Goal: Task Accomplishment & Management: Manage account settings

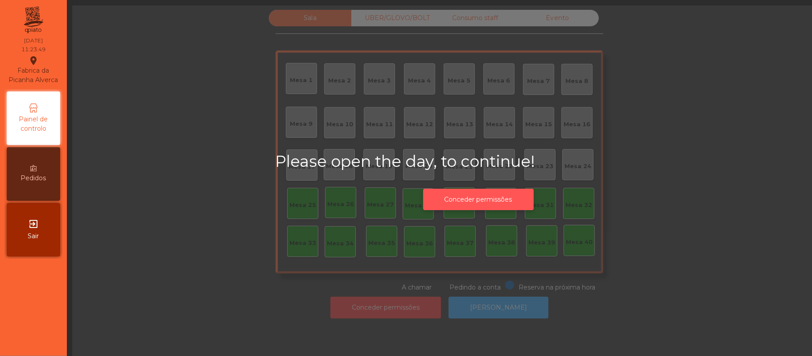
click at [479, 202] on button "Conceder permissões" at bounding box center [478, 200] width 111 height 22
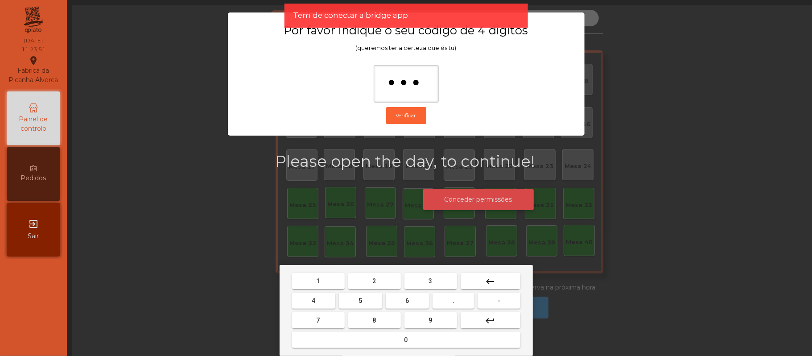
type input "****"
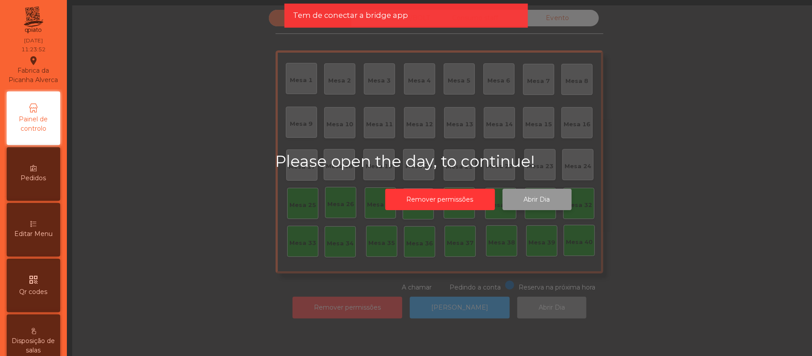
click at [541, 208] on button "Abrir Dia" at bounding box center [537, 200] width 69 height 22
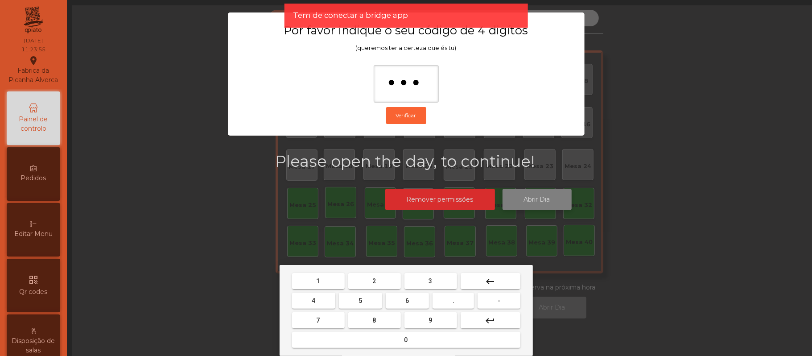
type input "****"
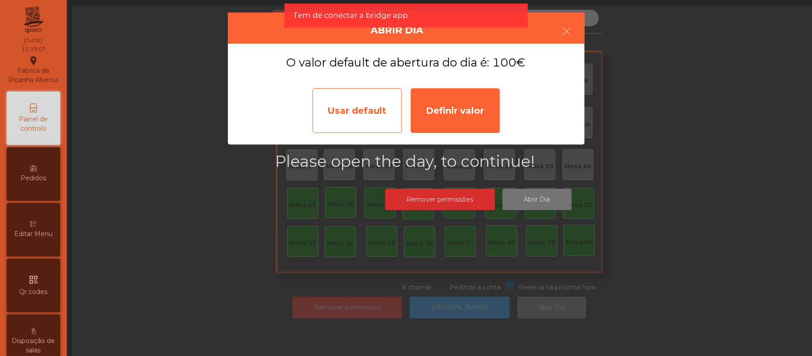
click at [369, 97] on div "Usar default" at bounding box center [357, 110] width 89 height 45
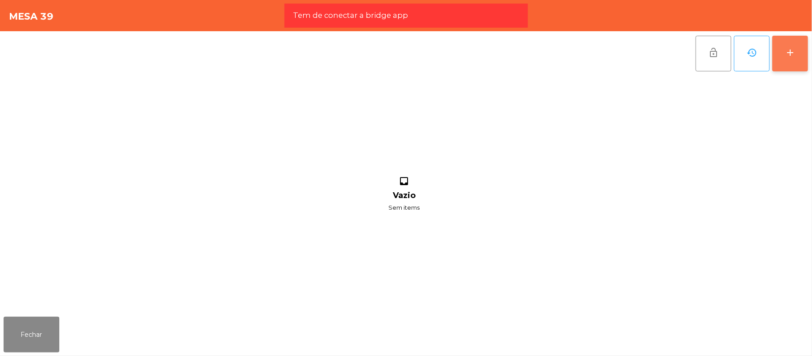
click at [782, 55] on button "add" at bounding box center [790, 54] width 36 height 36
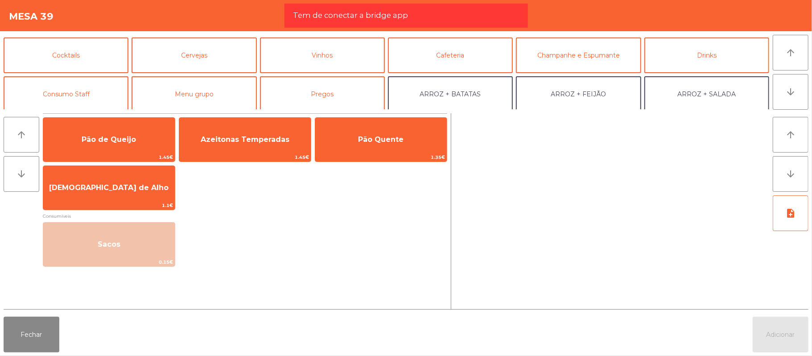
scroll to position [46, 0]
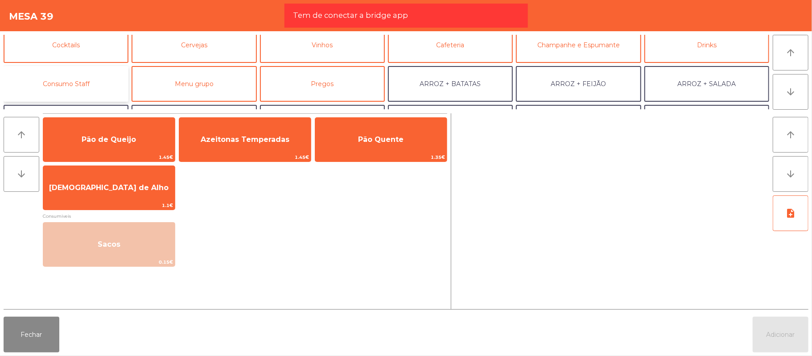
click at [91, 83] on button "Consumo Staff" at bounding box center [66, 84] width 125 height 36
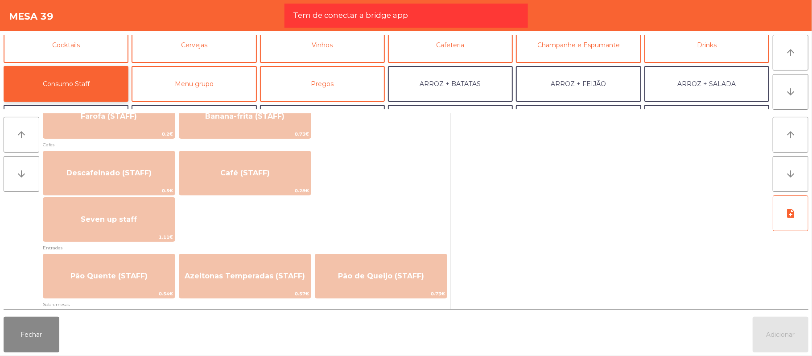
scroll to position [496, 0]
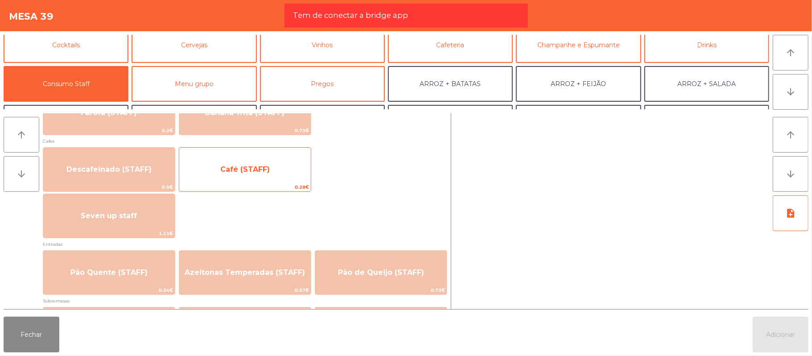
click at [253, 177] on span "Café (STAFF)" at bounding box center [245, 169] width 132 height 24
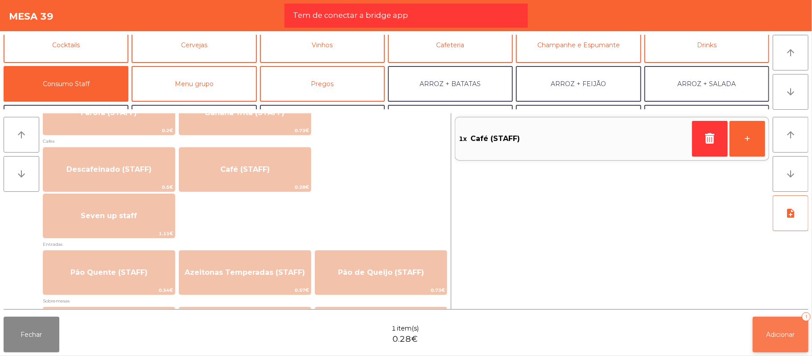
click at [774, 326] on button "Adicionar 1" at bounding box center [781, 335] width 56 height 36
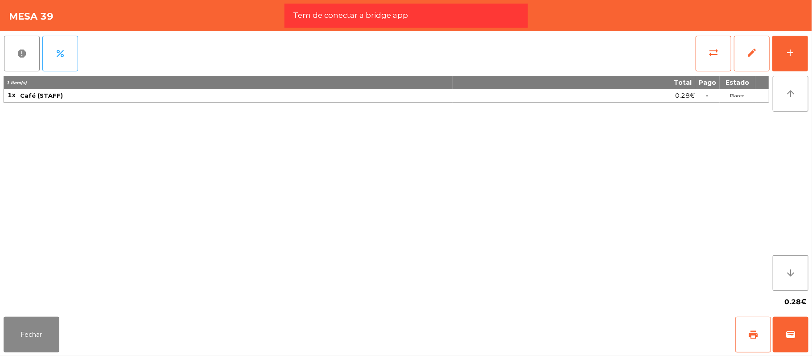
click at [45, 215] on div "1 item(s) Total Pago Estado 1x Café (STAFF) 0.28€ - Placed" at bounding box center [387, 183] width 766 height 215
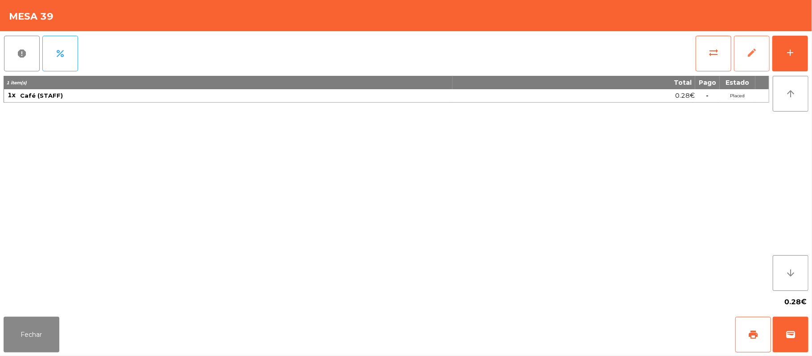
click at [768, 60] on button "edit" at bounding box center [752, 54] width 36 height 36
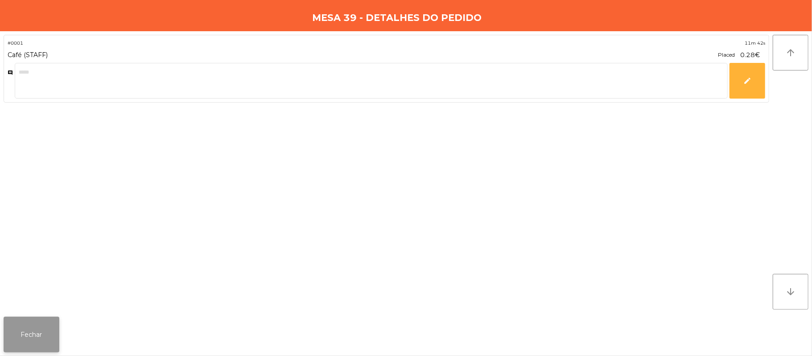
click at [47, 334] on button "Fechar" at bounding box center [32, 335] width 56 height 36
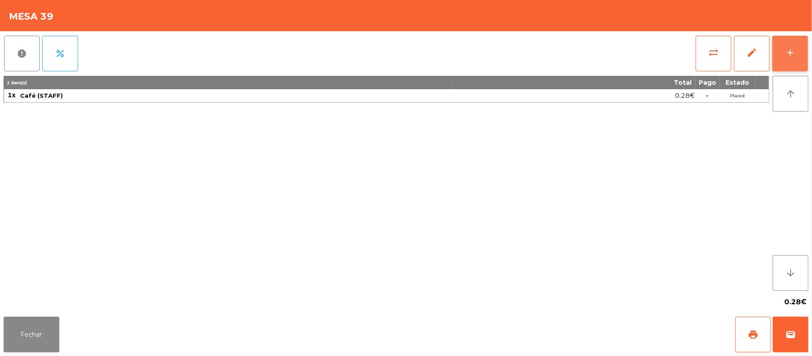
click at [790, 64] on button "add" at bounding box center [790, 54] width 36 height 36
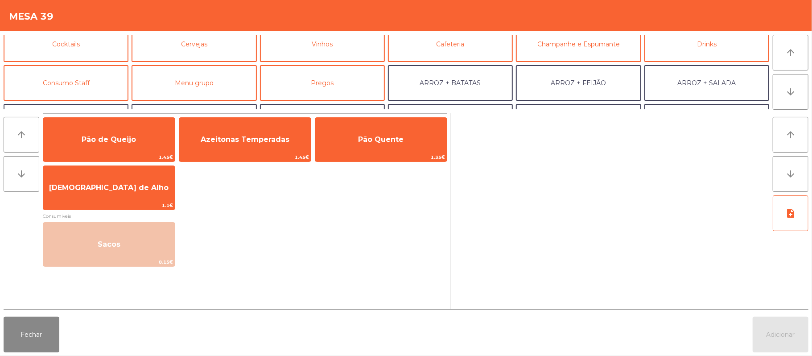
scroll to position [50, 0]
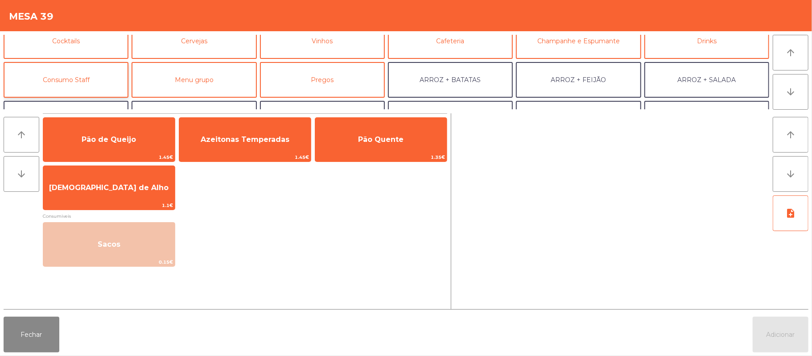
click at [79, 93] on button "Consumo Staff" at bounding box center [66, 80] width 125 height 36
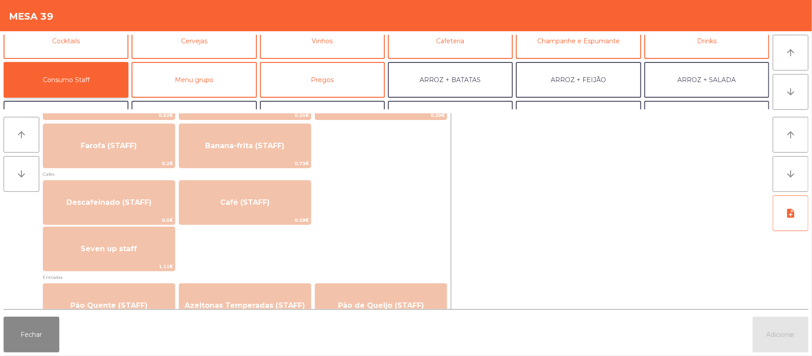
scroll to position [477, 0]
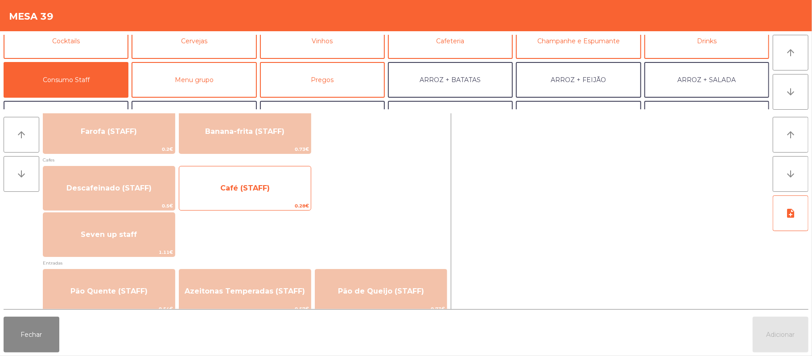
click at [265, 190] on span "Café (STAFF)" at bounding box center [245, 188] width 50 height 8
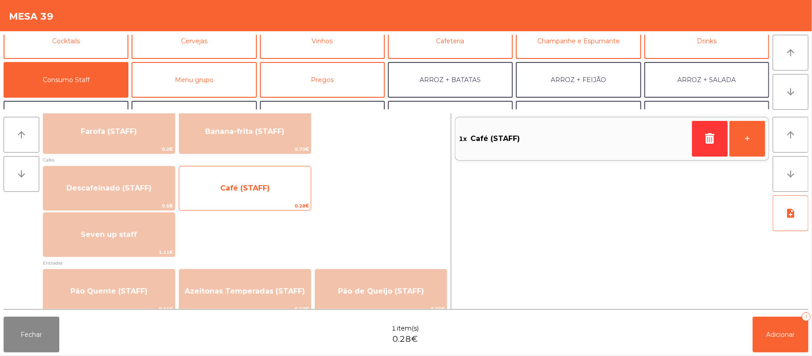
click at [262, 184] on span "Café (STAFF)" at bounding box center [245, 188] width 50 height 8
click at [260, 193] on span "Café (STAFF)" at bounding box center [245, 188] width 132 height 24
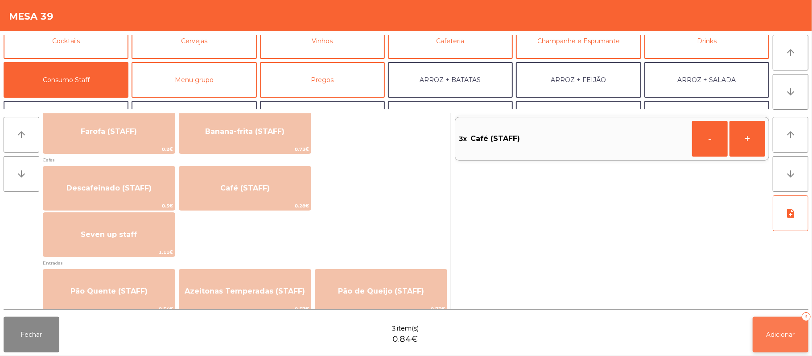
click at [787, 338] on span "Adicionar" at bounding box center [781, 334] width 29 height 8
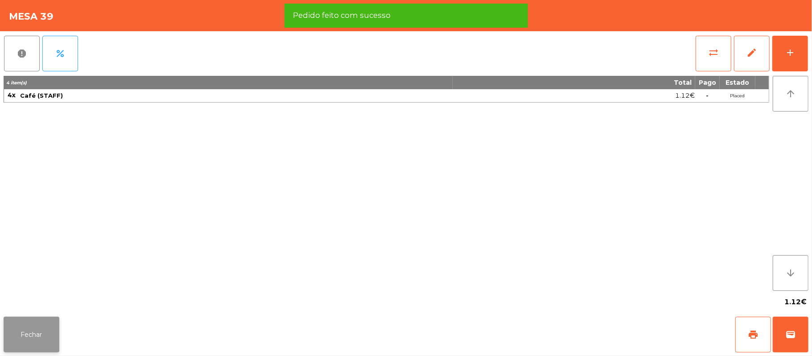
click at [43, 329] on button "Fechar" at bounding box center [32, 335] width 56 height 36
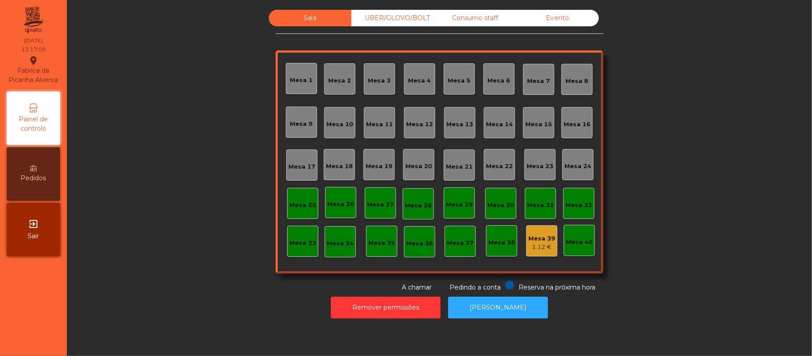
click at [546, 238] on div "Mesa 39" at bounding box center [541, 238] width 27 height 9
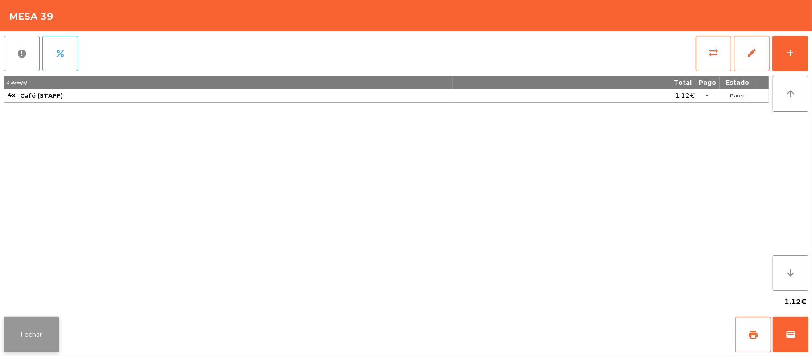
click at [35, 319] on button "Fechar" at bounding box center [32, 335] width 56 height 36
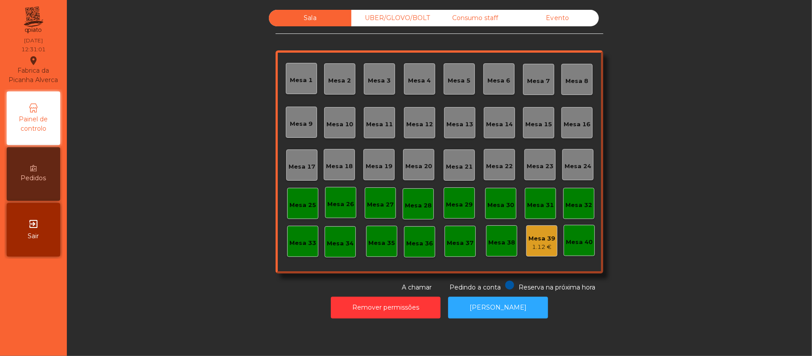
click at [371, 176] on div "Mesa 19" at bounding box center [378, 164] width 31 height 31
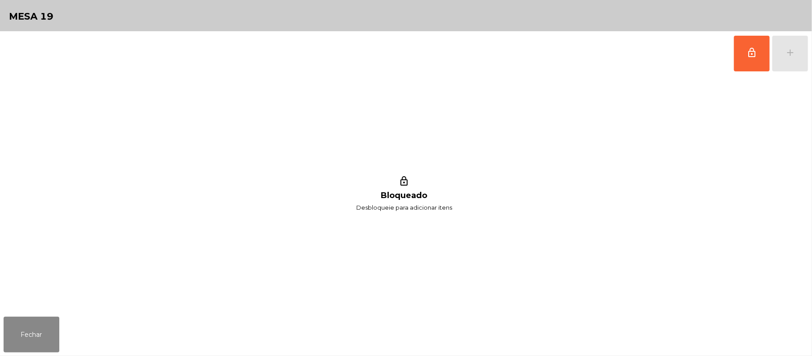
click at [759, 59] on button "lock_outline" at bounding box center [752, 54] width 36 height 36
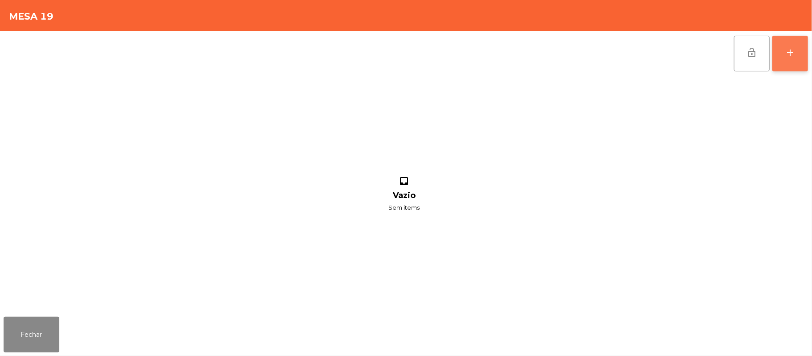
click at [781, 62] on button "add" at bounding box center [790, 54] width 36 height 36
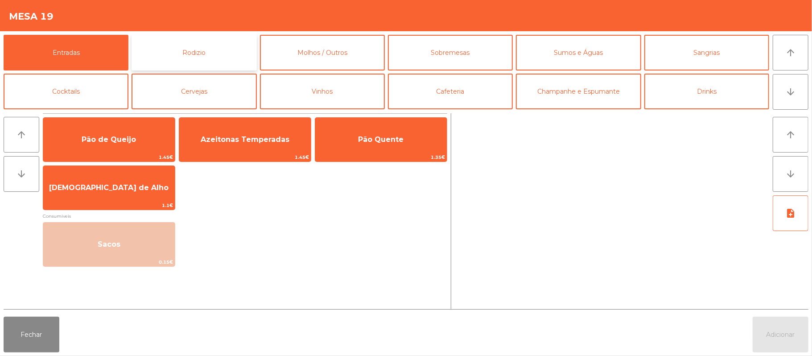
click at [166, 52] on button "Rodizio" at bounding box center [194, 53] width 125 height 36
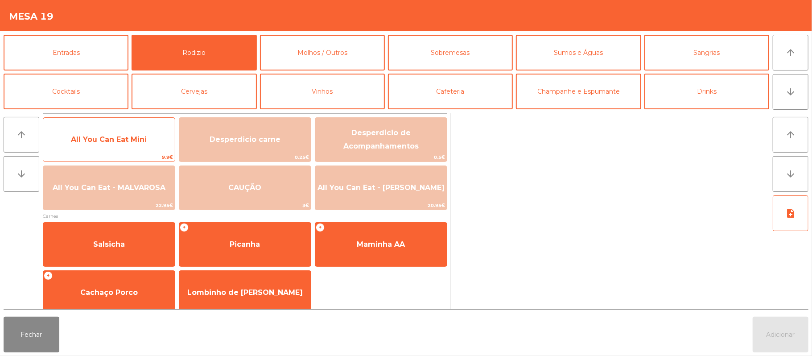
click at [111, 141] on span "All You Can Eat Mini" at bounding box center [109, 139] width 76 height 8
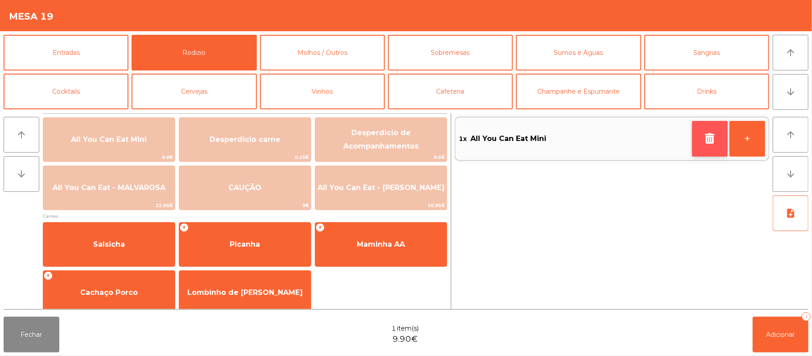
click at [707, 144] on button "button" at bounding box center [710, 139] width 36 height 36
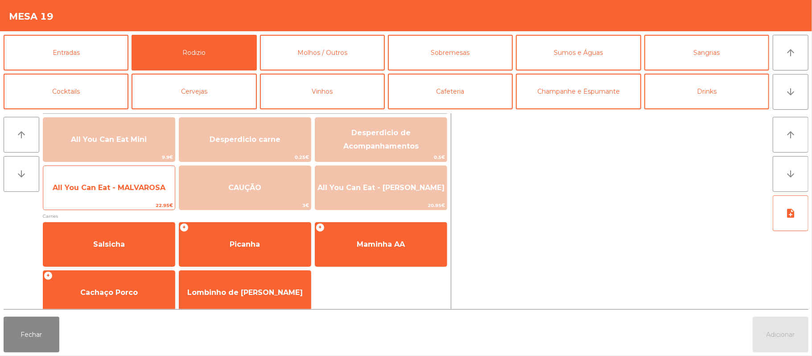
click at [109, 193] on span "All You Can Eat - MALVAROSA" at bounding box center [109, 188] width 132 height 24
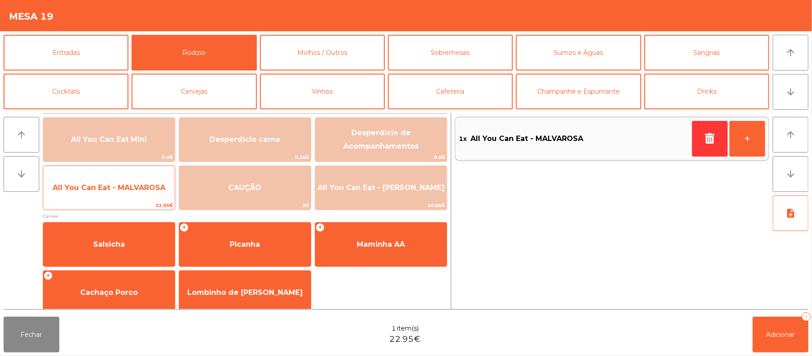
click at [95, 191] on span "All You Can Eat - MALVAROSA" at bounding box center [109, 187] width 113 height 8
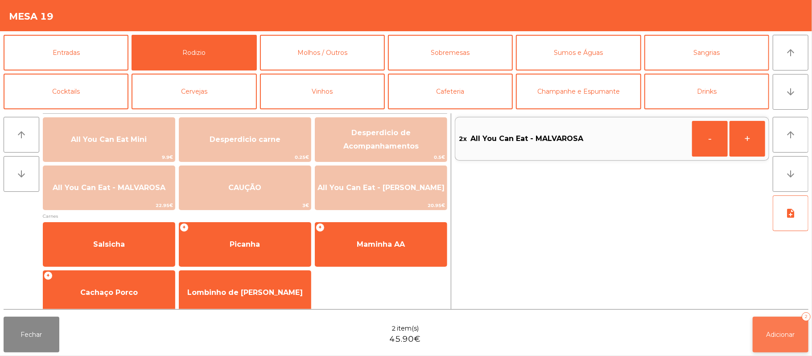
click at [764, 344] on button "Adicionar 2" at bounding box center [781, 335] width 56 height 36
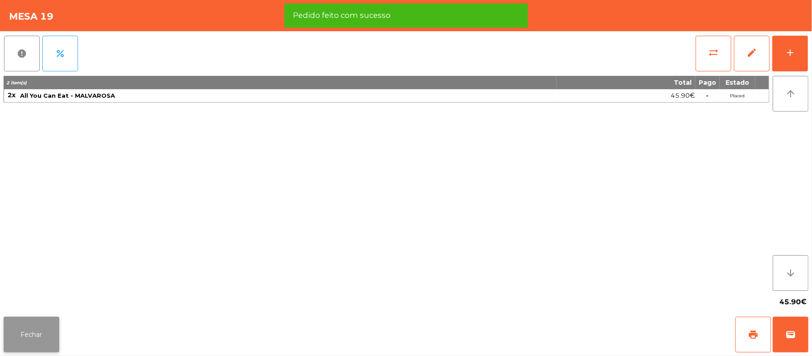
click at [19, 326] on button "Fechar" at bounding box center [32, 335] width 56 height 36
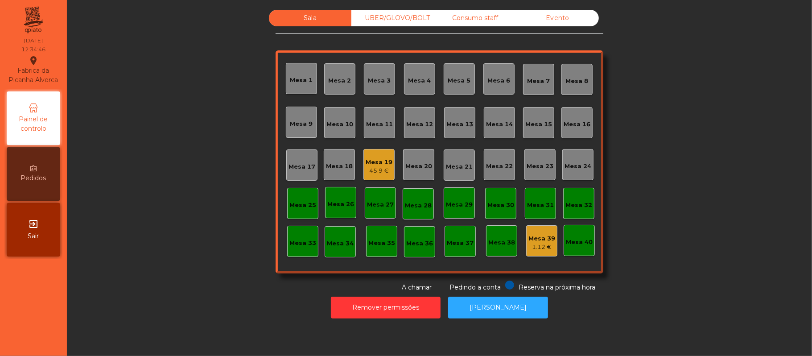
click at [541, 246] on div "1.12 €" at bounding box center [541, 247] width 27 height 9
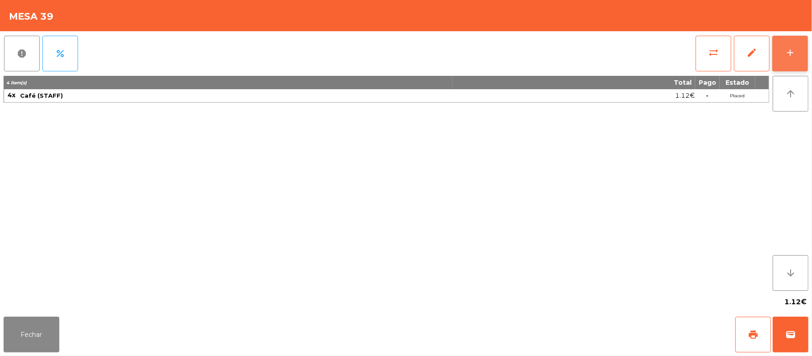
click at [787, 58] on button "add" at bounding box center [790, 54] width 36 height 36
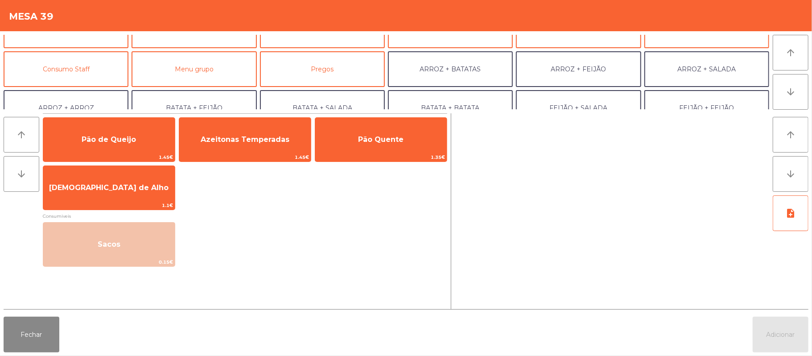
scroll to position [64, 0]
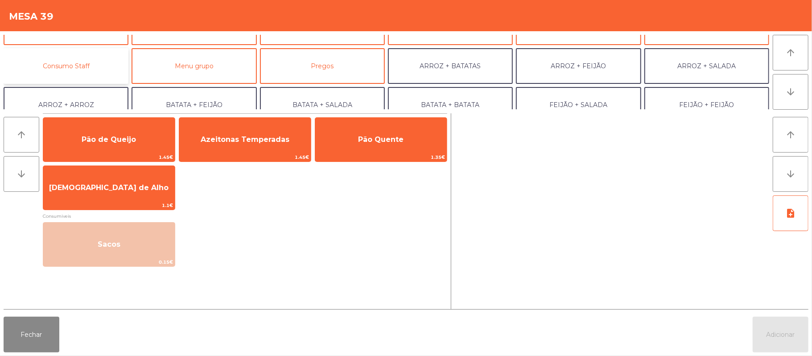
click at [107, 61] on button "Consumo Staff" at bounding box center [66, 66] width 125 height 36
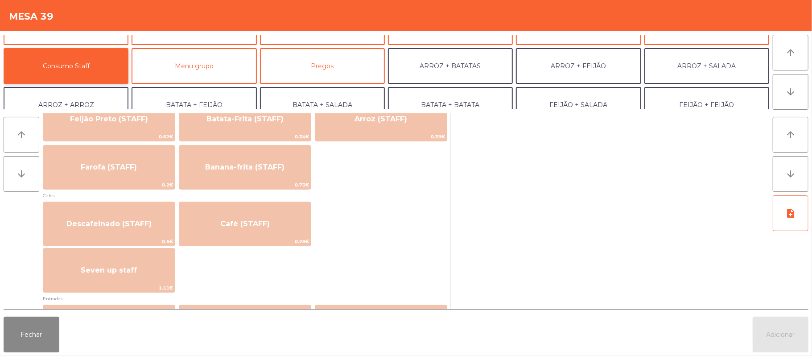
scroll to position [452, 0]
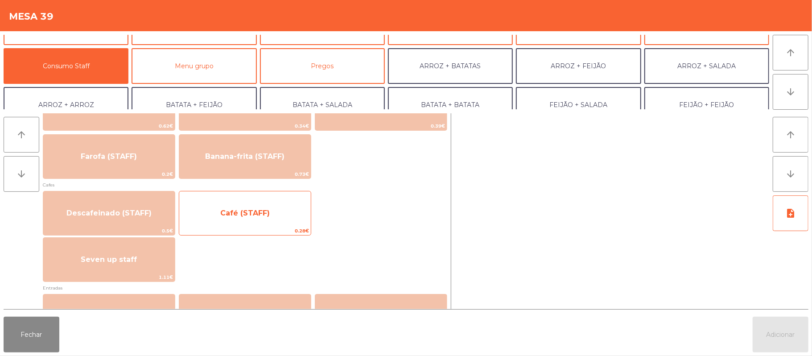
click at [286, 203] on span "Café (STAFF)" at bounding box center [245, 213] width 132 height 24
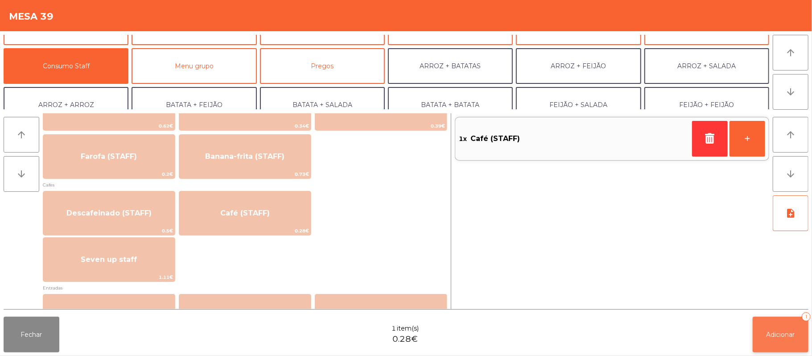
click at [778, 340] on button "Adicionar 1" at bounding box center [781, 335] width 56 height 36
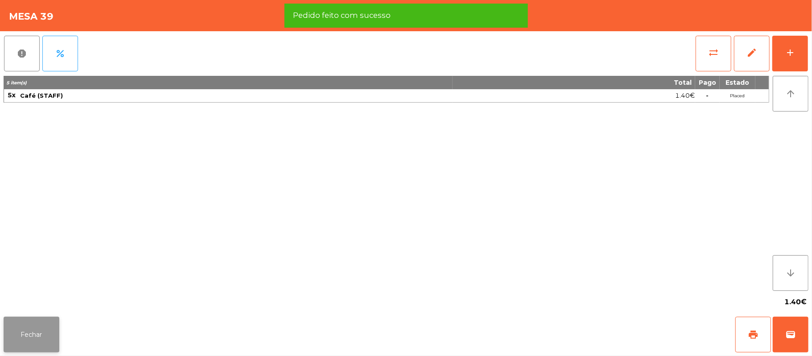
click at [54, 333] on button "Fechar" at bounding box center [32, 335] width 56 height 36
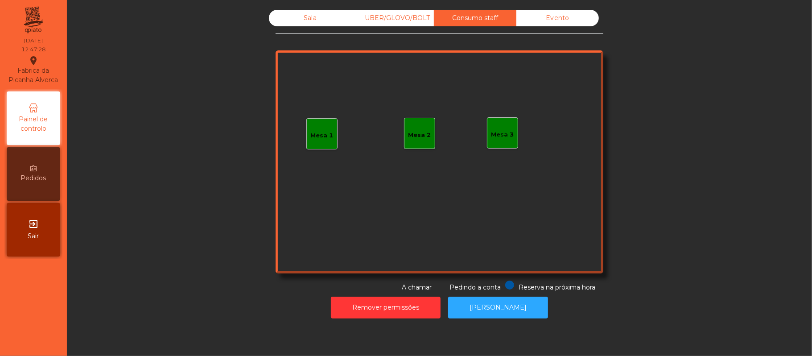
click at [327, 120] on div "Mesa 1" at bounding box center [321, 133] width 31 height 31
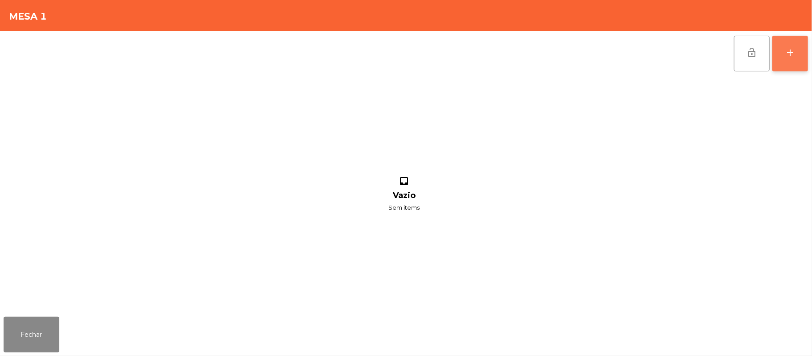
click at [807, 57] on button "add" at bounding box center [790, 54] width 36 height 36
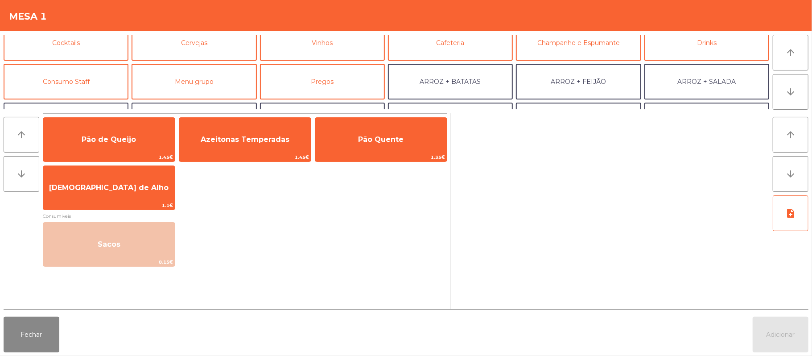
scroll to position [60, 0]
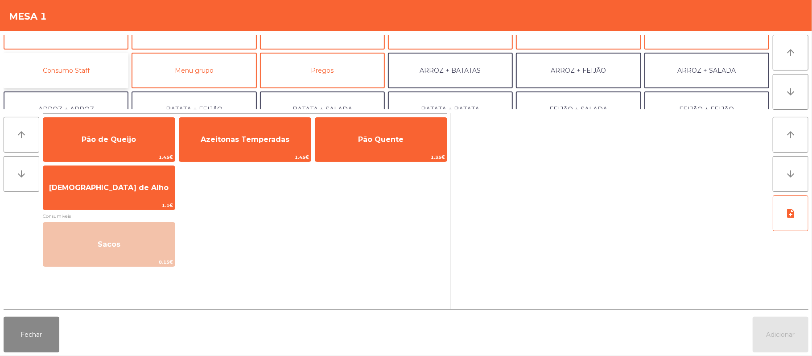
click at [90, 63] on button "Consumo Staff" at bounding box center [66, 71] width 125 height 36
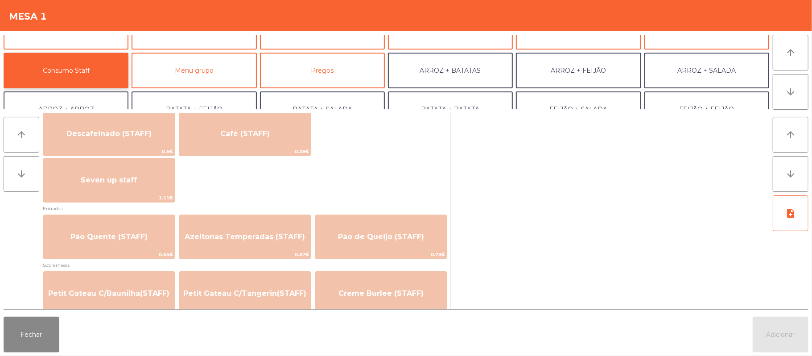
scroll to position [524, 0]
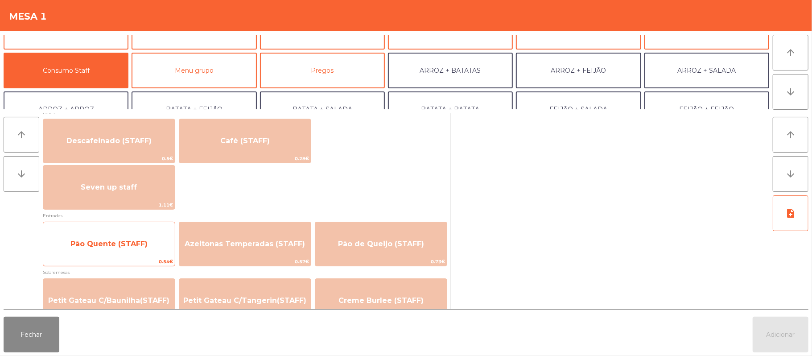
click at [147, 252] on span "Pão Quente (STAFF)" at bounding box center [109, 244] width 132 height 24
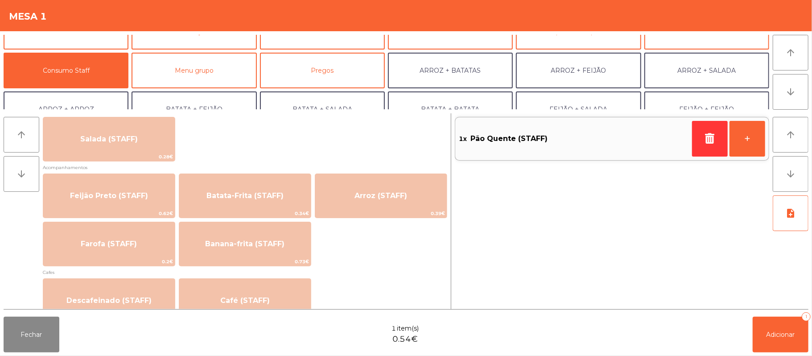
scroll to position [348, 0]
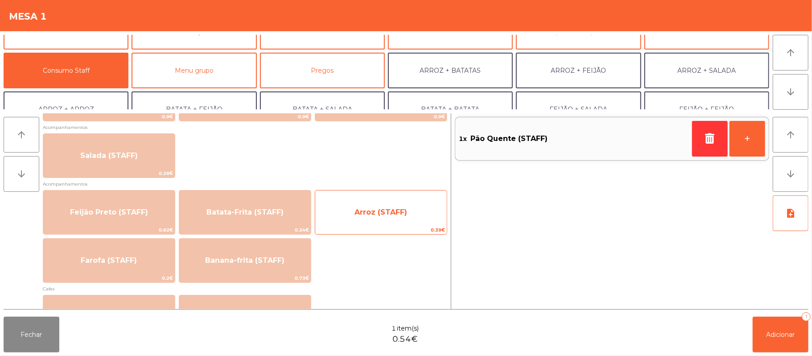
click at [369, 234] on span "0.39€" at bounding box center [381, 230] width 132 height 8
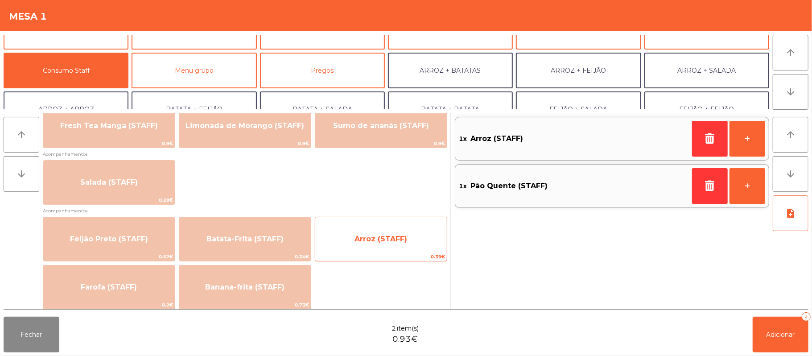
scroll to position [318, 0]
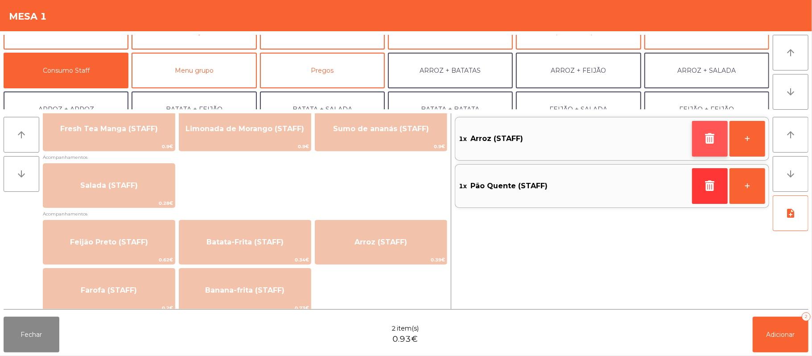
click at [708, 149] on button "button" at bounding box center [710, 139] width 36 height 36
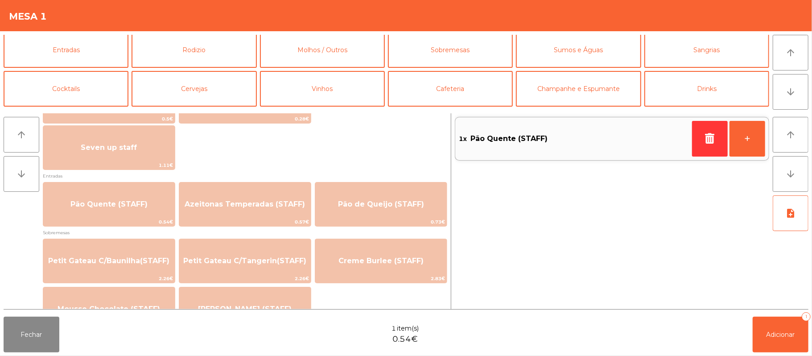
scroll to position [0, 0]
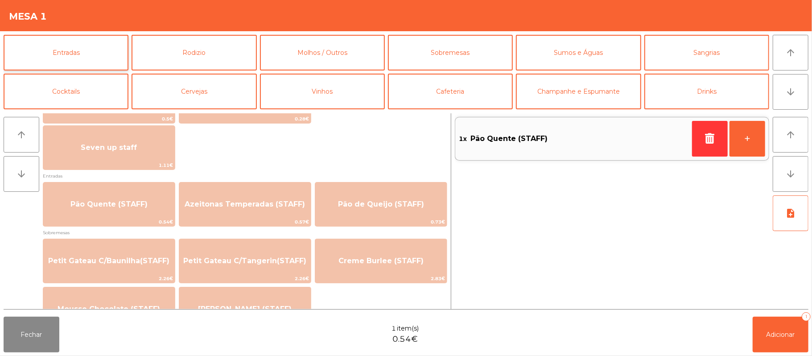
click at [87, 65] on button "Entradas" at bounding box center [66, 53] width 125 height 36
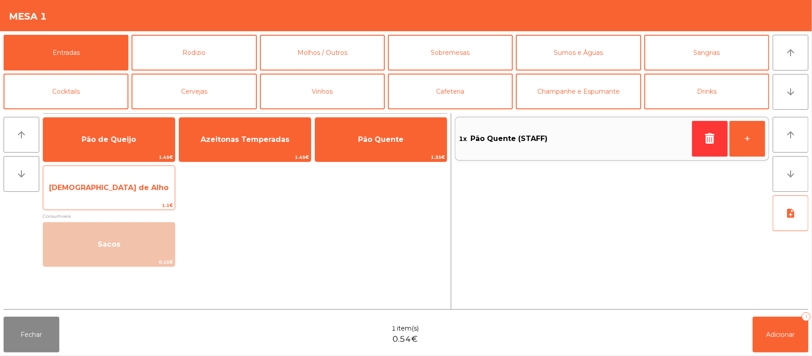
click at [127, 197] on span "[DEMOGRAPHIC_DATA] de Alho" at bounding box center [109, 188] width 132 height 24
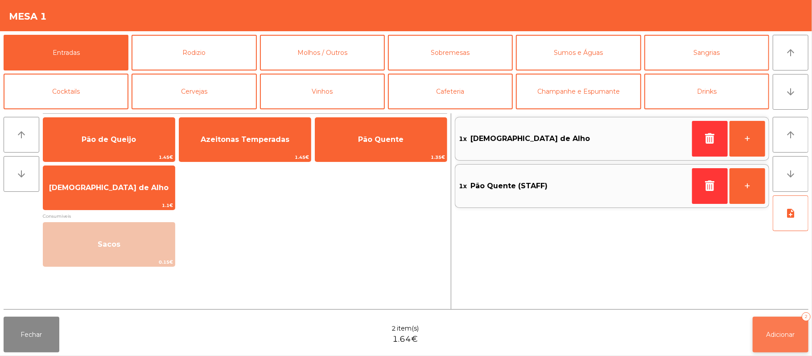
click at [783, 336] on span "Adicionar" at bounding box center [781, 334] width 29 height 8
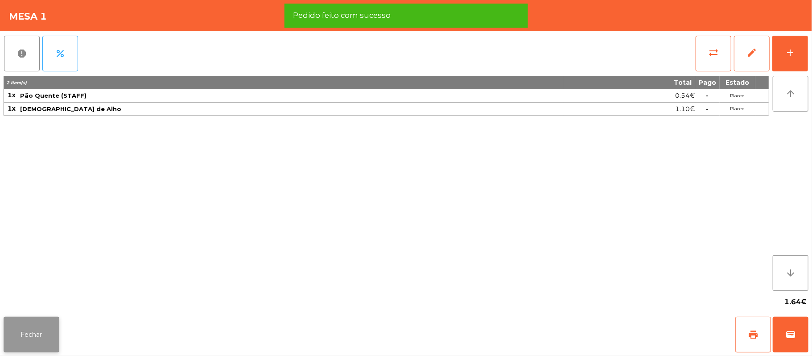
click at [48, 322] on button "Fechar" at bounding box center [32, 335] width 56 height 36
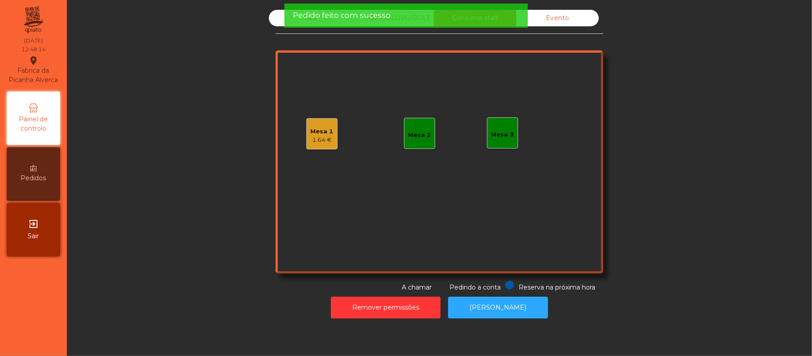
click at [328, 134] on div "Mesa 1 1.64 €" at bounding box center [321, 133] width 31 height 31
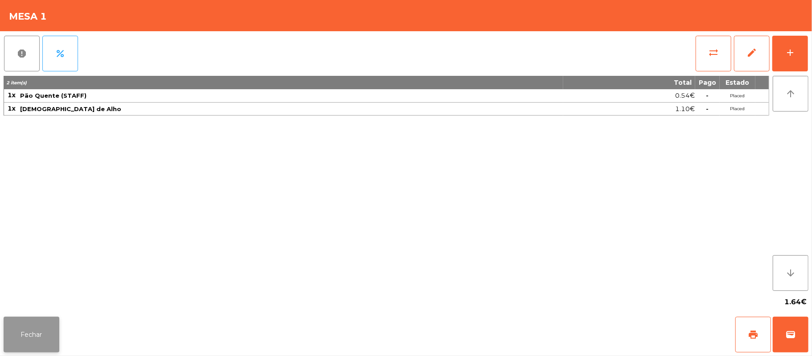
click at [4, 352] on button "Fechar" at bounding box center [32, 335] width 56 height 36
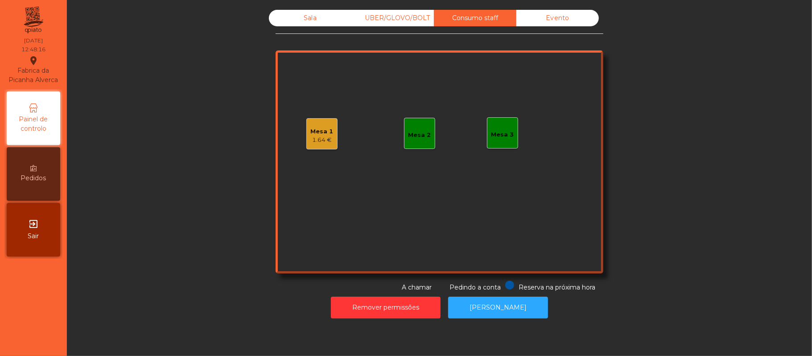
click at [324, 18] on div "Sala" at bounding box center [310, 18] width 83 height 17
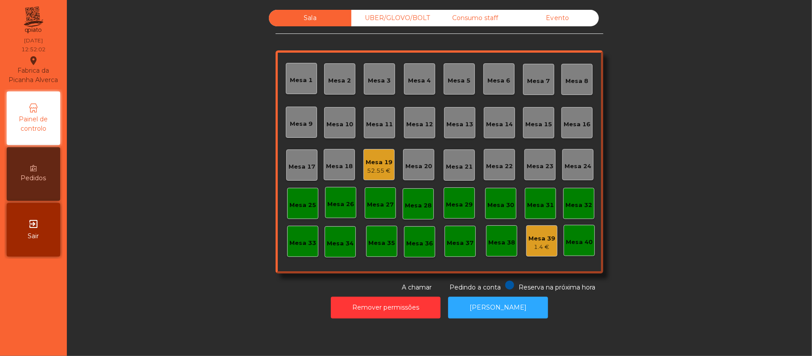
click at [529, 126] on div "Mesa 15" at bounding box center [538, 124] width 27 height 9
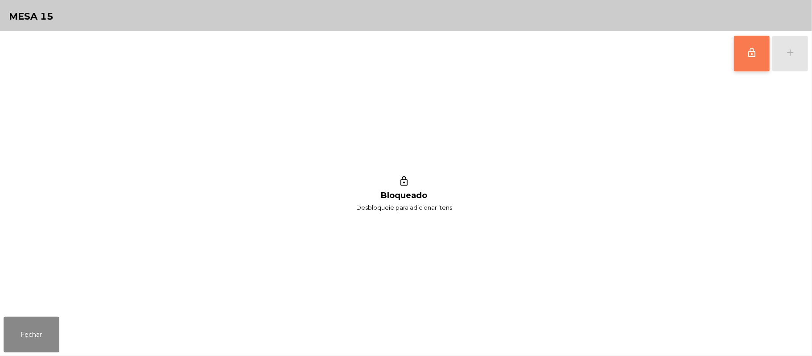
click at [744, 59] on button "lock_outline" at bounding box center [752, 54] width 36 height 36
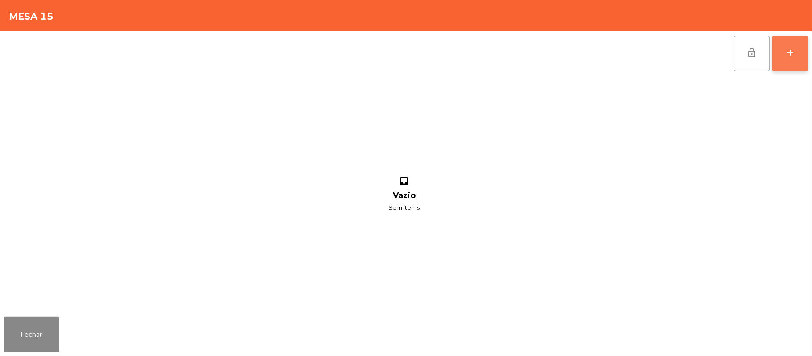
click at [783, 58] on button "add" at bounding box center [790, 54] width 36 height 36
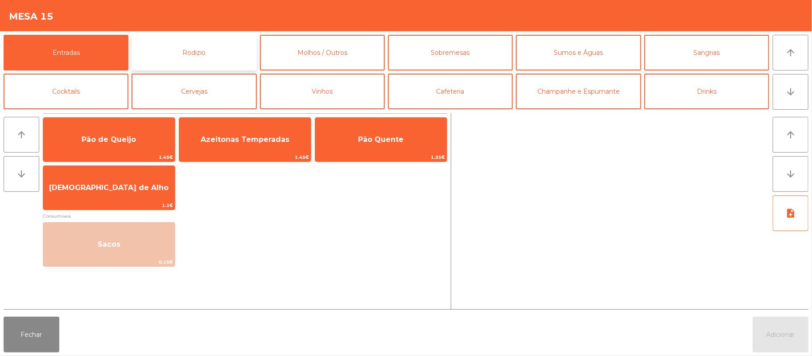
click at [214, 58] on button "Rodizio" at bounding box center [194, 53] width 125 height 36
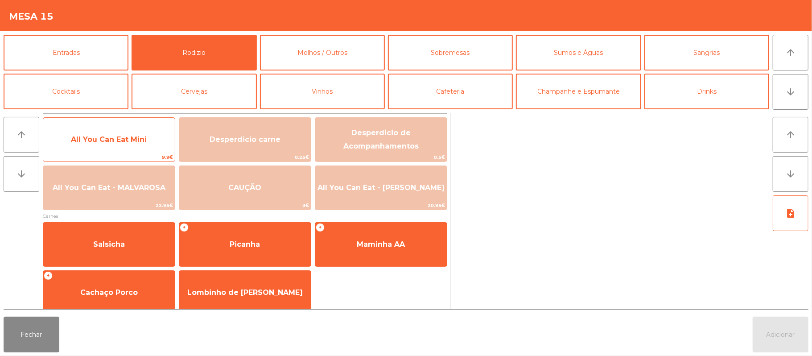
click at [124, 151] on span "All You Can Eat Mini" at bounding box center [109, 140] width 132 height 24
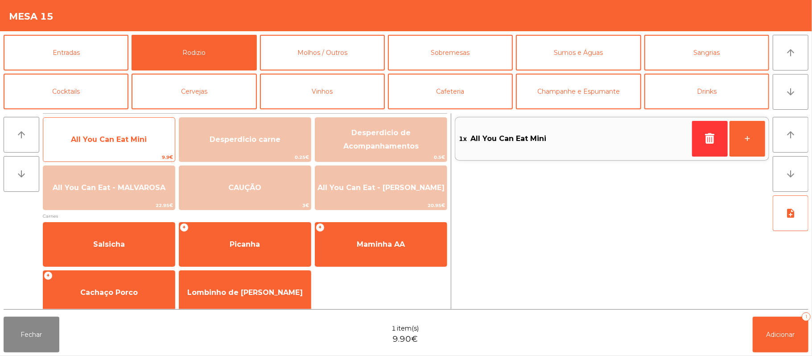
click at [126, 144] on span "All You Can Eat Mini" at bounding box center [109, 140] width 132 height 24
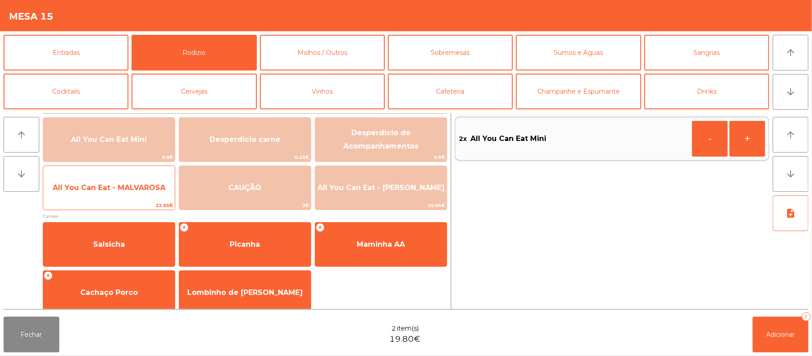
click at [143, 189] on span "All You Can Eat - MALVAROSA" at bounding box center [109, 187] width 113 height 8
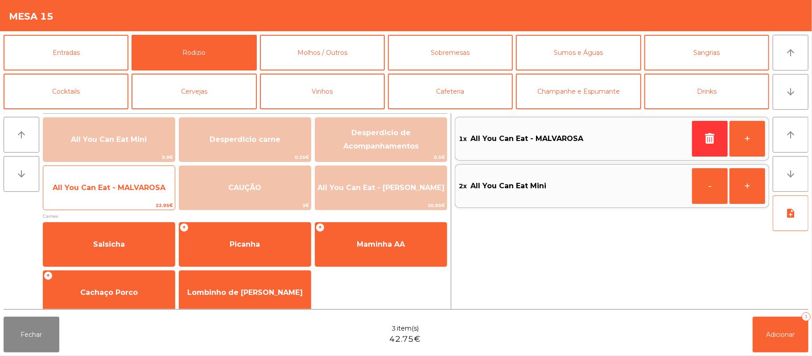
click at [140, 185] on span "All You Can Eat - MALVAROSA" at bounding box center [109, 187] width 113 height 8
click at [132, 182] on span "All You Can Eat - MALVAROSA" at bounding box center [109, 188] width 132 height 24
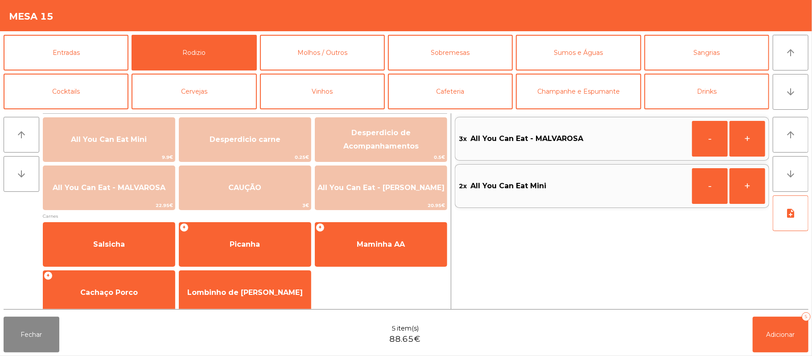
click at [526, 224] on div "3x All You Can Eat - MALVAROSA - + 2x All You Can Eat Mini - +" at bounding box center [612, 211] width 314 height 196
click at [791, 326] on button "Adicionar 5" at bounding box center [781, 335] width 56 height 36
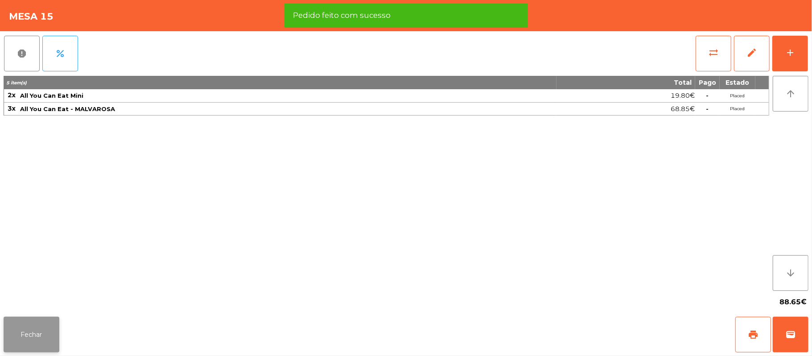
click at [34, 319] on button "Fechar" at bounding box center [32, 335] width 56 height 36
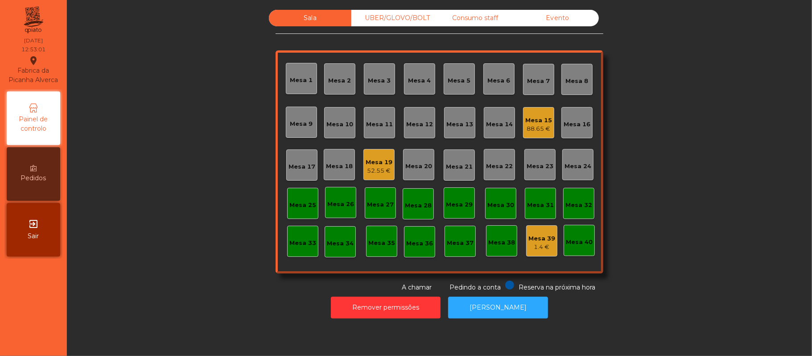
click at [537, 120] on div "Mesa 15" at bounding box center [538, 120] width 27 height 9
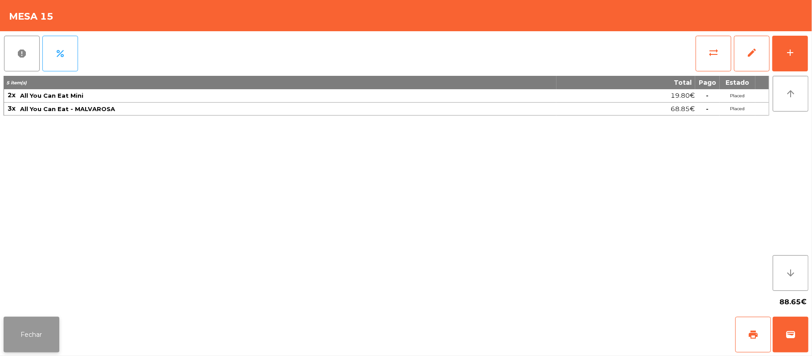
click at [29, 338] on button "Fechar" at bounding box center [32, 335] width 56 height 36
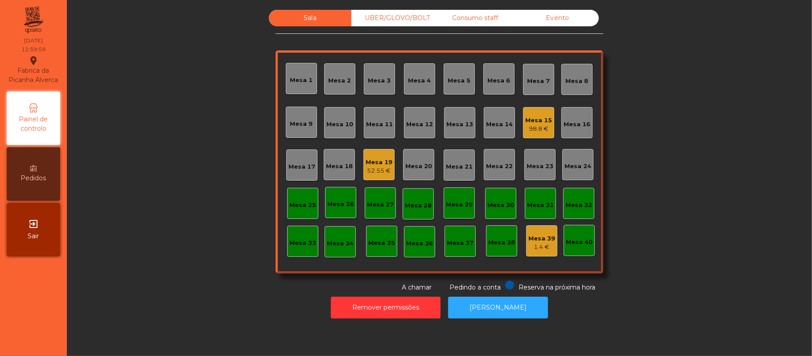
click at [498, 172] on div "Mesa 22" at bounding box center [499, 164] width 31 height 31
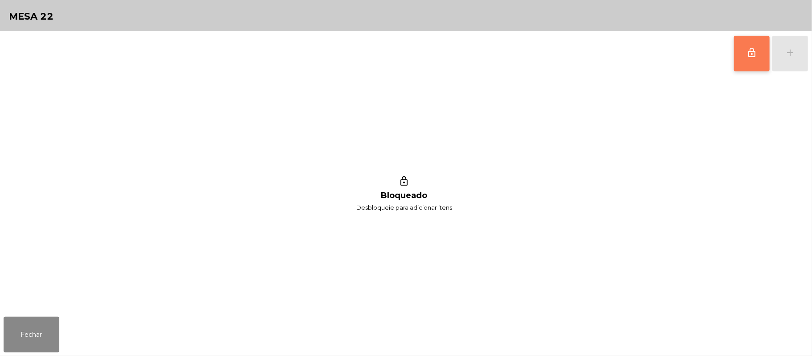
click at [746, 63] on button "lock_outline" at bounding box center [752, 54] width 36 height 36
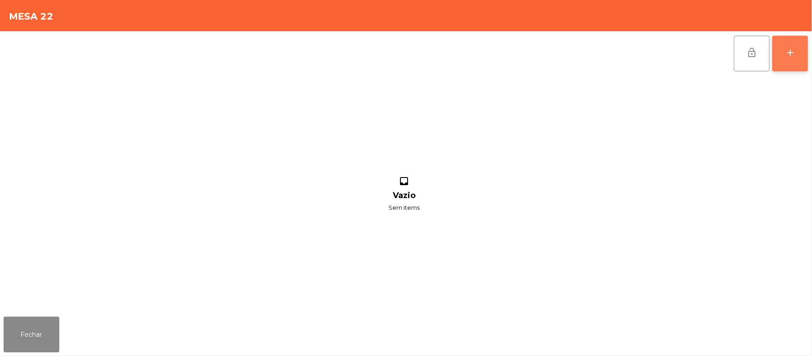
click at [786, 62] on button "add" at bounding box center [790, 54] width 36 height 36
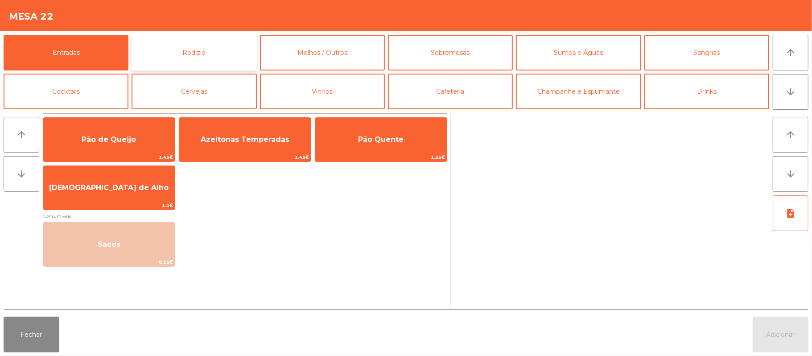
click at [186, 58] on button "Rodizio" at bounding box center [194, 53] width 125 height 36
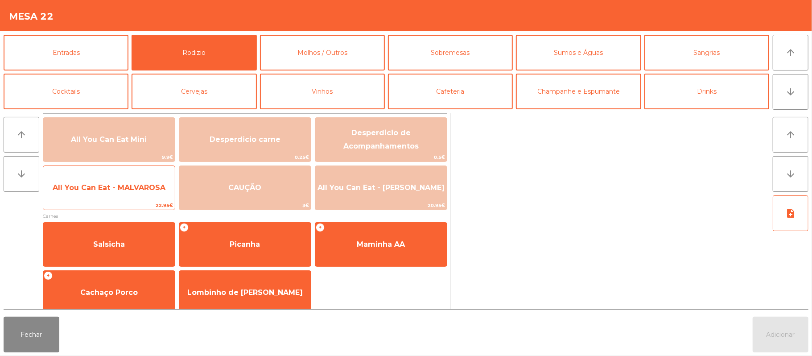
click at [129, 193] on span "All You Can Eat - MALVAROSA" at bounding box center [109, 188] width 132 height 24
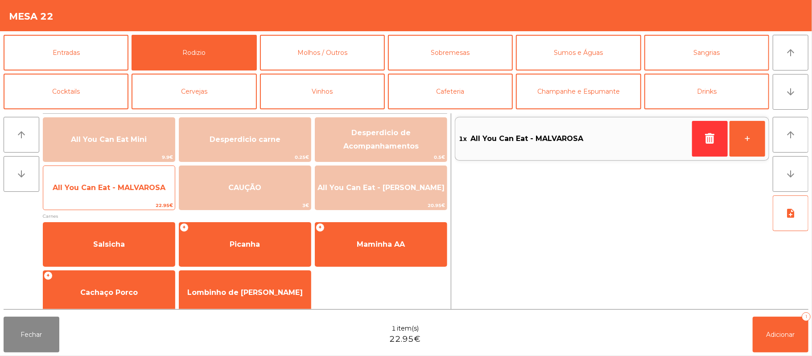
click at [131, 194] on span "All You Can Eat - MALVAROSA" at bounding box center [109, 188] width 132 height 24
click at [143, 194] on span "All You Can Eat - MALVAROSA" at bounding box center [109, 188] width 132 height 24
click at [139, 194] on span "All You Can Eat - MALVAROSA" at bounding box center [109, 188] width 132 height 24
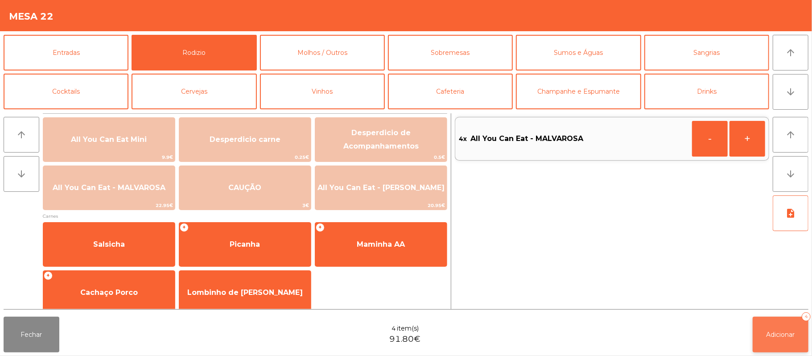
click at [784, 341] on button "Adicionar 4" at bounding box center [781, 335] width 56 height 36
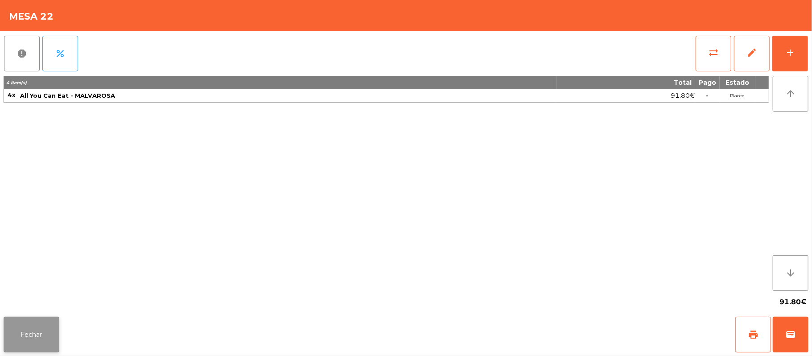
click at [32, 318] on button "Fechar" at bounding box center [32, 335] width 56 height 36
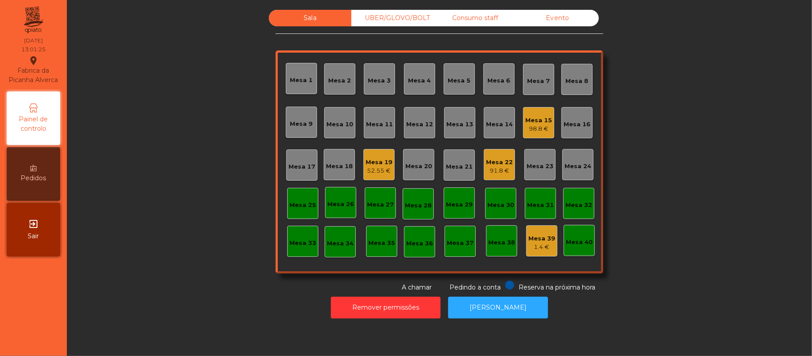
click at [425, 78] on div "Mesa 4" at bounding box center [420, 80] width 23 height 9
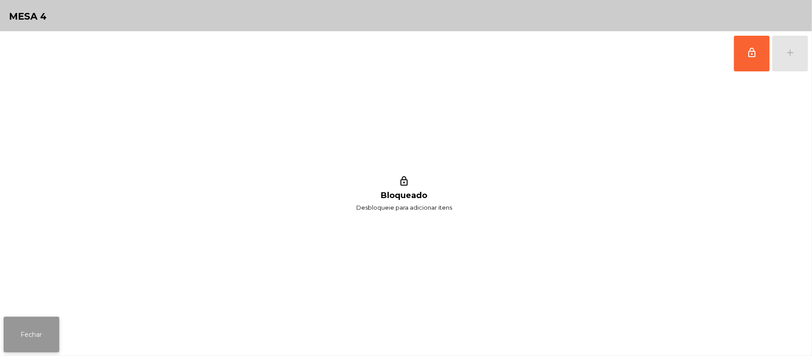
click at [35, 330] on button "Fechar" at bounding box center [32, 335] width 56 height 36
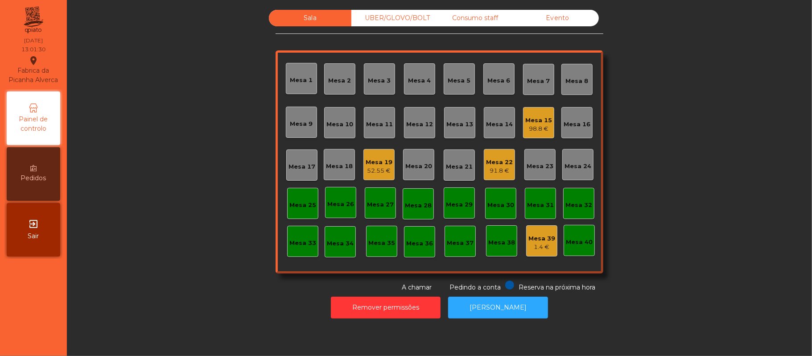
click at [382, 78] on div "Mesa 3" at bounding box center [379, 80] width 23 height 9
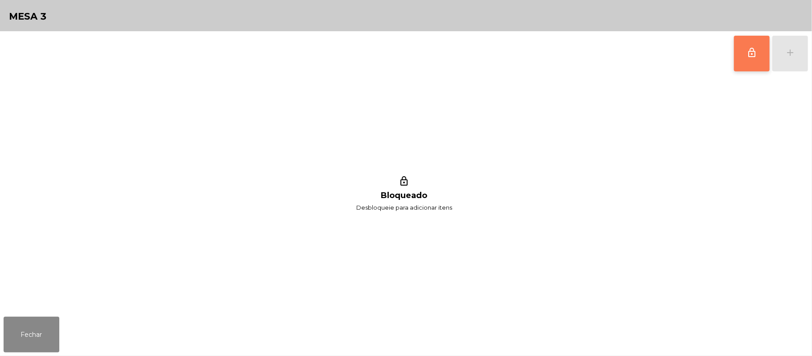
click at [760, 44] on button "lock_outline" at bounding box center [752, 54] width 36 height 36
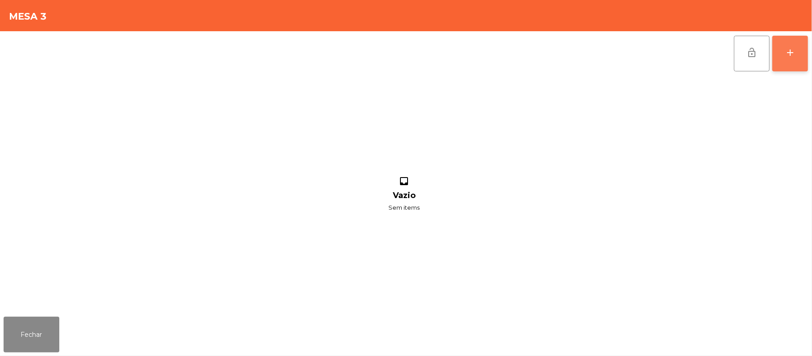
click at [805, 52] on button "add" at bounding box center [790, 54] width 36 height 36
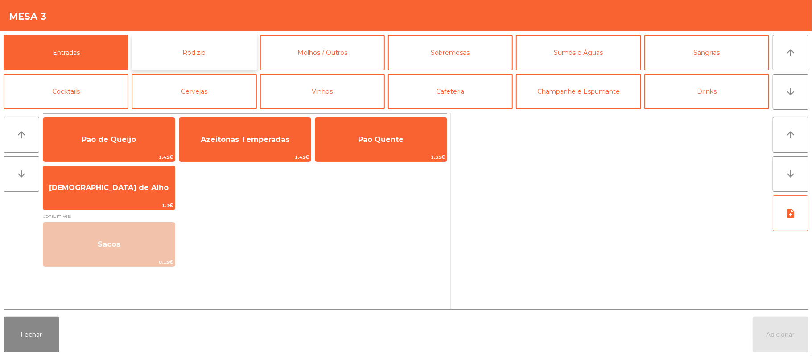
click at [209, 56] on button "Rodizio" at bounding box center [194, 53] width 125 height 36
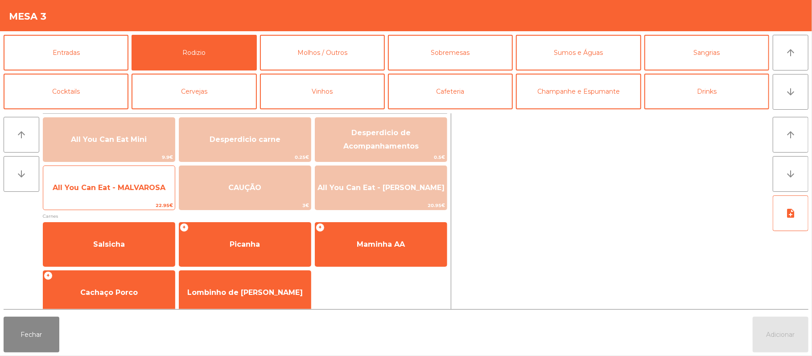
click at [112, 195] on span "All You Can Eat - MALVAROSA" at bounding box center [109, 188] width 132 height 24
click at [111, 190] on span "All You Can Eat - MALVAROSA" at bounding box center [109, 187] width 113 height 8
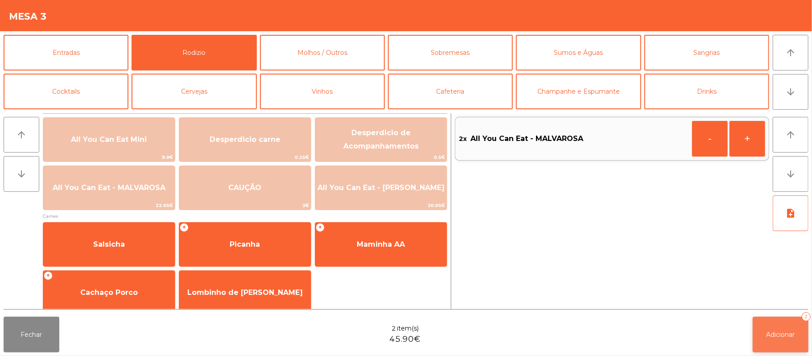
click at [772, 328] on button "Adicionar 2" at bounding box center [781, 335] width 56 height 36
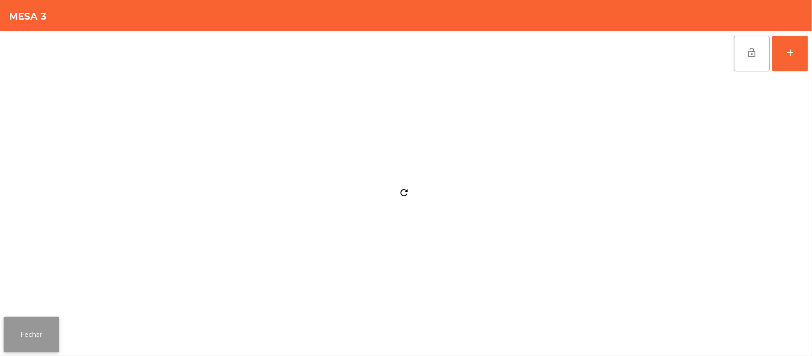
click at [30, 320] on button "Fechar" at bounding box center [32, 335] width 56 height 36
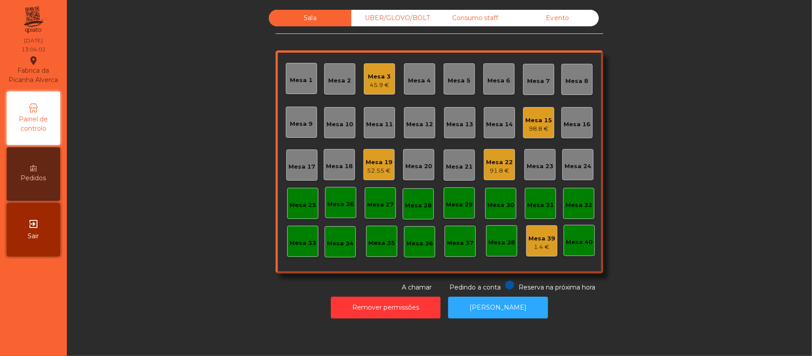
click at [289, 165] on div "Mesa 17" at bounding box center [302, 166] width 27 height 9
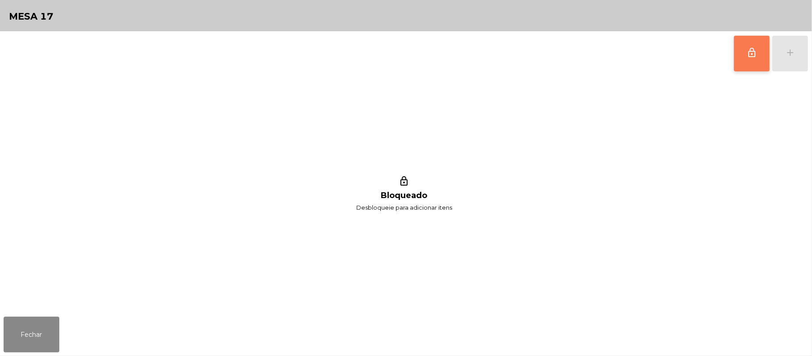
click at [745, 55] on button "lock_outline" at bounding box center [752, 54] width 36 height 36
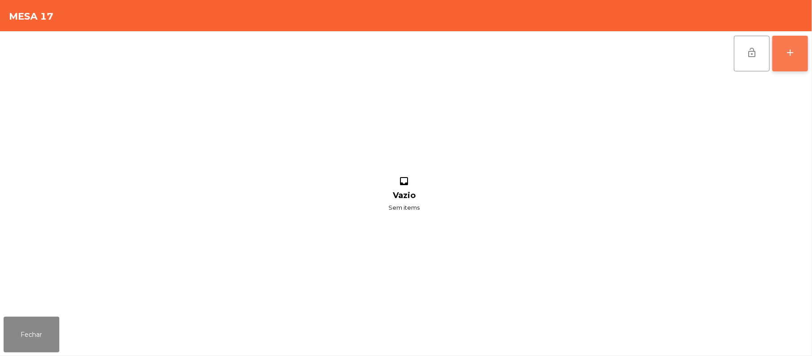
click at [783, 59] on button "add" at bounding box center [790, 54] width 36 height 36
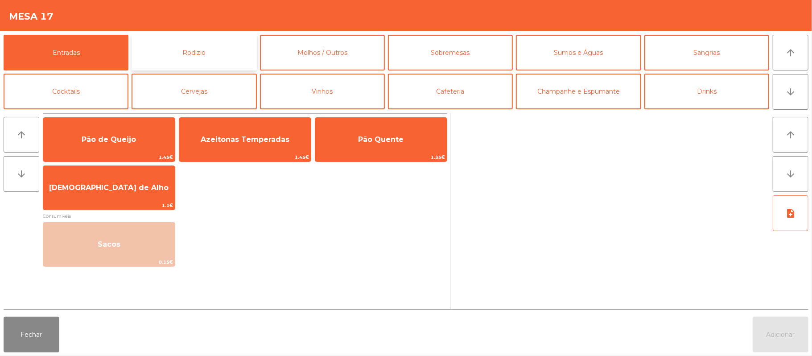
click at [211, 54] on button "Rodizio" at bounding box center [194, 53] width 125 height 36
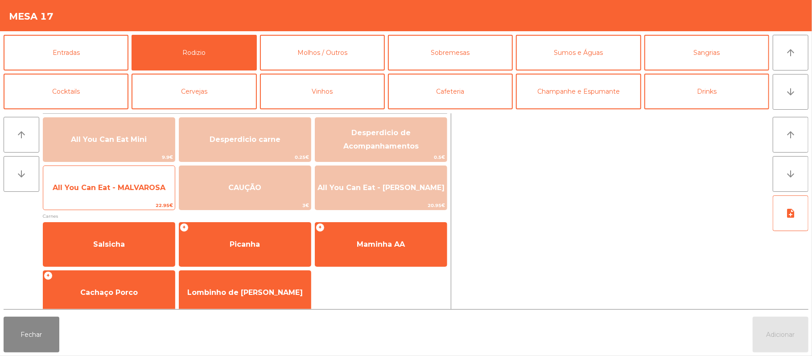
click at [134, 186] on span "All You Can Eat - MALVAROSA" at bounding box center [109, 187] width 113 height 8
click at [131, 184] on span "All You Can Eat - MALVAROSA" at bounding box center [109, 187] width 113 height 8
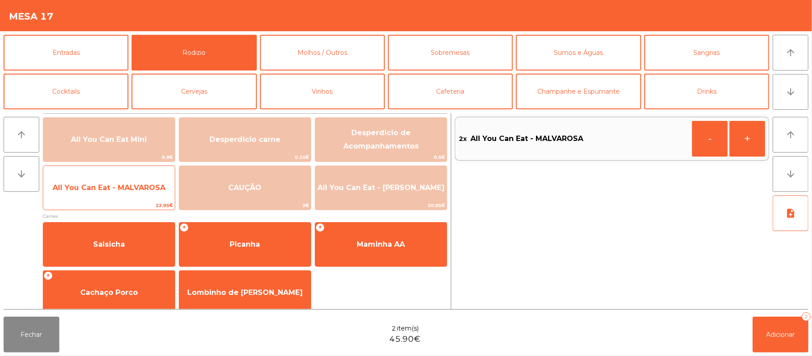
click at [129, 185] on span "All You Can Eat - MALVAROSA" at bounding box center [109, 187] width 113 height 8
click at [130, 186] on span "All You Can Eat - MALVAROSA" at bounding box center [109, 187] width 113 height 8
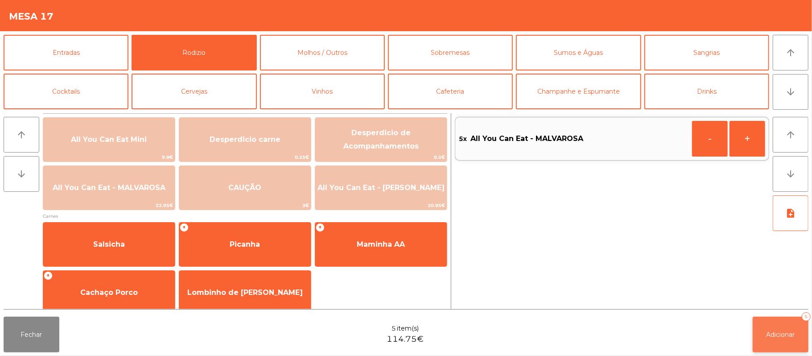
click at [782, 327] on button "Adicionar 5" at bounding box center [781, 335] width 56 height 36
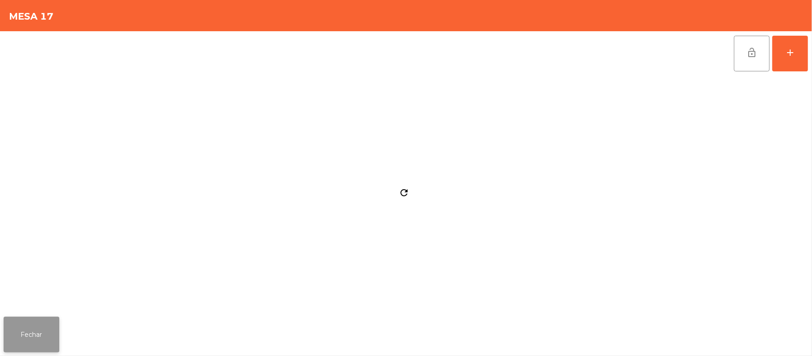
click at [45, 328] on button "Fechar" at bounding box center [32, 335] width 56 height 36
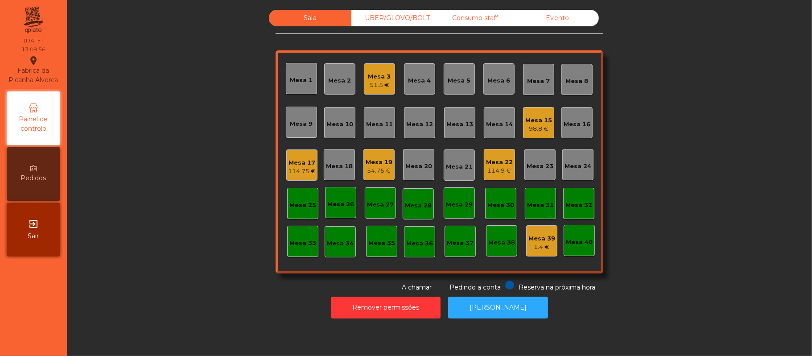
click at [539, 132] on div "98.8 €" at bounding box center [538, 128] width 27 height 9
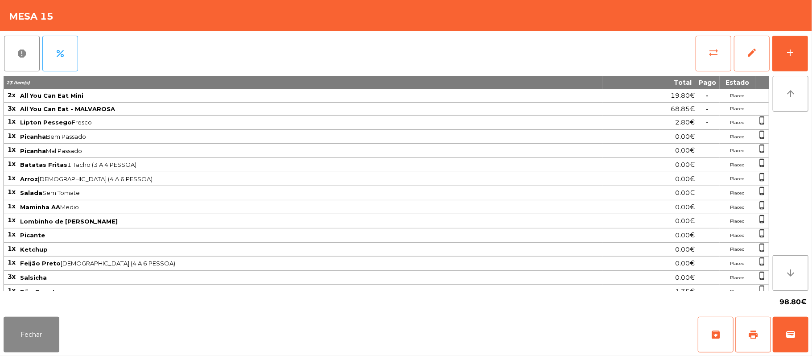
click at [719, 58] on button "sync_alt" at bounding box center [714, 54] width 36 height 36
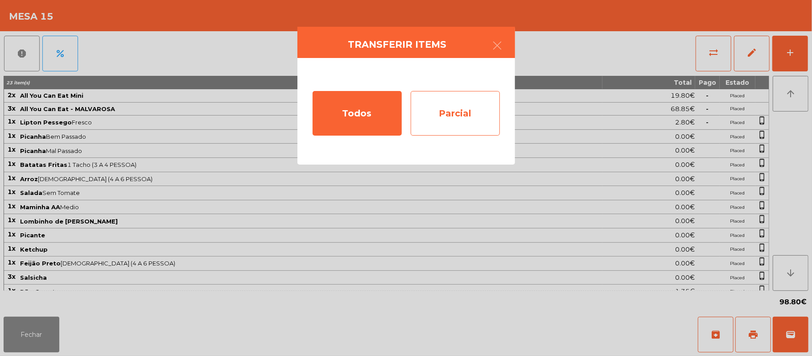
click at [466, 116] on div "Parcial" at bounding box center [455, 113] width 89 height 45
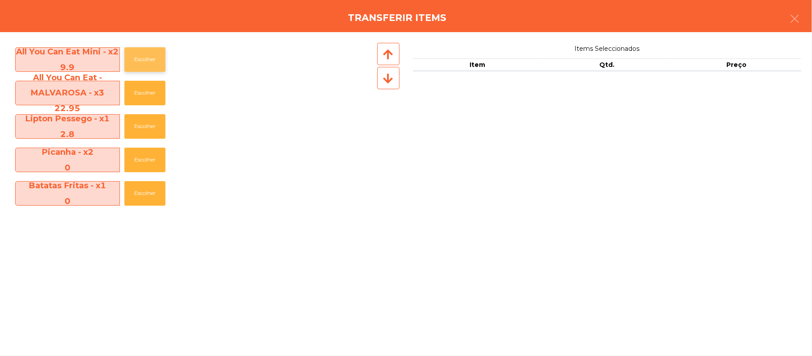
click at [145, 59] on button "Escolher" at bounding box center [144, 59] width 41 height 25
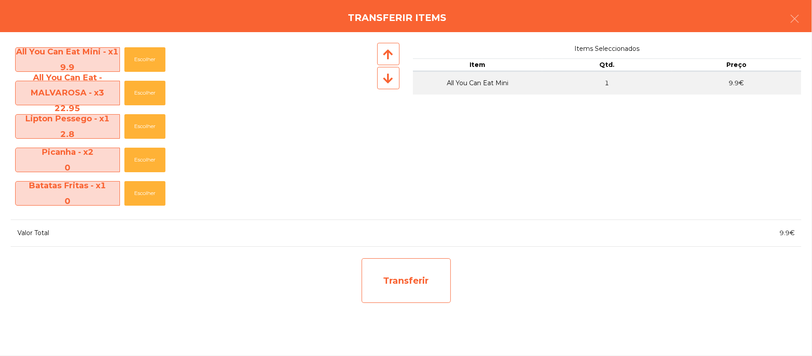
click at [404, 281] on div "Transferir" at bounding box center [406, 280] width 89 height 45
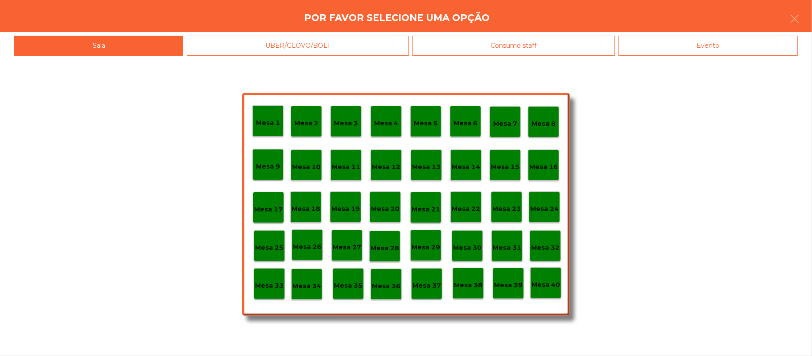
click at [425, 288] on p "Mesa 37" at bounding box center [427, 286] width 29 height 10
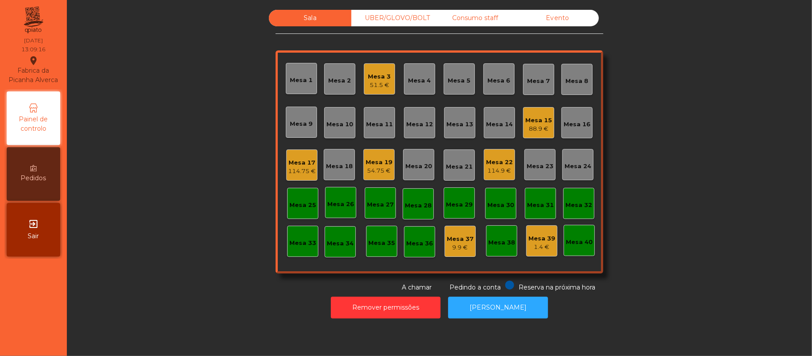
click at [457, 86] on div "Mesa 5" at bounding box center [459, 78] width 31 height 31
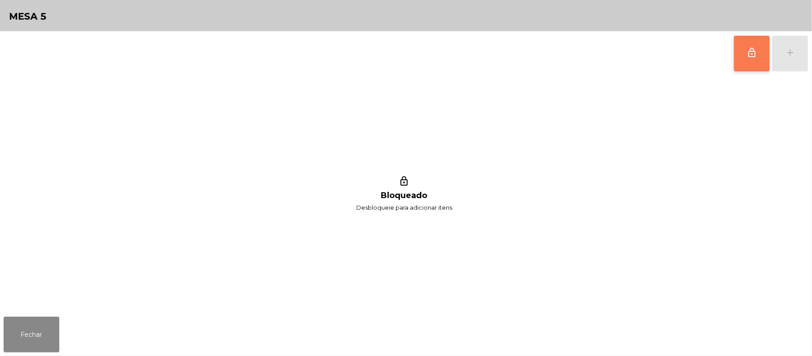
click at [743, 58] on button "lock_outline" at bounding box center [752, 54] width 36 height 36
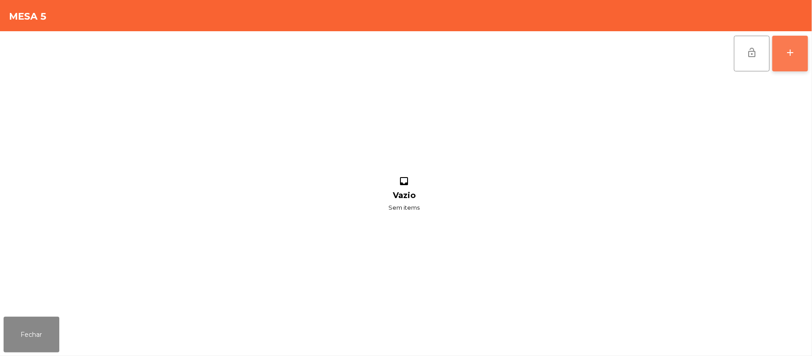
click at [786, 64] on button "add" at bounding box center [790, 54] width 36 height 36
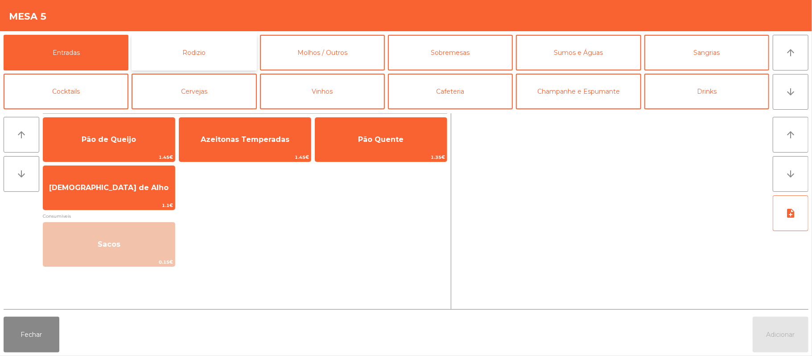
click at [218, 61] on button "Rodizio" at bounding box center [194, 53] width 125 height 36
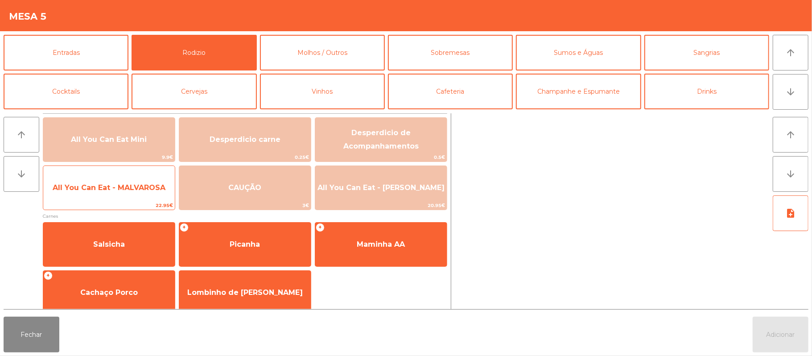
click at [132, 191] on span "All You Can Eat - MALVAROSA" at bounding box center [109, 187] width 113 height 8
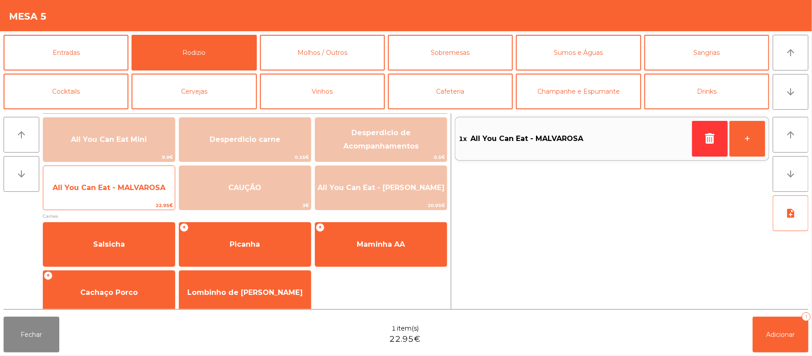
click at [134, 193] on span "All You Can Eat - MALVAROSA" at bounding box center [109, 188] width 132 height 24
click at [133, 189] on span "All You Can Eat - MALVAROSA" at bounding box center [109, 187] width 113 height 8
click at [131, 191] on span "All You Can Eat - MALVAROSA" at bounding box center [109, 187] width 113 height 8
click at [128, 195] on span "All You Can Eat - MALVAROSA" at bounding box center [109, 188] width 132 height 24
click at [128, 193] on span "All You Can Eat - MALVAROSA" at bounding box center [109, 188] width 132 height 24
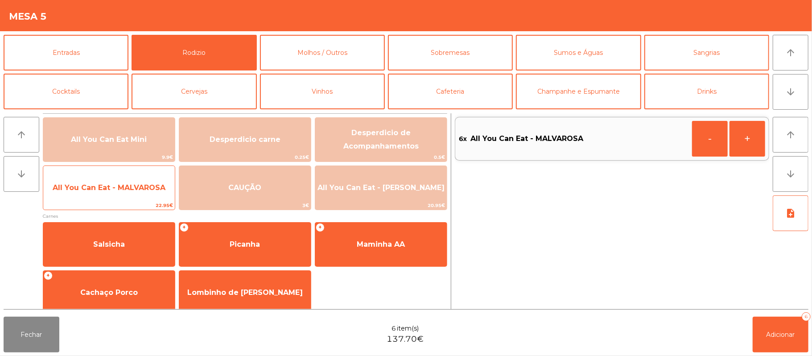
click at [130, 191] on span "All You Can Eat - MALVAROSA" at bounding box center [109, 187] width 113 height 8
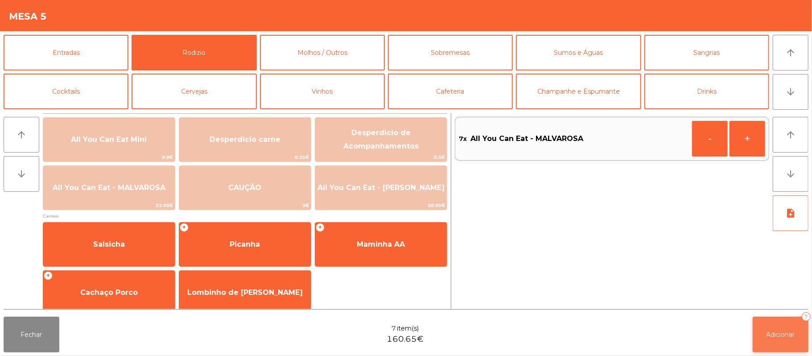
click at [782, 336] on span "Adicionar" at bounding box center [781, 334] width 29 height 8
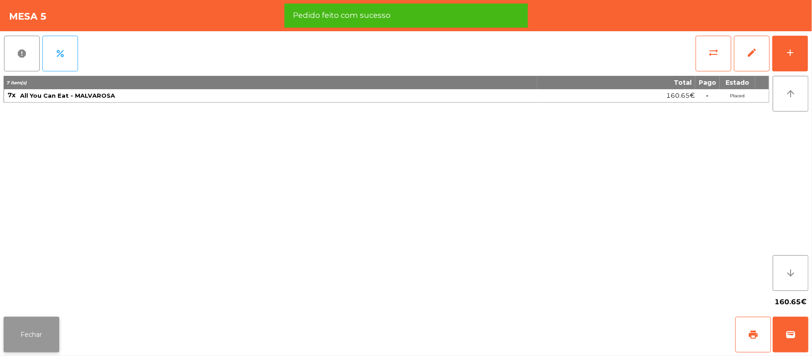
click at [25, 348] on button "Fechar" at bounding box center [32, 335] width 56 height 36
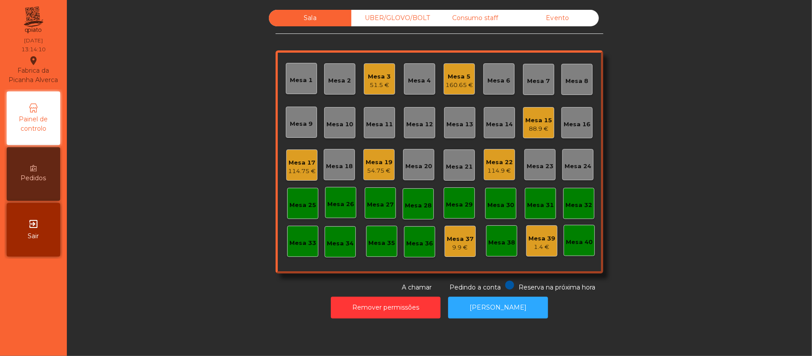
click at [305, 159] on div "Mesa 17" at bounding box center [302, 162] width 28 height 9
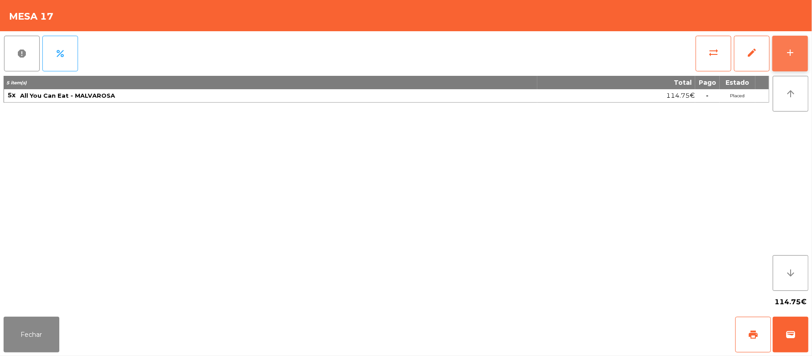
click at [798, 42] on button "add" at bounding box center [790, 54] width 36 height 36
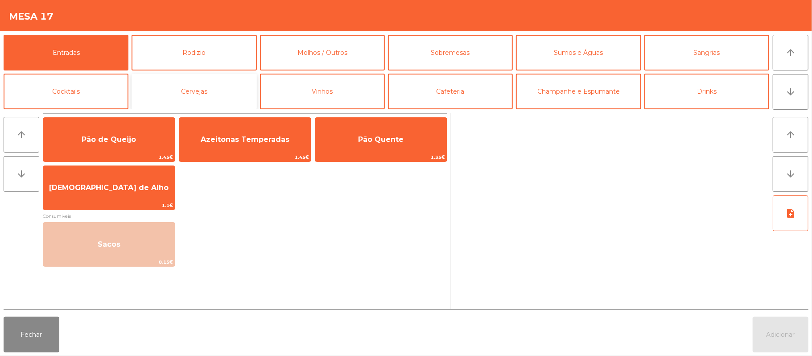
click at [224, 102] on button "Cervejas" at bounding box center [194, 92] width 125 height 36
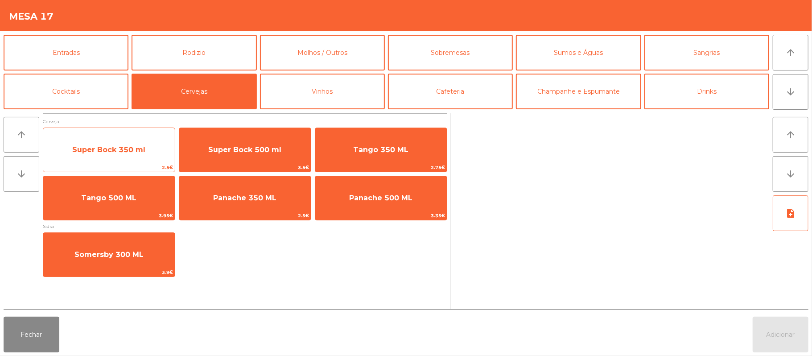
click at [90, 152] on span "Super Bock 350 ml" at bounding box center [108, 149] width 73 height 8
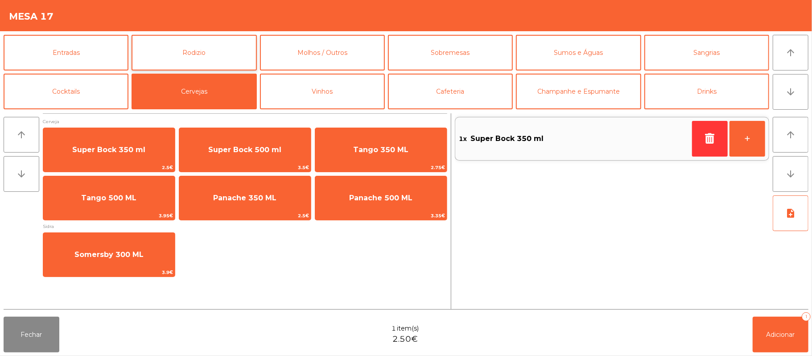
click at [177, 59] on button "Rodizio" at bounding box center [194, 53] width 125 height 36
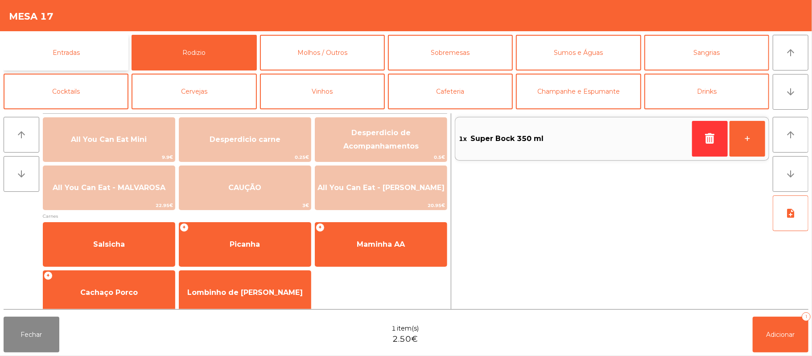
click at [80, 59] on button "Entradas" at bounding box center [66, 53] width 125 height 36
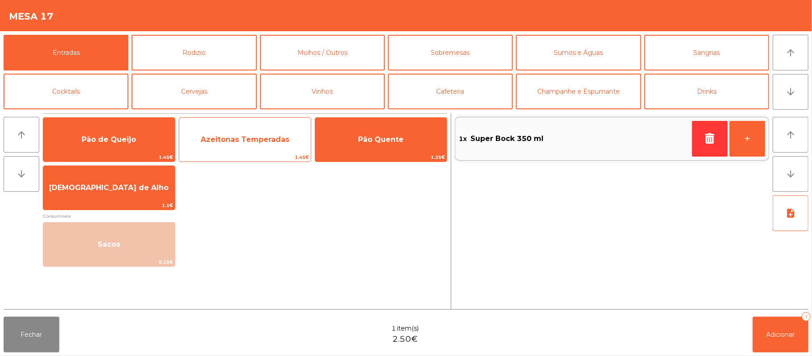
click at [247, 141] on span "Azeitonas Temperadas" at bounding box center [245, 139] width 89 height 8
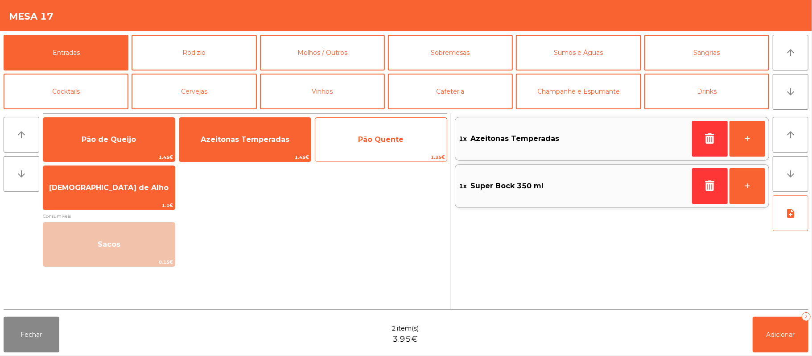
click at [359, 144] on span "Pão Quente" at bounding box center [381, 140] width 132 height 24
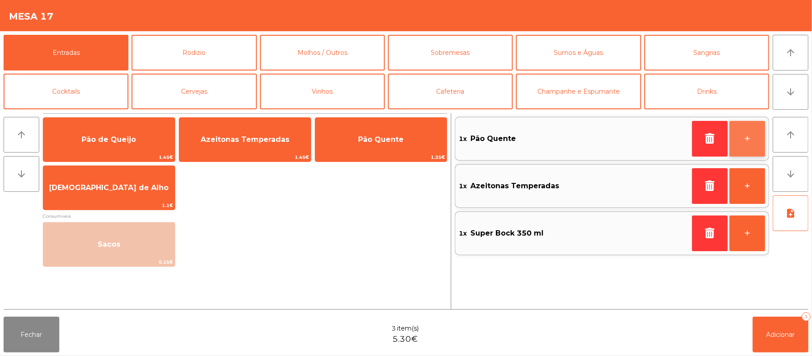
click at [744, 141] on button "+" at bounding box center [748, 139] width 36 height 36
click at [575, 56] on button "Sumos e Águas" at bounding box center [578, 53] width 125 height 36
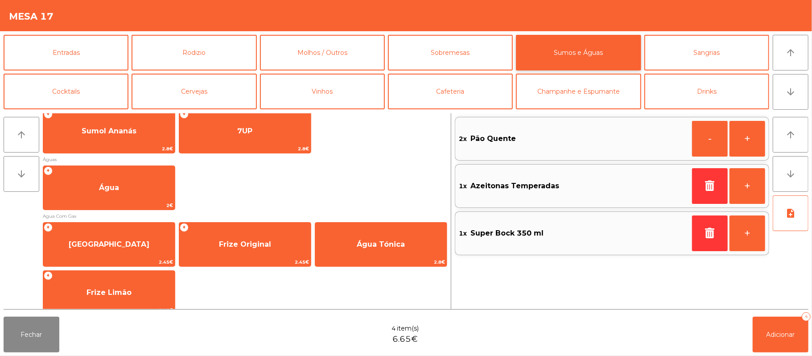
scroll to position [267, 0]
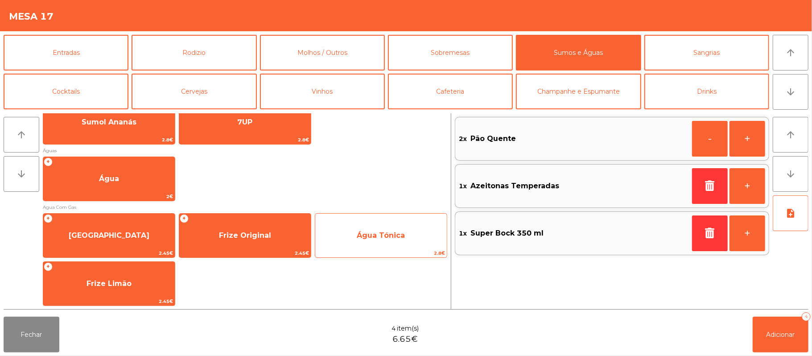
click at [375, 236] on span "Água Tónica" at bounding box center [381, 235] width 48 height 8
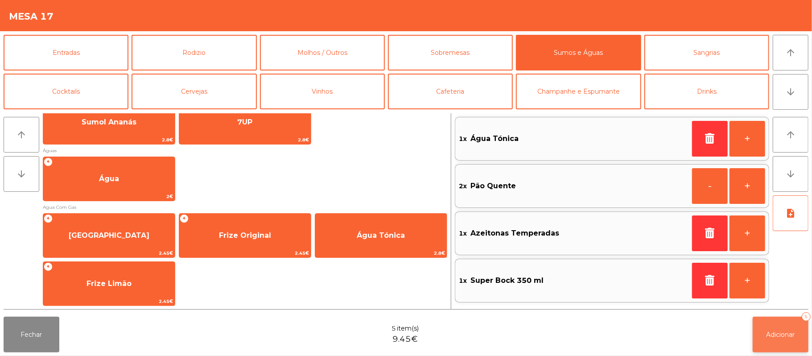
click at [772, 334] on span "Adicionar" at bounding box center [781, 334] width 29 height 8
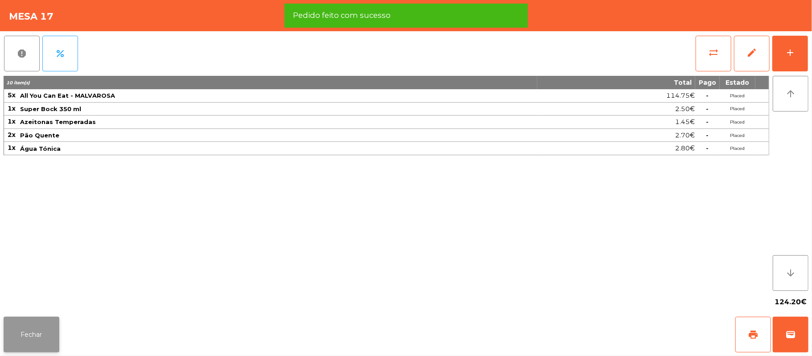
click at [33, 329] on button "Fechar" at bounding box center [32, 335] width 56 height 36
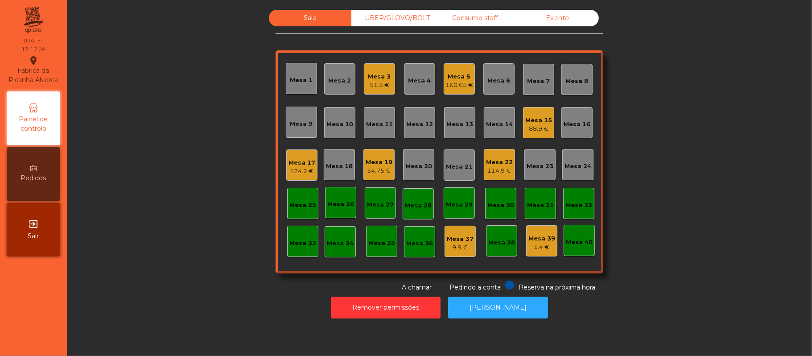
click at [300, 170] on div "124.2 €" at bounding box center [302, 171] width 27 height 9
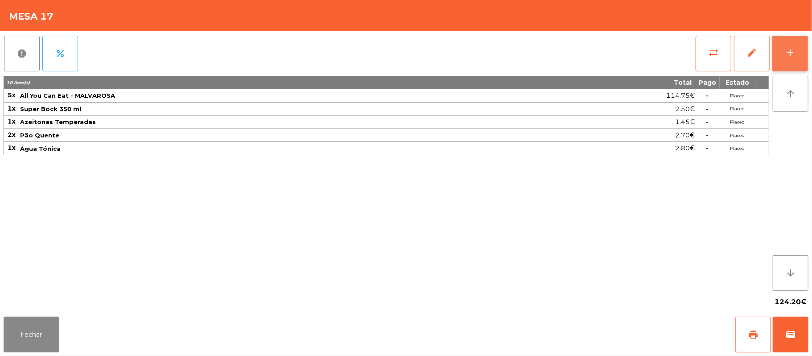
click at [805, 63] on button "add" at bounding box center [790, 54] width 36 height 36
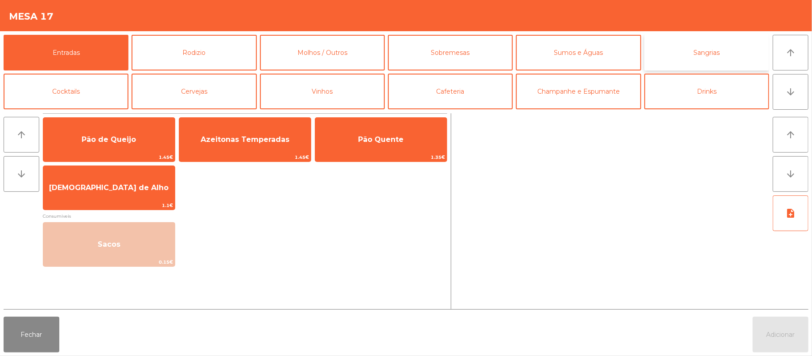
click at [687, 63] on button "Sangrias" at bounding box center [706, 53] width 125 height 36
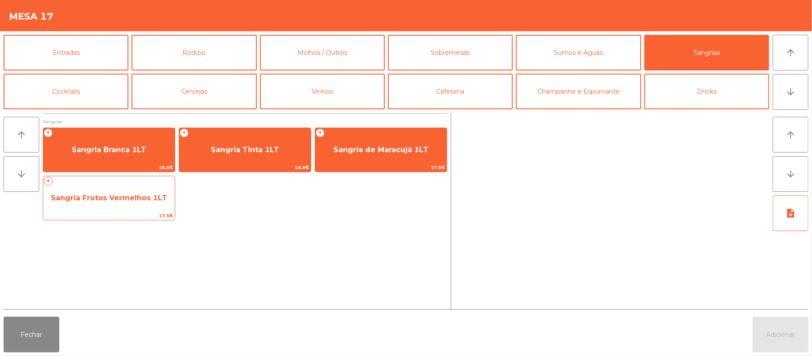
click at [106, 204] on span "Sangria Frutos Vermelhos 1LT" at bounding box center [109, 198] width 132 height 24
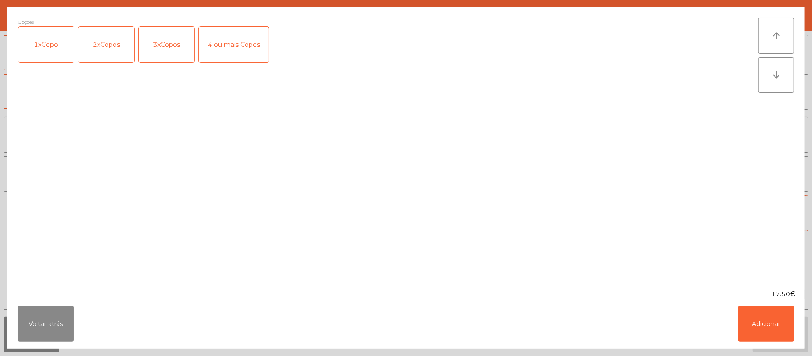
click at [168, 57] on div "3xCopos" at bounding box center [167, 45] width 56 height 36
click at [762, 320] on button "Adicionar" at bounding box center [767, 324] width 56 height 36
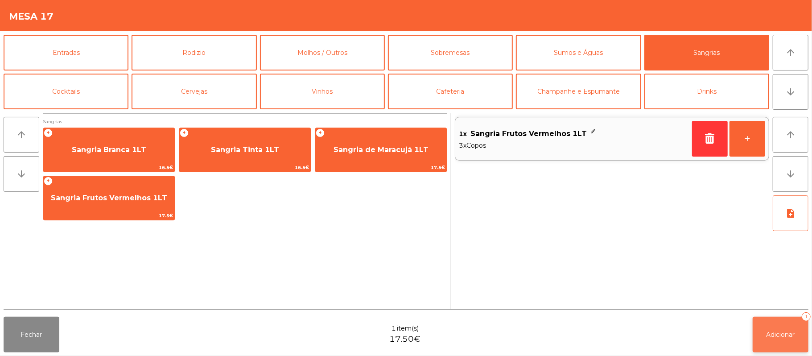
click at [771, 326] on button "Adicionar 1" at bounding box center [781, 335] width 56 height 36
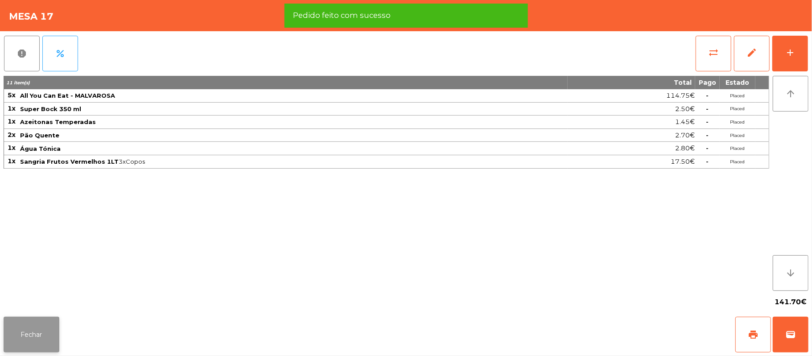
click at [13, 331] on button "Fechar" at bounding box center [32, 335] width 56 height 36
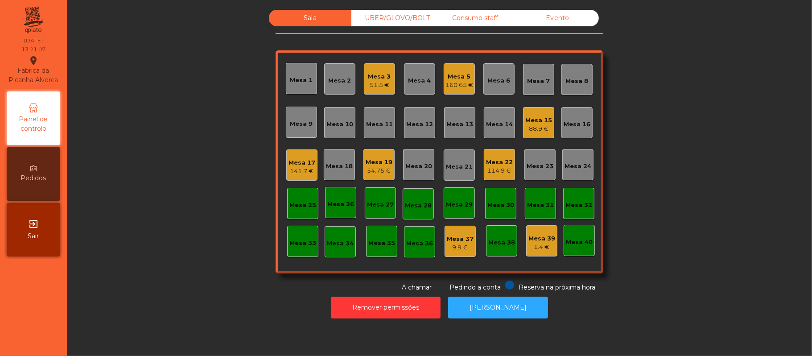
click at [423, 172] on div "Mesa 20" at bounding box center [418, 164] width 31 height 31
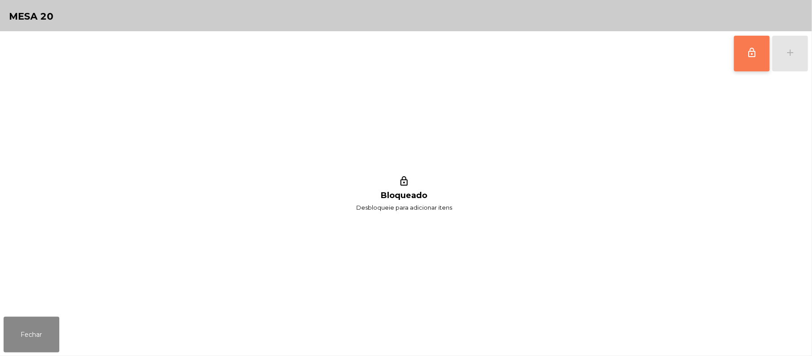
click at [735, 54] on button "lock_outline" at bounding box center [752, 54] width 36 height 36
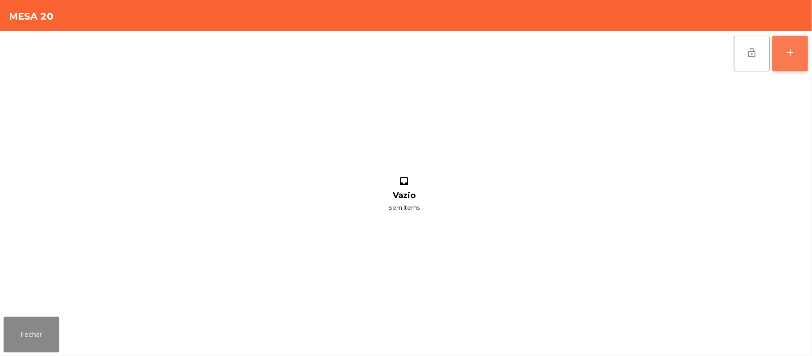
click at [783, 57] on button "add" at bounding box center [790, 54] width 36 height 36
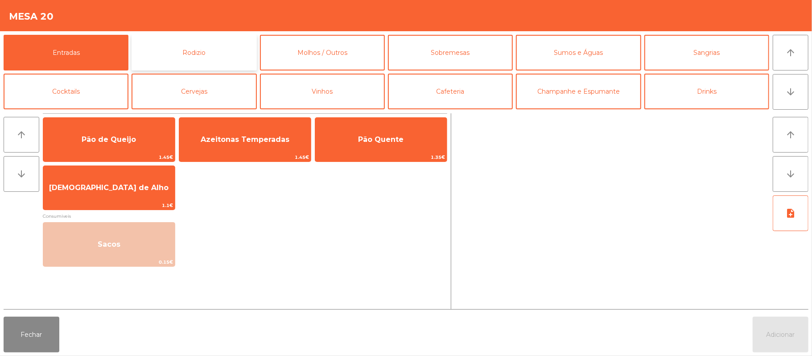
click at [218, 55] on button "Rodizio" at bounding box center [194, 53] width 125 height 36
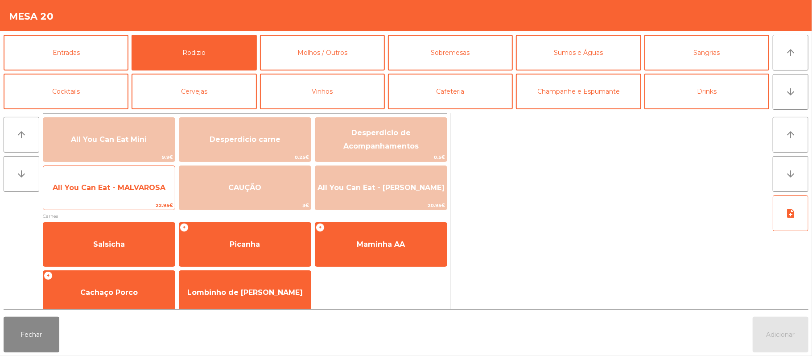
click at [150, 190] on span "All You Can Eat - MALVAROSA" at bounding box center [109, 187] width 113 height 8
click at [144, 193] on span "All You Can Eat - MALVAROSA" at bounding box center [109, 188] width 132 height 24
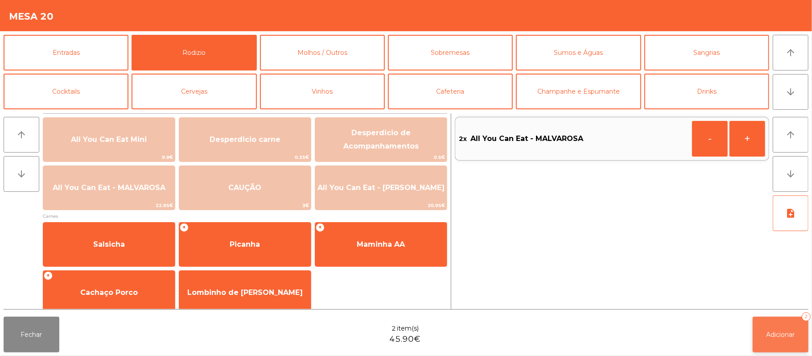
click at [776, 329] on button "Adicionar 2" at bounding box center [781, 335] width 56 height 36
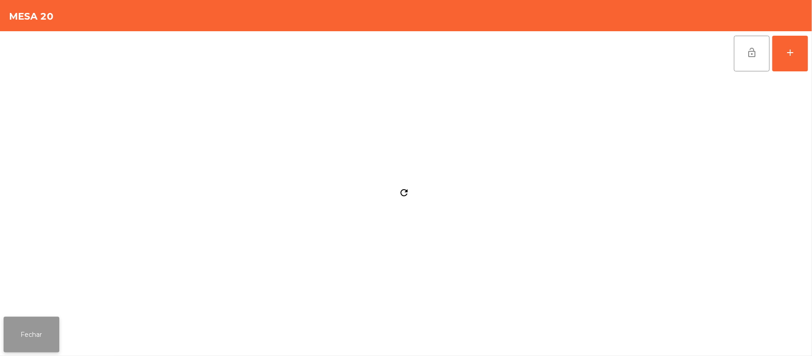
click at [33, 317] on button "Fechar" at bounding box center [32, 335] width 56 height 36
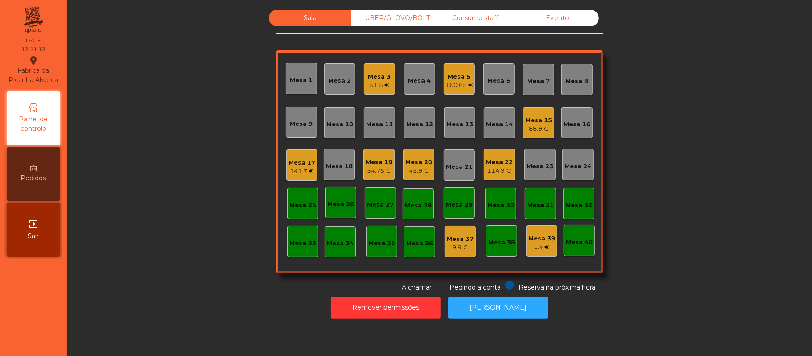
click at [455, 125] on div "Mesa 13" at bounding box center [459, 124] width 27 height 9
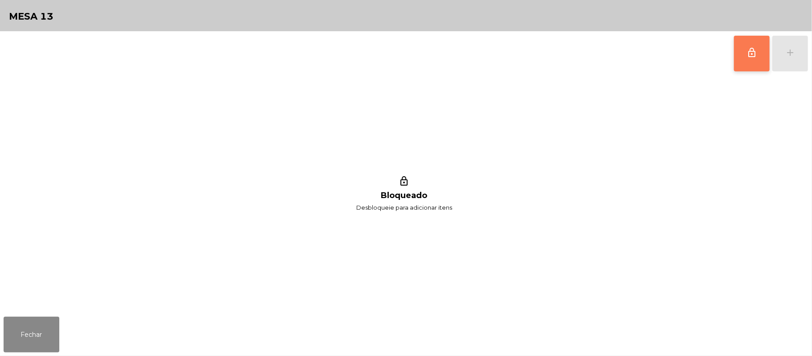
click at [734, 60] on button "lock_outline" at bounding box center [752, 54] width 36 height 36
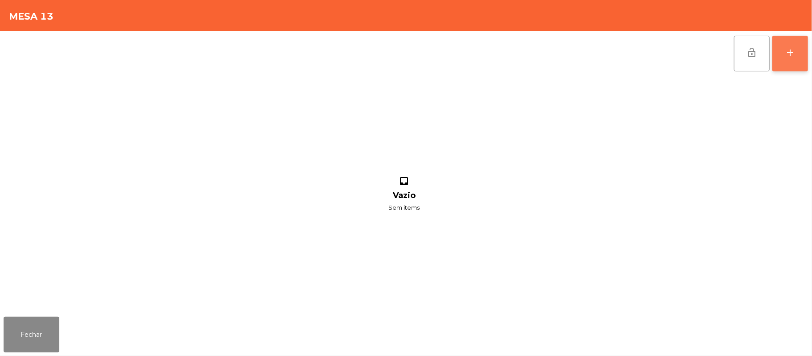
click at [788, 63] on button "add" at bounding box center [790, 54] width 36 height 36
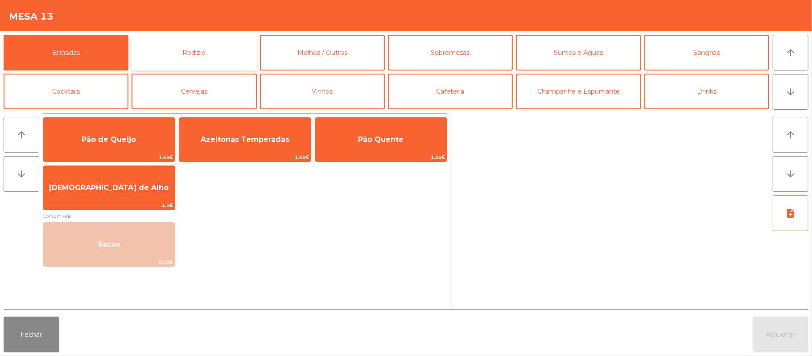
click at [225, 56] on button "Rodizio" at bounding box center [194, 53] width 125 height 36
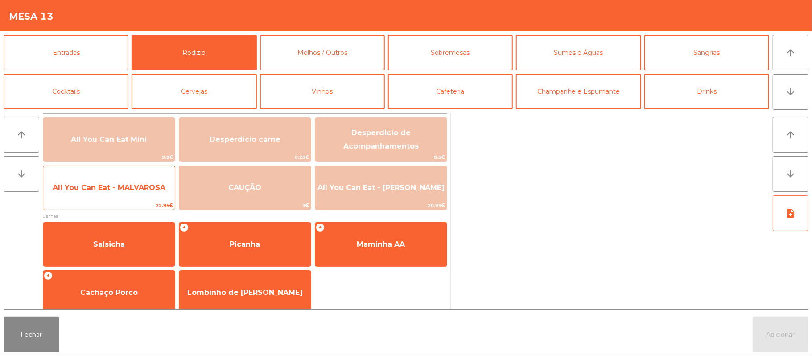
click at [149, 195] on span "All You Can Eat - MALVAROSA" at bounding box center [109, 188] width 132 height 24
click at [145, 195] on span "All You Can Eat - MALVAROSA" at bounding box center [109, 188] width 132 height 24
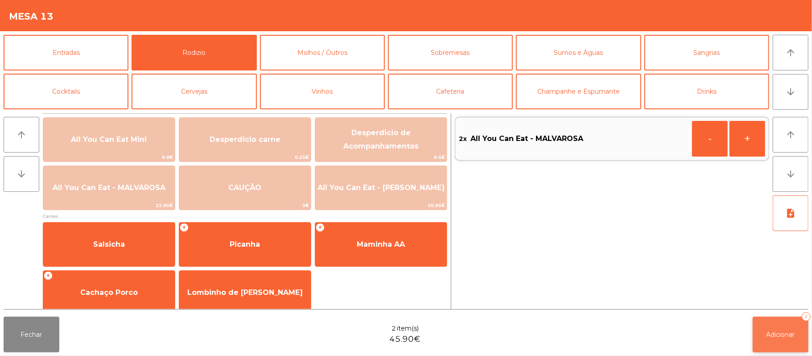
click at [767, 332] on span "Adicionar" at bounding box center [781, 334] width 29 height 8
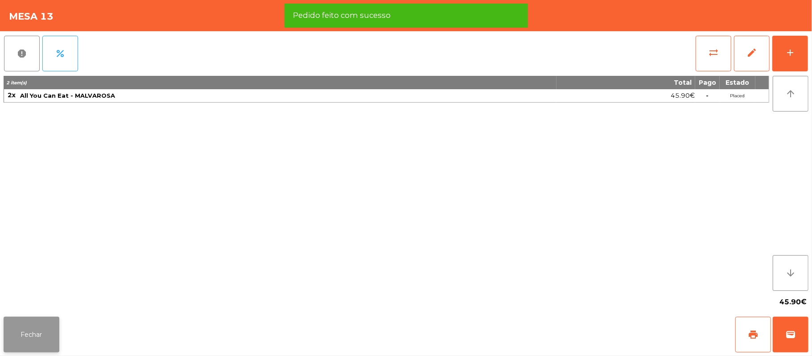
click at [36, 339] on button "Fechar" at bounding box center [32, 335] width 56 height 36
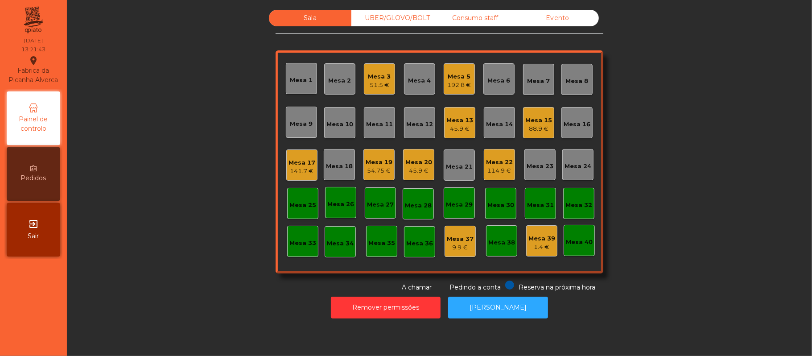
click at [299, 170] on div "141.7 €" at bounding box center [302, 171] width 27 height 9
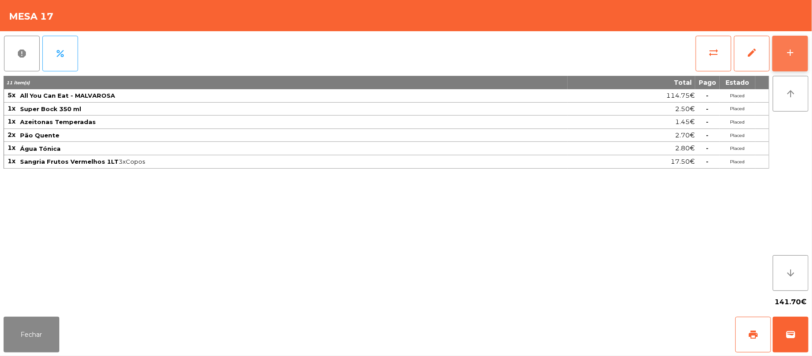
click at [805, 55] on button "add" at bounding box center [790, 54] width 36 height 36
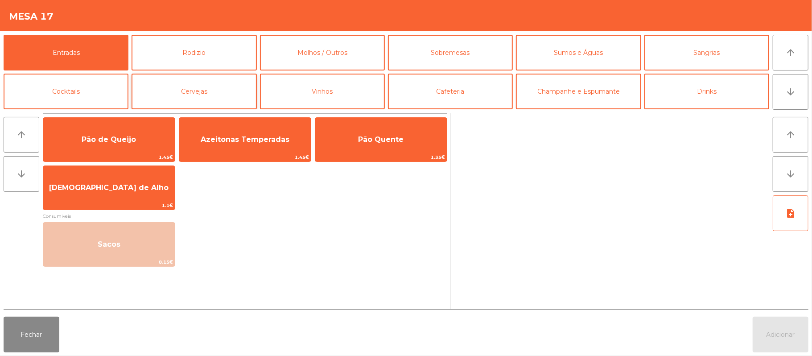
click at [188, 102] on button "Cervejas" at bounding box center [194, 92] width 125 height 36
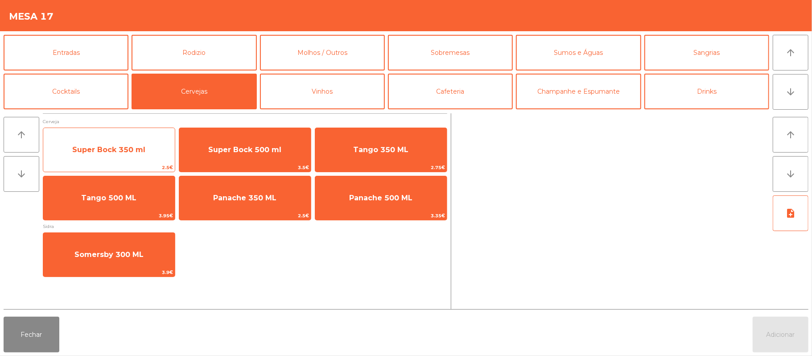
click at [127, 153] on span "Super Bock 350 ml" at bounding box center [108, 149] width 73 height 8
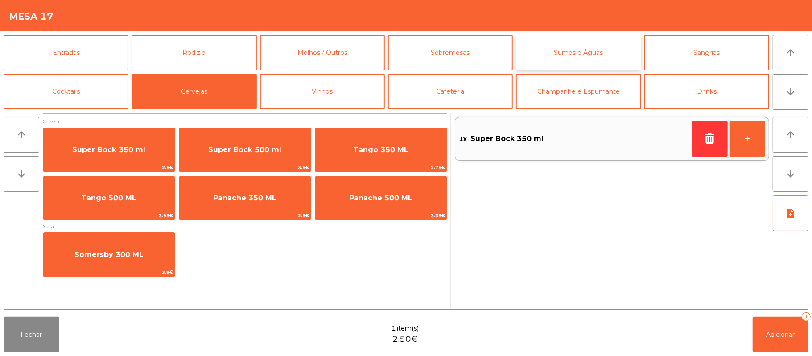
click at [577, 65] on button "Sumos e Águas" at bounding box center [578, 53] width 125 height 36
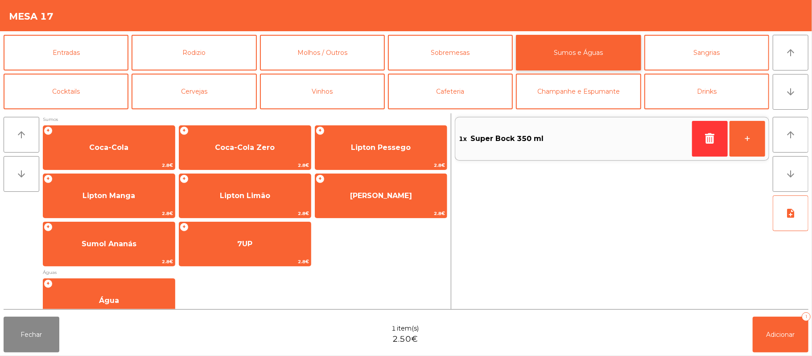
scroll to position [145, 0]
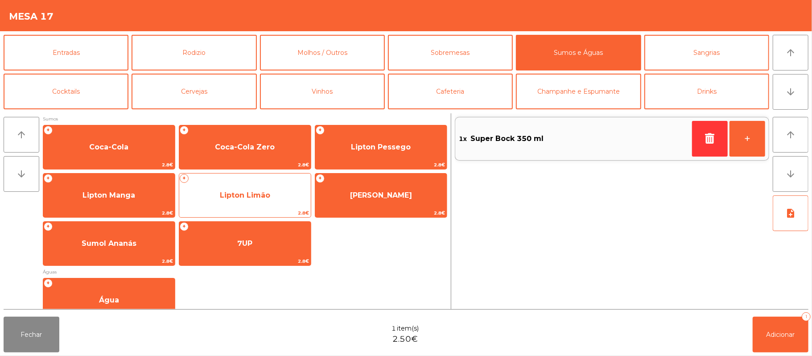
click at [260, 181] on div "+ Lipton Limão 2.8€" at bounding box center [245, 195] width 132 height 45
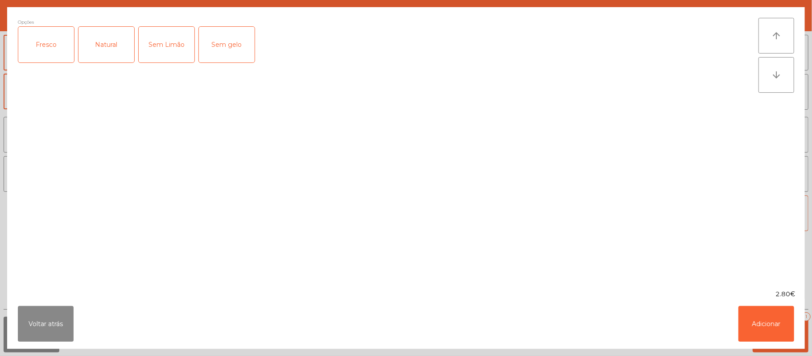
click at [50, 51] on div "Fresco" at bounding box center [46, 45] width 56 height 36
click at [779, 335] on button "Adicionar" at bounding box center [767, 324] width 56 height 36
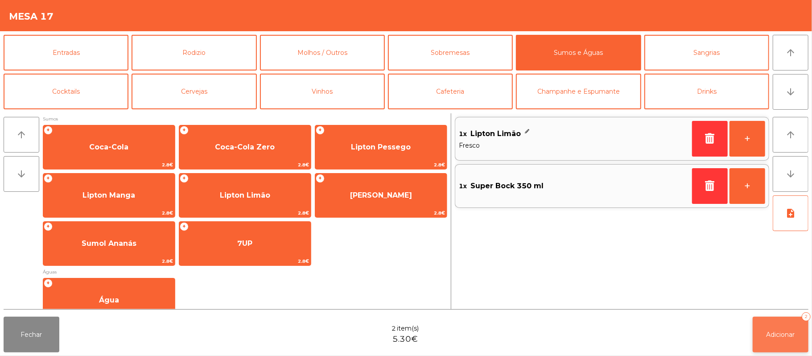
click at [781, 334] on span "Adicionar" at bounding box center [781, 334] width 29 height 8
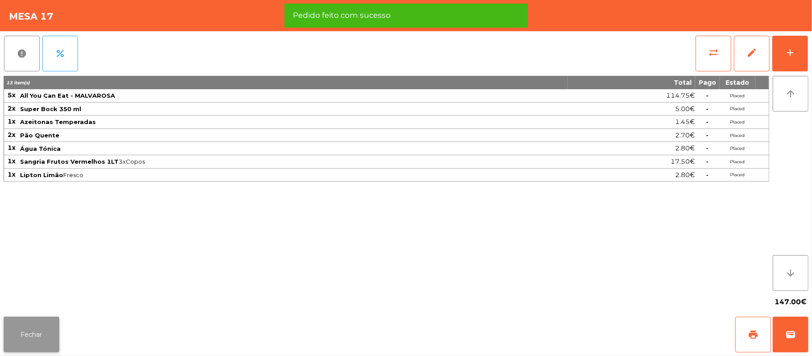
click at [45, 336] on button "Fechar" at bounding box center [32, 335] width 56 height 36
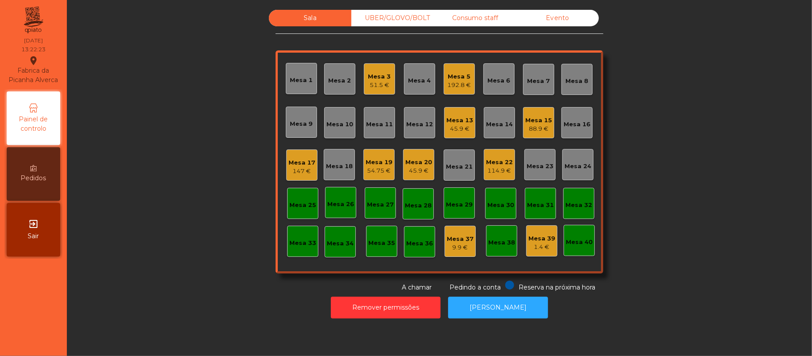
click at [528, 83] on div "Mesa 7" at bounding box center [539, 81] width 23 height 9
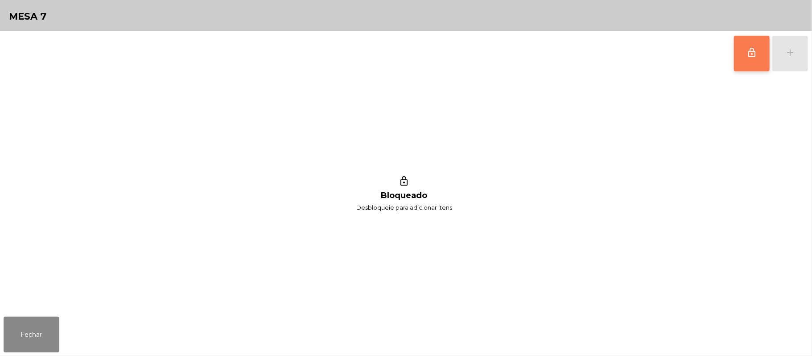
click at [762, 61] on button "lock_outline" at bounding box center [752, 54] width 36 height 36
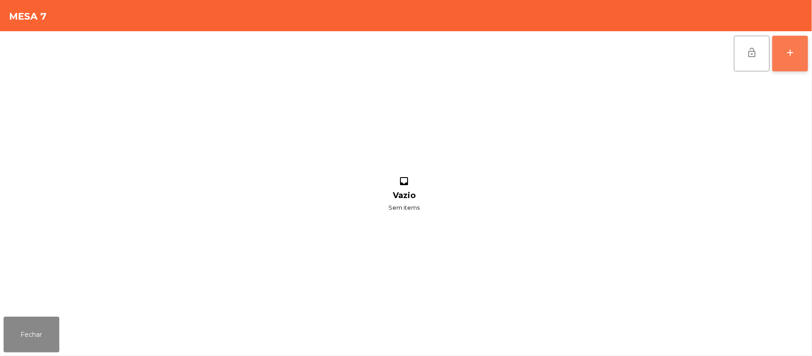
click at [784, 54] on button "add" at bounding box center [790, 54] width 36 height 36
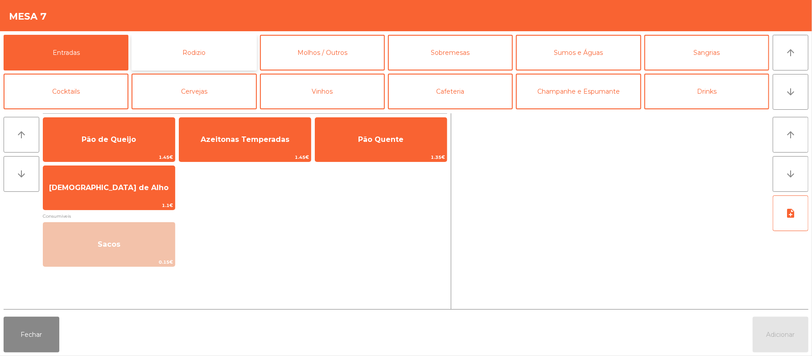
click at [225, 52] on button "Rodizio" at bounding box center [194, 53] width 125 height 36
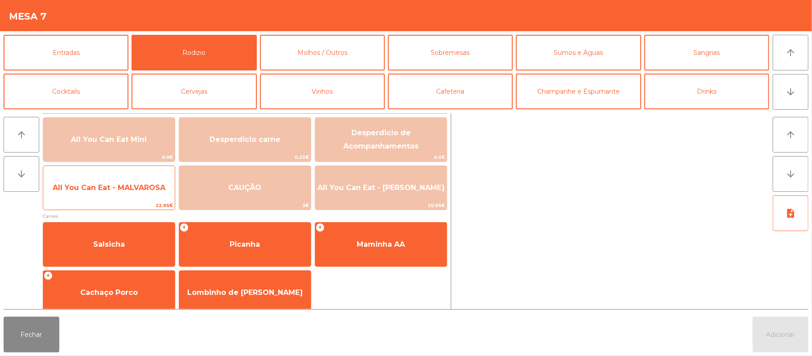
click at [134, 195] on span "All You Can Eat - MALVAROSA" at bounding box center [109, 188] width 132 height 24
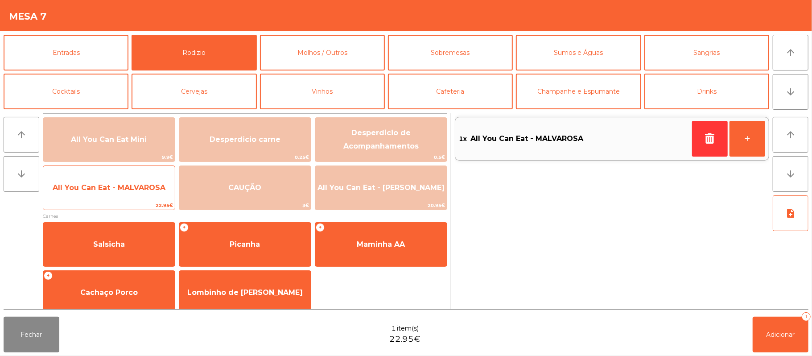
click at [131, 196] on span "All You Can Eat - MALVAROSA" at bounding box center [109, 188] width 132 height 24
click at [130, 197] on span "All You Can Eat - MALVAROSA" at bounding box center [109, 188] width 132 height 24
click at [127, 191] on span "All You Can Eat - MALVAROSA" at bounding box center [109, 187] width 113 height 8
click at [125, 201] on span "22.95€" at bounding box center [109, 205] width 132 height 8
click at [124, 202] on span "22.95€" at bounding box center [109, 205] width 132 height 8
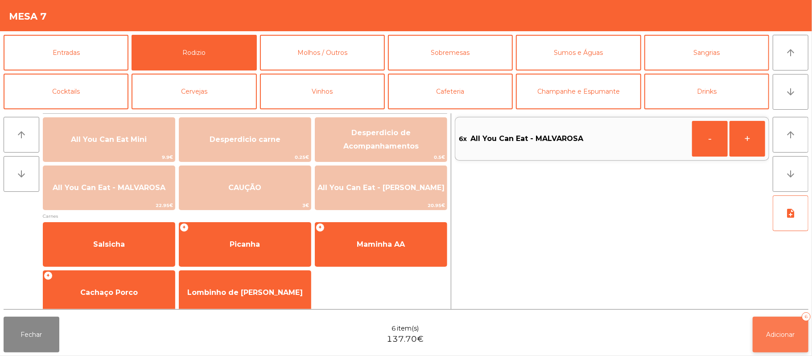
click at [780, 334] on span "Adicionar" at bounding box center [781, 334] width 29 height 8
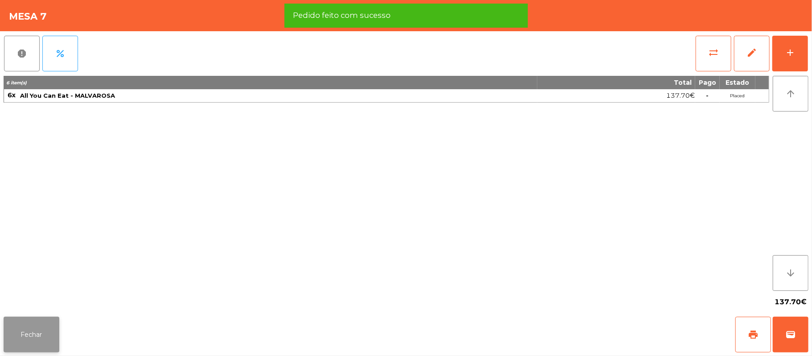
click at [29, 318] on button "Fechar" at bounding box center [32, 335] width 56 height 36
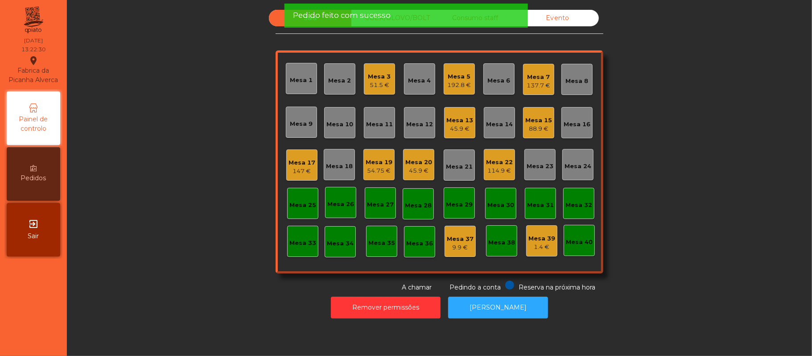
click at [342, 124] on div "Mesa 10" at bounding box center [339, 124] width 27 height 9
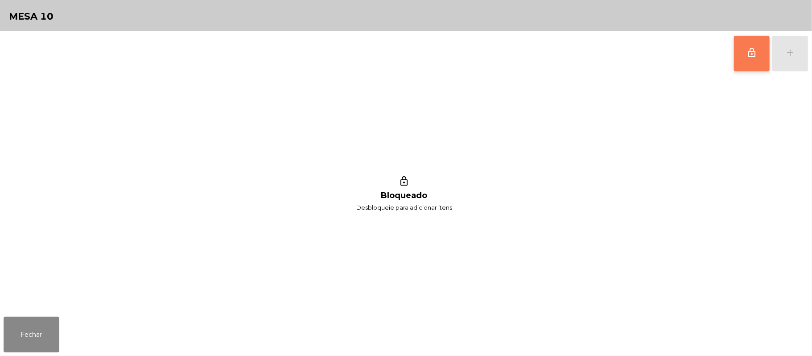
click at [753, 36] on button "lock_outline" at bounding box center [752, 54] width 36 height 36
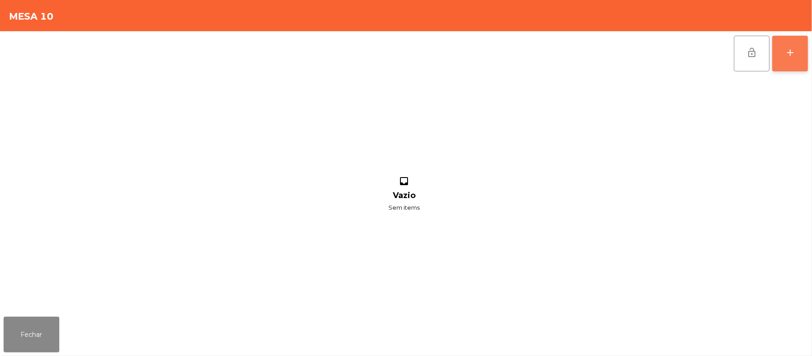
click at [784, 60] on button "add" at bounding box center [790, 54] width 36 height 36
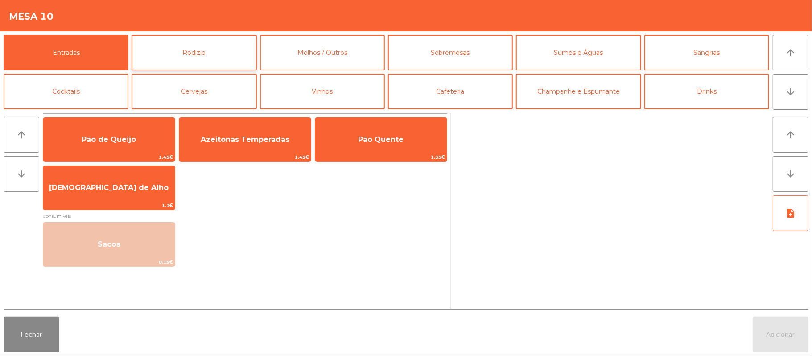
click at [225, 59] on button "Rodizio" at bounding box center [194, 53] width 125 height 36
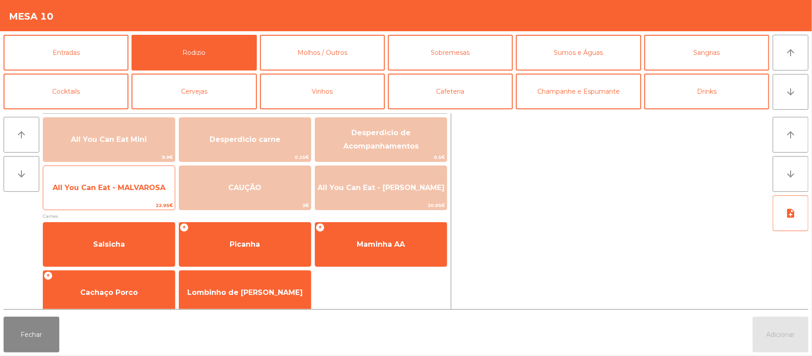
click at [136, 191] on span "All You Can Eat - MALVAROSA" at bounding box center [109, 187] width 113 height 8
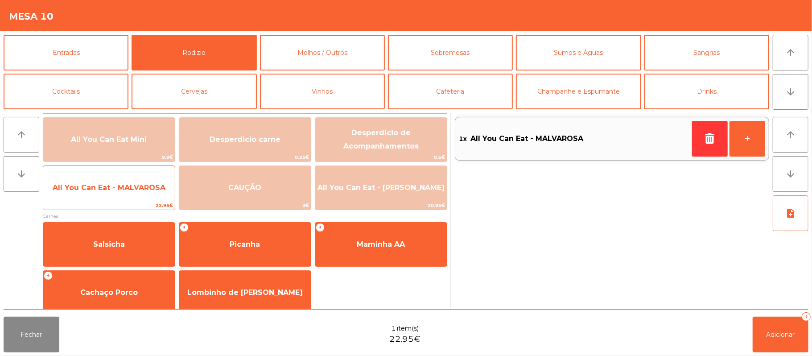
click at [132, 193] on span "All You Can Eat - MALVAROSA" at bounding box center [109, 188] width 132 height 24
click at [131, 191] on span "All You Can Eat - MALVAROSA" at bounding box center [109, 187] width 113 height 8
click at [131, 187] on span "All You Can Eat - MALVAROSA" at bounding box center [109, 187] width 113 height 8
click at [130, 191] on span "All You Can Eat - MALVAROSA" at bounding box center [109, 187] width 113 height 8
click at [129, 191] on span "All You Can Eat - MALVAROSA" at bounding box center [109, 187] width 113 height 8
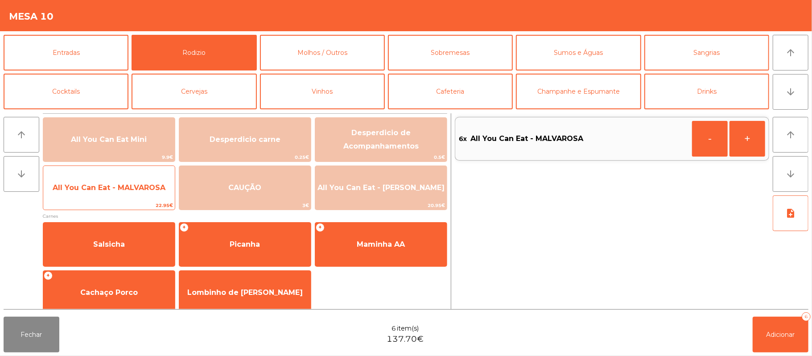
click at [131, 186] on span "All You Can Eat - MALVAROSA" at bounding box center [109, 187] width 113 height 8
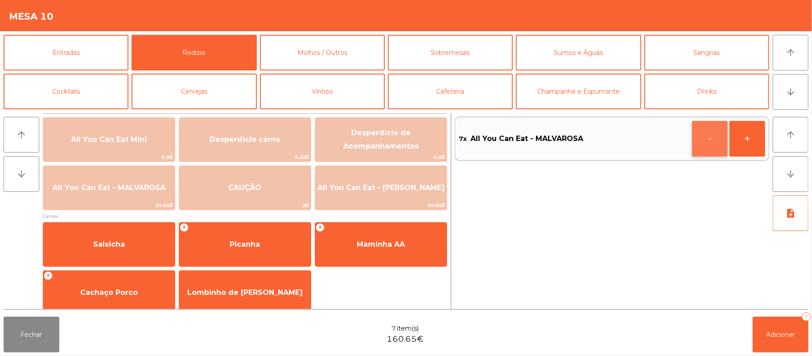
click at [712, 141] on button "-" at bounding box center [710, 139] width 36 height 36
click at [767, 332] on span "Adicionar" at bounding box center [781, 334] width 29 height 8
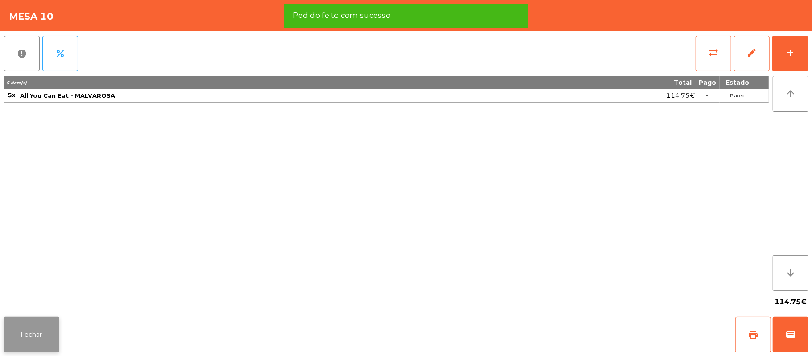
click at [40, 323] on button "Fechar" at bounding box center [32, 335] width 56 height 36
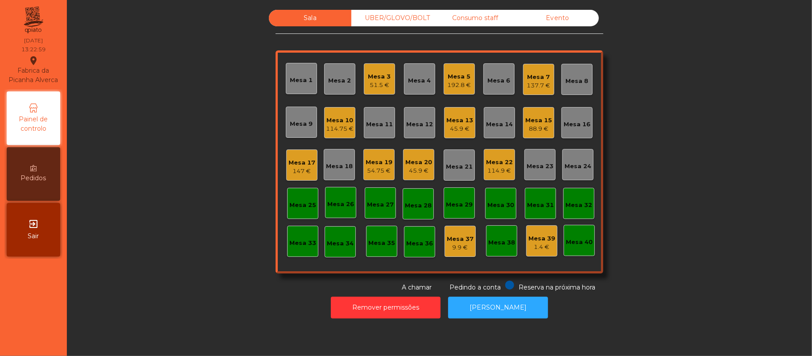
click at [402, 24] on div "UBER/GLOVO/BOLT" at bounding box center [392, 18] width 83 height 17
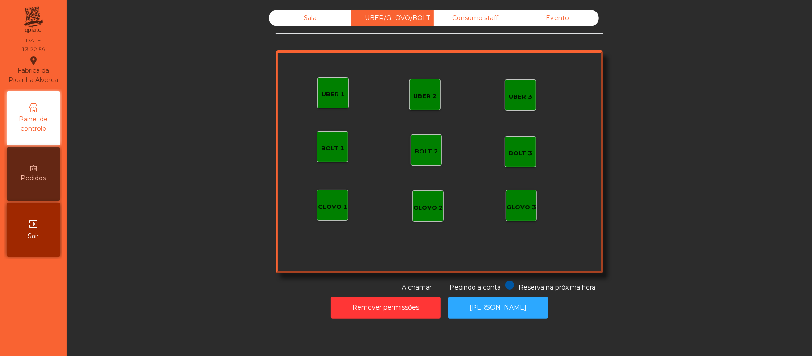
click at [478, 20] on div "Consumo staff" at bounding box center [475, 18] width 83 height 17
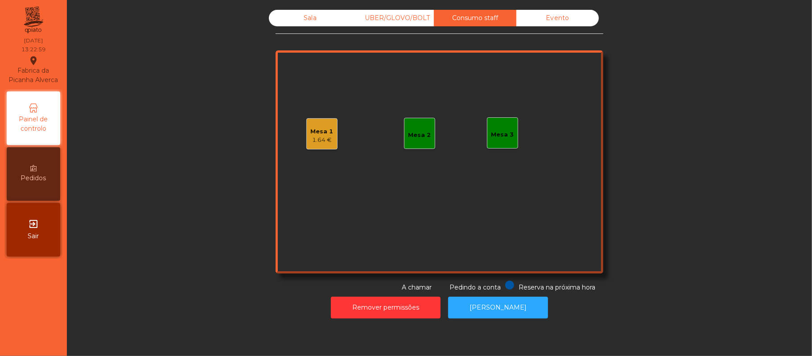
click at [556, 36] on div "Sala UBER/GLOVO/BOLT Consumo staff Evento Mesa 1 1.64 € Mesa 2 Mesa 3 Reserva n…" at bounding box center [440, 151] width 328 height 282
click at [305, 18] on div "Sala" at bounding box center [310, 18] width 83 height 17
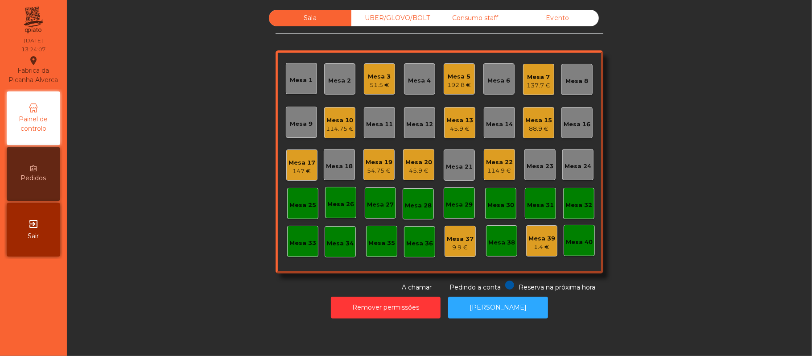
click at [378, 163] on div "Mesa 19" at bounding box center [379, 162] width 27 height 9
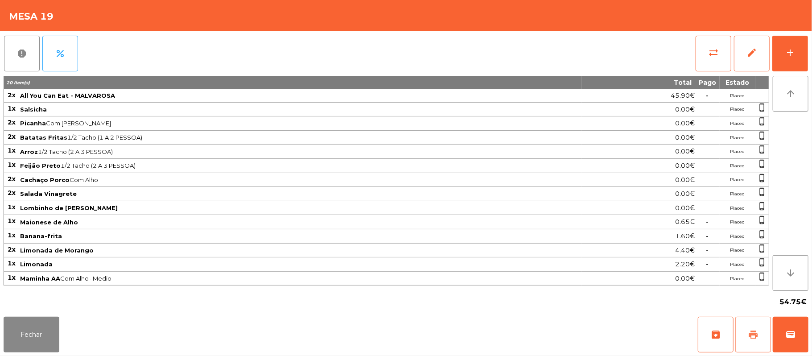
click at [746, 319] on button "print" at bounding box center [753, 335] width 36 height 36
click at [743, 324] on button "print" at bounding box center [753, 335] width 36 height 36
click at [716, 48] on span "sync_alt" at bounding box center [713, 52] width 11 height 11
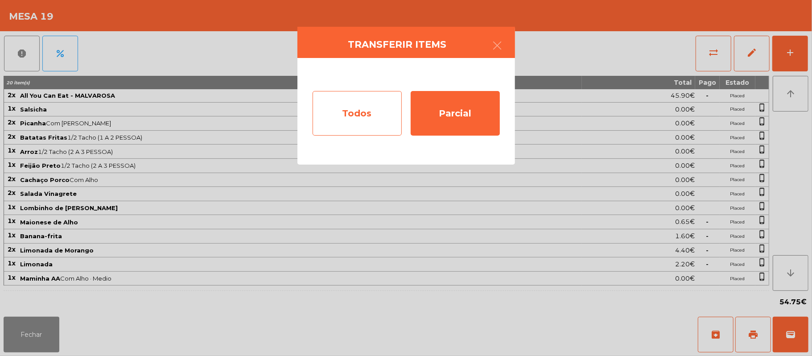
click at [364, 118] on div "Todos" at bounding box center [357, 113] width 89 height 45
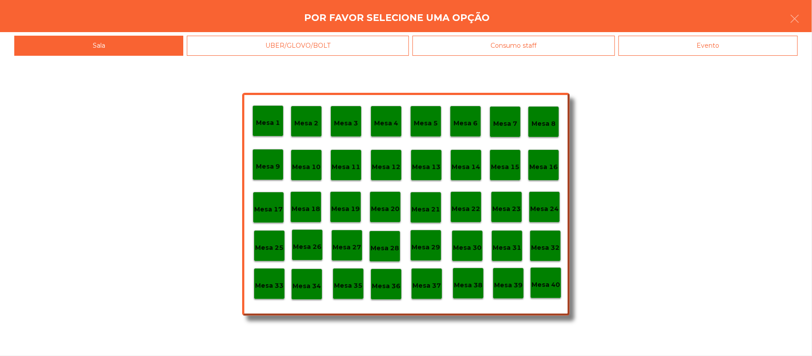
click at [719, 54] on div "Evento" at bounding box center [708, 46] width 179 height 20
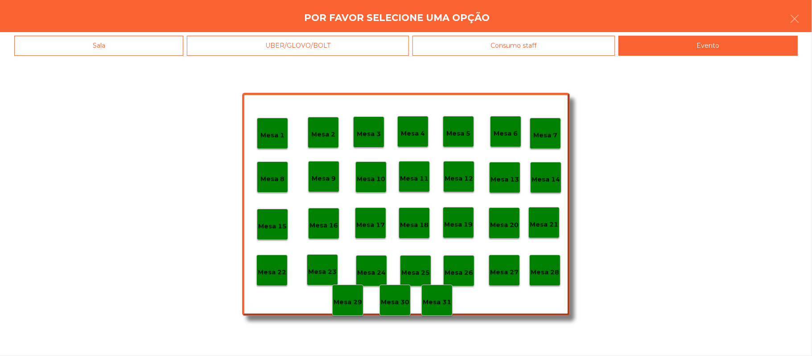
click at [546, 273] on p "Mesa 28" at bounding box center [545, 272] width 29 height 10
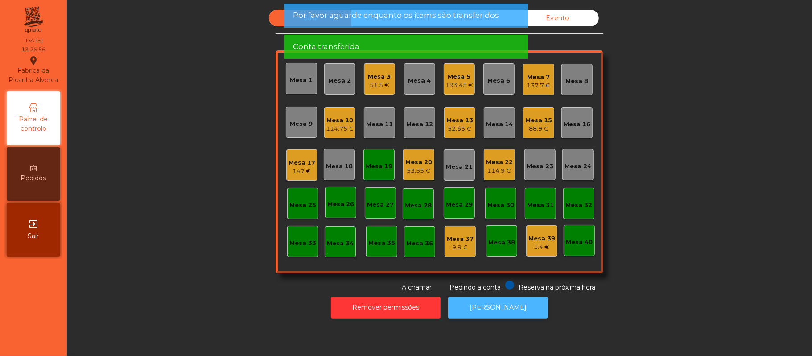
click at [471, 299] on button "[PERSON_NAME]" at bounding box center [498, 308] width 100 height 22
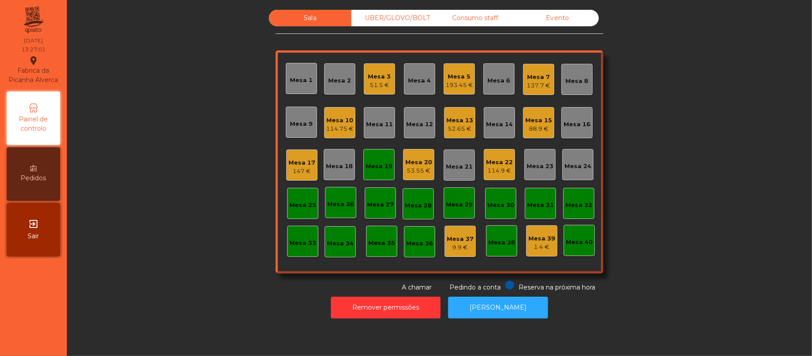
click at [378, 169] on div "Mesa 19" at bounding box center [379, 166] width 27 height 9
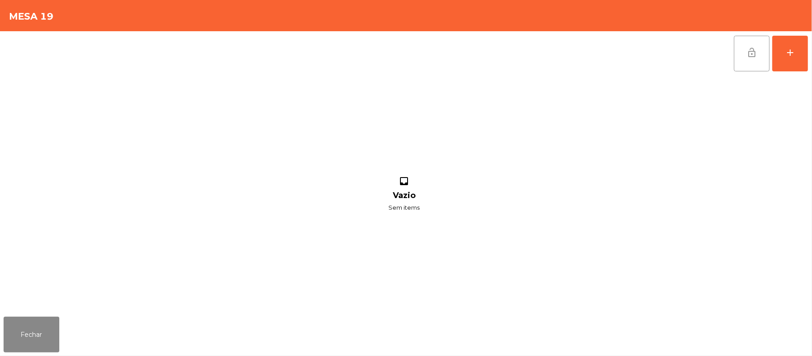
click at [760, 60] on button "lock_open" at bounding box center [752, 54] width 36 height 36
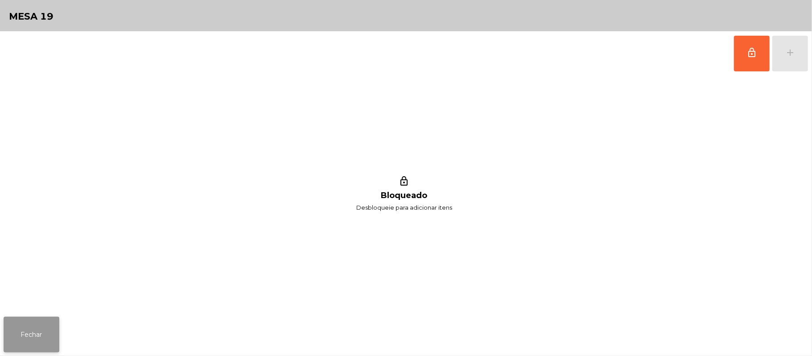
click at [45, 334] on button "Fechar" at bounding box center [32, 335] width 56 height 36
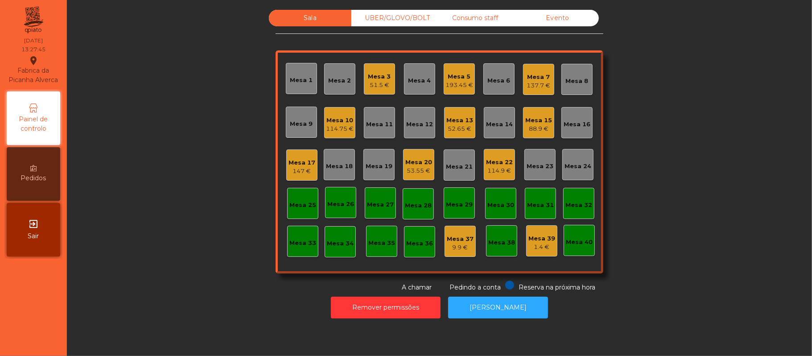
click at [385, 20] on div "UBER/GLOVO/BOLT" at bounding box center [392, 18] width 83 height 17
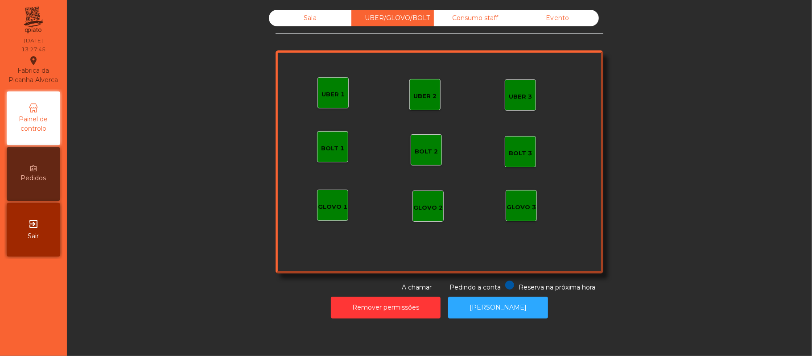
click at [325, 97] on div "UBER 1" at bounding box center [333, 94] width 23 height 9
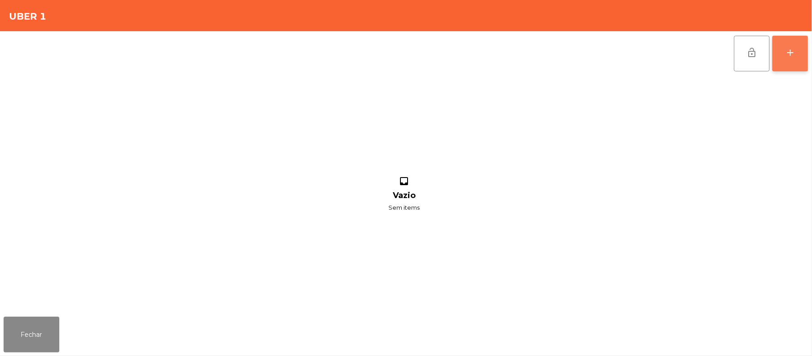
click at [782, 59] on button "add" at bounding box center [790, 54] width 36 height 36
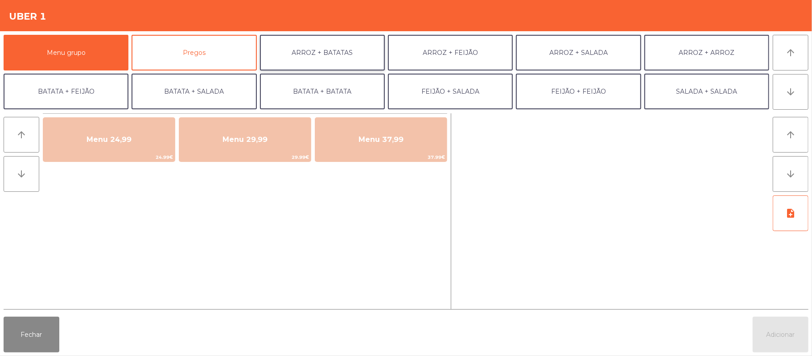
click at [337, 53] on button "ARROZ + BATATAS" at bounding box center [322, 53] width 125 height 36
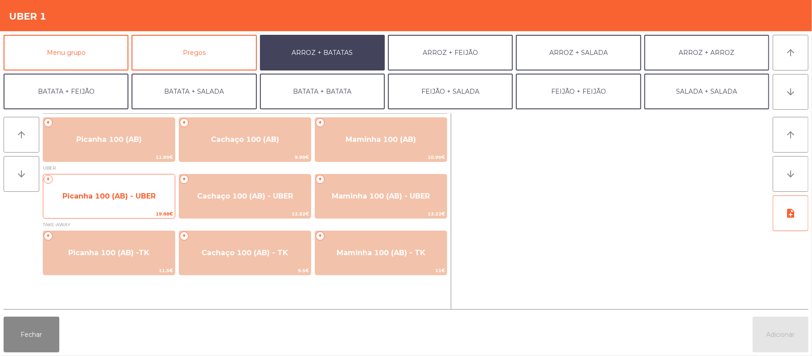
click at [111, 198] on span "Picanha 100 (AB) - UBER" at bounding box center [108, 196] width 93 height 8
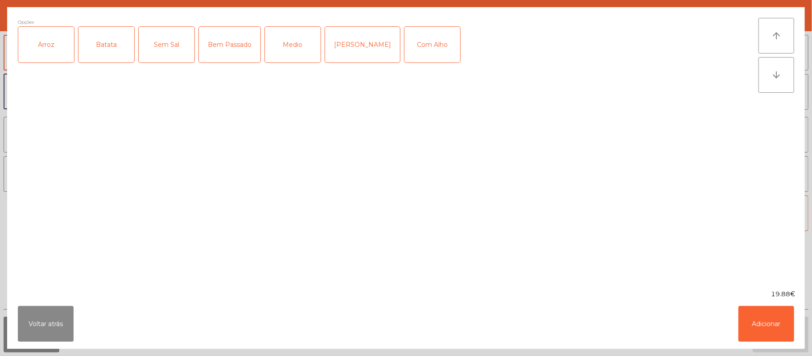
click at [39, 56] on div "Arroz" at bounding box center [46, 45] width 56 height 36
click at [123, 47] on div "Batata" at bounding box center [106, 45] width 56 height 36
click at [227, 57] on div "Bem Passado" at bounding box center [230, 45] width 62 height 36
click at [766, 334] on button "Adicionar" at bounding box center [767, 324] width 56 height 36
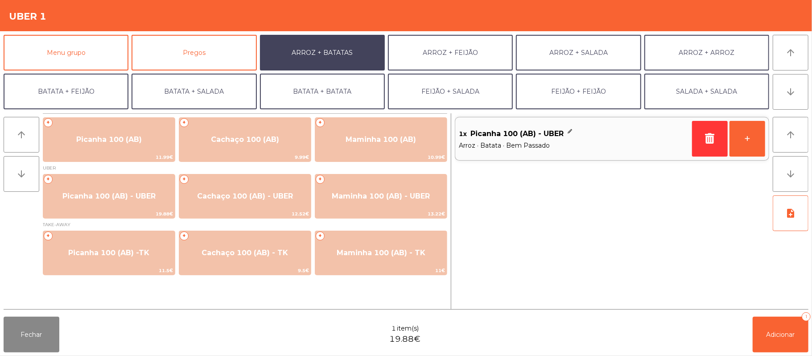
scroll to position [38, 0]
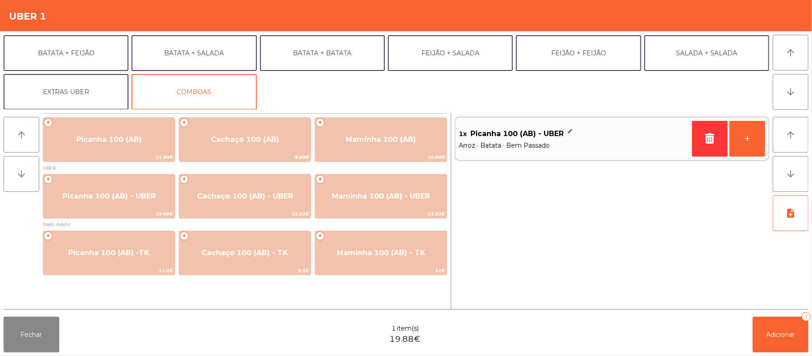
click at [93, 84] on button "EXTRAS UBER" at bounding box center [66, 92] width 125 height 36
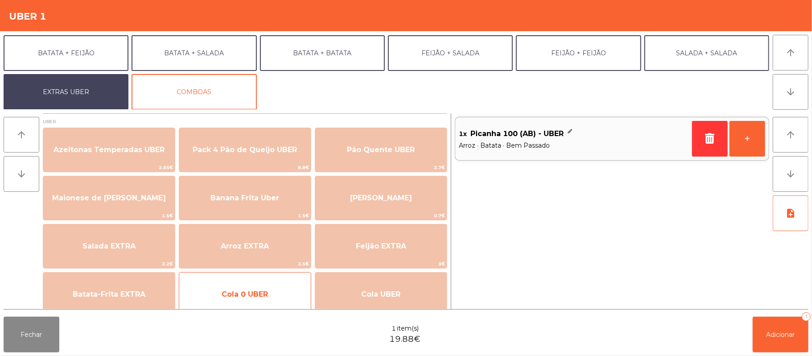
click at [279, 297] on span "Cola 0 UBER" at bounding box center [245, 294] width 132 height 24
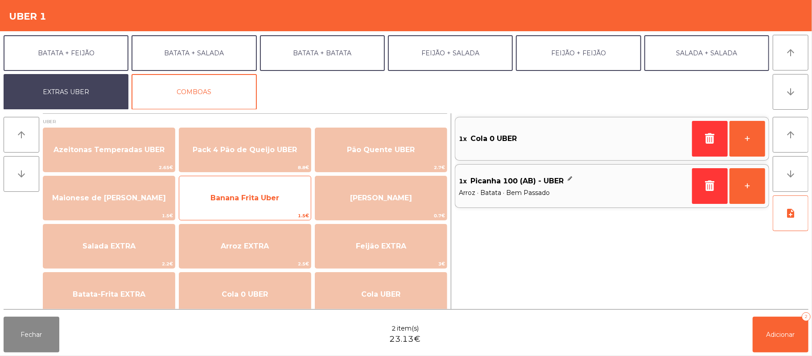
click at [245, 204] on span "Banana Frita Uber" at bounding box center [245, 198] width 132 height 24
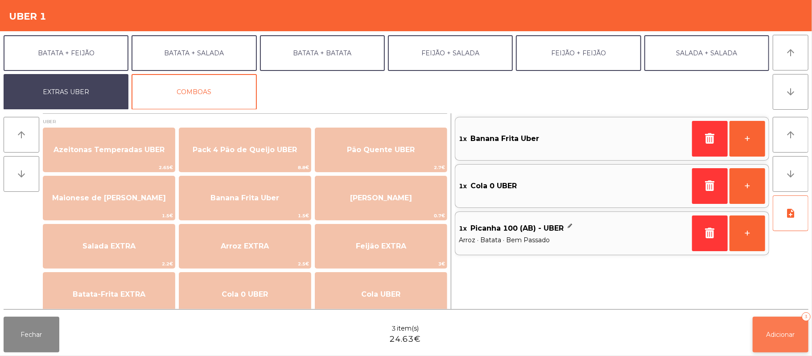
click at [780, 321] on button "Adicionar 3" at bounding box center [781, 335] width 56 height 36
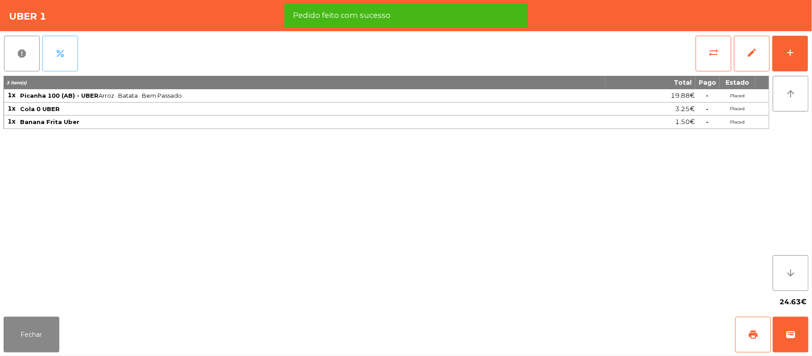
click at [68, 48] on button "percent" at bounding box center [60, 54] width 36 height 36
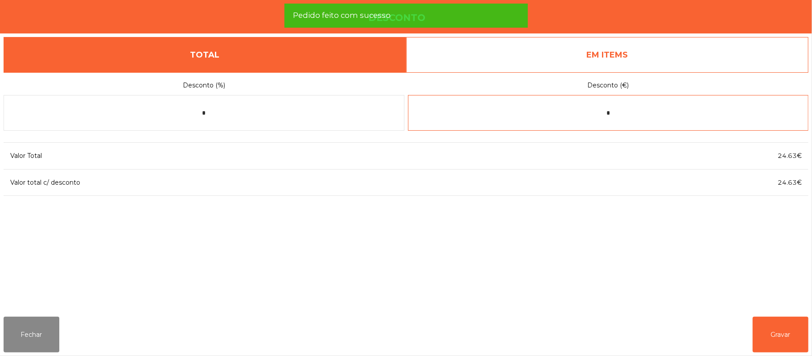
click at [583, 128] on input "*" at bounding box center [608, 113] width 401 height 36
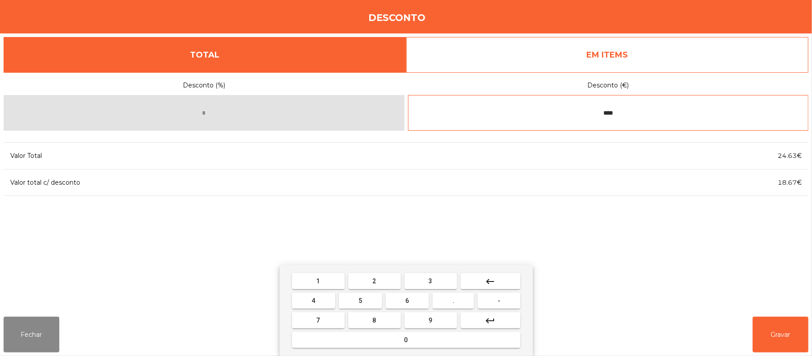
type input "****"
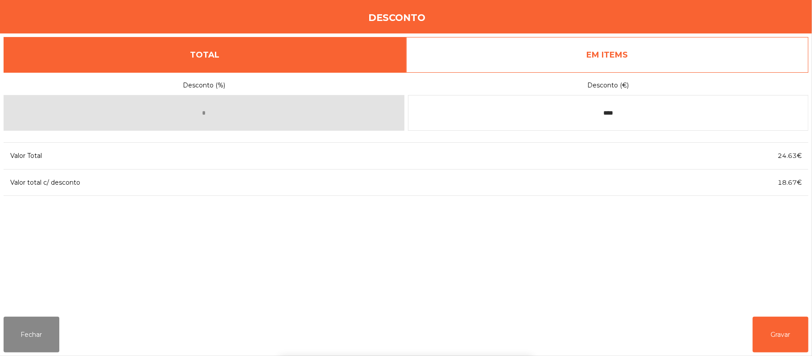
click at [772, 315] on div "1 2 3 keyboard_backspace 4 5 6 . - 7 8 9 keyboard_return 0" at bounding box center [406, 310] width 812 height 91
click at [786, 331] on button "Gravar" at bounding box center [781, 335] width 56 height 36
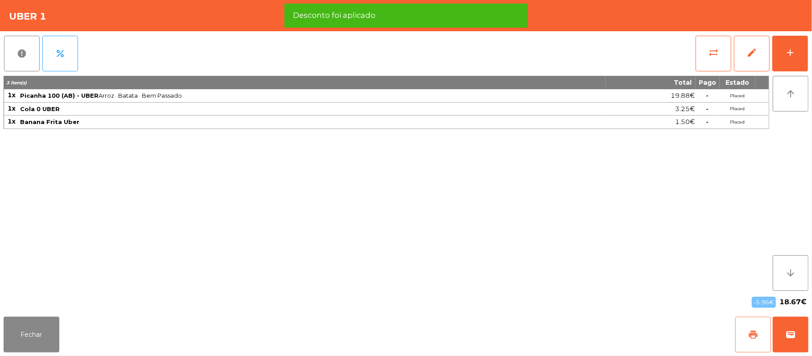
click at [750, 329] on span "print" at bounding box center [753, 334] width 11 height 11
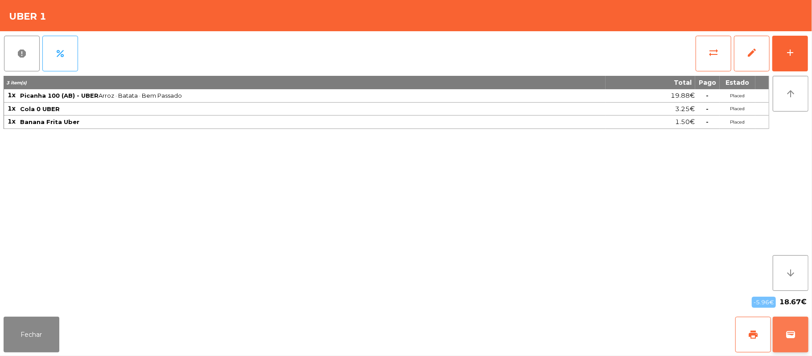
click at [787, 346] on button "wallet" at bounding box center [791, 335] width 36 height 36
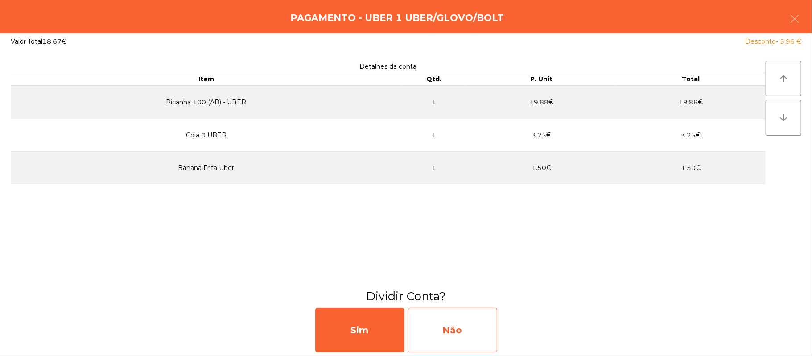
click at [447, 320] on div "Não" at bounding box center [452, 330] width 89 height 45
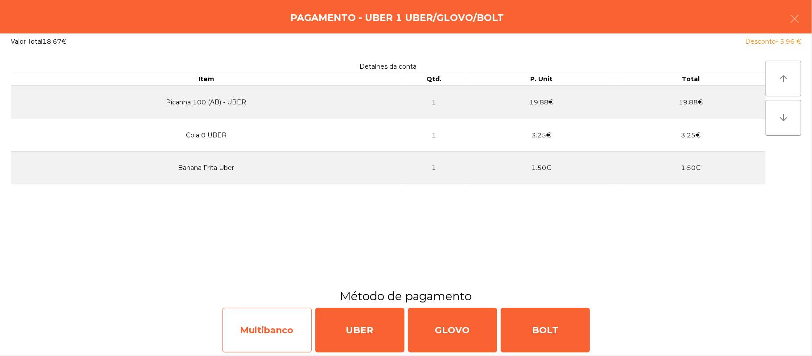
click at [288, 329] on div "Multibanco" at bounding box center [267, 330] width 89 height 45
select select "**"
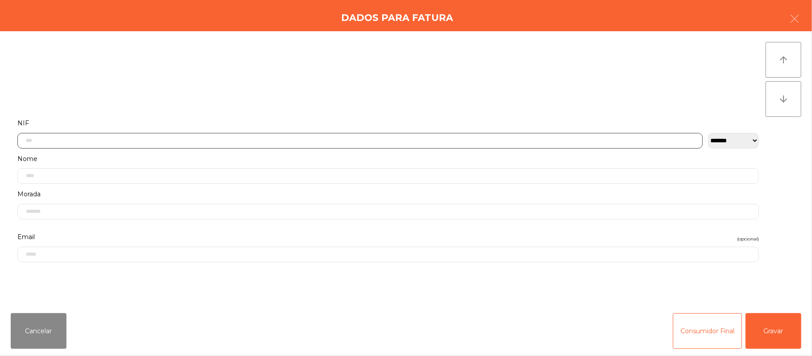
click at [245, 140] on input "text" at bounding box center [359, 141] width 685 height 16
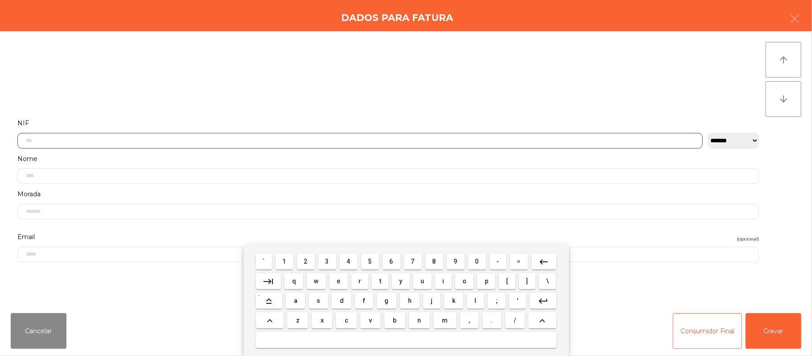
scroll to position [75, 0]
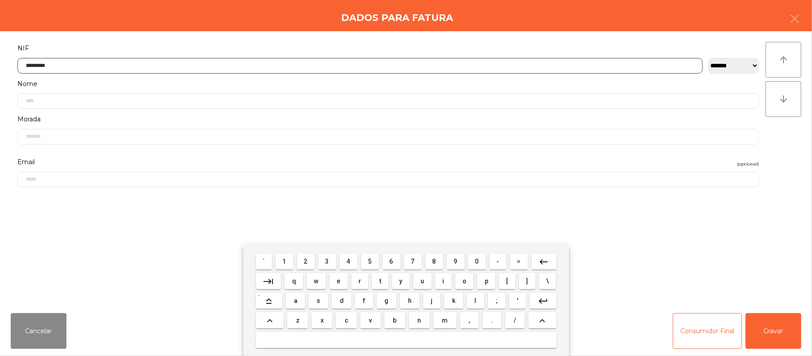
type input "*********"
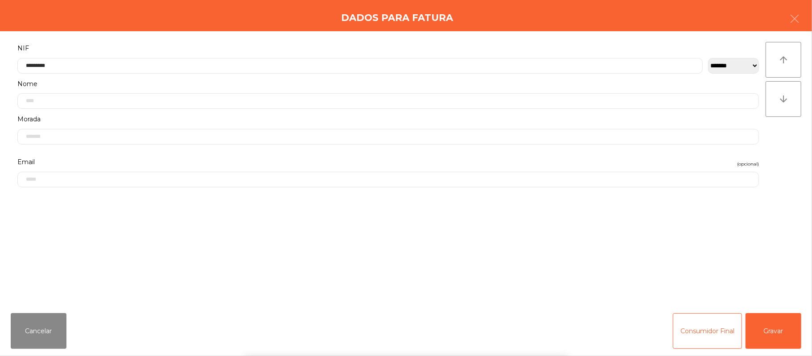
click at [763, 329] on div "` 1 2 3 4 5 6 7 8 9 0 - = keyboard_backspace keyboard_tab q w e r t y u i o p […" at bounding box center [406, 300] width 812 height 111
click at [769, 323] on button "Gravar" at bounding box center [774, 331] width 56 height 36
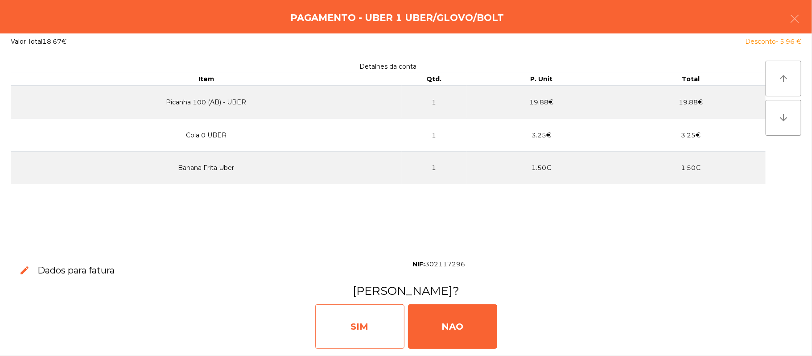
click at [352, 330] on div "SIM" at bounding box center [359, 326] width 89 height 45
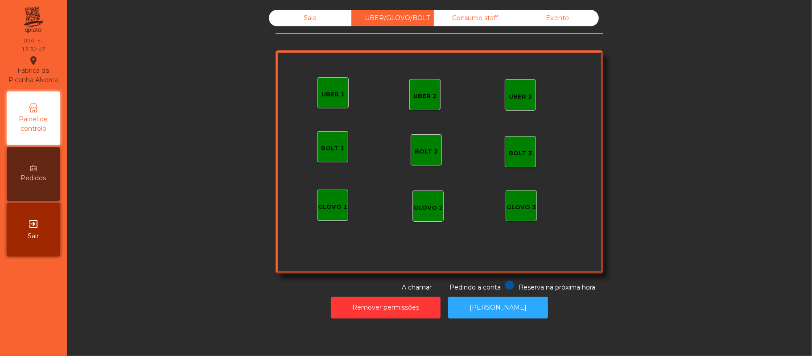
click at [334, 16] on div "Sala" at bounding box center [310, 18] width 83 height 17
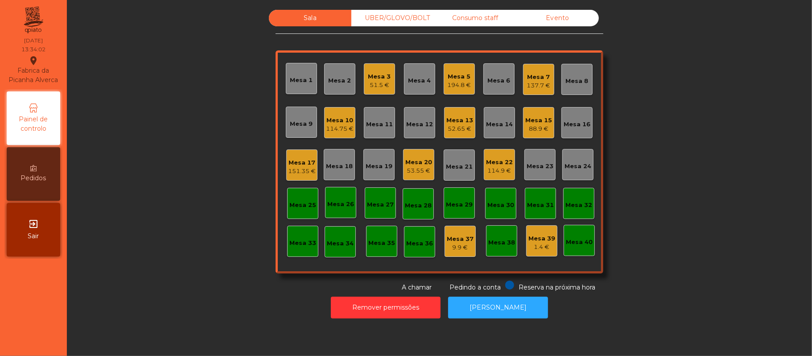
click at [462, 170] on div "Mesa 21" at bounding box center [459, 166] width 27 height 9
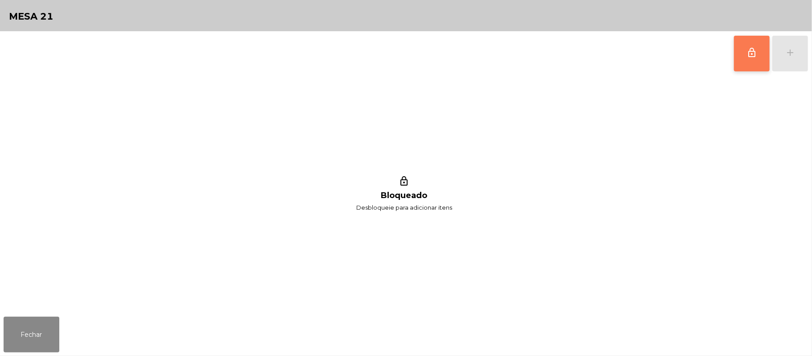
click at [740, 64] on button "lock_outline" at bounding box center [752, 54] width 36 height 36
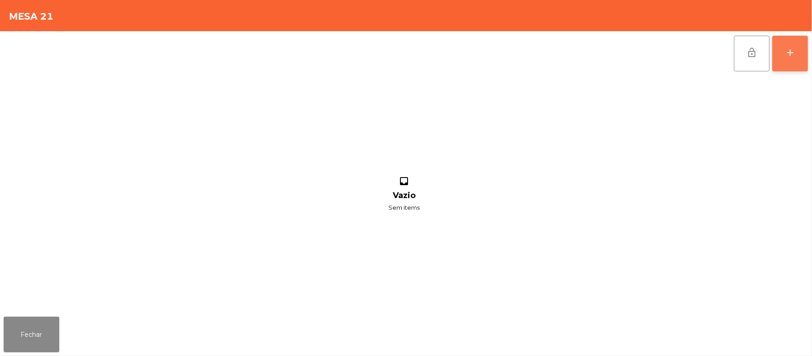
click at [787, 61] on button "add" at bounding box center [790, 54] width 36 height 36
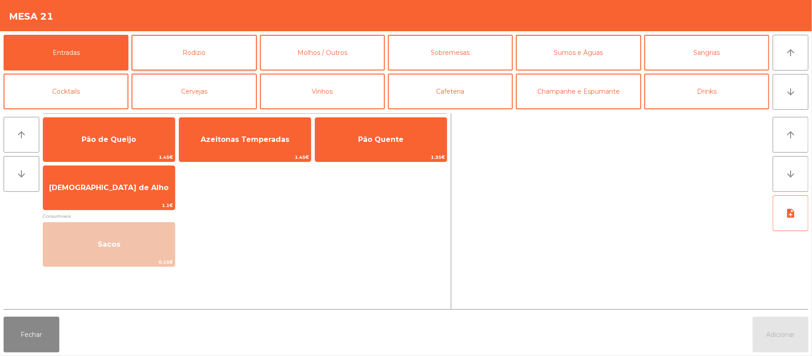
click at [211, 52] on button "Rodizio" at bounding box center [194, 53] width 125 height 36
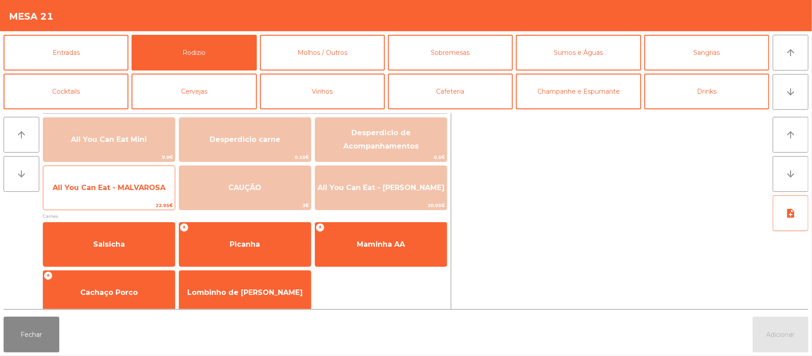
click at [132, 193] on span "All You Can Eat - MALVAROSA" at bounding box center [109, 188] width 132 height 24
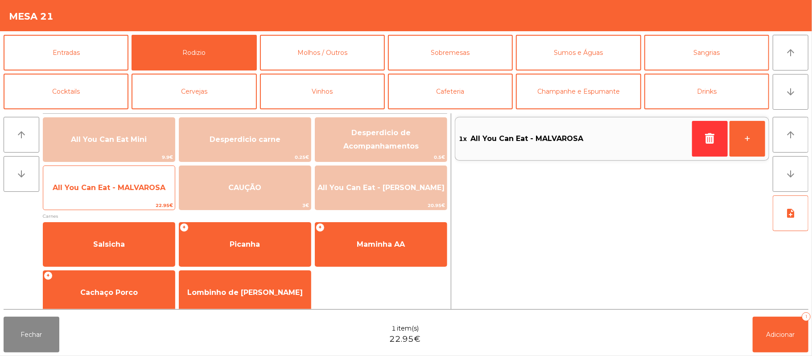
click at [129, 188] on span "All You Can Eat - MALVAROSA" at bounding box center [109, 187] width 113 height 8
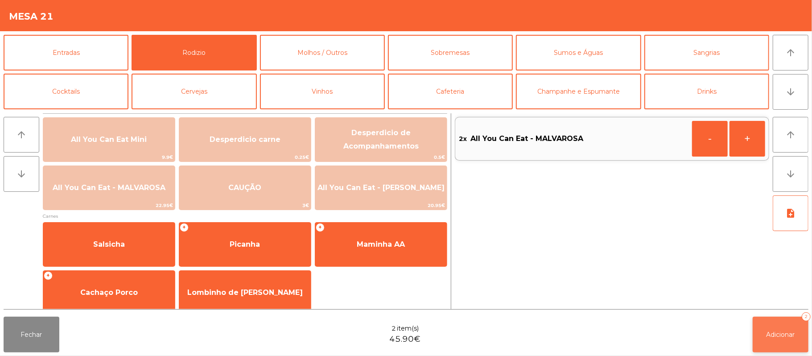
click at [787, 325] on button "Adicionar 2" at bounding box center [781, 335] width 56 height 36
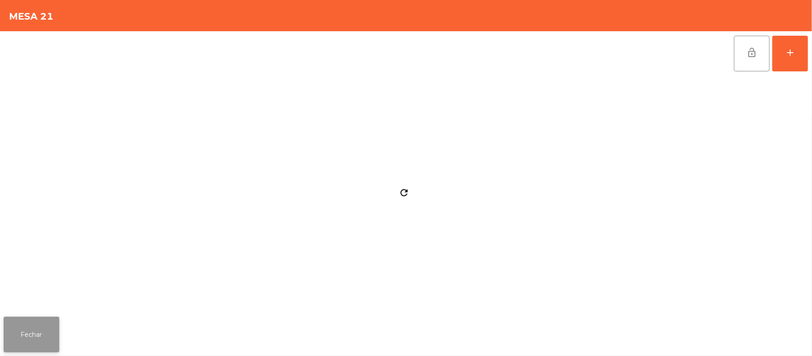
click at [47, 319] on button "Fechar" at bounding box center [32, 335] width 56 height 36
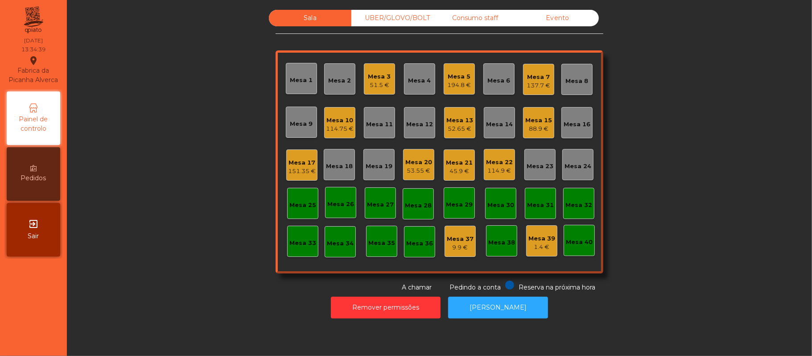
click at [564, 90] on div "Mesa 8" at bounding box center [576, 79] width 31 height 31
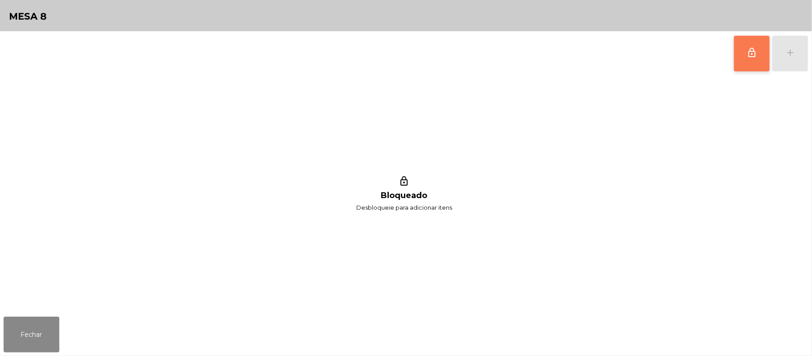
click at [750, 54] on span "lock_outline" at bounding box center [752, 52] width 11 height 11
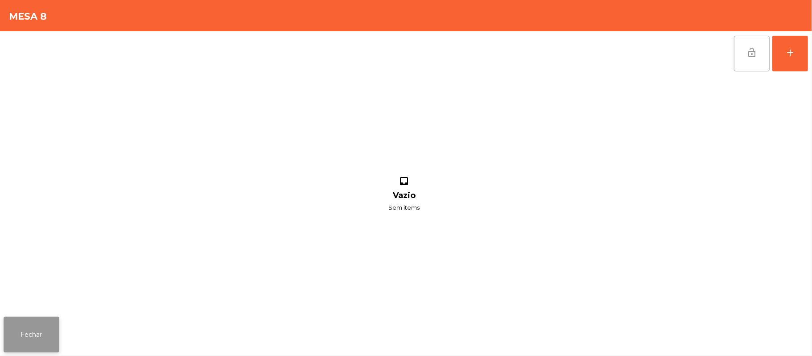
click at [44, 332] on button "Fechar" at bounding box center [32, 335] width 56 height 36
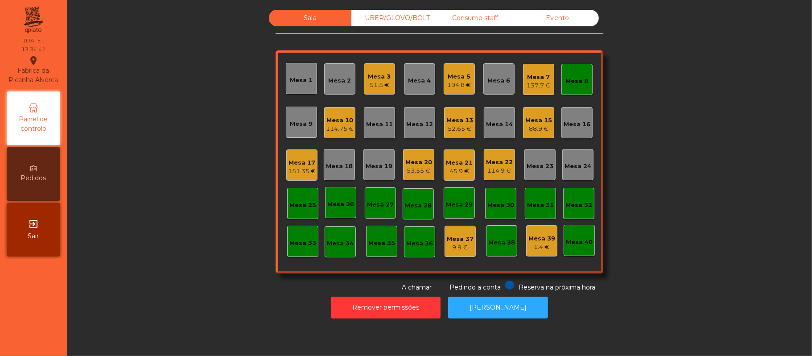
click at [530, 82] on div "137.7 €" at bounding box center [539, 85] width 24 height 9
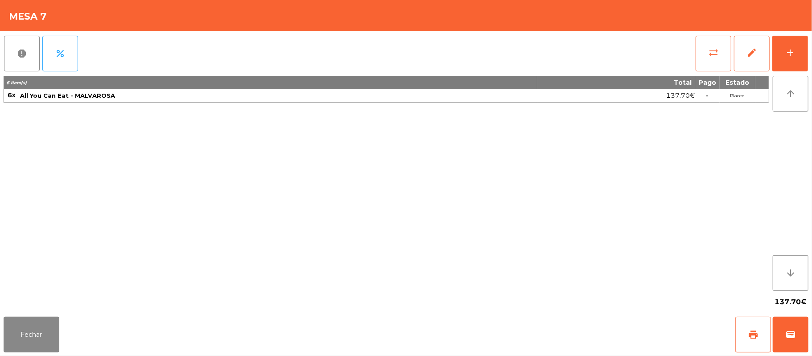
click at [715, 58] on button "sync_alt" at bounding box center [714, 54] width 36 height 36
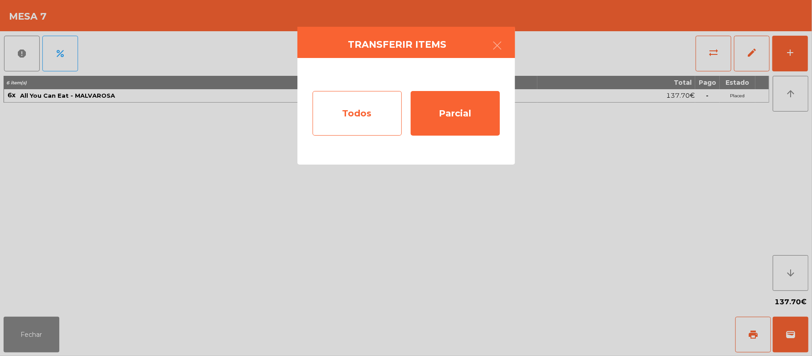
click at [366, 112] on div "Todos" at bounding box center [357, 113] width 89 height 45
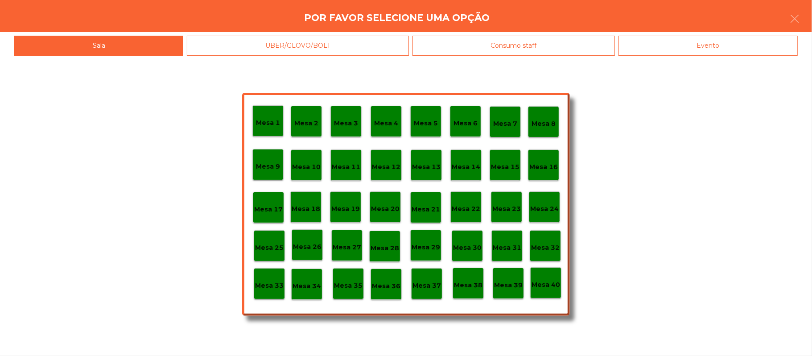
click at [545, 119] on p "Mesa 8" at bounding box center [544, 124] width 24 height 10
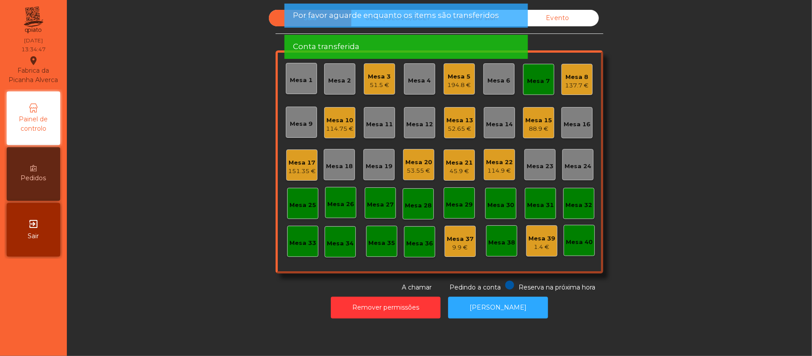
click at [528, 78] on div "Mesa 7" at bounding box center [539, 81] width 23 height 9
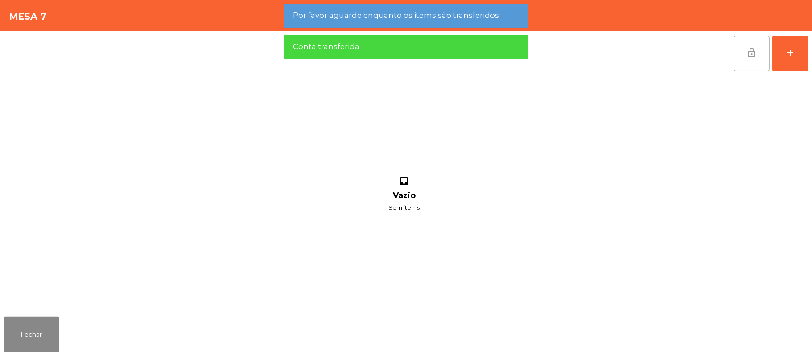
click at [746, 57] on button "lock_open" at bounding box center [752, 54] width 36 height 36
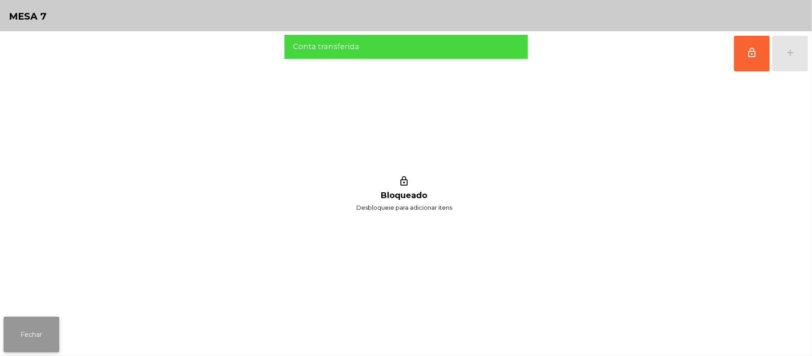
click at [43, 341] on button "Fechar" at bounding box center [32, 335] width 56 height 36
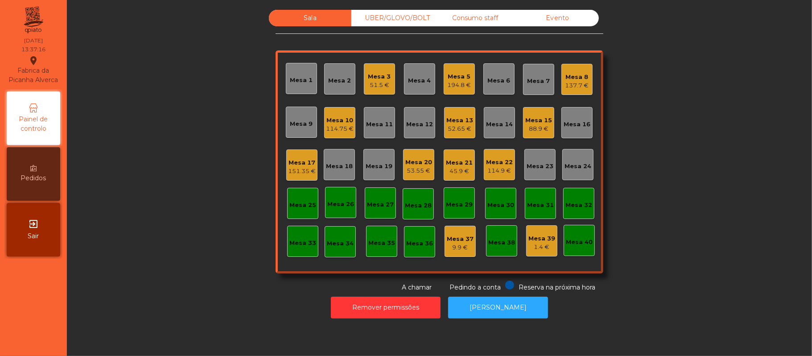
click at [305, 159] on div "Mesa 17" at bounding box center [302, 162] width 28 height 9
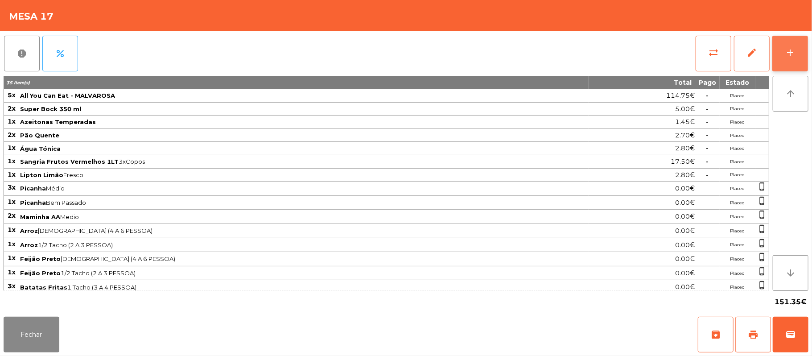
click at [789, 47] on div "add" at bounding box center [790, 52] width 11 height 11
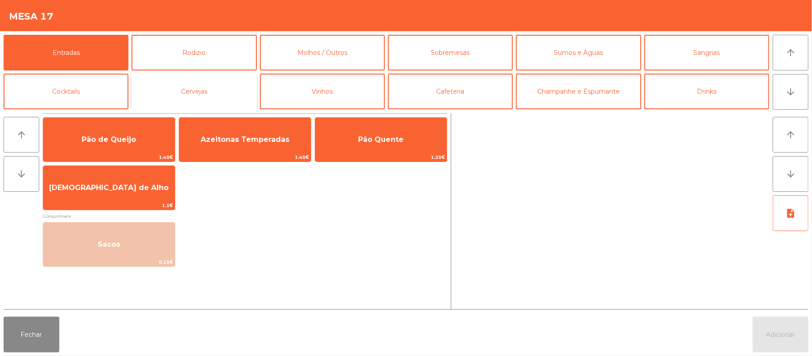
click at [211, 84] on button "Cervejas" at bounding box center [194, 92] width 125 height 36
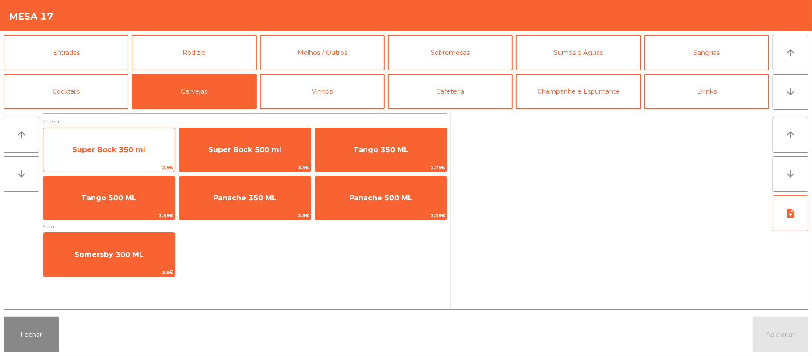
click at [128, 148] on span "Super Bock 350 ml" at bounding box center [108, 149] width 73 height 8
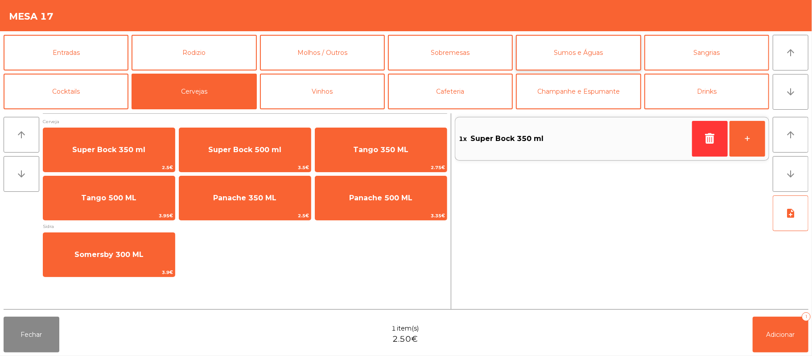
click at [605, 52] on button "Sumos e Águas" at bounding box center [578, 53] width 125 height 36
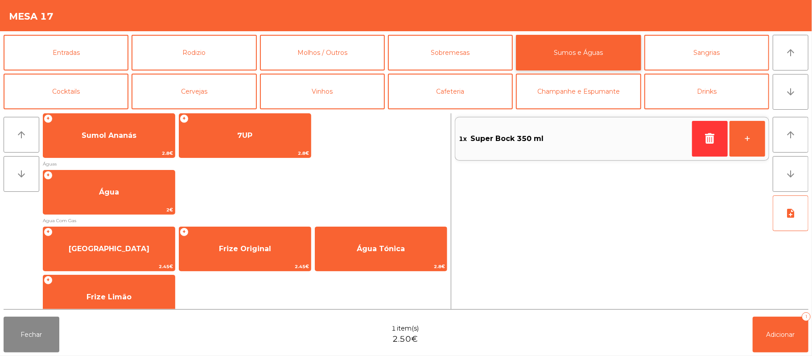
scroll to position [267, 0]
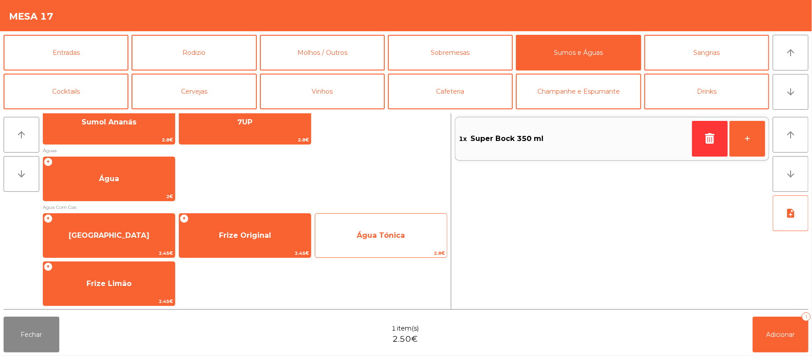
click at [393, 231] on span "Água Tónica" at bounding box center [381, 235] width 48 height 8
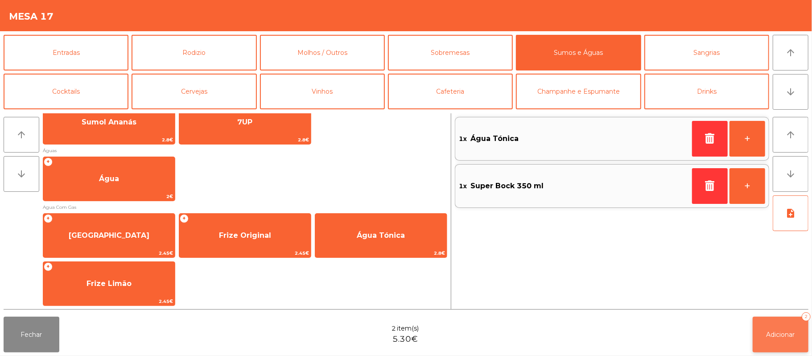
click at [789, 338] on span "Adicionar" at bounding box center [781, 334] width 29 height 8
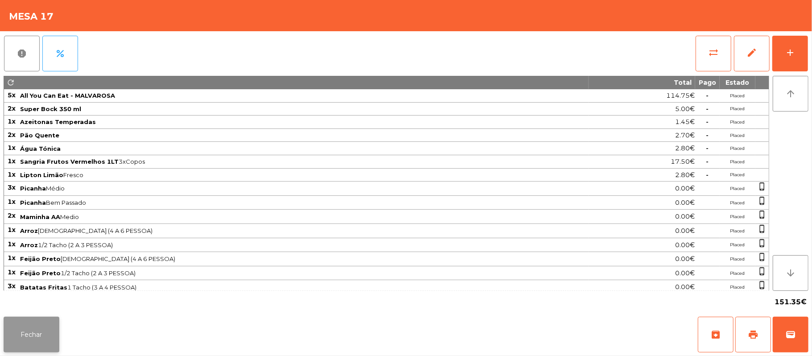
click at [7, 345] on button "Fechar" at bounding box center [32, 335] width 56 height 36
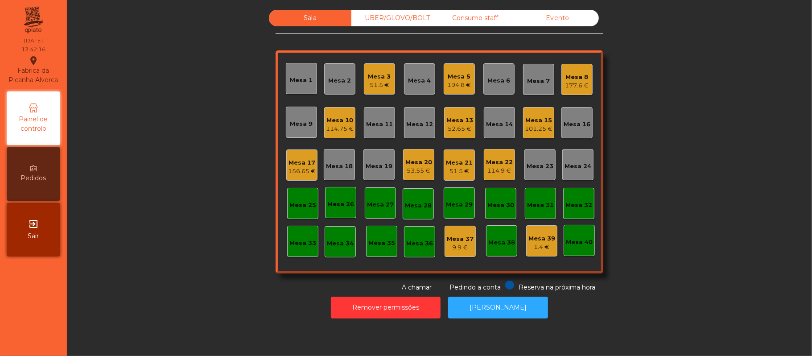
click at [533, 132] on div "101.25 €" at bounding box center [539, 128] width 28 height 9
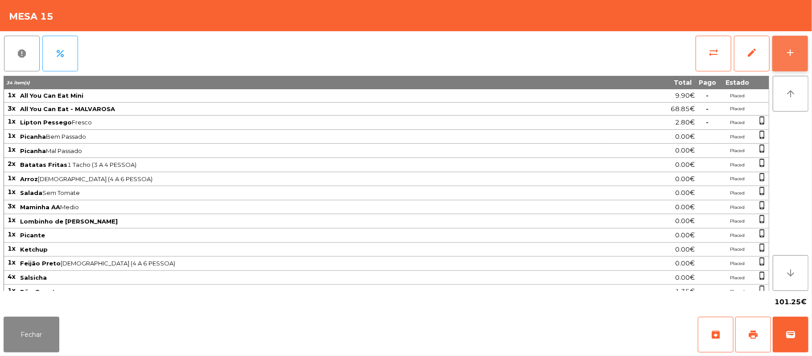
click at [786, 61] on button "add" at bounding box center [790, 54] width 36 height 36
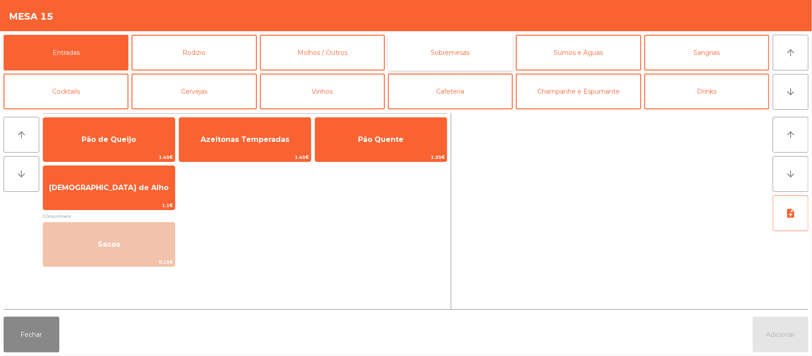
click at [438, 56] on button "Sobremesas" at bounding box center [450, 53] width 125 height 36
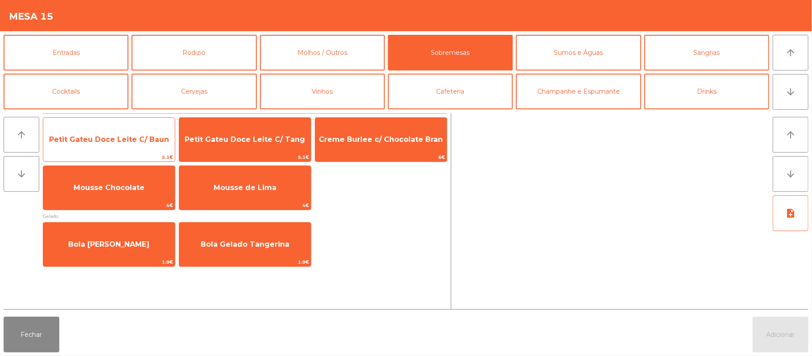
click at [128, 161] on span "5.1€" at bounding box center [109, 157] width 132 height 8
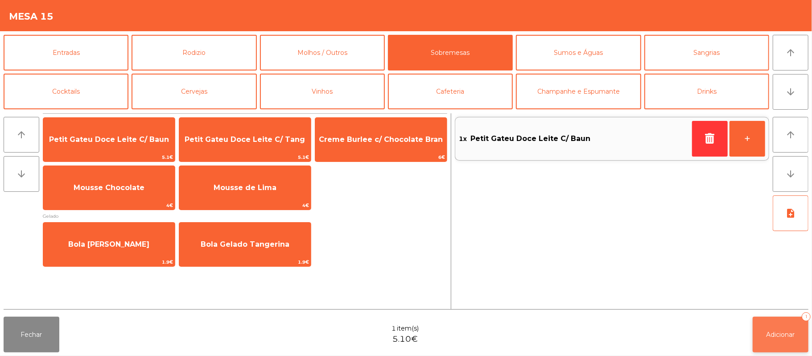
click at [780, 328] on button "Adicionar 1" at bounding box center [781, 335] width 56 height 36
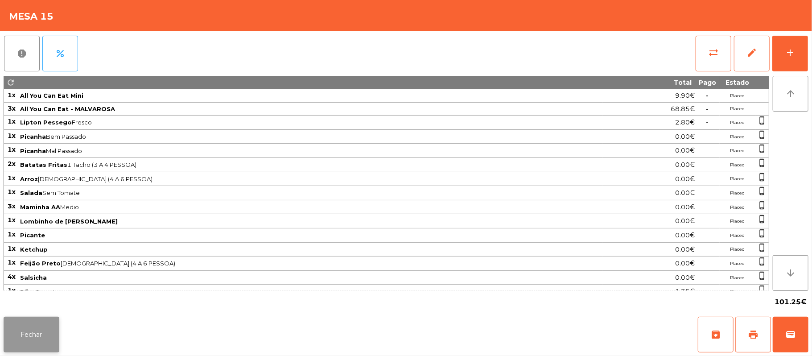
click at [31, 335] on button "Fechar" at bounding box center [32, 335] width 56 height 36
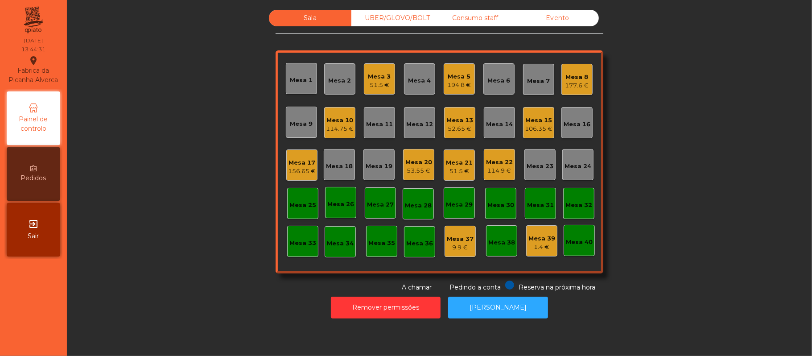
click at [372, 159] on div "Mesa 19" at bounding box center [379, 164] width 27 height 12
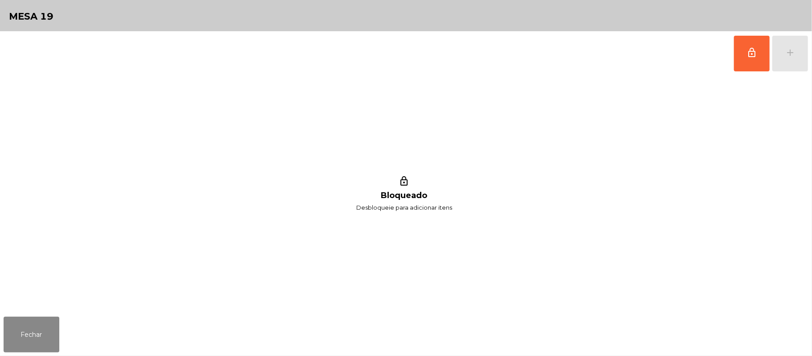
click at [749, 54] on span "lock_outline" at bounding box center [752, 52] width 11 height 11
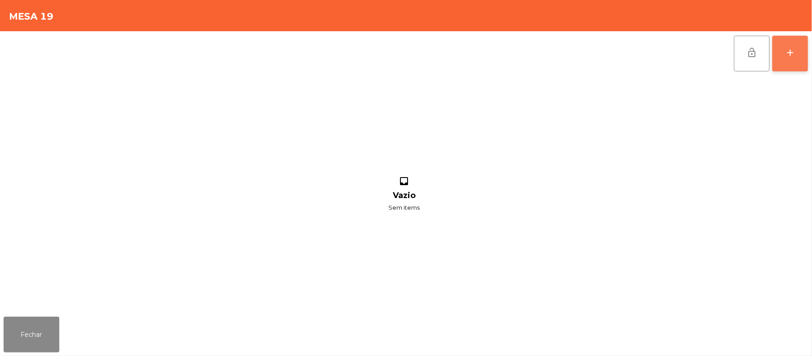
click at [805, 62] on button "add" at bounding box center [790, 54] width 36 height 36
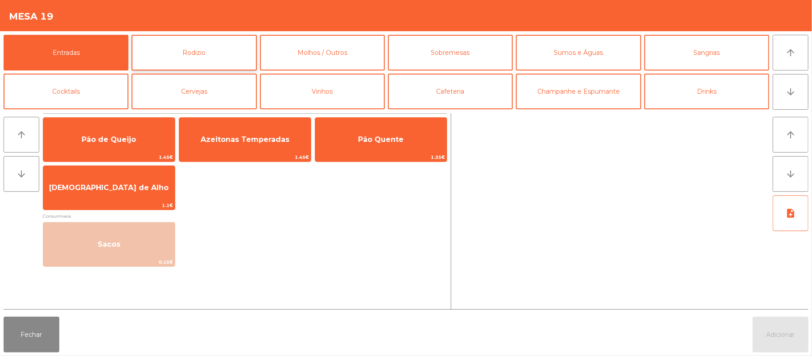
click at [210, 58] on button "Rodizio" at bounding box center [194, 53] width 125 height 36
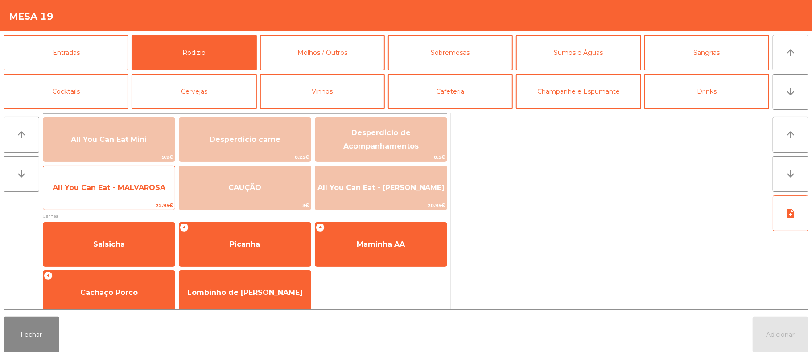
click at [125, 195] on span "All You Can Eat - MALVAROSA" at bounding box center [109, 188] width 132 height 24
click at [129, 190] on span "All You Can Eat - MALVAROSA" at bounding box center [109, 187] width 113 height 8
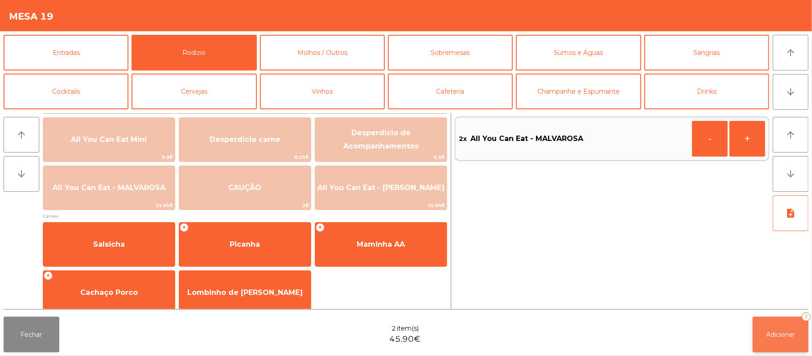
click at [780, 332] on span "Adicionar" at bounding box center [781, 334] width 29 height 8
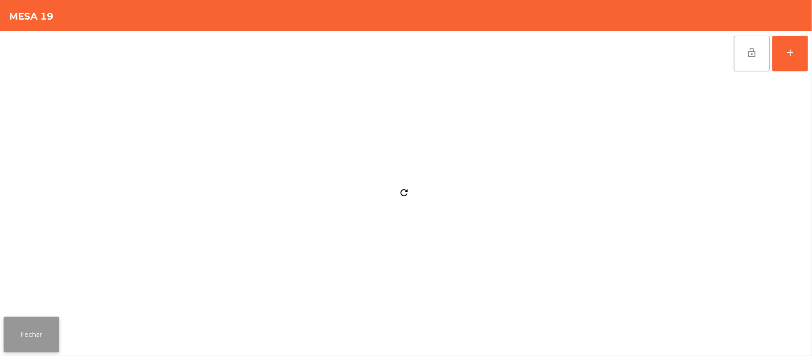
click at [37, 336] on button "Fechar" at bounding box center [32, 335] width 56 height 36
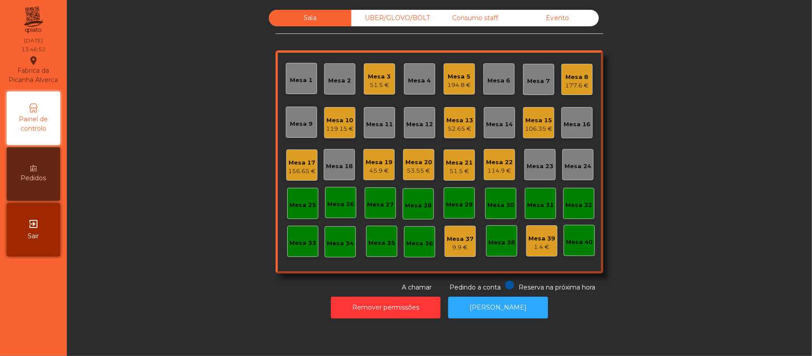
click at [373, 123] on div "Mesa 11" at bounding box center [379, 124] width 27 height 9
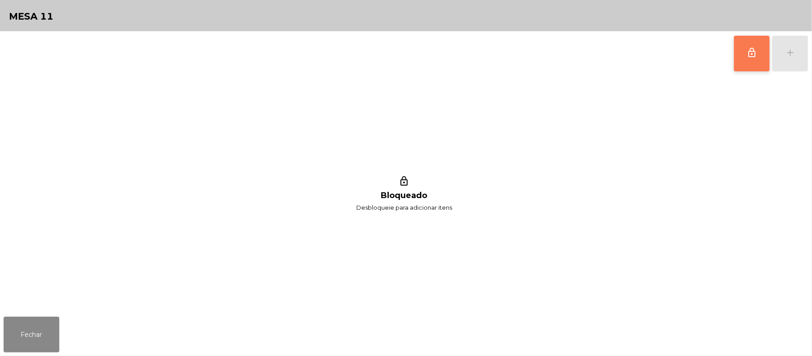
click at [745, 54] on button "lock_outline" at bounding box center [752, 54] width 36 height 36
click at [798, 56] on button "add" at bounding box center [790, 54] width 36 height 36
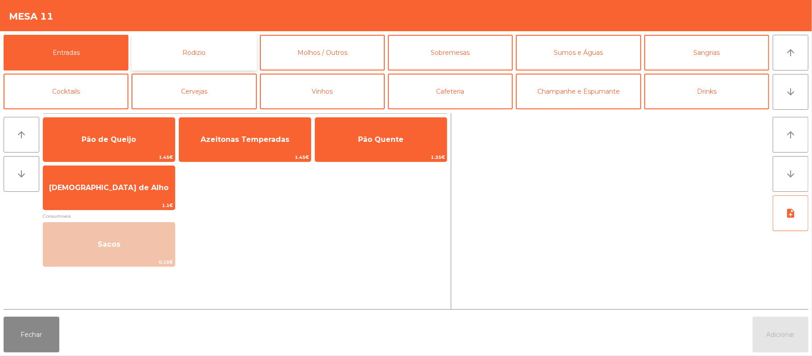
click at [198, 51] on button "Rodizio" at bounding box center [194, 53] width 125 height 36
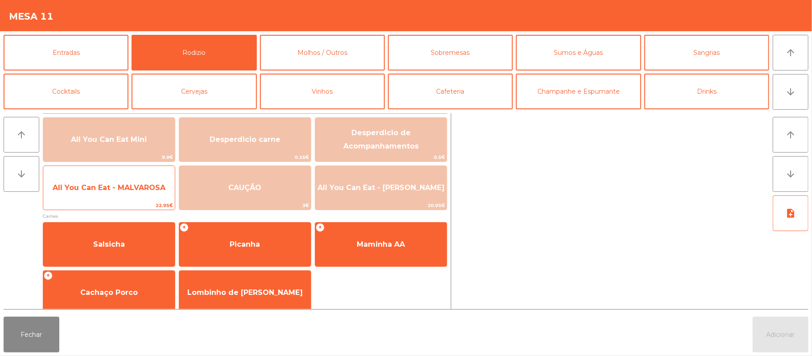
click at [149, 184] on span "All You Can Eat - MALVAROSA" at bounding box center [109, 187] width 113 height 8
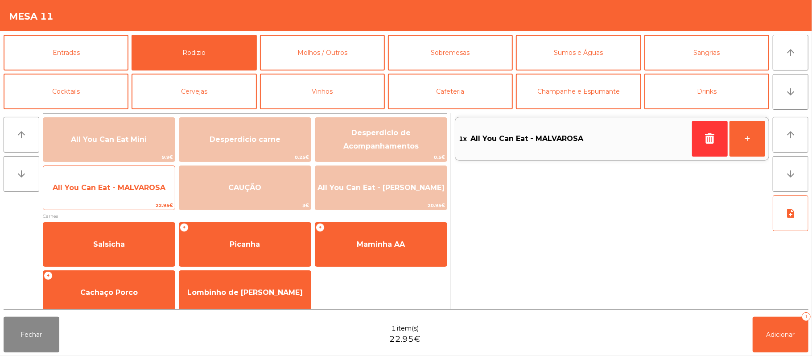
click at [135, 188] on span "All You Can Eat - MALVAROSA" at bounding box center [109, 187] width 113 height 8
click at [134, 187] on span "All You Can Eat - MALVAROSA" at bounding box center [109, 187] width 113 height 8
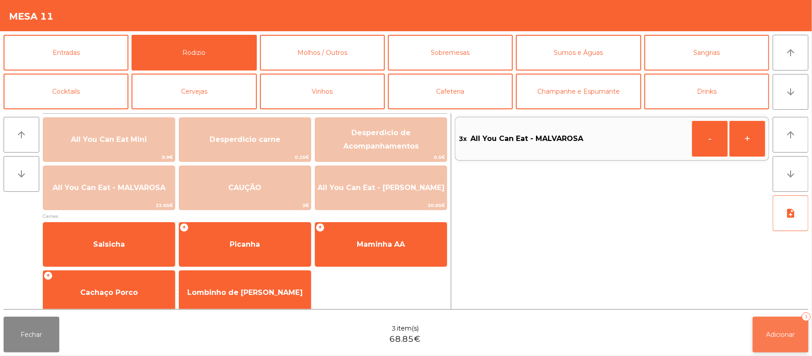
click at [785, 340] on button "Adicionar 3" at bounding box center [781, 335] width 56 height 36
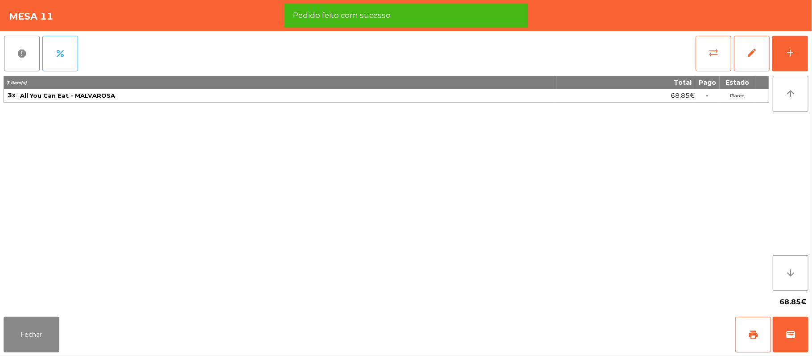
click at [714, 50] on span "sync_alt" at bounding box center [713, 52] width 11 height 11
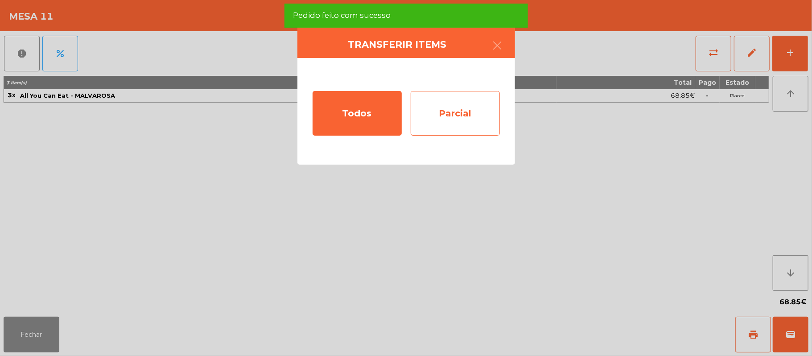
click at [461, 111] on div "Parcial" at bounding box center [455, 113] width 89 height 45
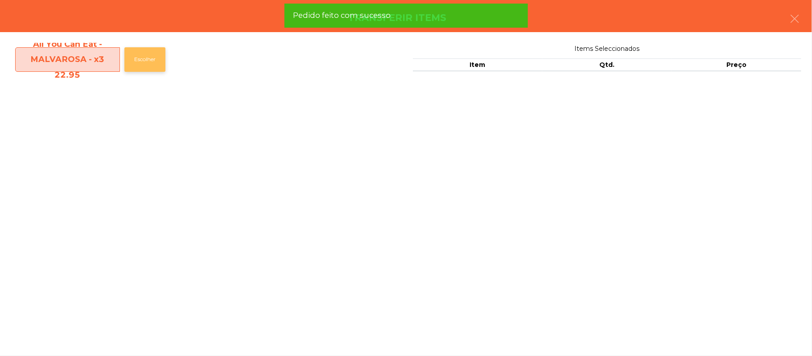
click at [143, 59] on button "Escolher" at bounding box center [144, 59] width 41 height 25
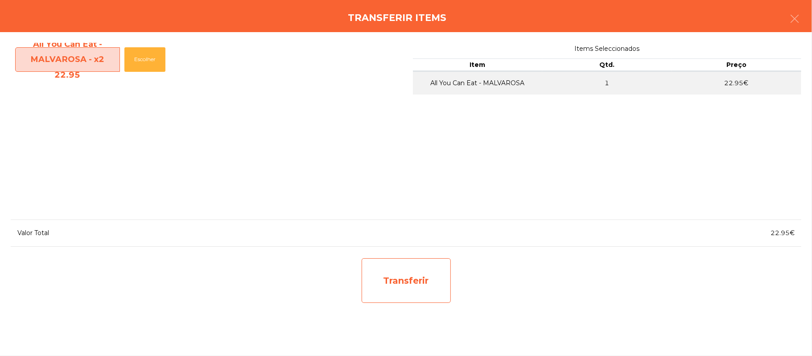
click at [410, 287] on div "Transferir" at bounding box center [406, 280] width 89 height 45
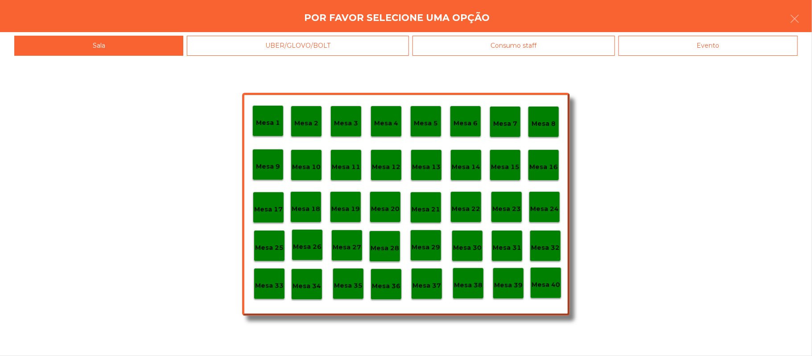
click at [425, 297] on div "Mesa 37" at bounding box center [426, 283] width 31 height 31
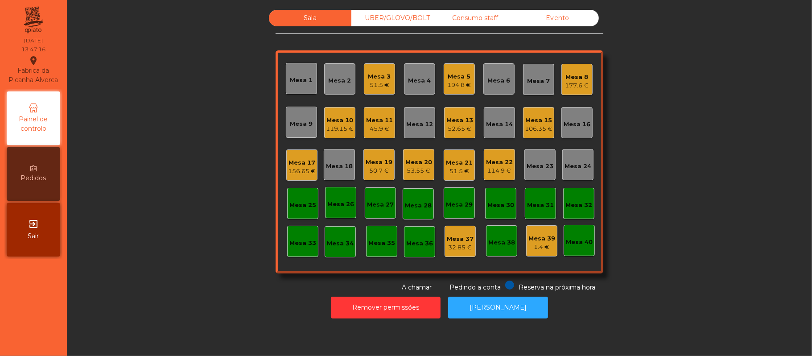
click at [385, 120] on div "Mesa 11" at bounding box center [379, 120] width 27 height 9
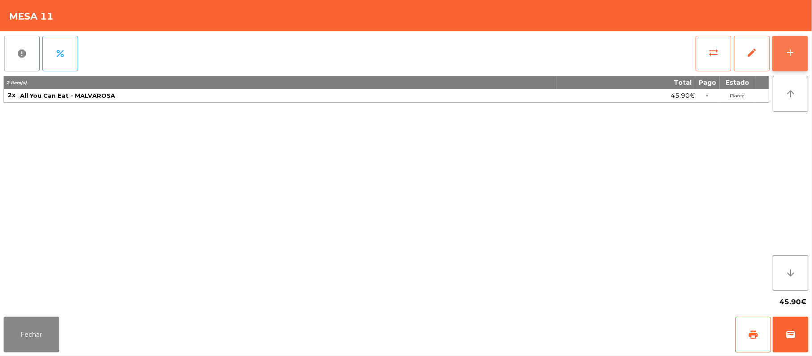
click at [791, 54] on div "add" at bounding box center [790, 52] width 11 height 11
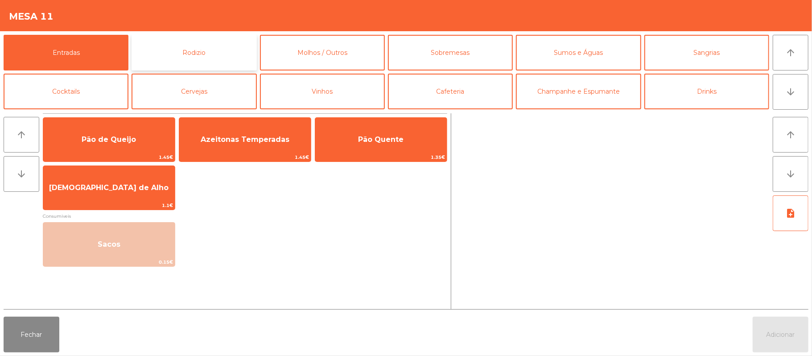
click at [205, 62] on button "Rodizio" at bounding box center [194, 53] width 125 height 36
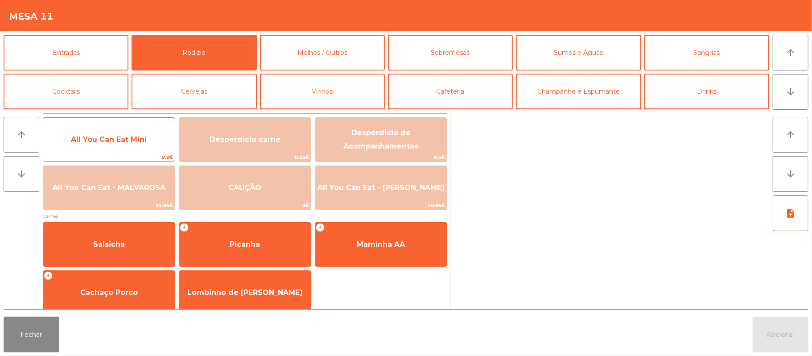
click at [149, 131] on span "All You Can Eat Mini" at bounding box center [109, 140] width 132 height 24
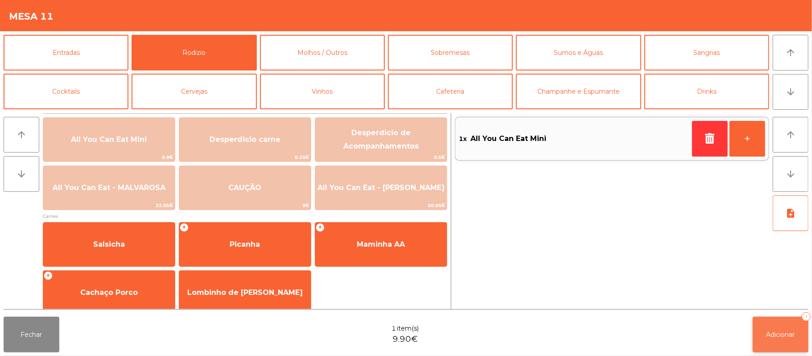
click at [757, 323] on button "Adicionar 1" at bounding box center [781, 335] width 56 height 36
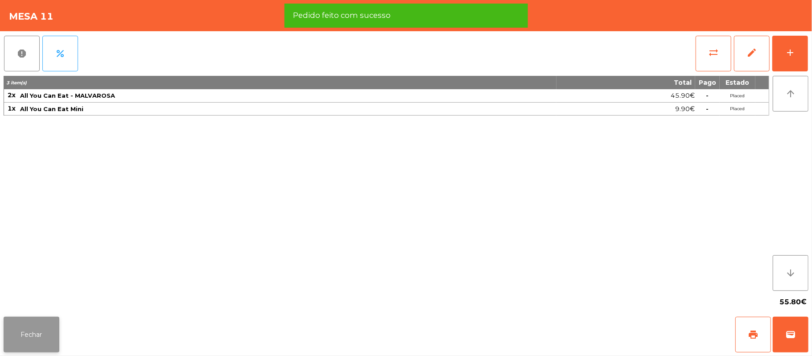
click at [33, 318] on button "Fechar" at bounding box center [32, 335] width 56 height 36
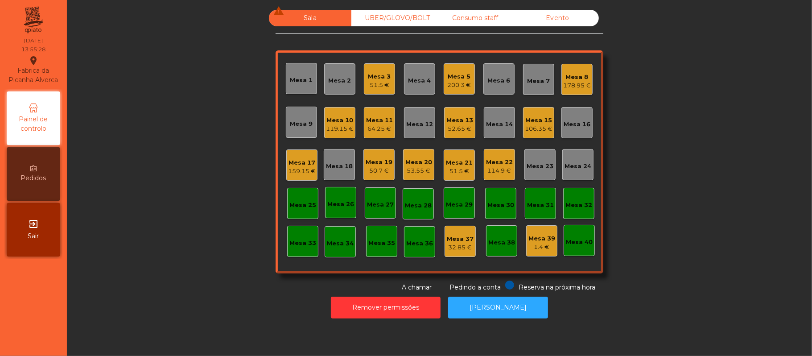
click at [329, 79] on div "Mesa 2" at bounding box center [340, 80] width 23 height 9
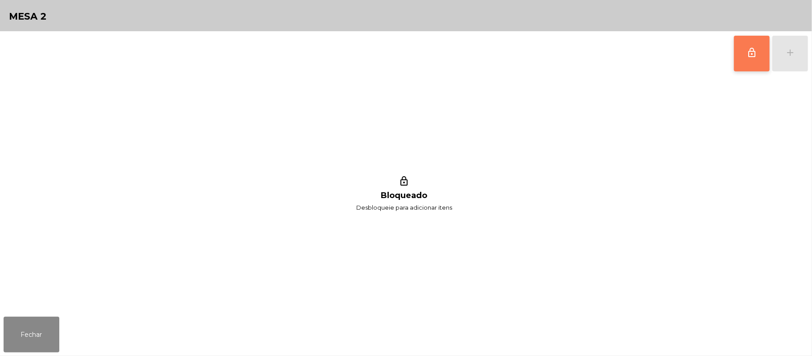
click at [743, 55] on button "lock_outline" at bounding box center [752, 54] width 36 height 36
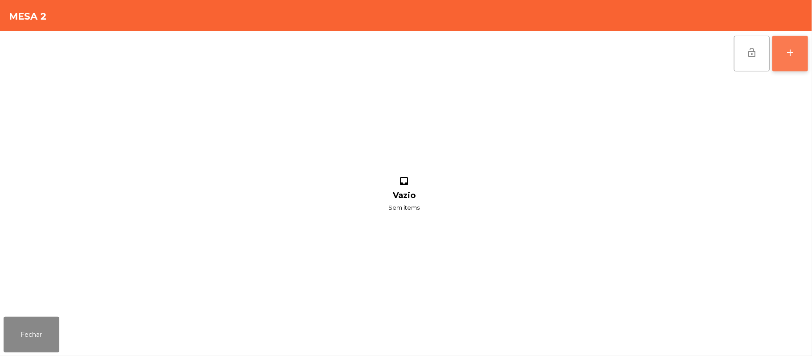
click at [788, 55] on div "add" at bounding box center [790, 52] width 11 height 11
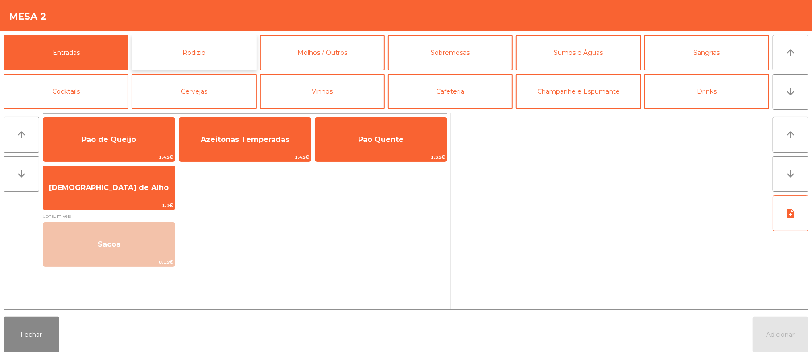
click at [209, 56] on button "Rodizio" at bounding box center [194, 53] width 125 height 36
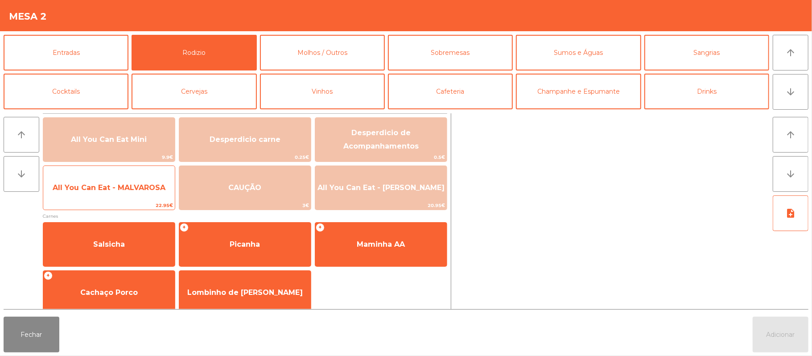
click at [109, 200] on div "All You Can Eat - MALVAROSA 22.95€" at bounding box center [109, 187] width 132 height 45
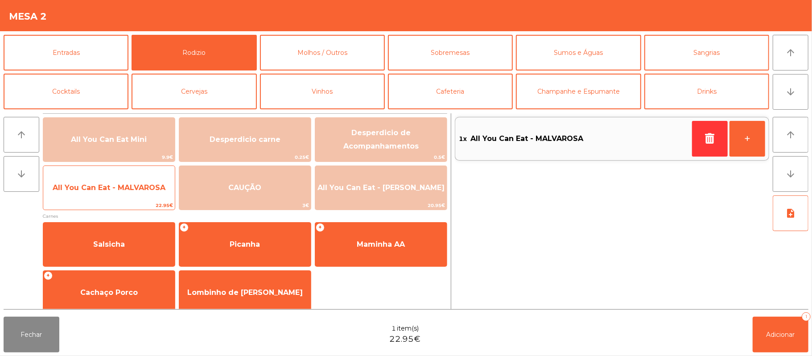
click at [120, 194] on span "All You Can Eat - MALVAROSA" at bounding box center [109, 188] width 132 height 24
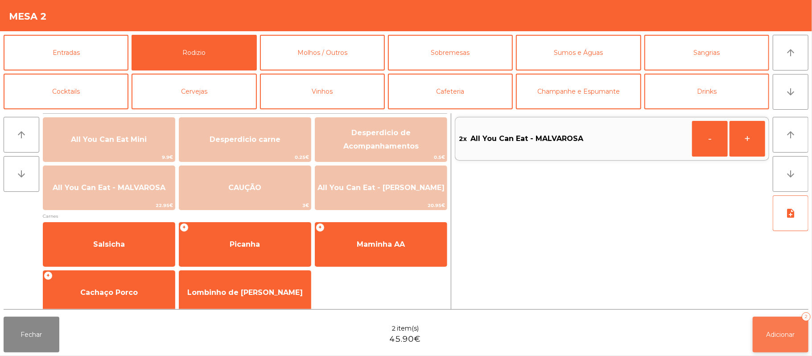
click at [781, 338] on span "Adicionar" at bounding box center [781, 334] width 29 height 8
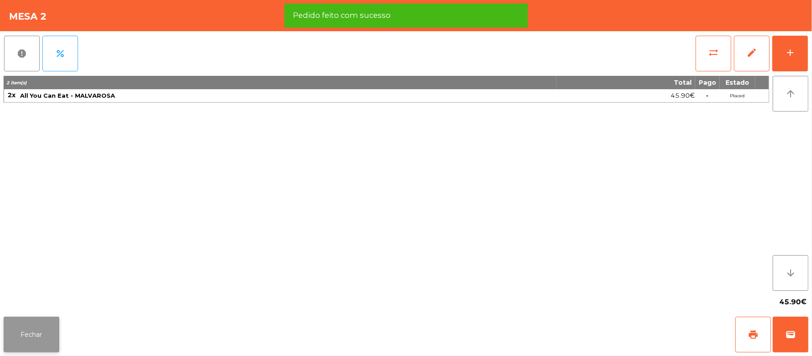
click at [29, 329] on button "Fechar" at bounding box center [32, 335] width 56 height 36
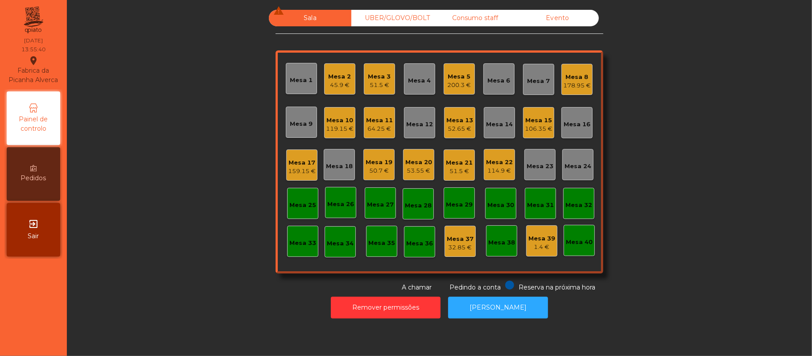
click at [422, 166] on div "53.55 €" at bounding box center [418, 170] width 27 height 9
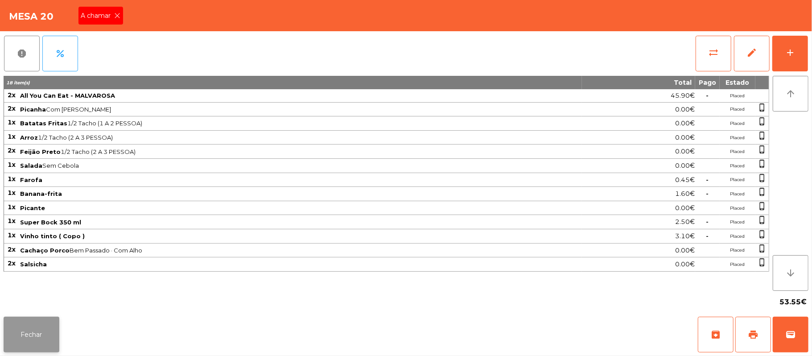
click at [27, 336] on button "Fechar" at bounding box center [32, 335] width 56 height 36
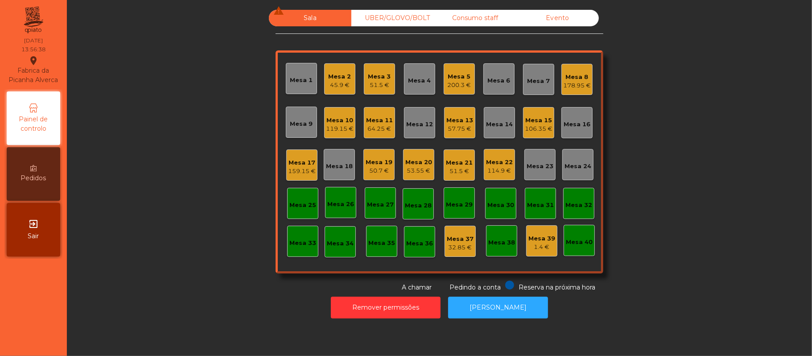
click at [418, 170] on div "53.55 €" at bounding box center [418, 170] width 27 height 9
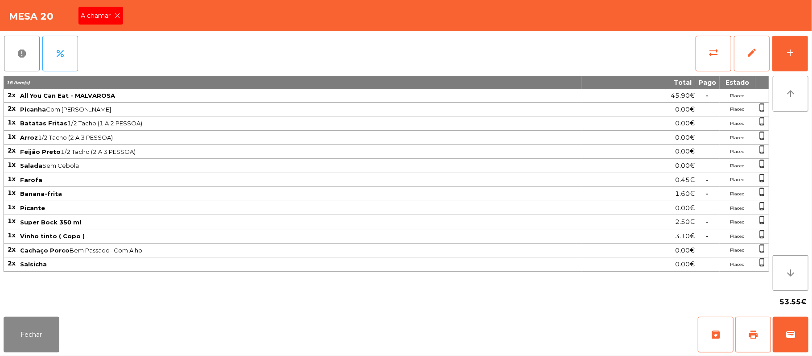
click at [117, 15] on icon at bounding box center [118, 15] width 6 height 6
click at [47, 332] on button "Fechar" at bounding box center [32, 335] width 56 height 36
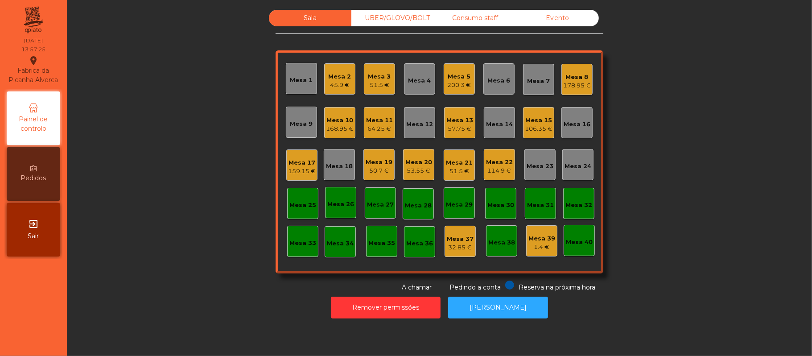
click at [334, 72] on div "Mesa 2" at bounding box center [340, 76] width 23 height 9
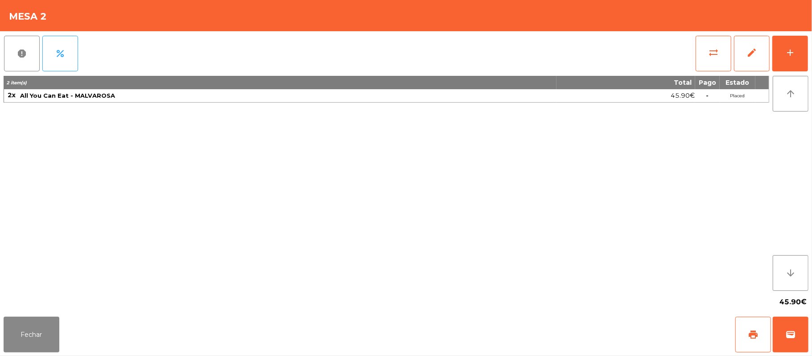
click at [809, 40] on div "report percent sync_alt edit add 2 item(s) Total Pago Estado 2x All You Can Eat…" at bounding box center [406, 172] width 812 height 282
click at [791, 47] on div "add" at bounding box center [790, 52] width 11 height 11
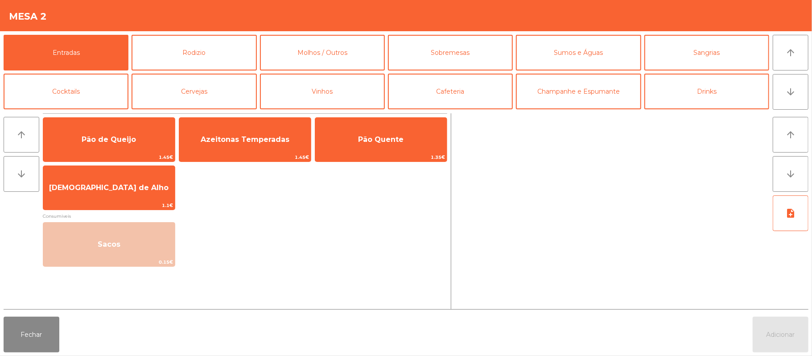
click at [227, 24] on div "Mesa 2" at bounding box center [406, 15] width 812 height 31
click at [198, 48] on button "Rodizio" at bounding box center [194, 53] width 125 height 36
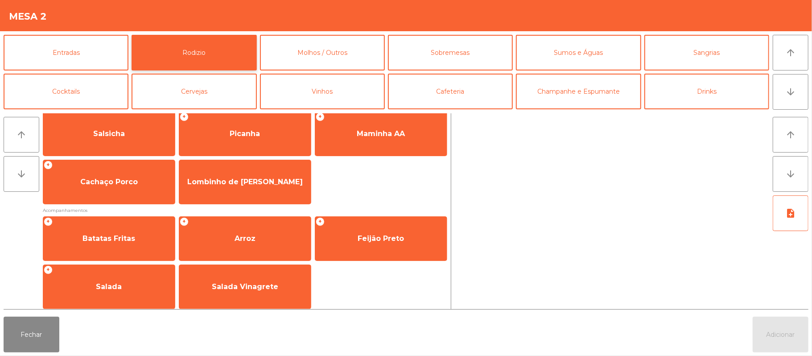
scroll to position [109, 0]
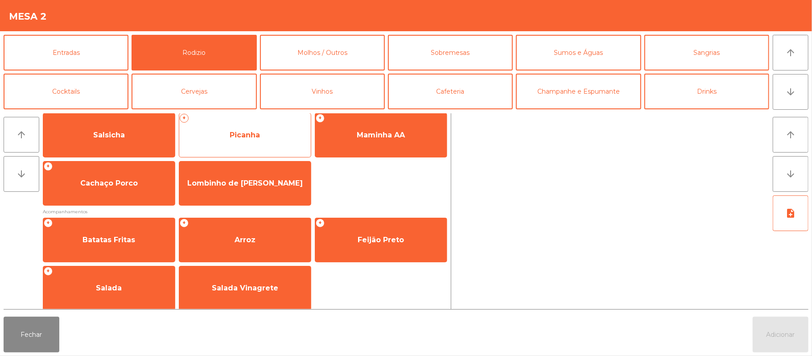
click at [263, 137] on span "Picanha" at bounding box center [245, 135] width 132 height 24
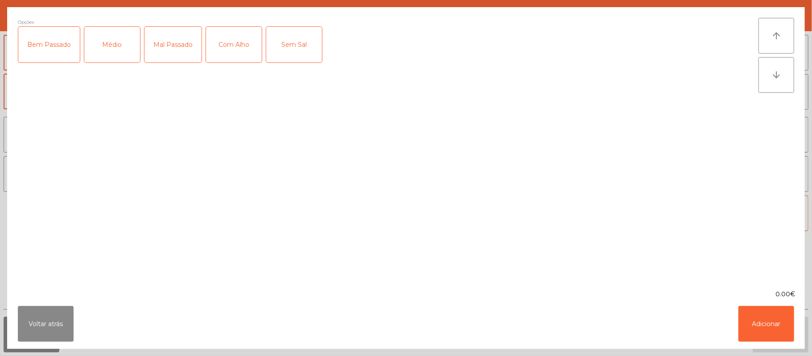
click at [108, 45] on div "Médio" at bounding box center [112, 45] width 56 height 36
click at [251, 40] on div "Com Alho" at bounding box center [234, 45] width 56 height 36
click at [758, 323] on button "Adicionar" at bounding box center [767, 324] width 56 height 36
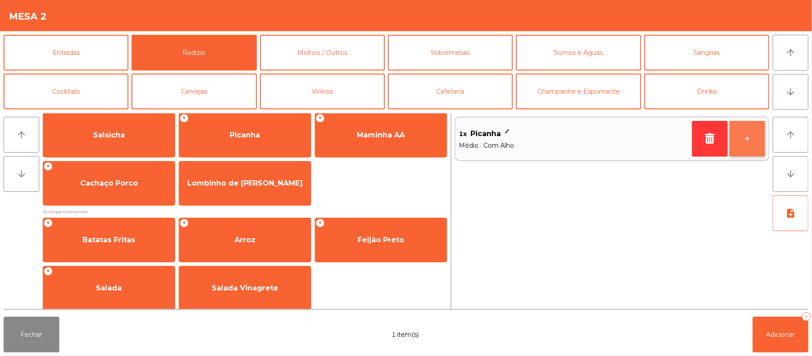
click at [746, 134] on button "+" at bounding box center [748, 139] width 36 height 36
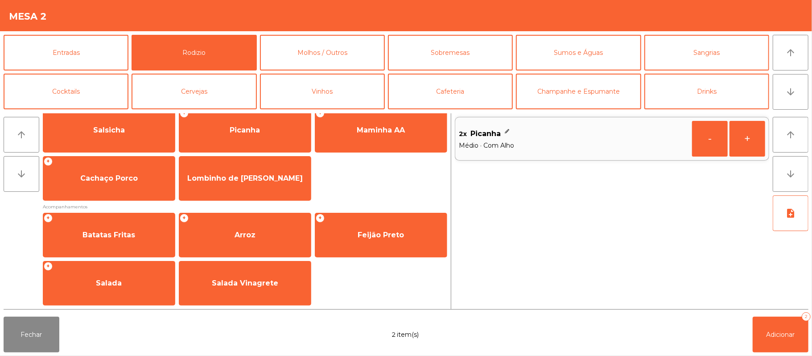
scroll to position [112, 0]
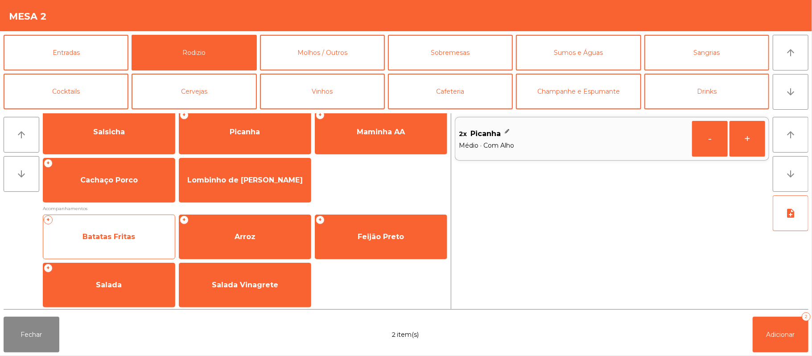
click at [110, 239] on span "Batatas Fritas" at bounding box center [109, 236] width 53 height 8
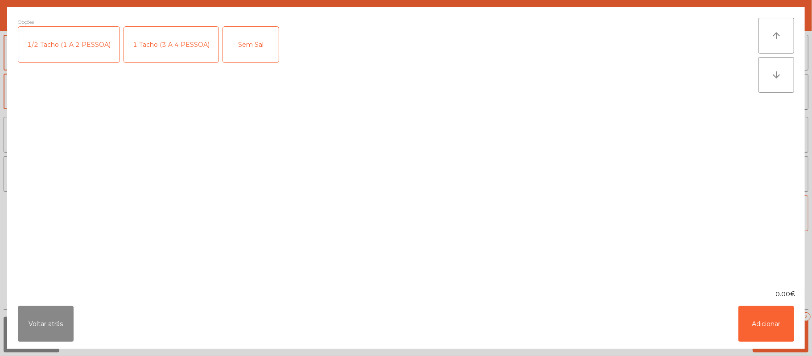
click at [57, 54] on div "1/2 Tacho (1 A 2 PESSOA)" at bounding box center [68, 45] width 101 height 36
click at [762, 341] on button "Adicionar" at bounding box center [767, 324] width 56 height 36
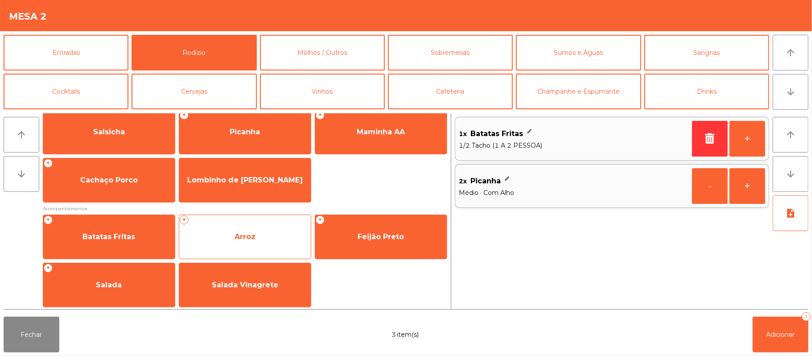
click at [252, 235] on span "Arroz" at bounding box center [245, 236] width 21 height 8
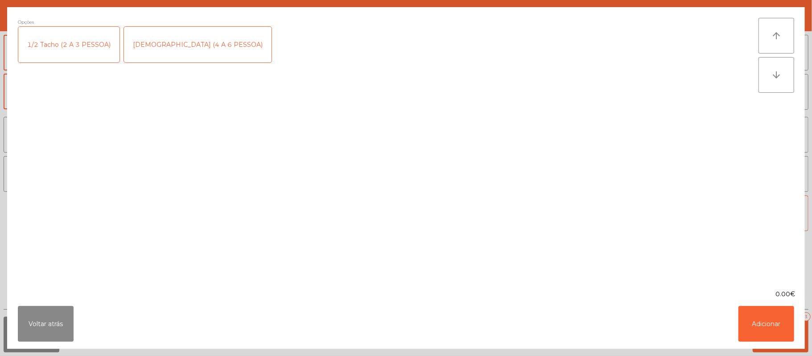
click at [74, 59] on div "1/2 Tacho (2 A 3 PESSOA)" at bounding box center [68, 45] width 101 height 36
click at [768, 329] on button "Adicionar" at bounding box center [767, 324] width 56 height 36
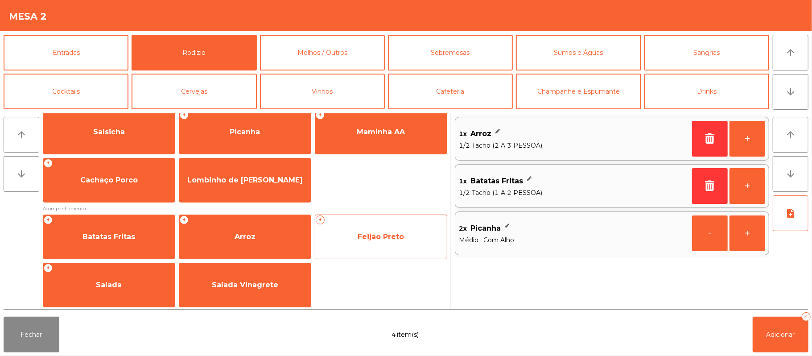
click at [366, 239] on span "Feijão Preto" at bounding box center [381, 236] width 46 height 8
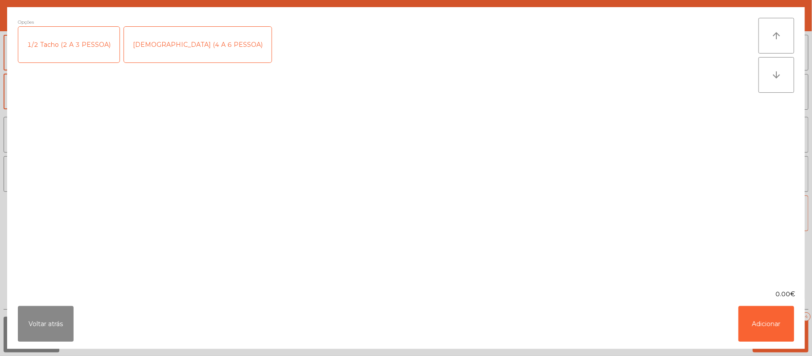
click at [77, 54] on div "1/2 Tacho (2 A 3 PESSOA)" at bounding box center [68, 45] width 101 height 36
click at [776, 315] on button "Adicionar" at bounding box center [767, 324] width 56 height 36
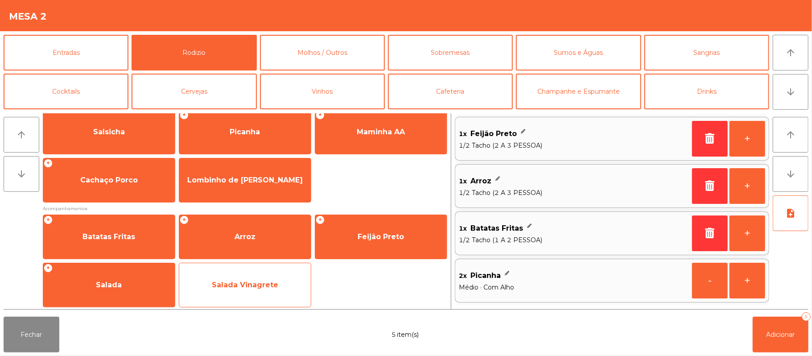
click at [244, 295] on span "Salada Vinagrete" at bounding box center [245, 285] width 132 height 24
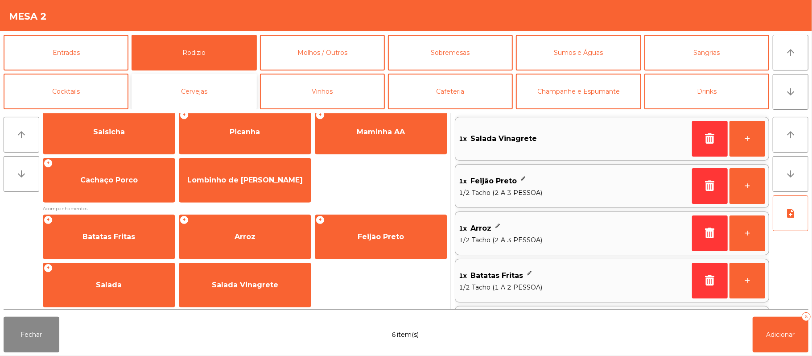
click at [186, 74] on button "Cervejas" at bounding box center [194, 92] width 125 height 36
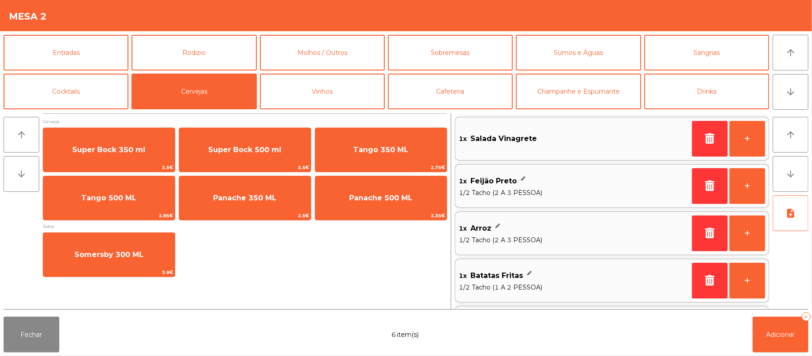
scroll to position [0, 0]
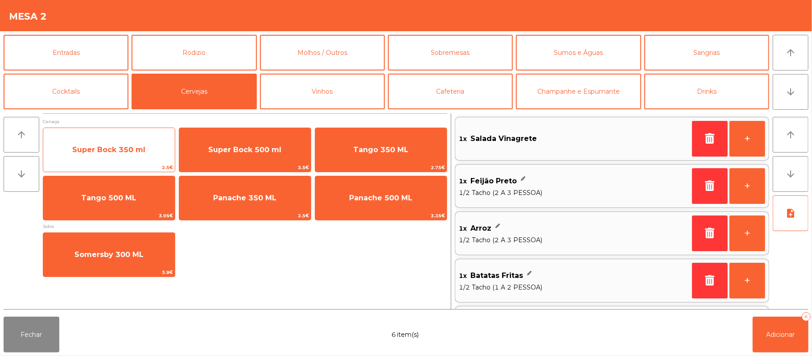
click at [94, 155] on span "Super Bock 350 ml" at bounding box center [109, 150] width 132 height 24
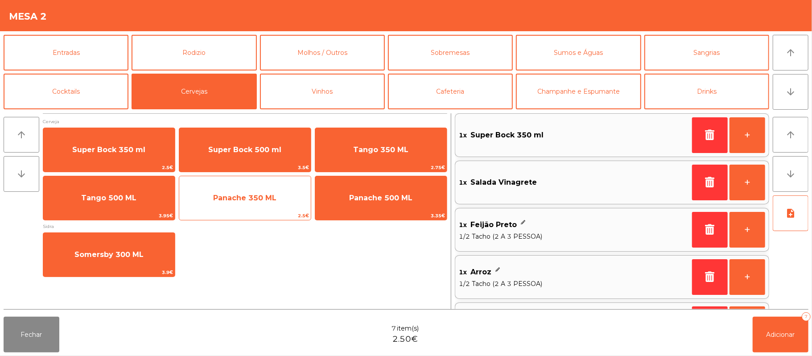
click at [254, 202] on span "Panache 350 ML" at bounding box center [245, 198] width 132 height 24
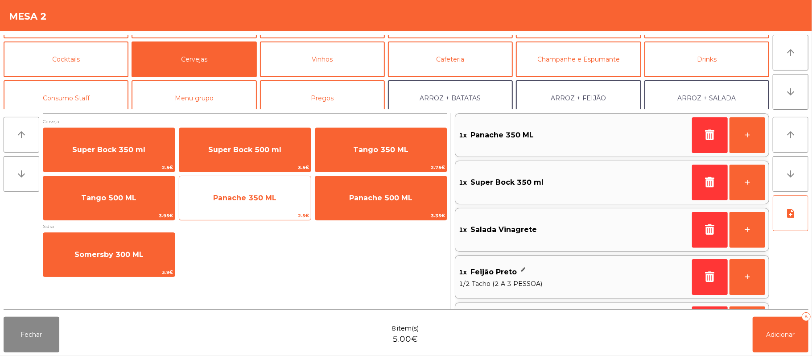
scroll to position [0, 0]
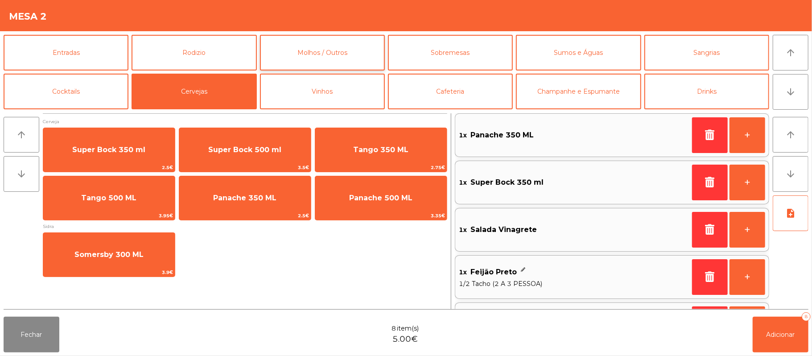
click at [317, 55] on button "Molhos / Outros" at bounding box center [322, 53] width 125 height 36
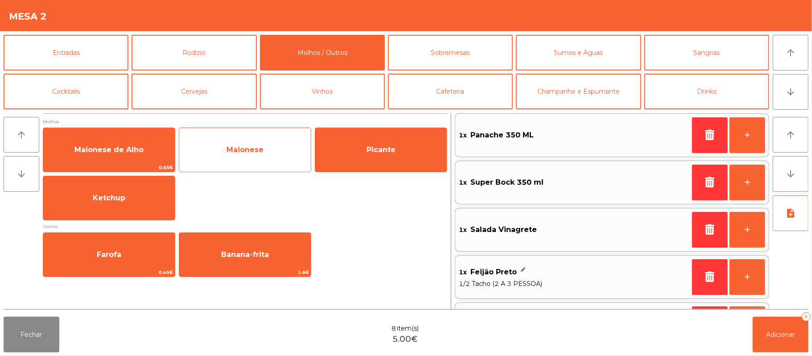
click at [248, 144] on span "Maionese" at bounding box center [245, 150] width 132 height 24
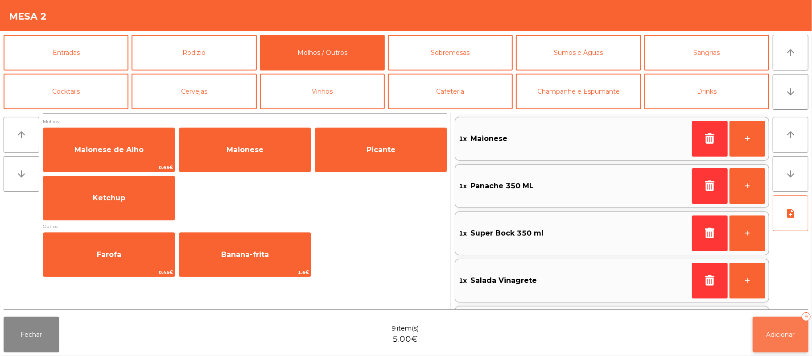
click at [762, 343] on button "Adicionar 9" at bounding box center [781, 335] width 56 height 36
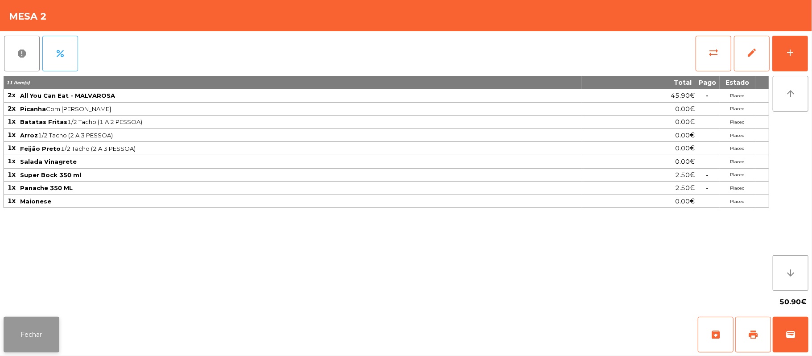
click at [12, 338] on button "Fechar" at bounding box center [32, 335] width 56 height 36
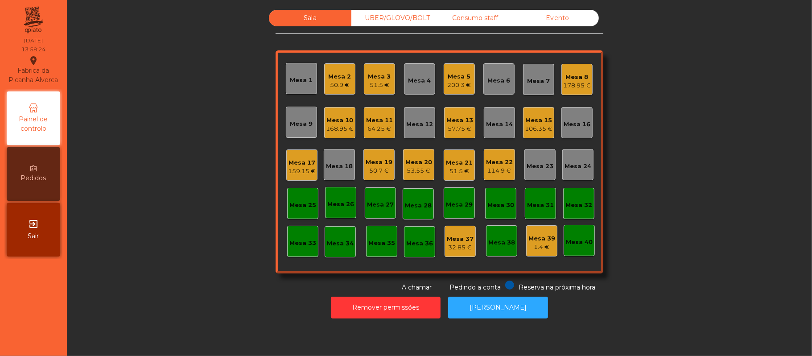
click at [463, 127] on div "57.75 €" at bounding box center [459, 128] width 27 height 9
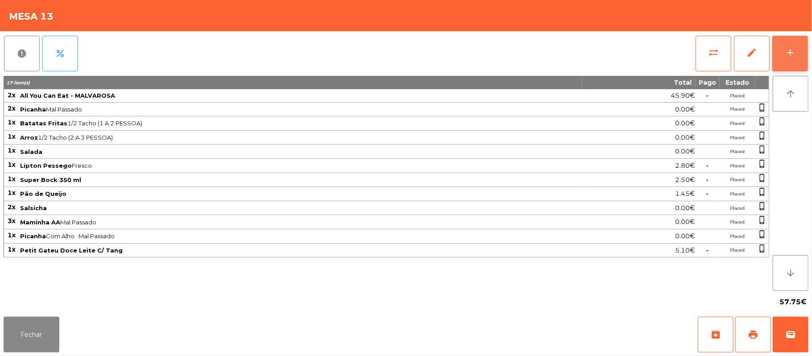
click at [786, 63] on button "add" at bounding box center [790, 54] width 36 height 36
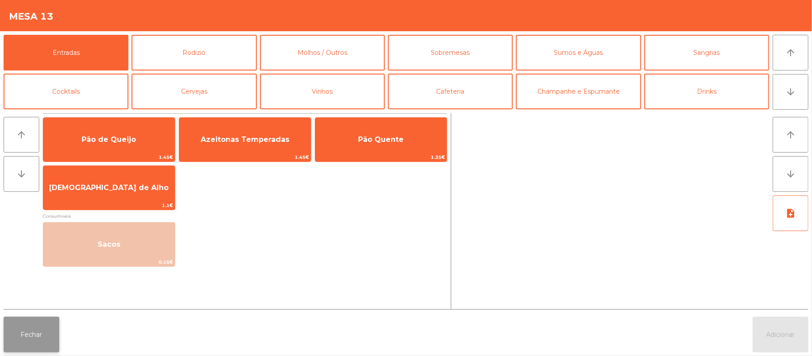
click at [45, 336] on button "Fechar" at bounding box center [32, 335] width 56 height 36
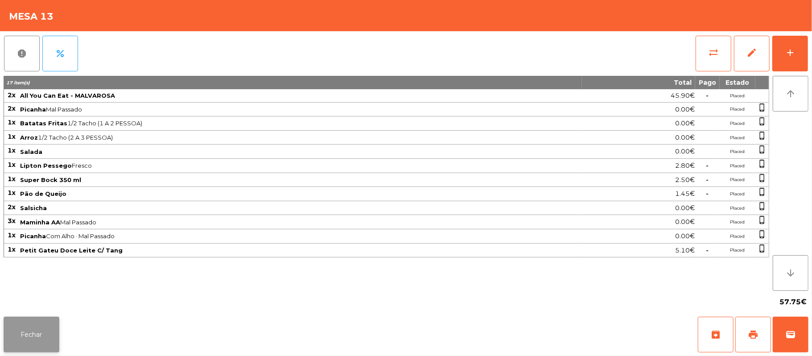
click at [20, 338] on button "Fechar" at bounding box center [32, 335] width 56 height 36
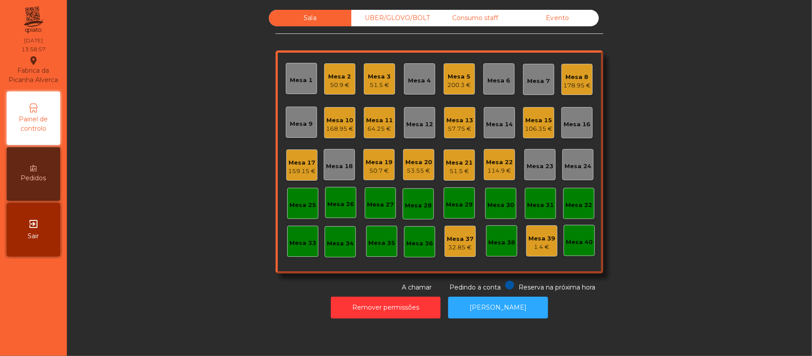
click at [452, 125] on div "57.75 €" at bounding box center [459, 128] width 27 height 9
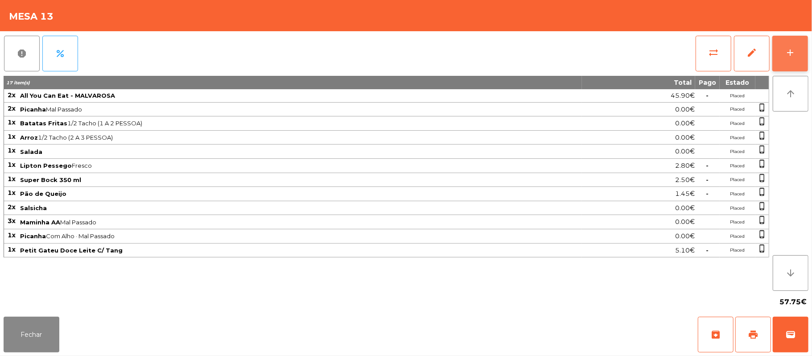
click at [795, 58] on button "add" at bounding box center [790, 54] width 36 height 36
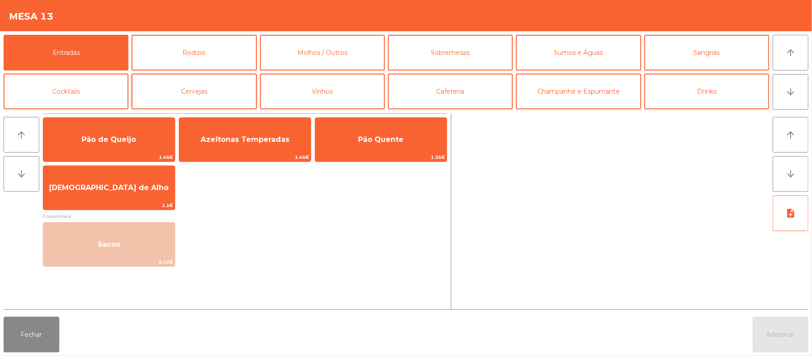
click at [208, 95] on button "Cervejas" at bounding box center [194, 92] width 125 height 36
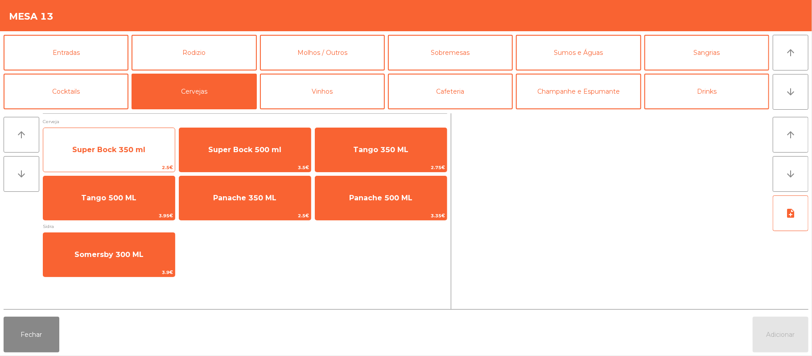
click at [125, 156] on span "Super Bock 350 ml" at bounding box center [109, 150] width 132 height 24
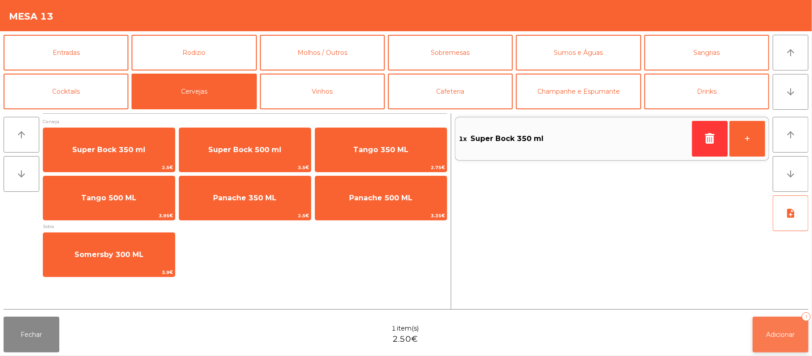
click at [779, 334] on span "Adicionar" at bounding box center [781, 334] width 29 height 8
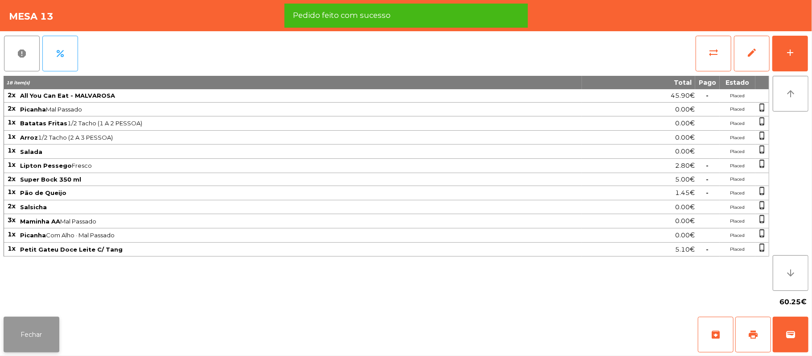
click at [21, 326] on button "Fechar" at bounding box center [32, 335] width 56 height 36
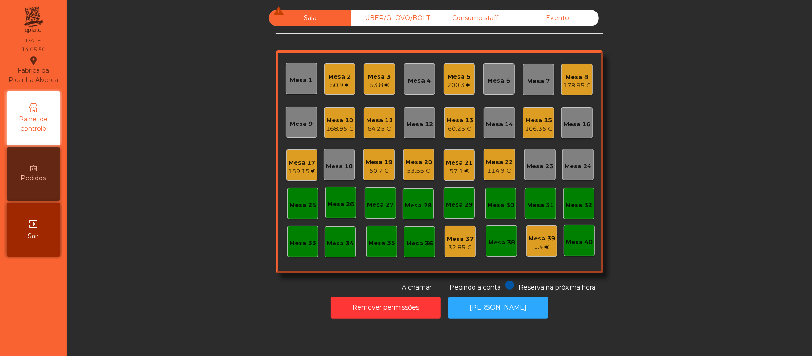
click at [348, 77] on div "Mesa 2 50.9 €" at bounding box center [339, 78] width 31 height 31
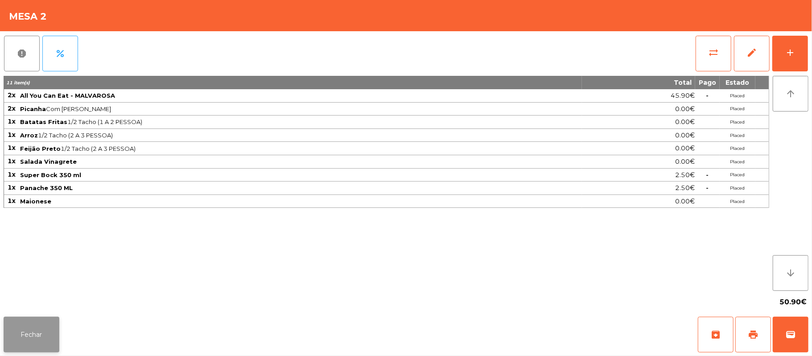
click at [36, 319] on button "Fechar" at bounding box center [32, 335] width 56 height 36
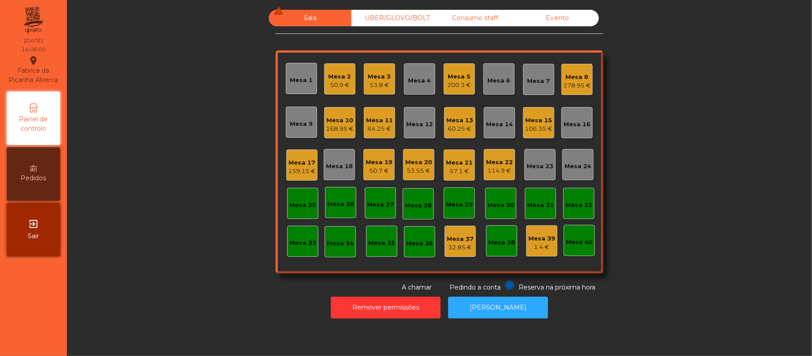
click at [525, 136] on div "Mesa 15 106.35 €" at bounding box center [538, 122] width 31 height 31
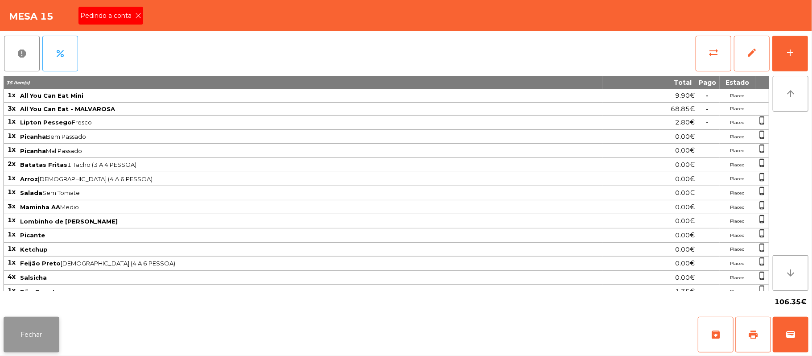
click at [54, 341] on button "Fechar" at bounding box center [32, 335] width 56 height 36
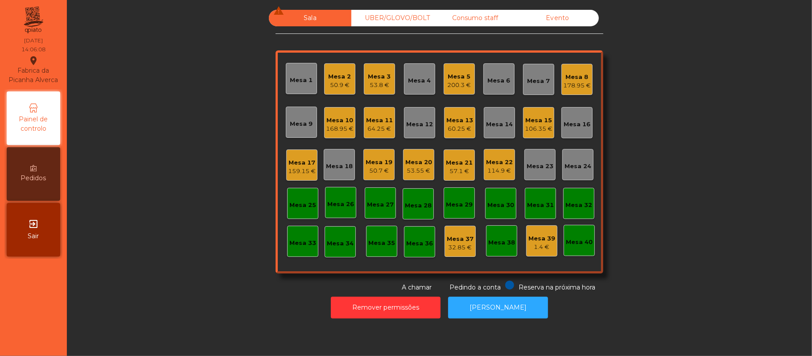
click at [539, 129] on div "106.35 €" at bounding box center [539, 128] width 28 height 9
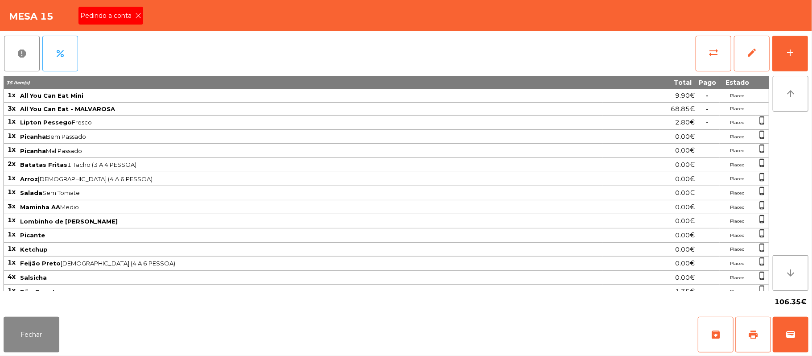
click at [125, 17] on span "Pedindo a conta" at bounding box center [107, 15] width 55 height 9
click at [759, 331] on button "print" at bounding box center [753, 335] width 36 height 36
click at [42, 332] on button "Fechar" at bounding box center [32, 335] width 56 height 36
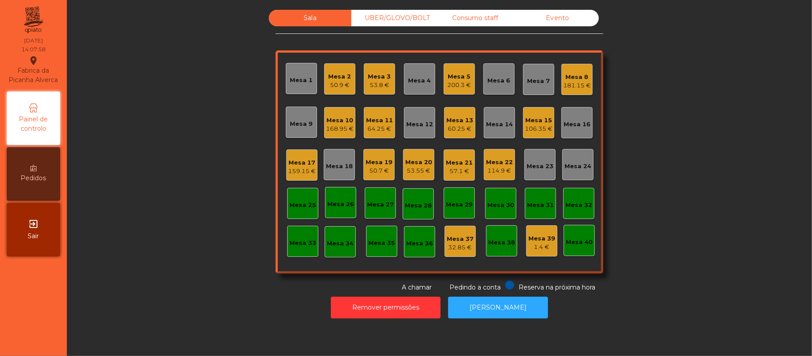
click at [305, 163] on div "Mesa 17" at bounding box center [302, 162] width 28 height 9
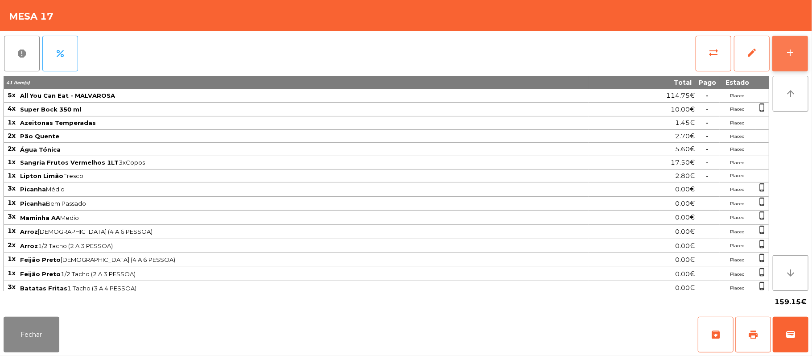
click at [784, 68] on button "add" at bounding box center [790, 54] width 36 height 36
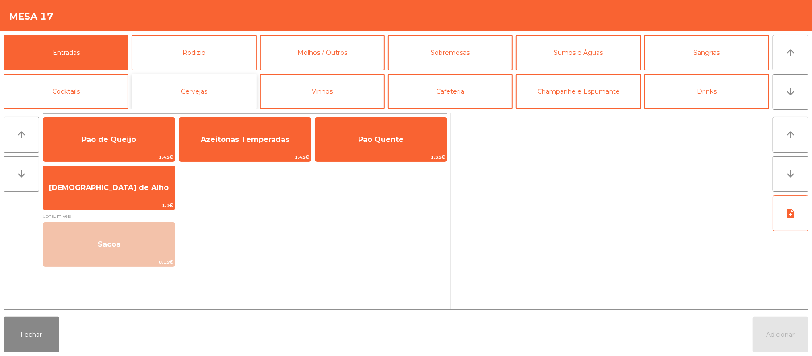
click at [228, 95] on button "Cervejas" at bounding box center [194, 92] width 125 height 36
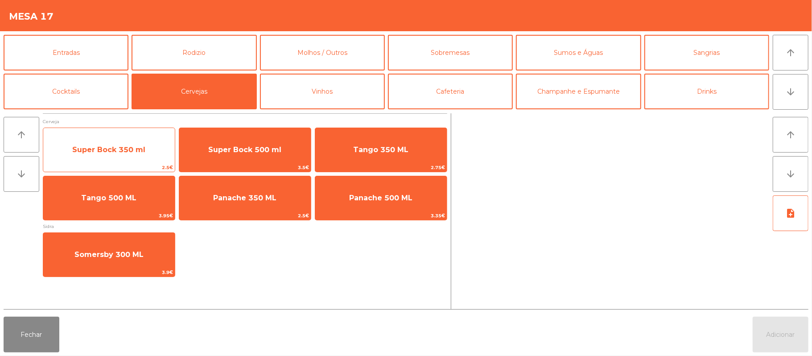
click at [129, 152] on span "Super Bock 350 ml" at bounding box center [108, 149] width 73 height 8
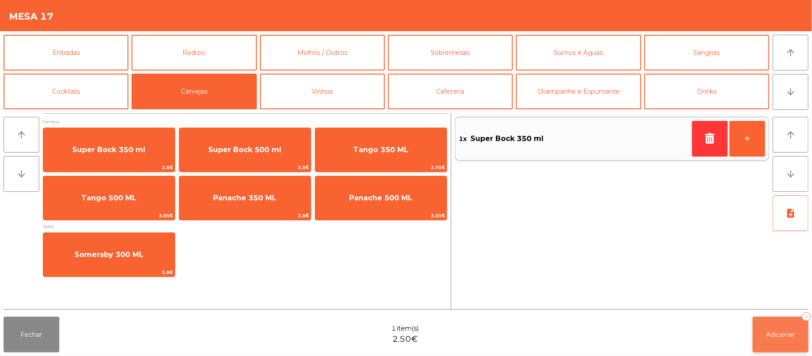
click at [767, 336] on span "Adicionar" at bounding box center [781, 334] width 29 height 8
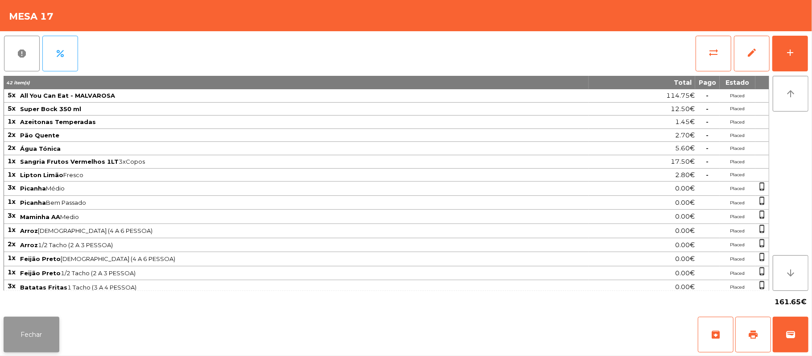
click at [34, 331] on button "Fechar" at bounding box center [32, 335] width 56 height 36
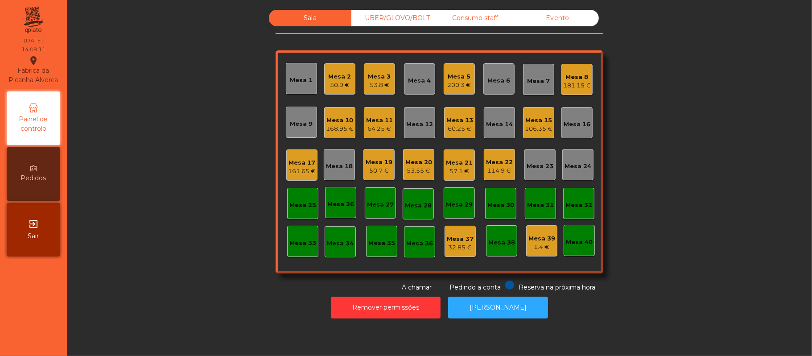
click at [527, 121] on div "Mesa 15" at bounding box center [539, 120] width 28 height 9
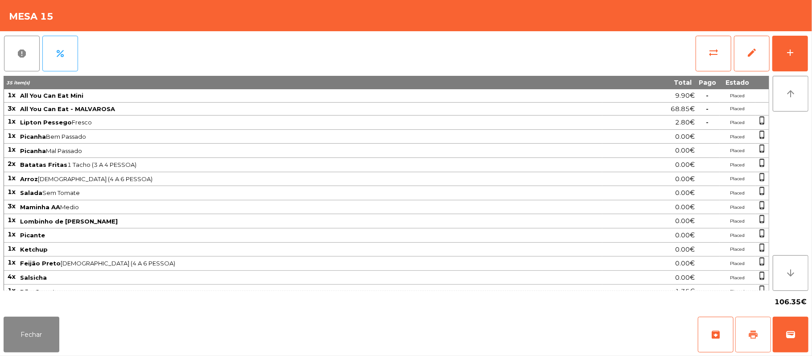
click at [750, 329] on button "print" at bounding box center [753, 335] width 36 height 36
click at [48, 334] on button "Fechar" at bounding box center [32, 335] width 56 height 36
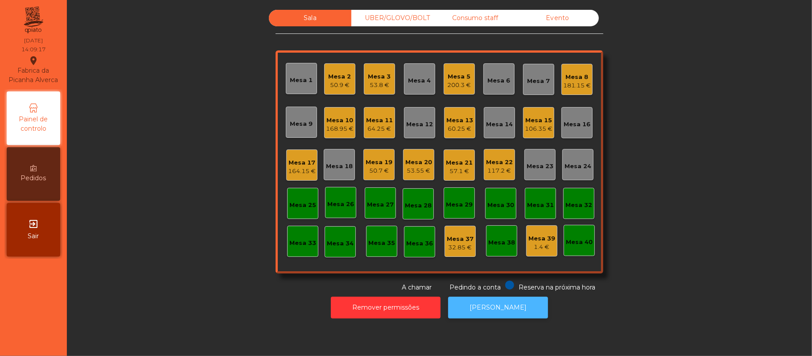
click at [507, 307] on button "[PERSON_NAME]" at bounding box center [498, 308] width 100 height 22
click at [545, 122] on div "Mesa 15" at bounding box center [539, 120] width 28 height 9
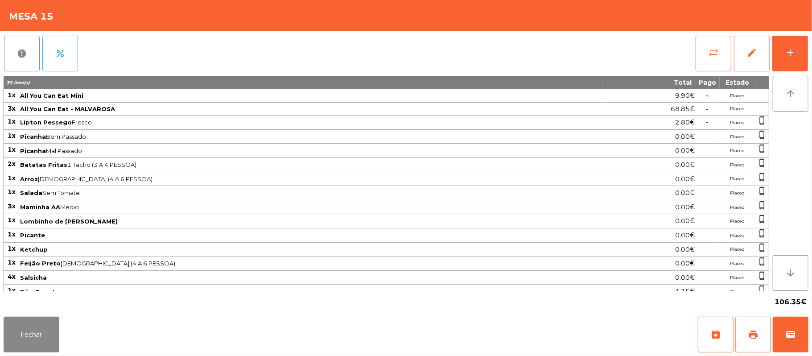
click at [708, 58] on button "sync_alt" at bounding box center [714, 54] width 36 height 36
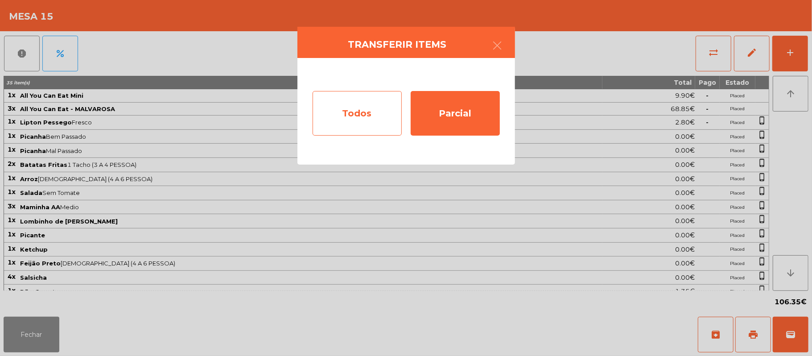
click at [366, 123] on div "Todos" at bounding box center [357, 113] width 89 height 45
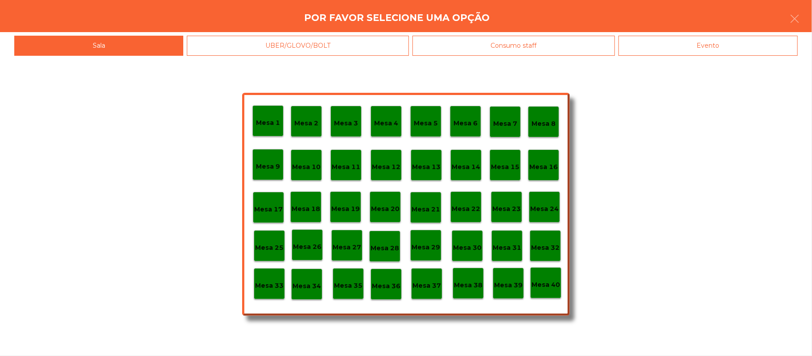
click at [705, 47] on div "Evento" at bounding box center [708, 46] width 179 height 20
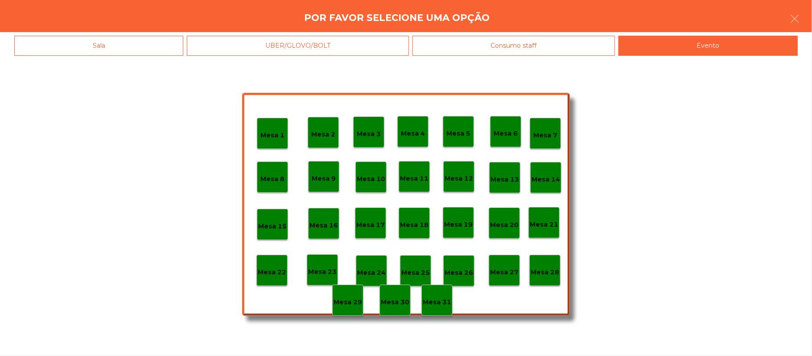
click at [549, 277] on div "Mesa 28" at bounding box center [544, 270] width 31 height 31
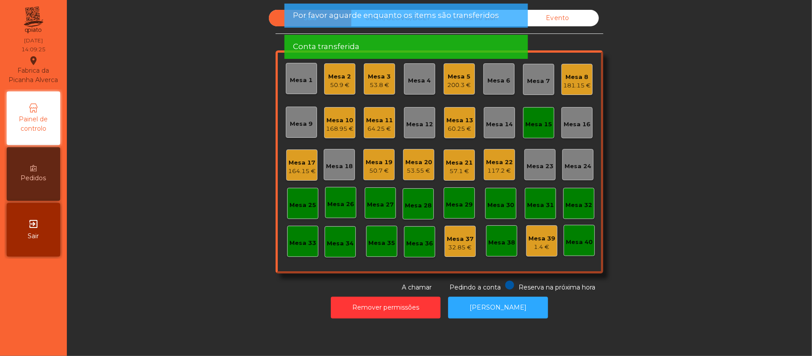
click at [546, 116] on div "Mesa 15" at bounding box center [538, 122] width 27 height 12
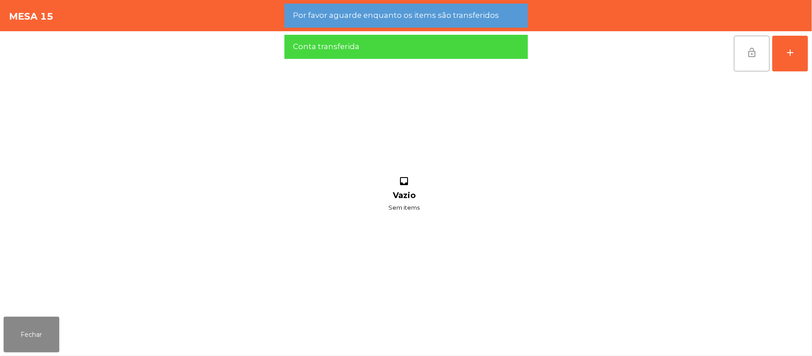
click at [755, 54] on span "lock_open" at bounding box center [752, 52] width 11 height 11
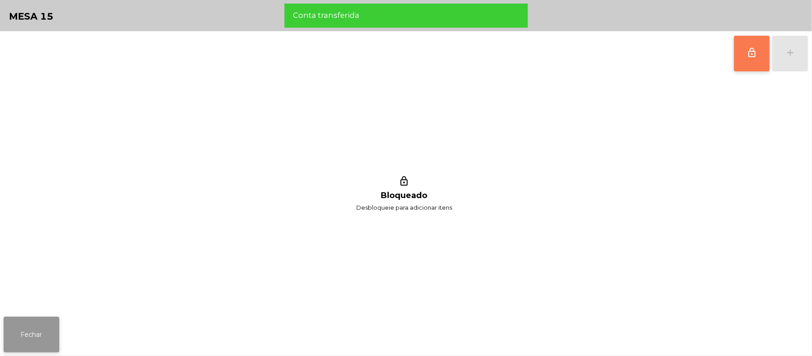
click at [58, 325] on button "Fechar" at bounding box center [32, 335] width 56 height 36
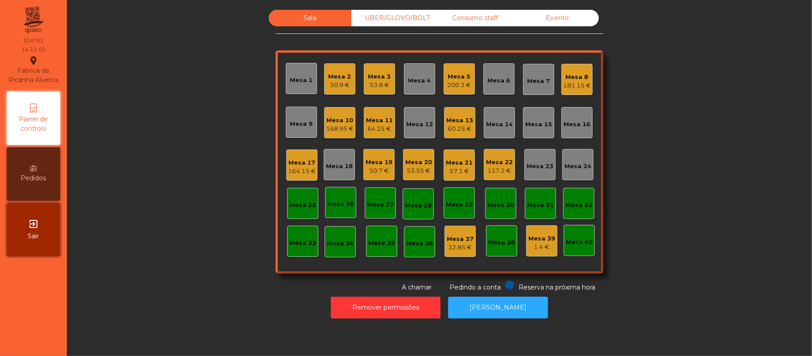
click at [409, 125] on div "Mesa 12" at bounding box center [419, 124] width 27 height 9
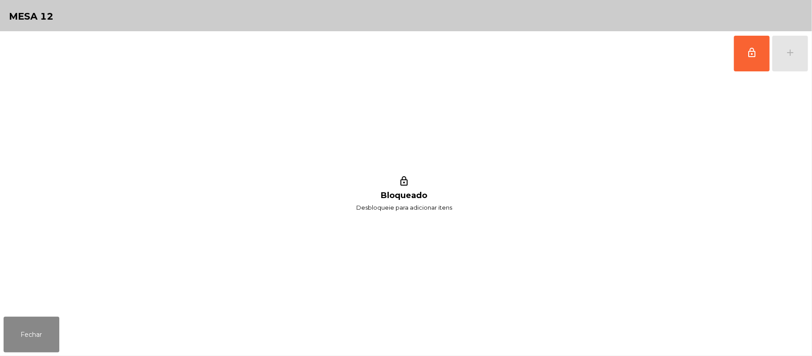
click at [746, 59] on button "lock_outline" at bounding box center [752, 54] width 36 height 36
click at [810, 54] on div "lock_outline add lock_outline Bloqueado Desbloqueie para adicionar itens" at bounding box center [406, 172] width 812 height 282
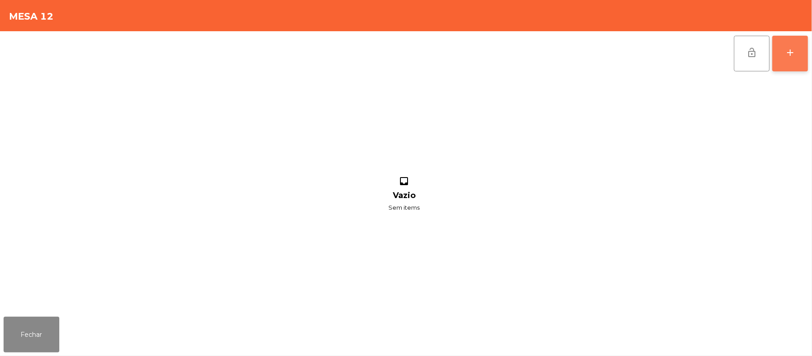
click at [798, 58] on button "add" at bounding box center [790, 54] width 36 height 36
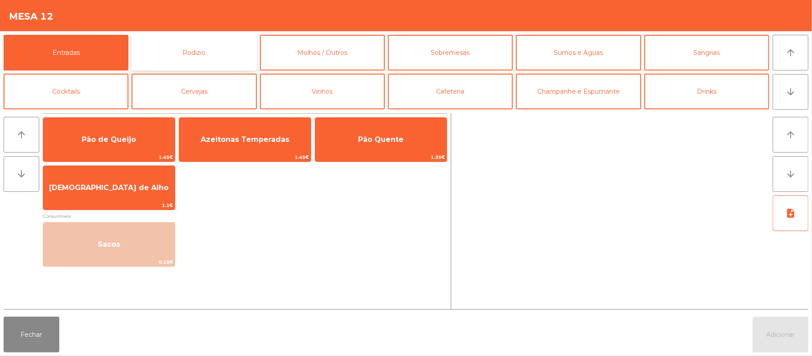
click at [194, 41] on button "Rodizio" at bounding box center [194, 53] width 125 height 36
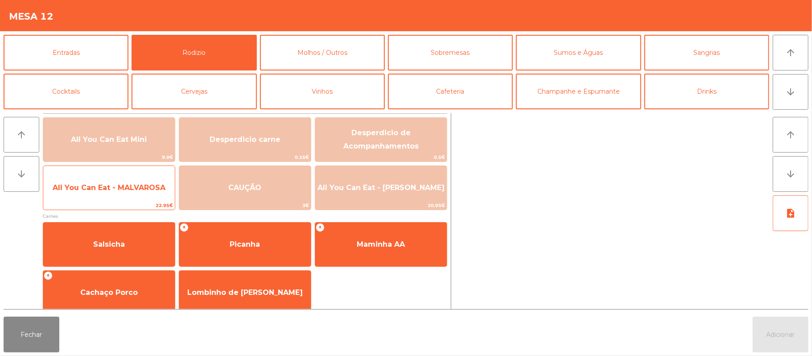
click at [138, 195] on span "All You Can Eat - MALVAROSA" at bounding box center [109, 188] width 132 height 24
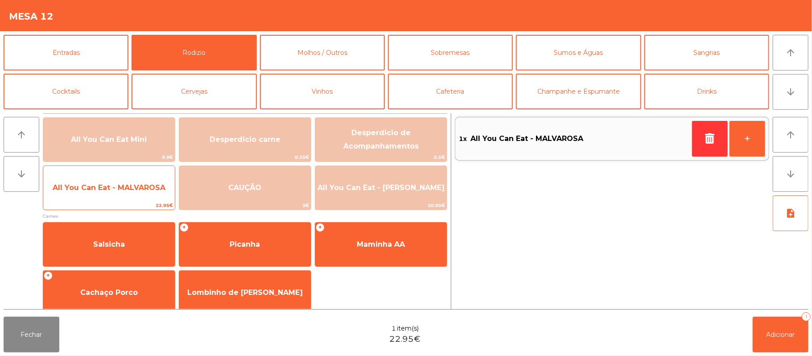
click at [131, 197] on span "All You Can Eat - MALVAROSA" at bounding box center [109, 188] width 132 height 24
click at [128, 194] on span "All You Can Eat - MALVAROSA" at bounding box center [109, 188] width 132 height 24
click at [125, 195] on span "All You Can Eat - MALVAROSA" at bounding box center [109, 188] width 132 height 24
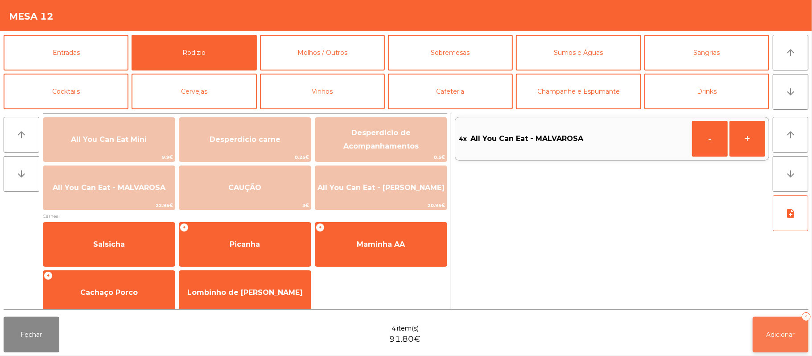
click at [782, 334] on span "Adicionar" at bounding box center [781, 334] width 29 height 8
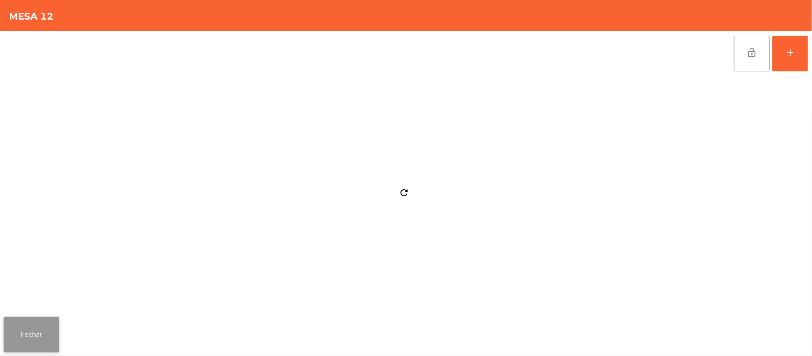
click at [31, 334] on button "Fechar" at bounding box center [32, 335] width 56 height 36
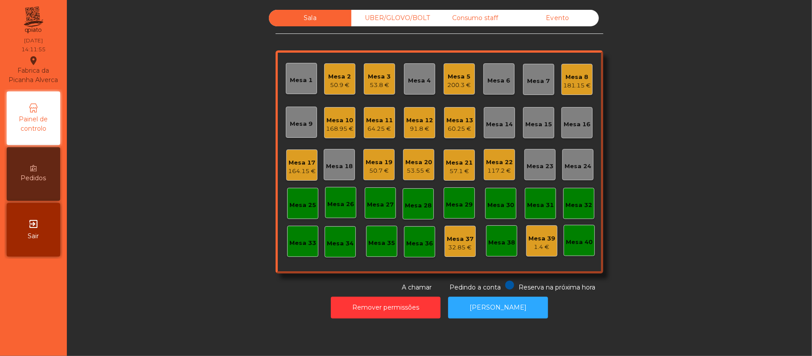
click at [388, 87] on div "Mesa 3 53.8 €" at bounding box center [379, 78] width 31 height 31
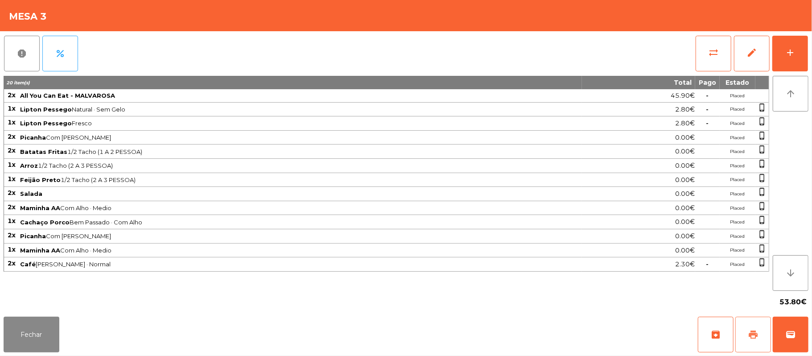
click at [746, 317] on button "print" at bounding box center [753, 335] width 36 height 36
click at [755, 329] on button "print" at bounding box center [753, 335] width 36 height 36
click at [705, 54] on button "sync_alt" at bounding box center [714, 54] width 36 height 36
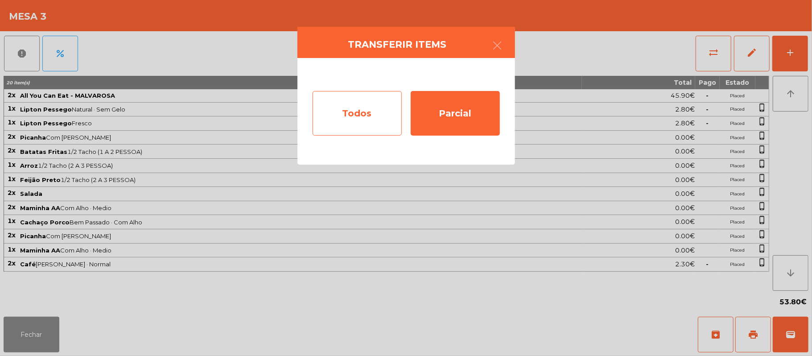
click at [363, 120] on div "Todos" at bounding box center [357, 113] width 89 height 45
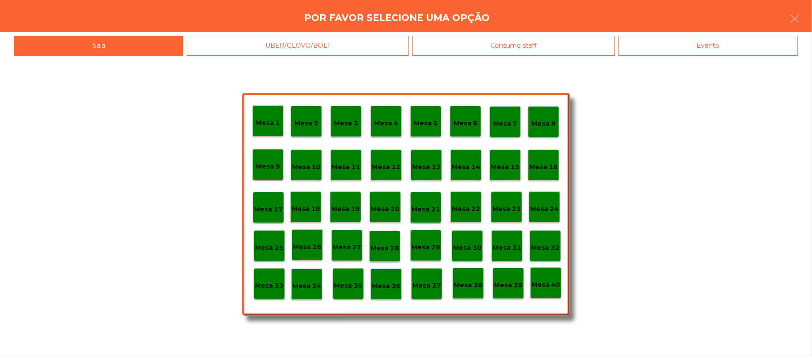
click at [739, 54] on div "Evento" at bounding box center [708, 46] width 179 height 20
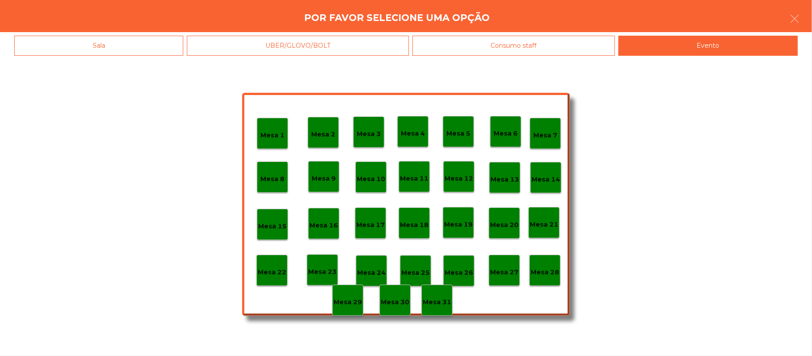
click at [545, 269] on p "Mesa 28" at bounding box center [545, 272] width 29 height 10
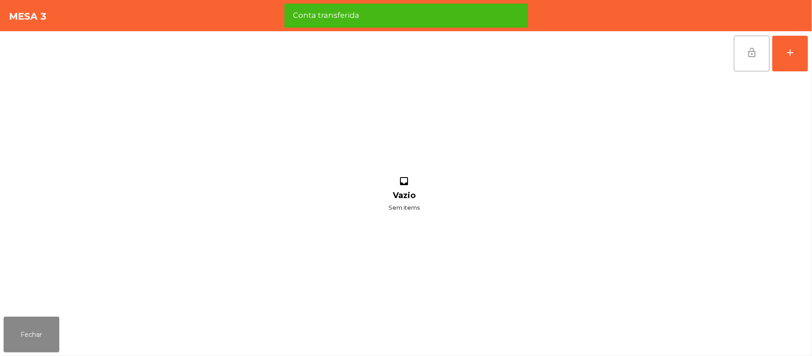
click at [743, 45] on button "lock_open" at bounding box center [752, 54] width 36 height 36
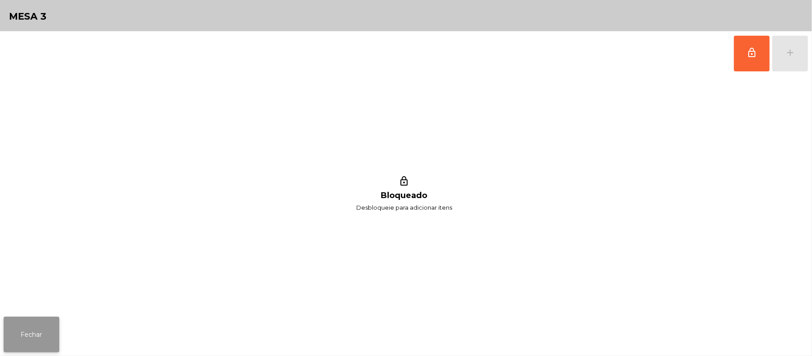
click at [56, 332] on button "Fechar" at bounding box center [32, 335] width 56 height 36
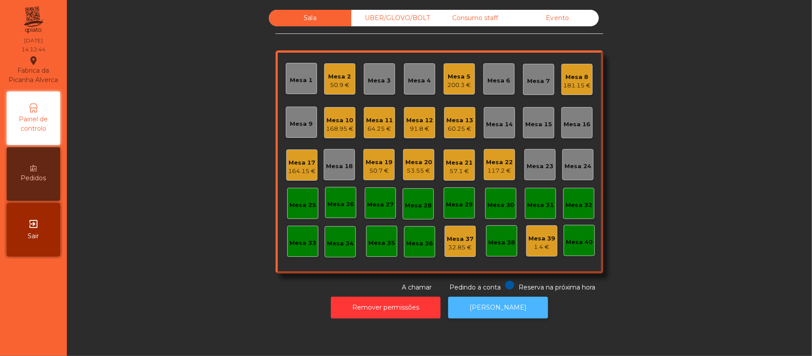
click at [489, 307] on button "[PERSON_NAME]" at bounding box center [498, 308] width 100 height 22
click at [486, 158] on div "Mesa 22" at bounding box center [499, 162] width 27 height 9
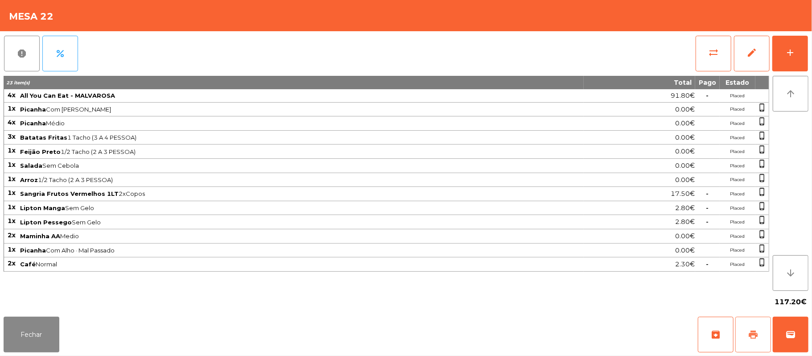
click at [747, 332] on button "print" at bounding box center [753, 335] width 36 height 36
click at [758, 334] on span "print" at bounding box center [753, 334] width 11 height 11
click at [718, 65] on button "sync_alt" at bounding box center [714, 54] width 36 height 36
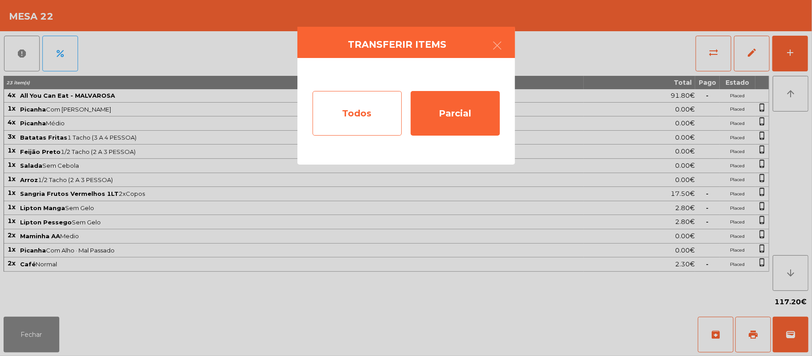
click at [351, 124] on div "Todos" at bounding box center [357, 113] width 89 height 45
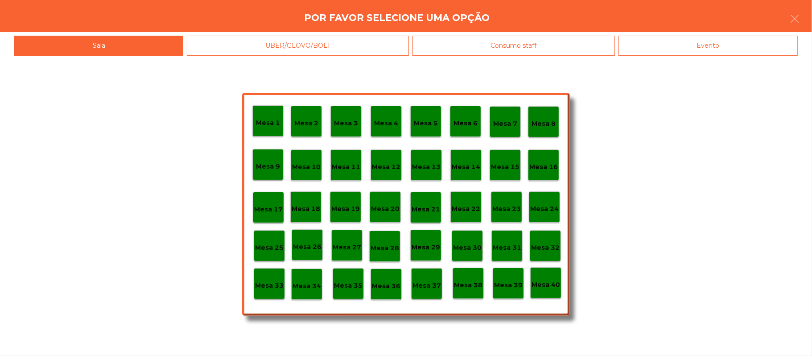
click at [750, 55] on div "Evento" at bounding box center [708, 46] width 179 height 20
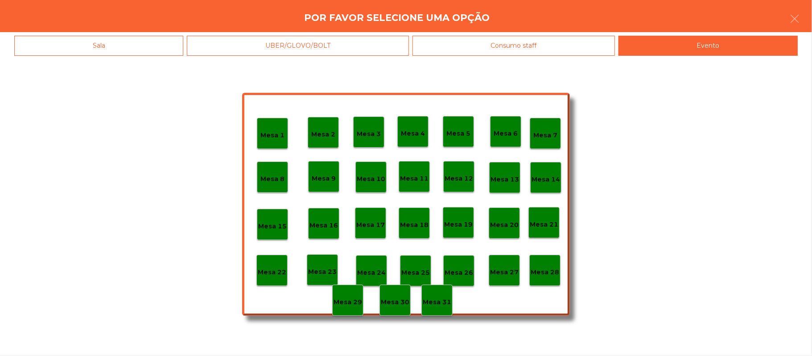
click at [552, 272] on p "Mesa 28" at bounding box center [545, 272] width 29 height 10
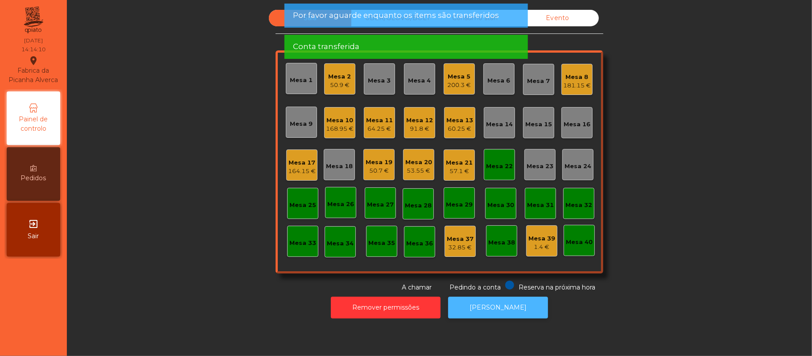
click at [507, 315] on button "[PERSON_NAME]" at bounding box center [498, 308] width 100 height 22
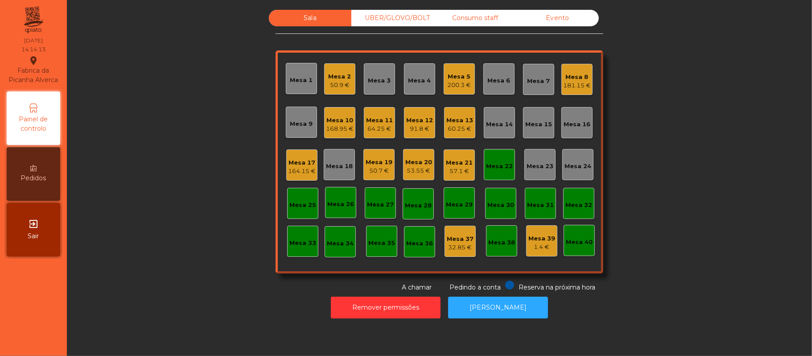
click at [496, 176] on div "Mesa 22" at bounding box center [499, 164] width 31 height 31
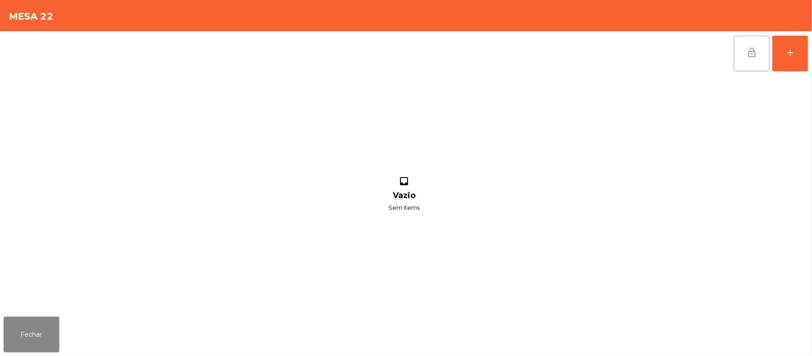
click at [761, 56] on button "lock_open" at bounding box center [752, 54] width 36 height 36
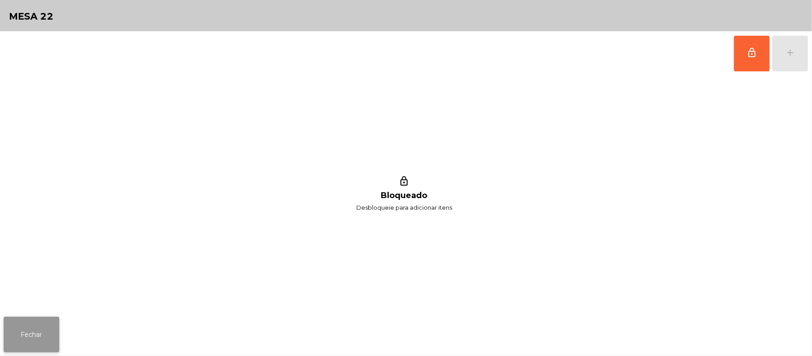
click at [50, 322] on button "Fechar" at bounding box center [32, 335] width 56 height 36
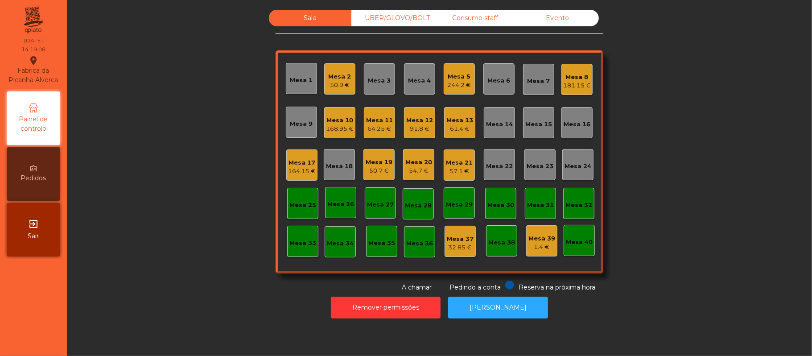
click at [304, 190] on div "Mesa 25" at bounding box center [302, 203] width 31 height 31
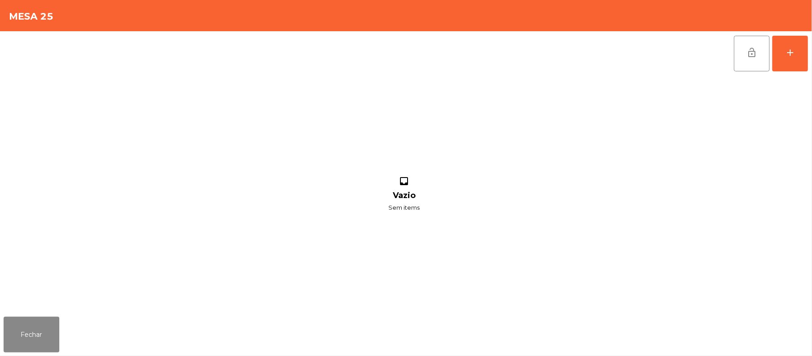
click at [809, 44] on div "lock_open add inbox Vazio Sem items" at bounding box center [406, 172] width 812 height 282
click at [790, 52] on div "add" at bounding box center [790, 52] width 11 height 11
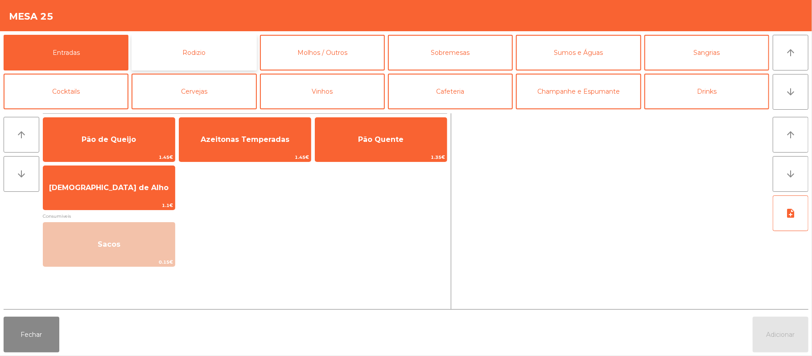
click at [204, 45] on button "Rodizio" at bounding box center [194, 53] width 125 height 36
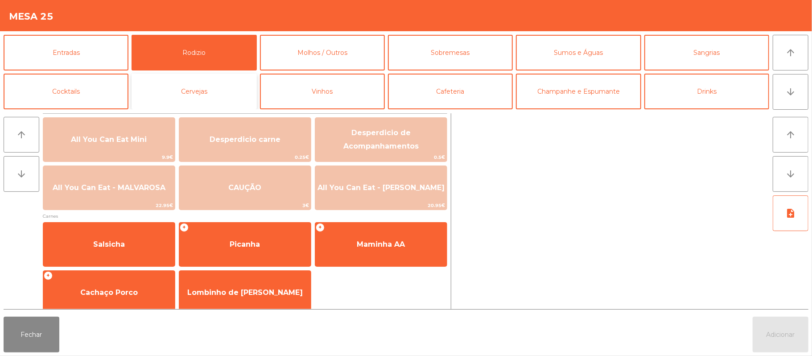
click at [234, 84] on button "Cervejas" at bounding box center [194, 92] width 125 height 36
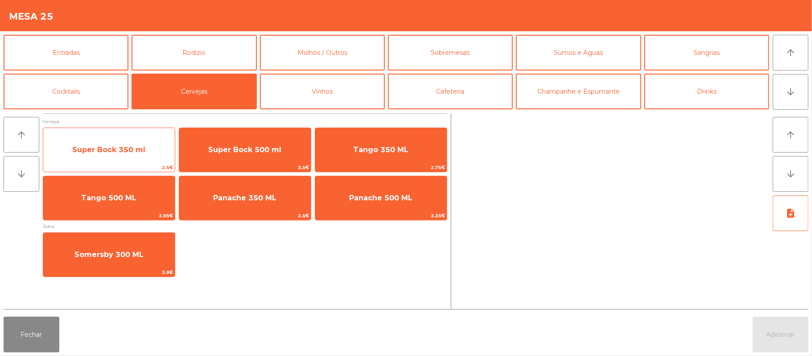
click at [133, 156] on span "Super Bock 350 ml" at bounding box center [109, 150] width 132 height 24
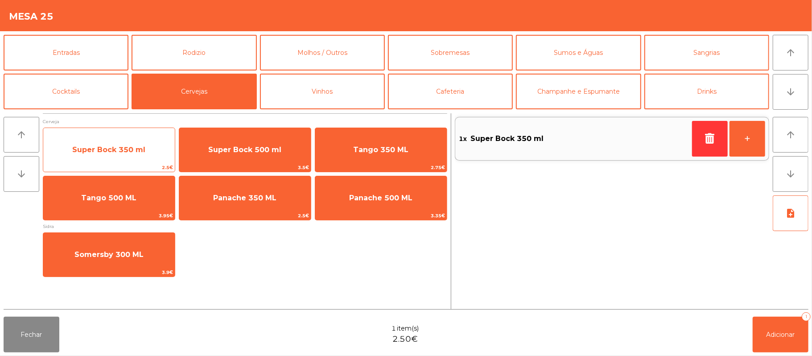
click at [143, 143] on span "Super Bock 350 ml" at bounding box center [109, 150] width 132 height 24
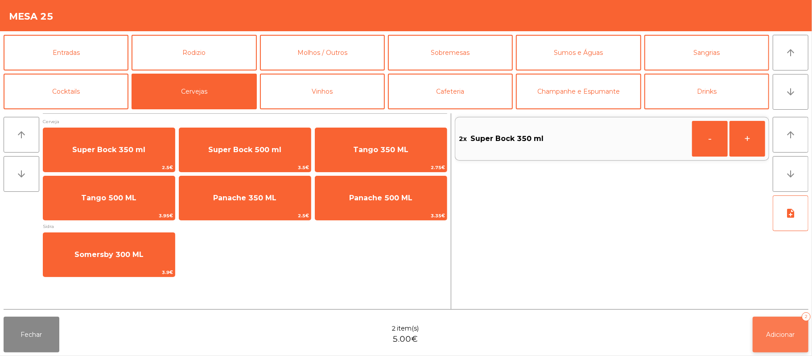
click at [793, 329] on button "Adicionar 2" at bounding box center [781, 335] width 56 height 36
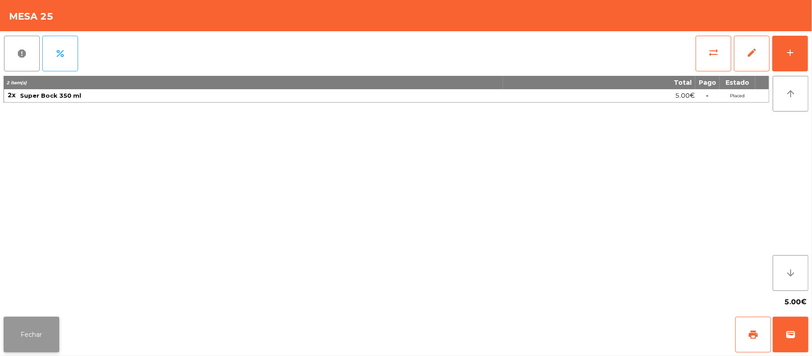
click at [32, 318] on button "Fechar" at bounding box center [32, 335] width 56 height 36
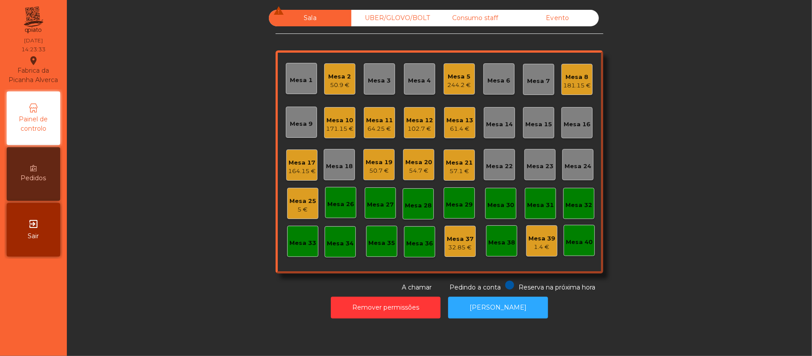
click at [458, 127] on div "61.4 €" at bounding box center [459, 128] width 27 height 9
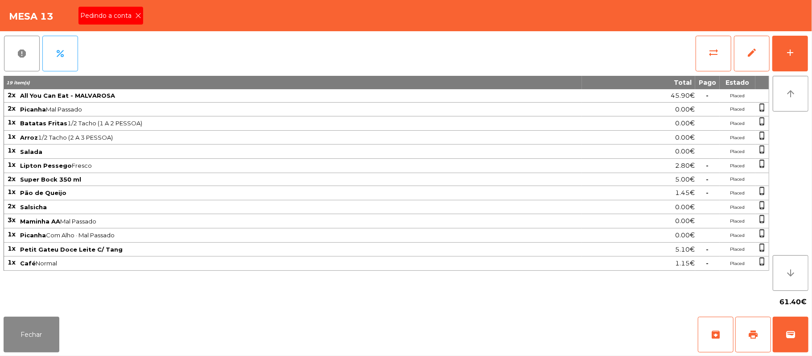
click at [140, 15] on icon at bounding box center [138, 15] width 6 height 6
click at [744, 336] on button "print" at bounding box center [753, 335] width 36 height 36
click at [59, 338] on button "Fechar" at bounding box center [32, 335] width 56 height 36
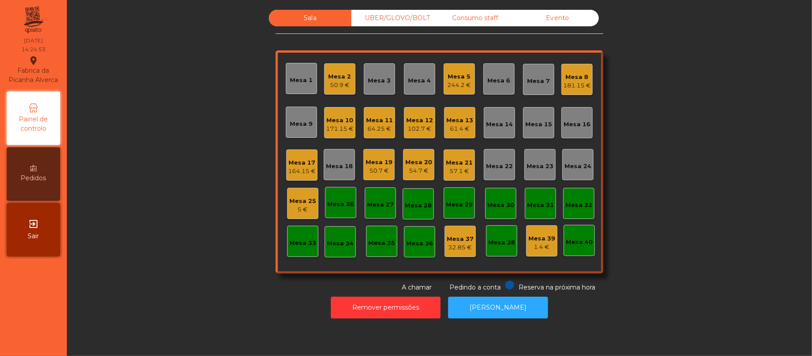
click at [505, 124] on div "Mesa 14" at bounding box center [499, 124] width 27 height 9
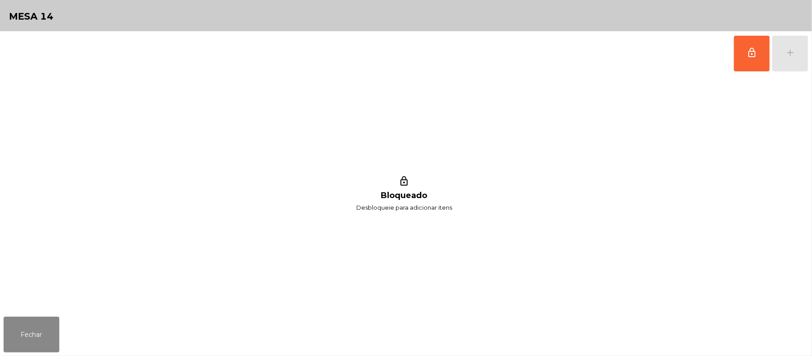
click at [747, 53] on span "lock_outline" at bounding box center [752, 52] width 11 height 11
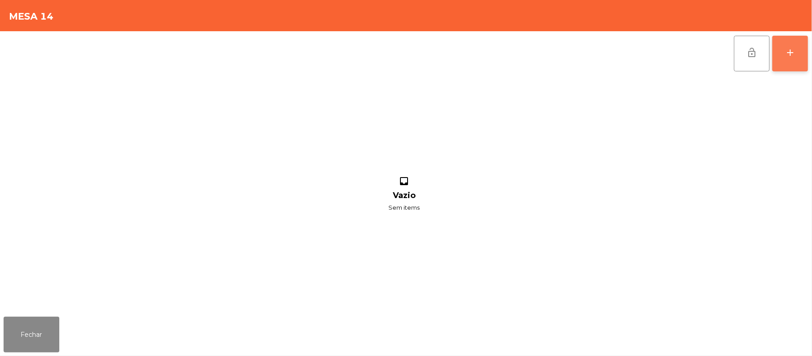
click at [788, 57] on div "add" at bounding box center [790, 52] width 11 height 11
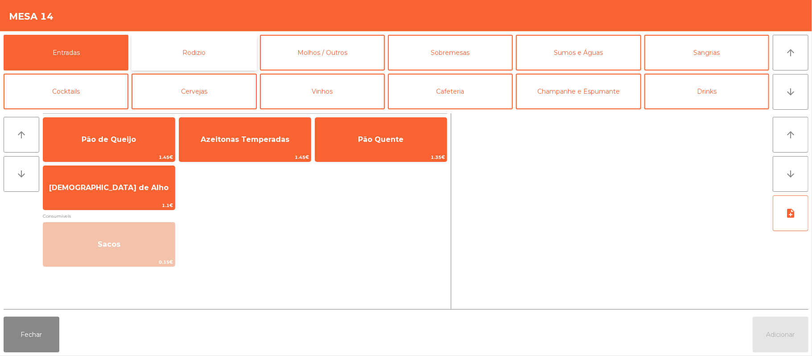
click at [210, 51] on button "Rodizio" at bounding box center [194, 53] width 125 height 36
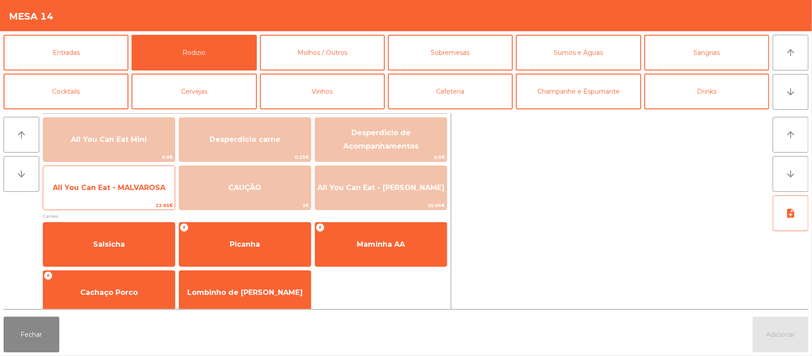
click at [122, 197] on span "All You Can Eat - MALVAROSA" at bounding box center [109, 188] width 132 height 24
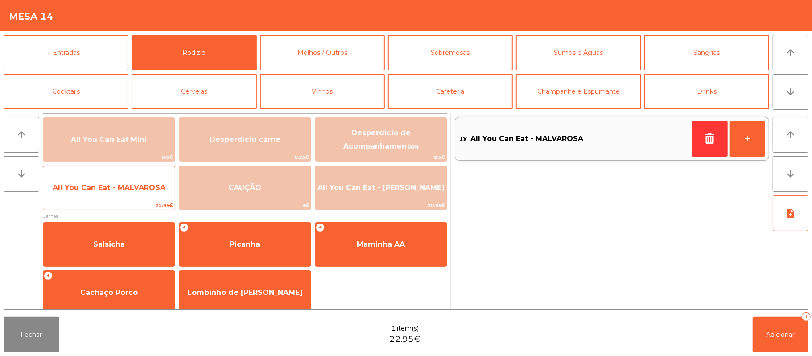
click at [113, 194] on span "All You Can Eat - MALVAROSA" at bounding box center [109, 188] width 132 height 24
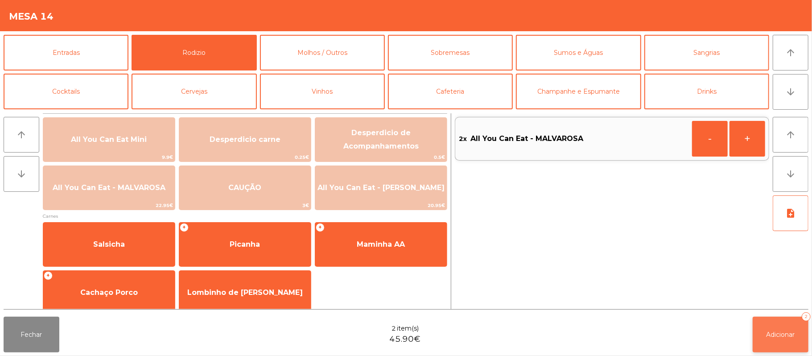
click at [768, 331] on span "Adicionar" at bounding box center [781, 334] width 29 height 8
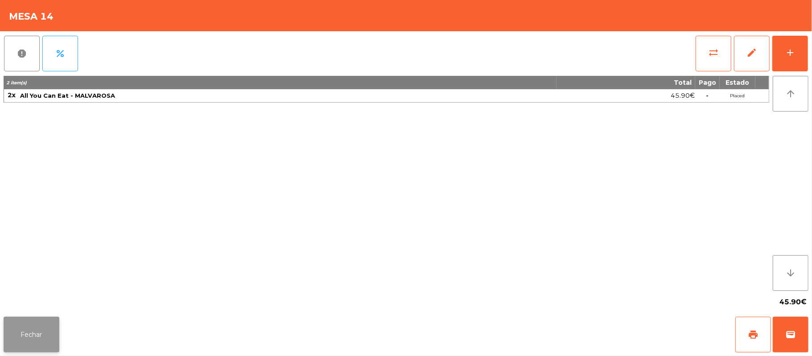
click at [34, 319] on button "Fechar" at bounding box center [32, 335] width 56 height 36
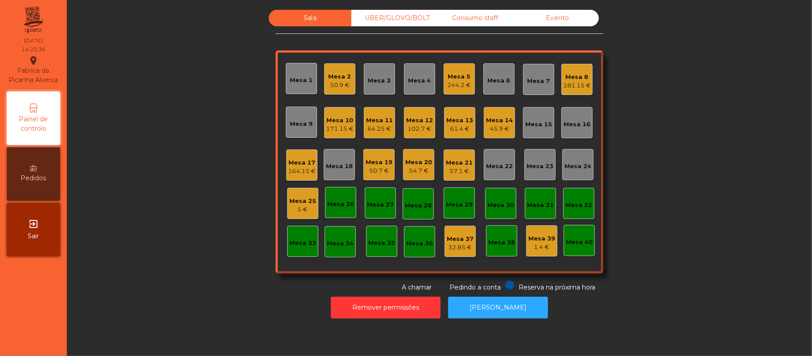
click at [454, 131] on div "61.4 €" at bounding box center [459, 128] width 27 height 9
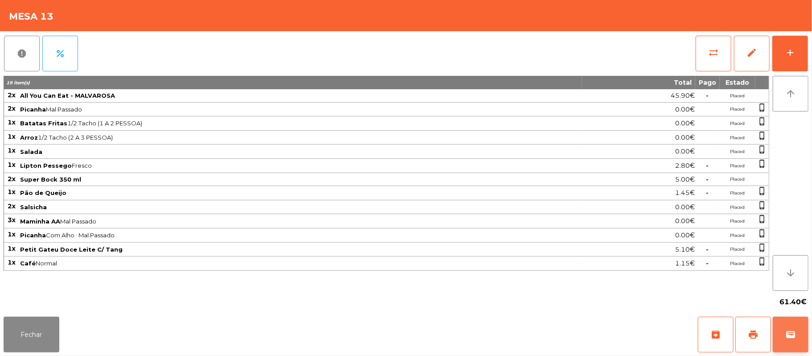
click at [782, 330] on button "wallet" at bounding box center [791, 335] width 36 height 36
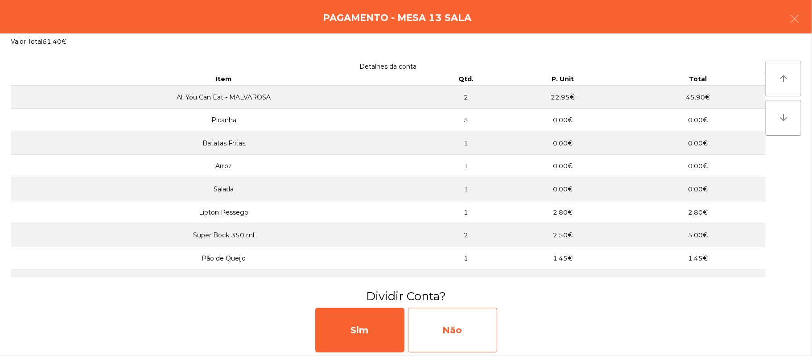
click at [470, 317] on div "Não" at bounding box center [452, 330] width 89 height 45
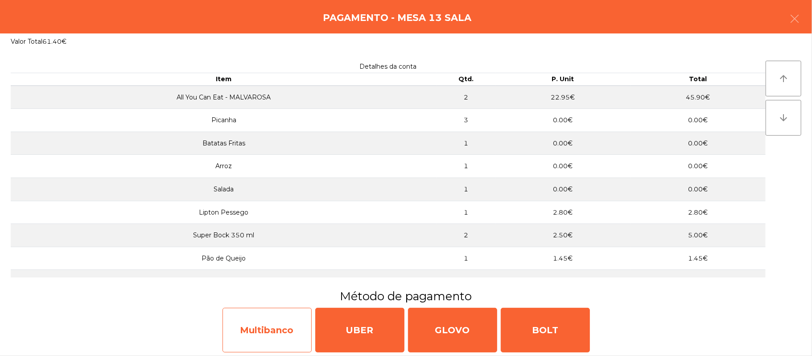
click at [285, 335] on div "Multibanco" at bounding box center [267, 330] width 89 height 45
select select "**"
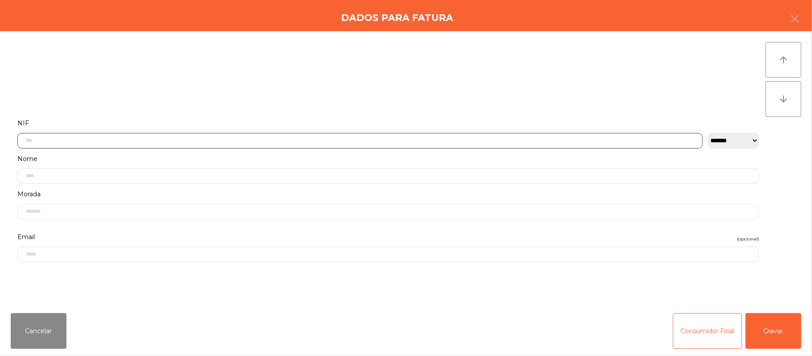
click at [322, 138] on input "text" at bounding box center [359, 141] width 685 height 16
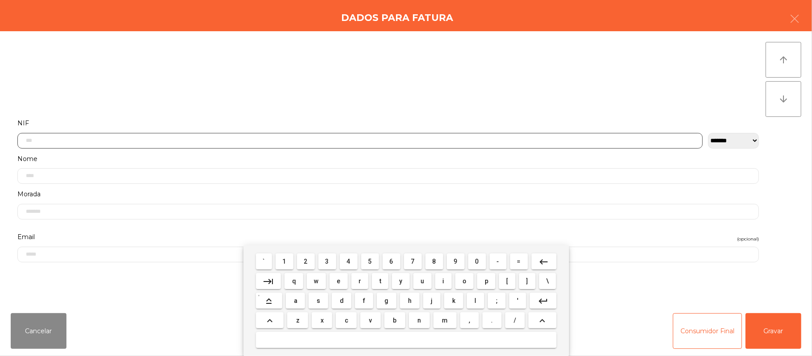
scroll to position [75, 0]
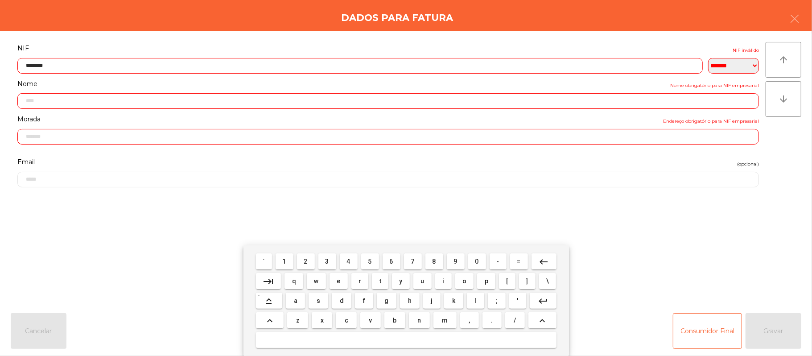
type input "*********"
type input "**********"
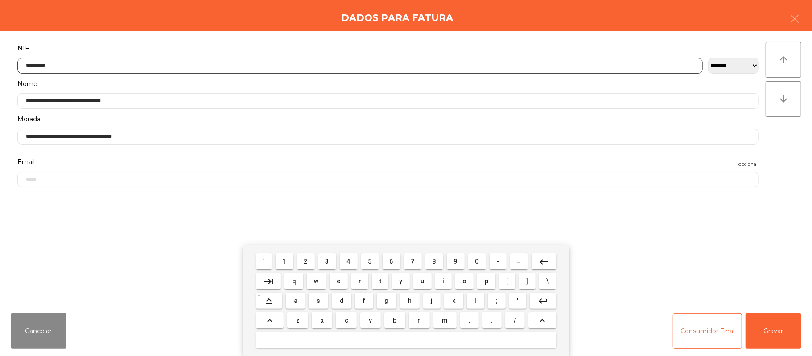
type input "*********"
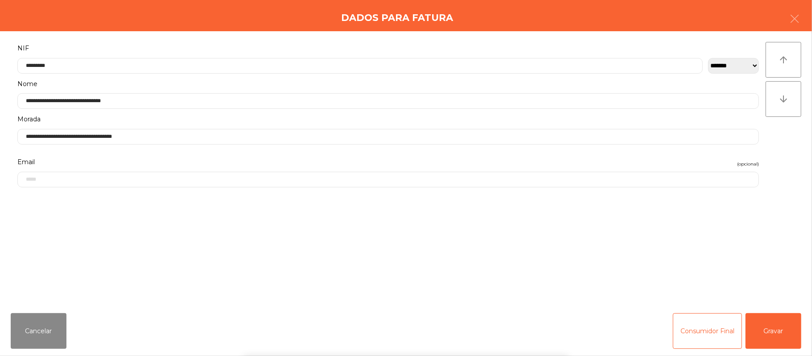
click at [775, 316] on div "` 1 2 3 4 5 6 7 8 9 0 - = keyboard_backspace keyboard_tab q w e r t y u i o p […" at bounding box center [406, 300] width 812 height 111
click at [782, 318] on button "Gravar" at bounding box center [774, 331] width 56 height 36
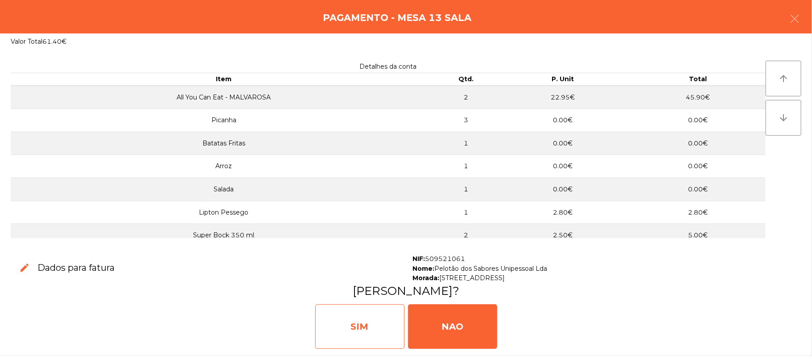
click at [350, 325] on div "SIM" at bounding box center [359, 326] width 89 height 45
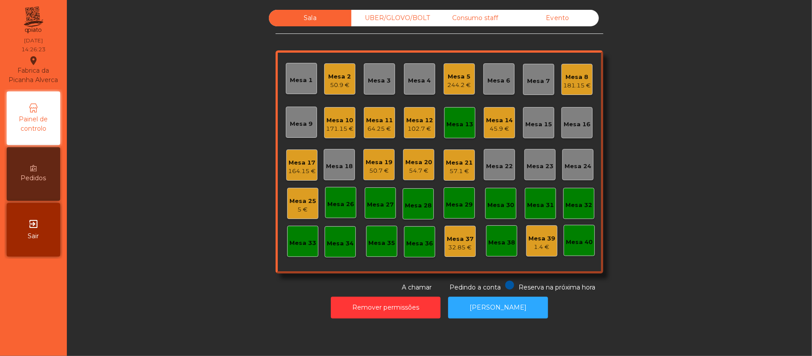
click at [456, 117] on div "Mesa 13" at bounding box center [459, 122] width 27 height 12
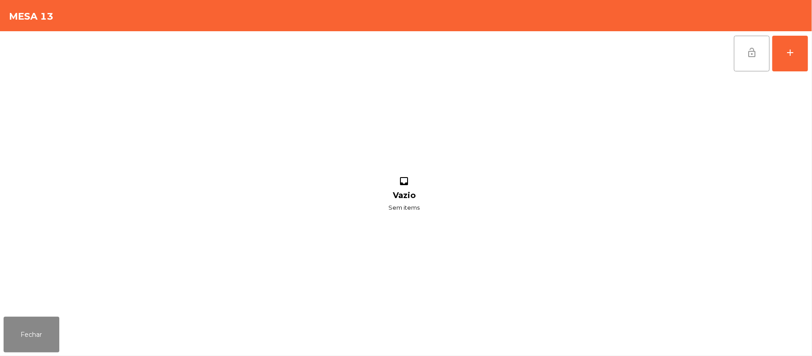
click at [742, 54] on button "lock_open" at bounding box center [752, 54] width 36 height 36
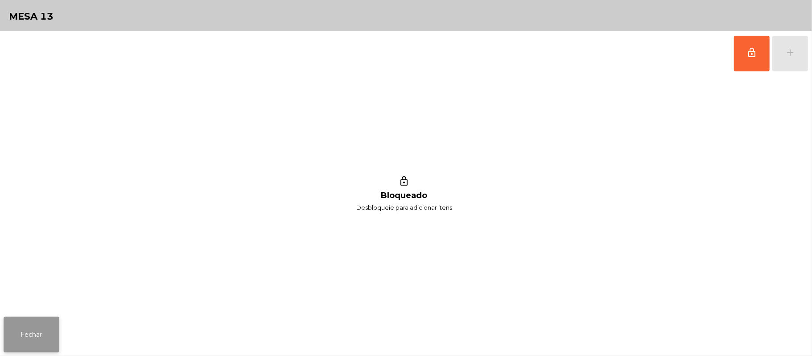
click at [56, 322] on button "Fechar" at bounding box center [32, 335] width 56 height 36
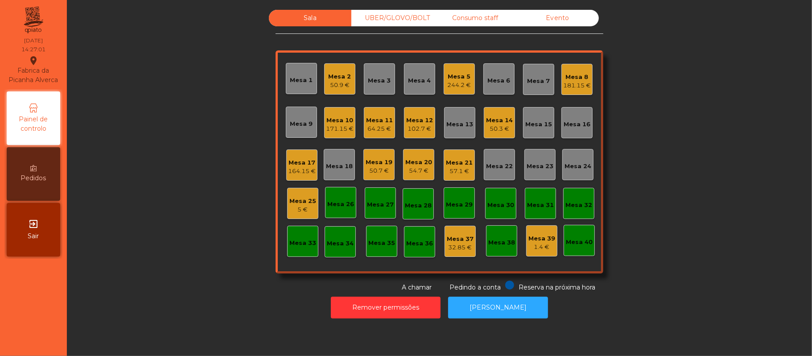
click at [370, 76] on div "Mesa 3" at bounding box center [379, 80] width 23 height 9
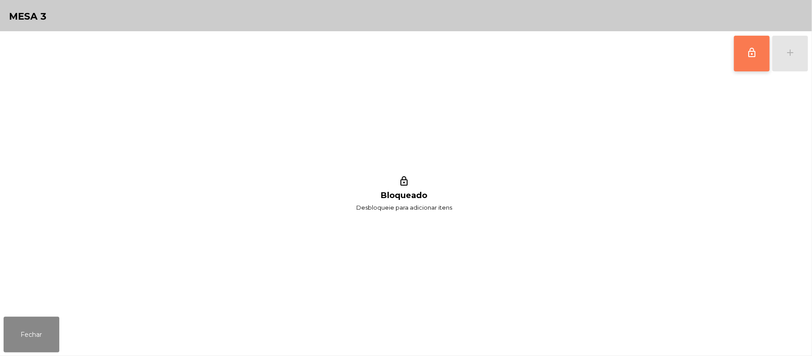
click at [753, 59] on button "lock_outline" at bounding box center [752, 54] width 36 height 36
click at [789, 56] on div "add" at bounding box center [790, 52] width 11 height 11
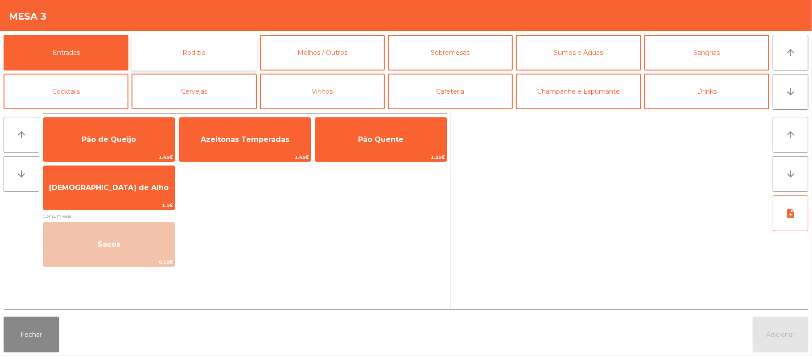
click at [188, 45] on button "Rodizio" at bounding box center [194, 53] width 125 height 36
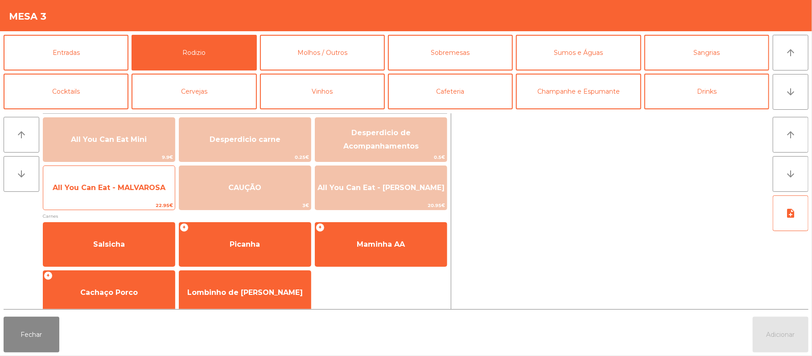
click at [128, 190] on span "All You Can Eat - MALVAROSA" at bounding box center [109, 187] width 113 height 8
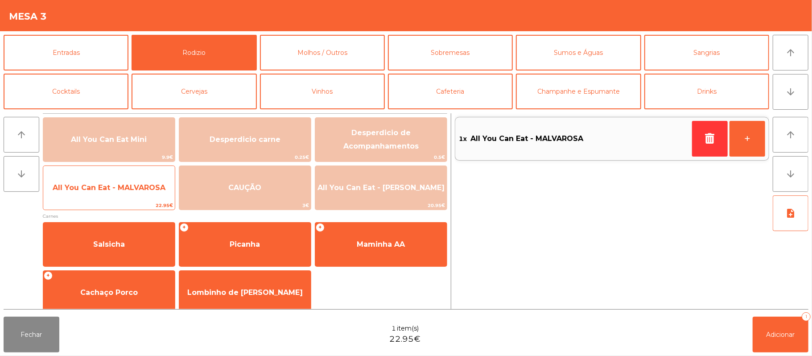
click at [128, 185] on span "All You Can Eat - MALVAROSA" at bounding box center [109, 187] width 113 height 8
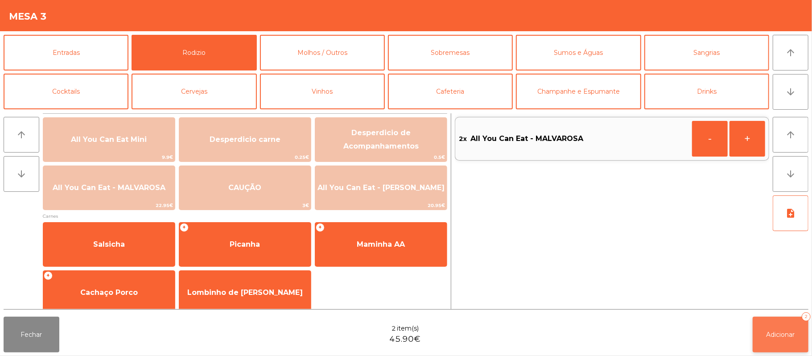
click at [801, 338] on button "Adicionar 2" at bounding box center [781, 335] width 56 height 36
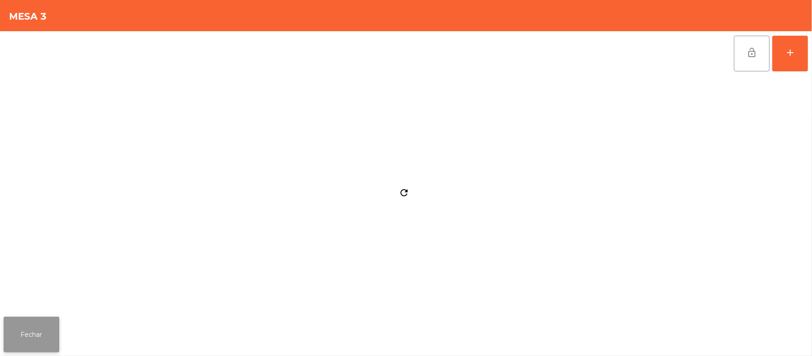
click at [31, 325] on button "Fechar" at bounding box center [32, 335] width 56 height 36
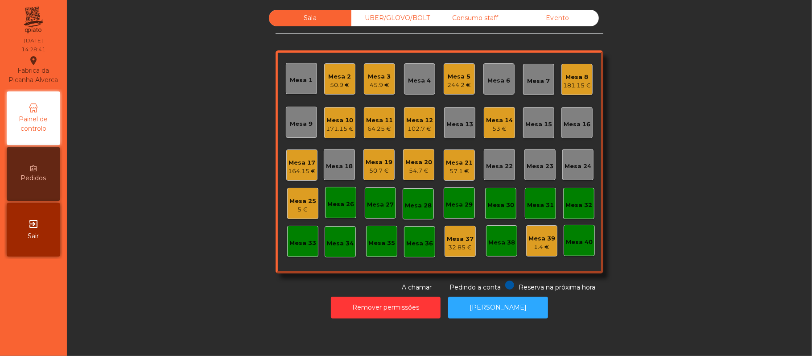
click at [368, 163] on div "Mesa 19" at bounding box center [379, 162] width 27 height 9
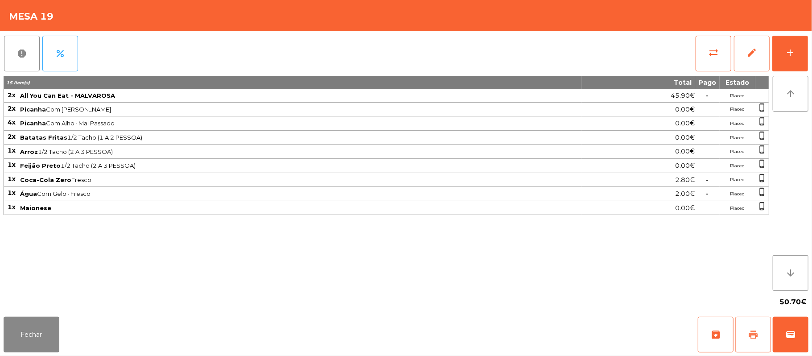
click at [748, 327] on button "print" at bounding box center [753, 335] width 36 height 36
click at [801, 336] on button "wallet" at bounding box center [791, 335] width 36 height 36
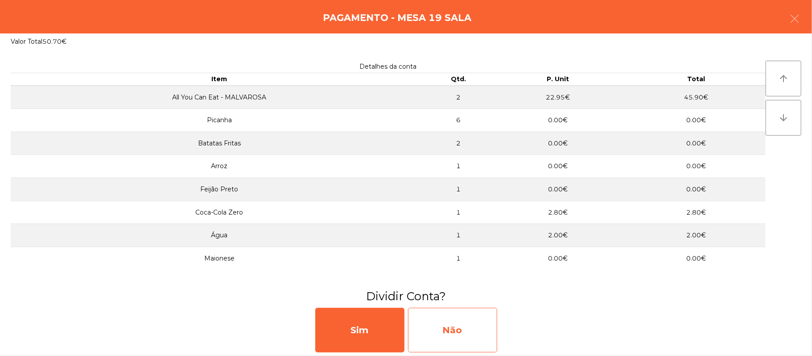
click at [455, 332] on div "Não" at bounding box center [452, 330] width 89 height 45
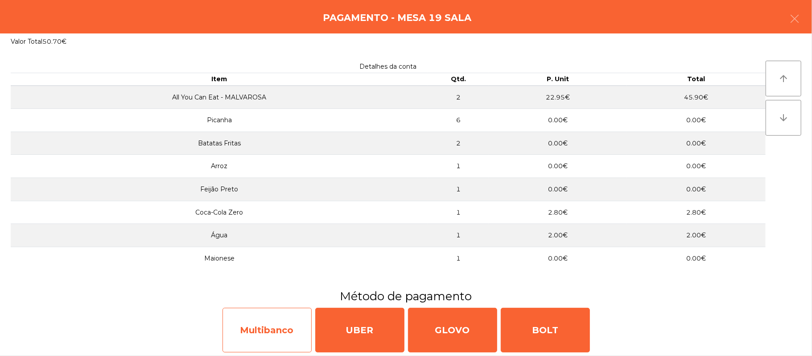
click at [252, 338] on div "Multibanco" at bounding box center [267, 330] width 89 height 45
select select "**"
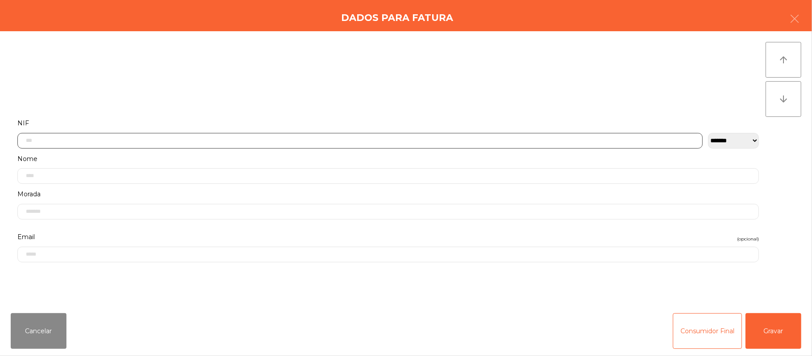
click at [326, 140] on input "text" at bounding box center [359, 141] width 685 height 16
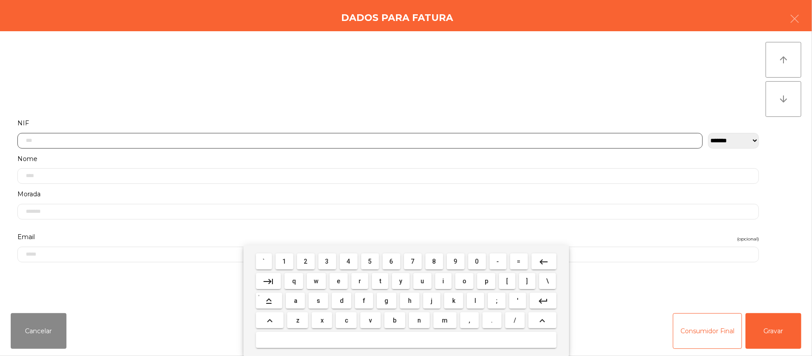
scroll to position [75, 0]
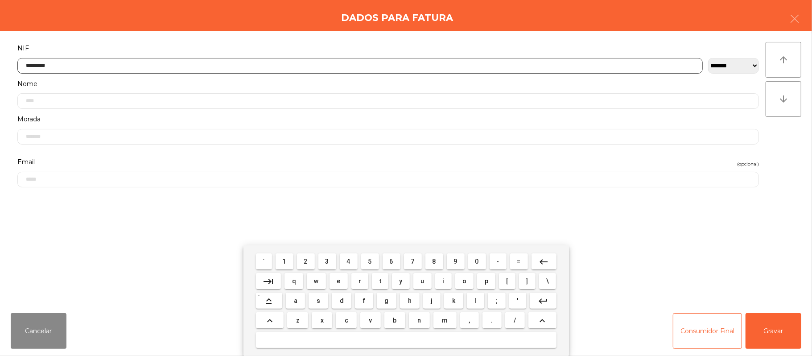
type input "*********"
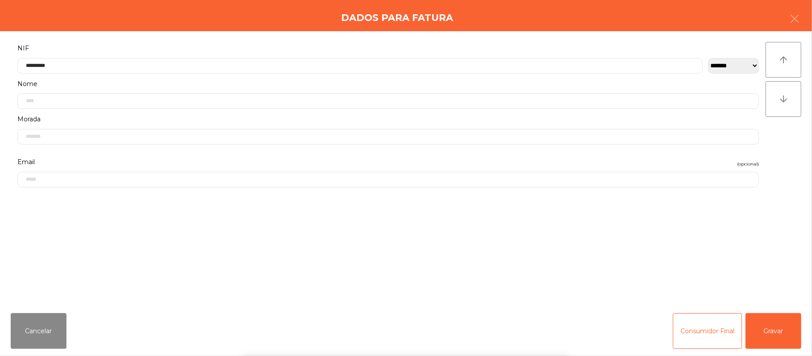
click at [758, 334] on div "` 1 2 3 4 5 6 7 8 9 0 - = keyboard_backspace keyboard_tab q w e r t y u i o p […" at bounding box center [406, 300] width 812 height 111
click at [765, 334] on button "Gravar" at bounding box center [774, 331] width 56 height 36
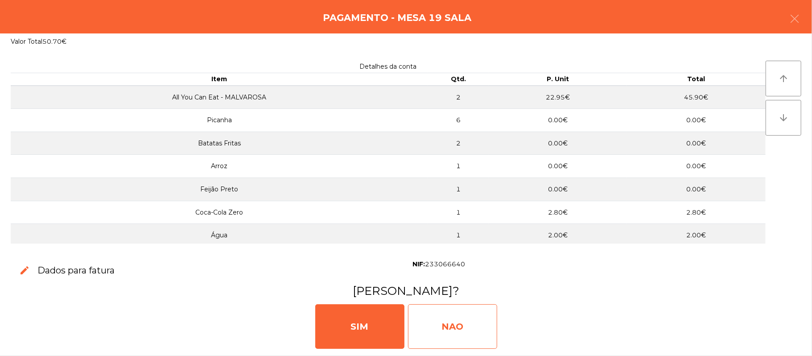
click at [462, 330] on div "NAO" at bounding box center [452, 326] width 89 height 45
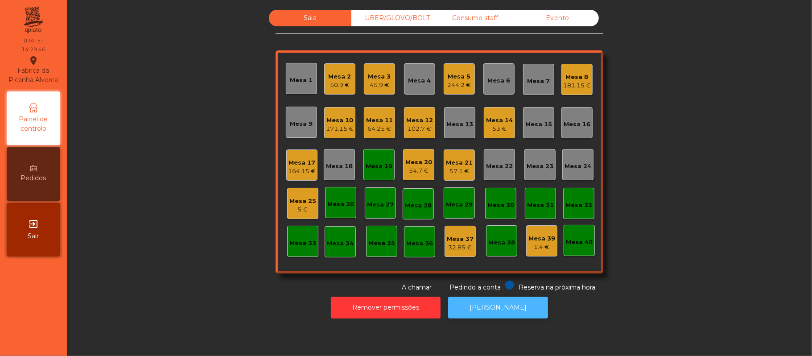
click at [491, 307] on button "[PERSON_NAME]" at bounding box center [498, 308] width 100 height 22
click at [370, 158] on div "Mesa 19" at bounding box center [379, 164] width 27 height 12
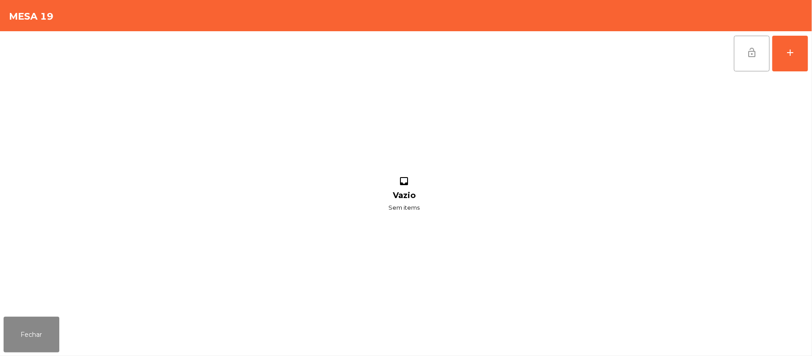
click at [743, 55] on button "lock_open" at bounding box center [752, 54] width 36 height 36
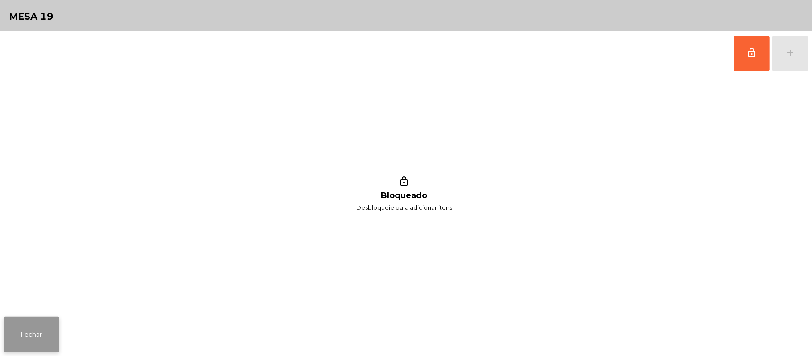
click at [44, 321] on button "Fechar" at bounding box center [32, 335] width 56 height 36
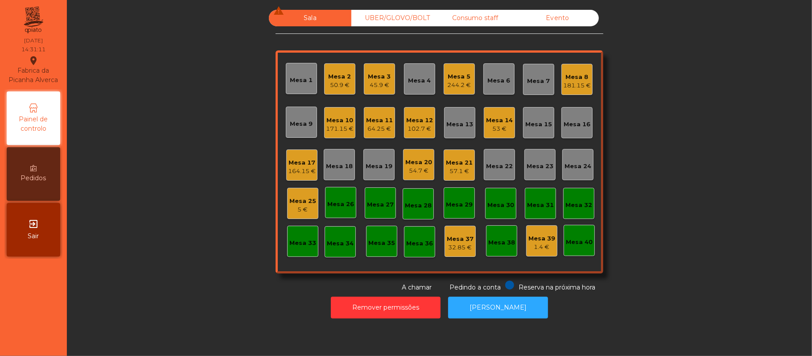
click at [304, 211] on div "5 €" at bounding box center [302, 209] width 27 height 9
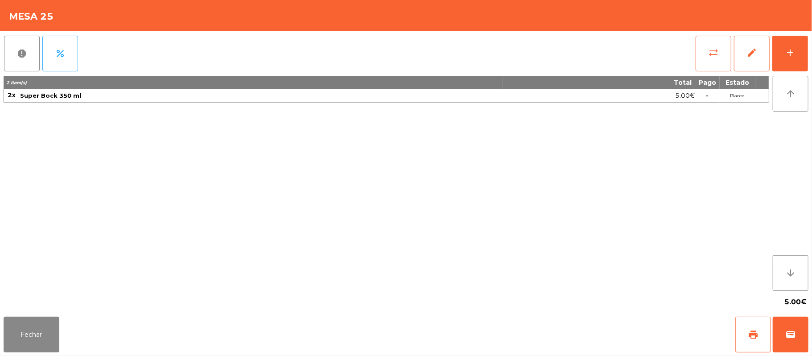
click at [711, 50] on span "sync_alt" at bounding box center [713, 52] width 11 height 11
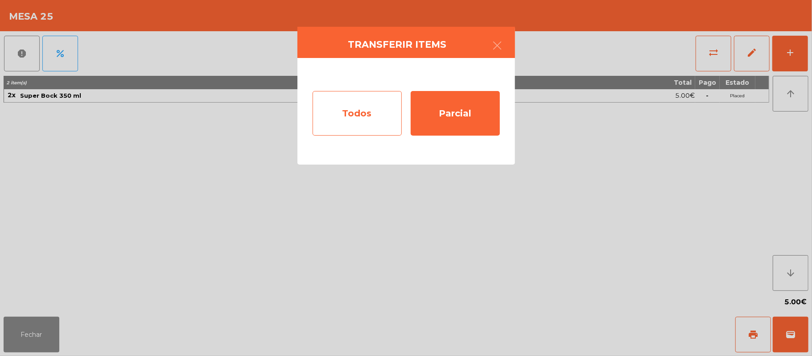
click at [345, 120] on div "Todos" at bounding box center [357, 113] width 89 height 45
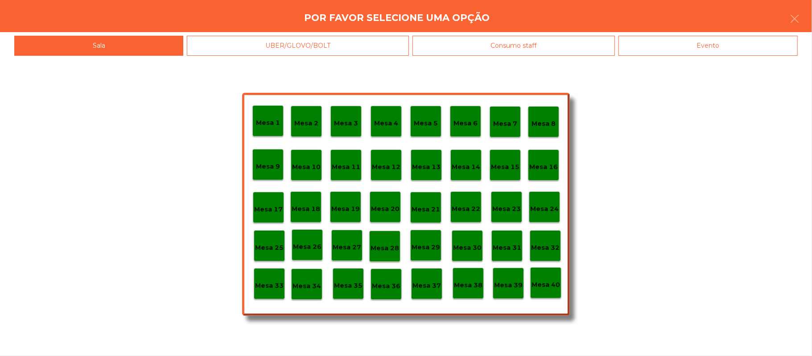
click at [347, 126] on p "Mesa 3" at bounding box center [346, 123] width 24 height 10
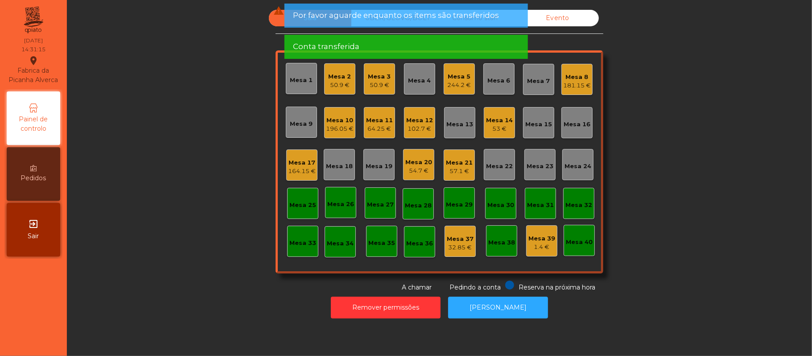
click at [421, 154] on div "Mesa 20 54.7 €" at bounding box center [418, 164] width 27 height 21
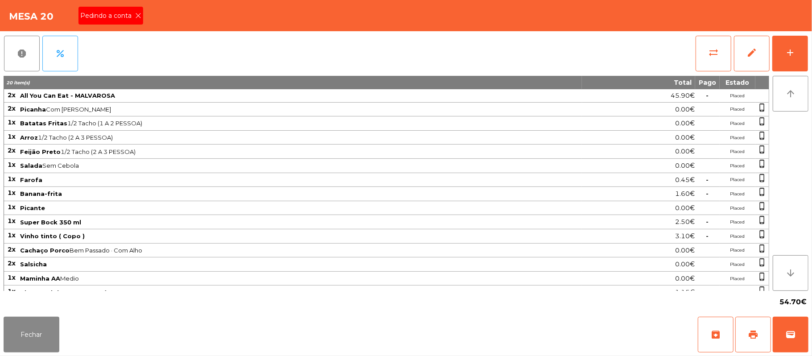
click at [798, 225] on div "arrow_upward arrow_downward" at bounding box center [788, 183] width 39 height 215
click at [137, 15] on icon at bounding box center [138, 15] width 6 height 6
click at [751, 335] on span "print" at bounding box center [753, 334] width 11 height 11
click at [749, 324] on button "print" at bounding box center [753, 335] width 36 height 36
click at [809, 334] on div "Fechar archive print wallet" at bounding box center [406, 334] width 812 height 43
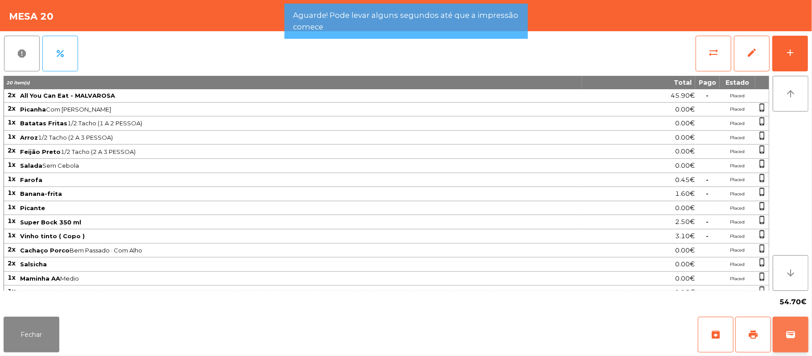
click at [807, 318] on button "wallet" at bounding box center [791, 335] width 36 height 36
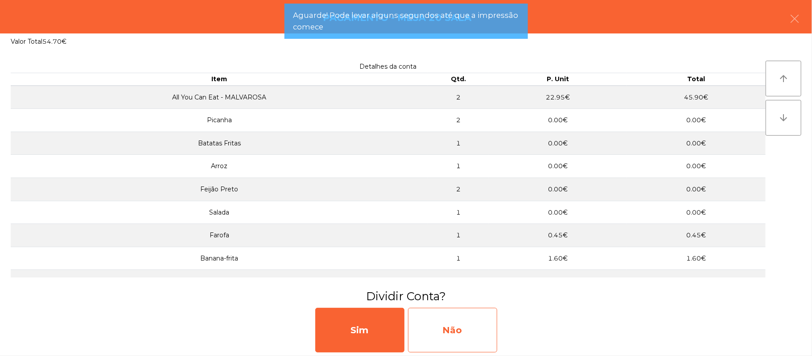
click at [471, 331] on div "Não" at bounding box center [452, 330] width 89 height 45
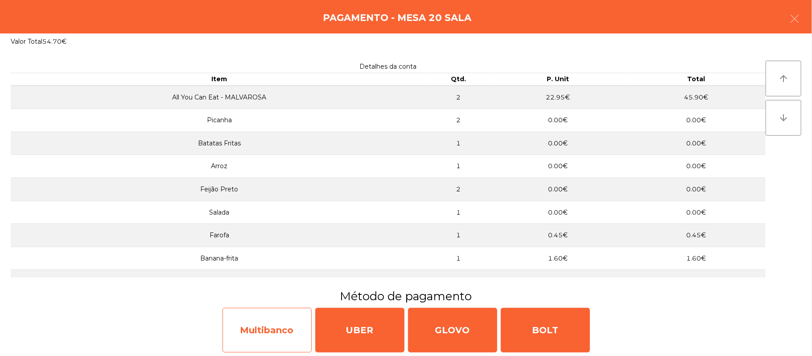
click at [294, 330] on div "Multibanco" at bounding box center [267, 330] width 89 height 45
select select "**"
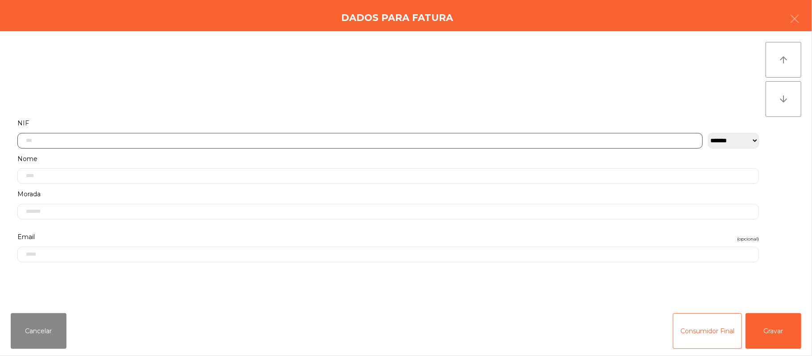
click at [289, 143] on input "text" at bounding box center [359, 141] width 685 height 16
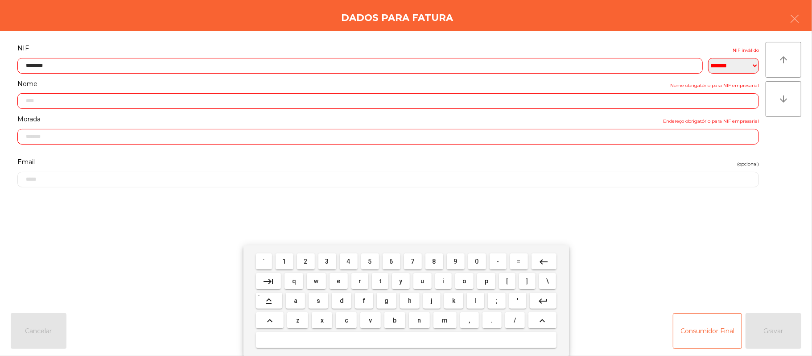
type input "*********"
type input "**********"
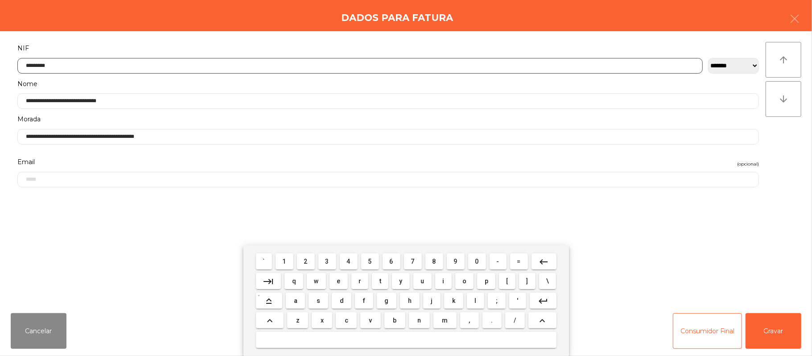
type input "*********"
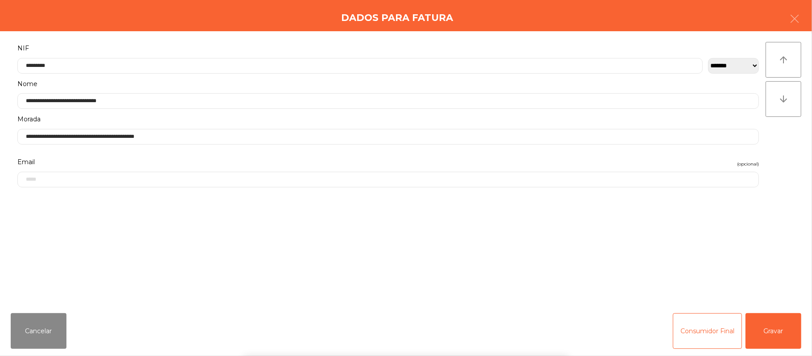
click at [781, 318] on div "` 1 2 3 4 5 6 7 8 9 0 - = keyboard_backspace keyboard_tab q w e r t y u i o p […" at bounding box center [406, 300] width 812 height 111
click at [778, 316] on button "Gravar" at bounding box center [774, 331] width 56 height 36
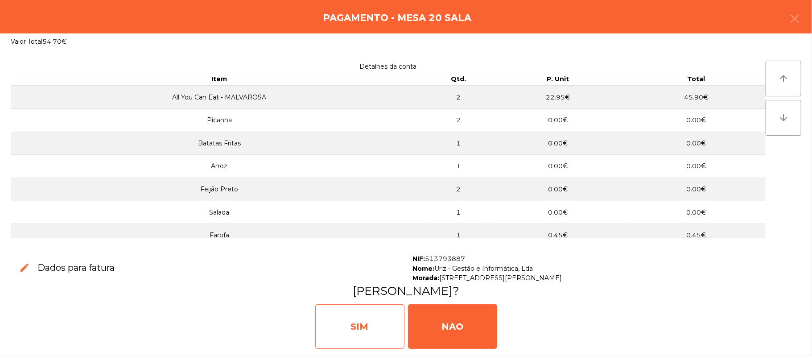
click at [340, 309] on div "SIM" at bounding box center [359, 326] width 89 height 45
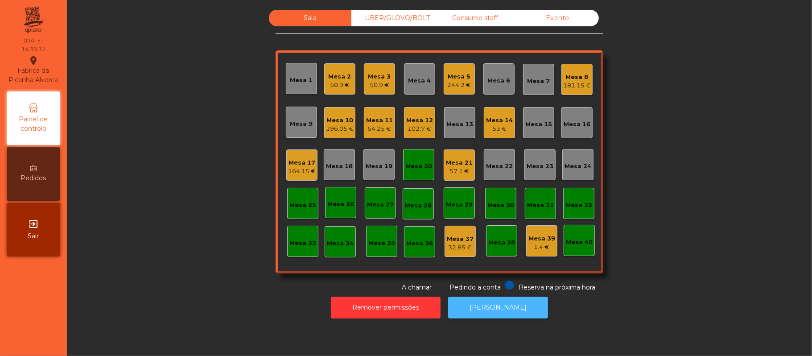
click at [505, 309] on button "[PERSON_NAME]" at bounding box center [498, 308] width 100 height 22
click at [409, 162] on div "Mesa 20" at bounding box center [418, 166] width 27 height 9
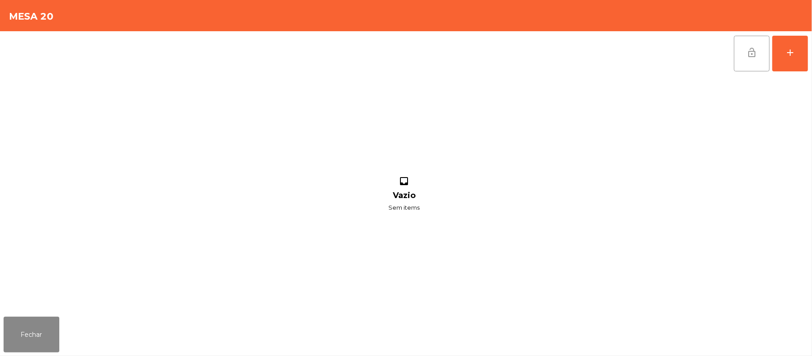
click at [744, 63] on button "lock_open" at bounding box center [752, 54] width 36 height 36
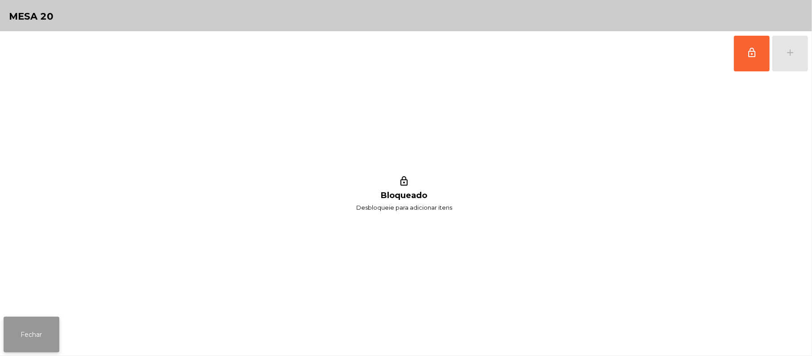
click at [46, 332] on button "Fechar" at bounding box center [32, 335] width 56 height 36
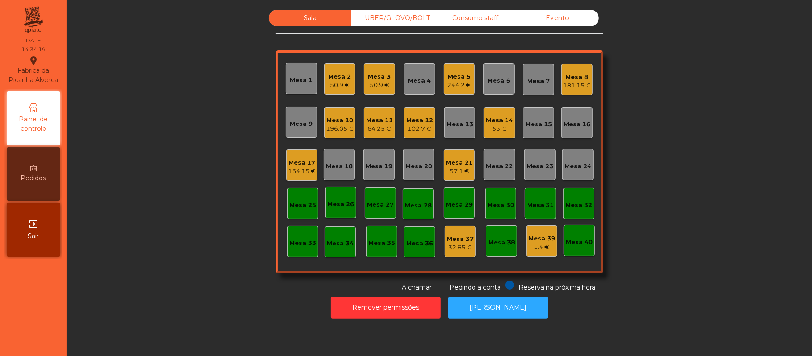
click at [483, 15] on div "Consumo staff" at bounding box center [475, 18] width 83 height 17
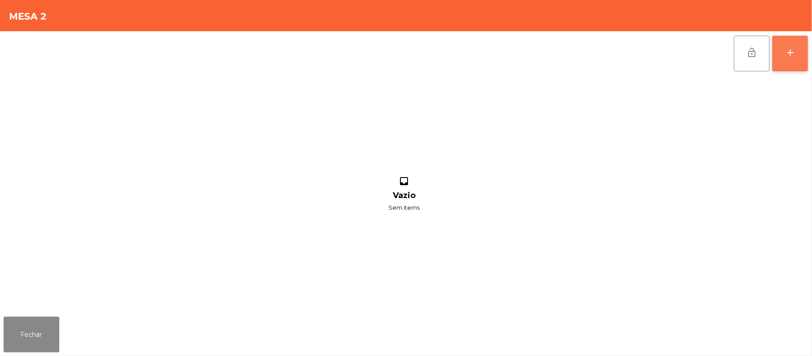
click at [784, 45] on button "add" at bounding box center [790, 54] width 36 height 36
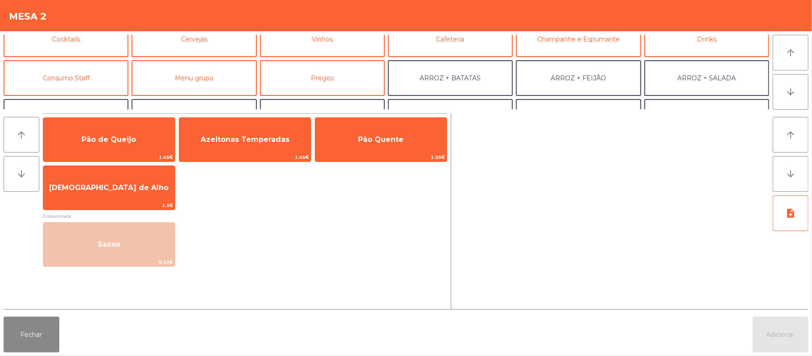
scroll to position [53, 0]
click at [90, 77] on button "Consumo Staff" at bounding box center [66, 78] width 125 height 36
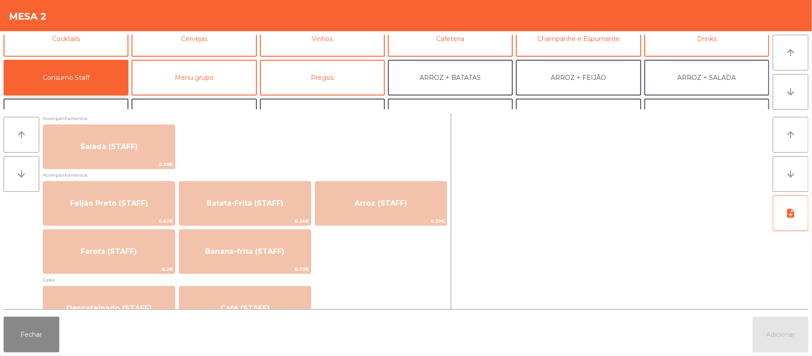
scroll to position [357, 0]
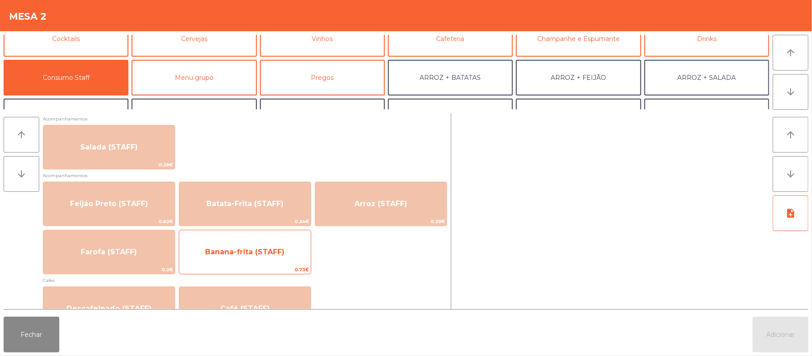
click at [242, 270] on span "0.73€" at bounding box center [245, 269] width 132 height 8
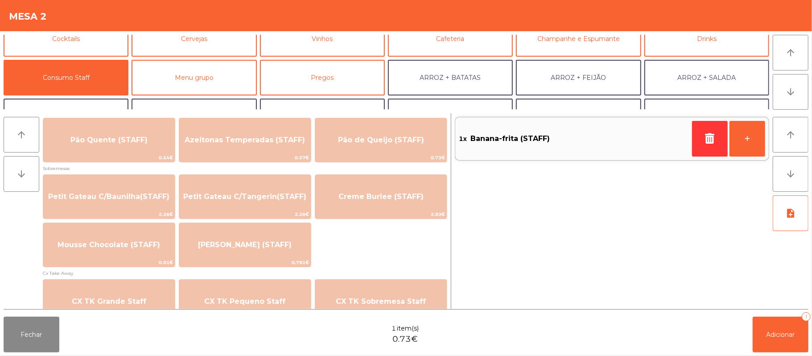
scroll to position [629, 0]
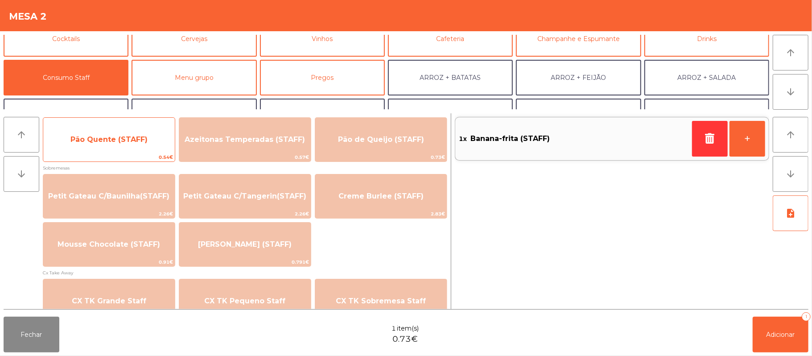
click at [81, 157] on span "0.54€" at bounding box center [109, 157] width 132 height 8
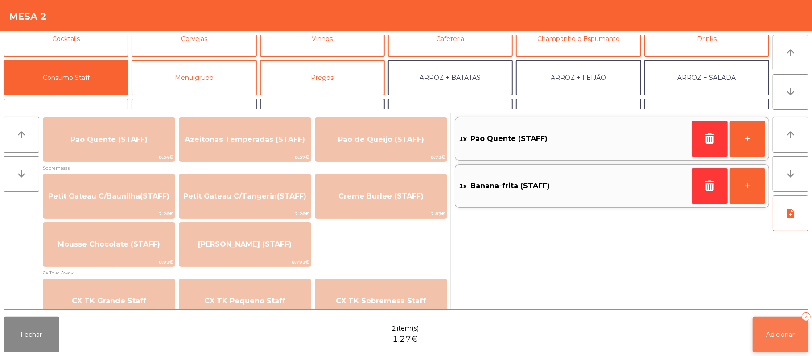
click at [782, 336] on span "Adicionar" at bounding box center [781, 334] width 29 height 8
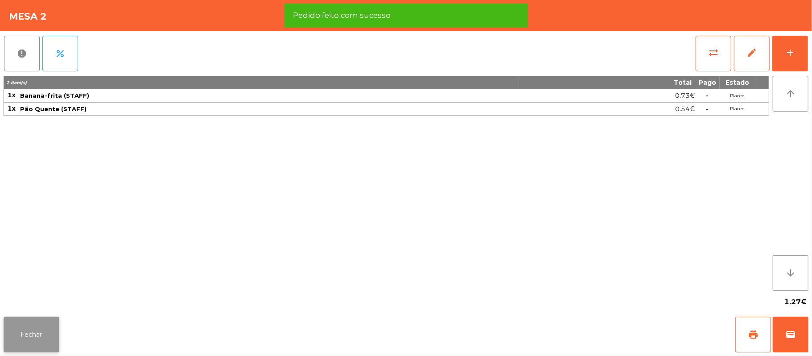
click at [34, 320] on button "Fechar" at bounding box center [32, 335] width 56 height 36
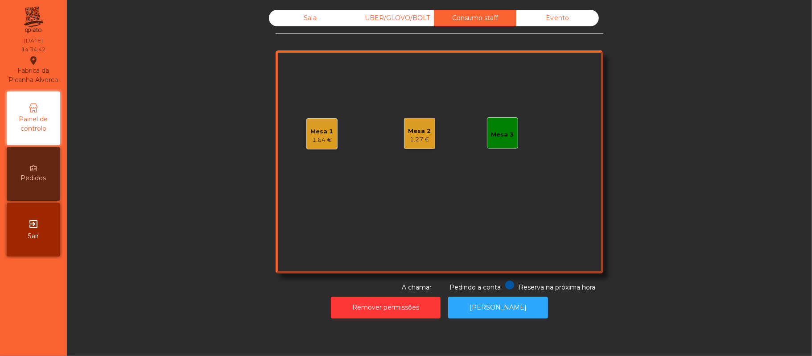
click at [272, 13] on div "Sala" at bounding box center [310, 18] width 83 height 17
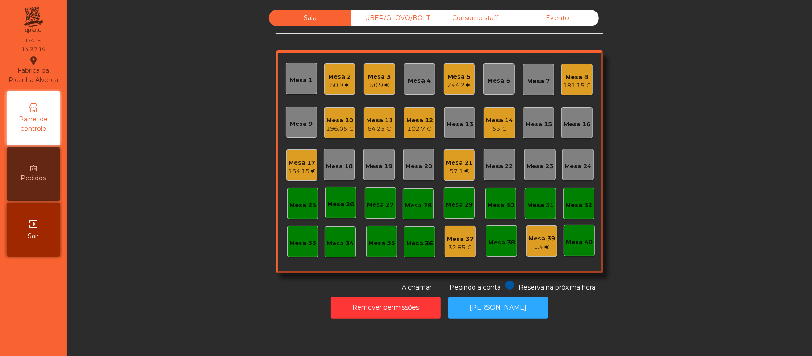
click at [499, 168] on div "Mesa 22" at bounding box center [499, 166] width 27 height 9
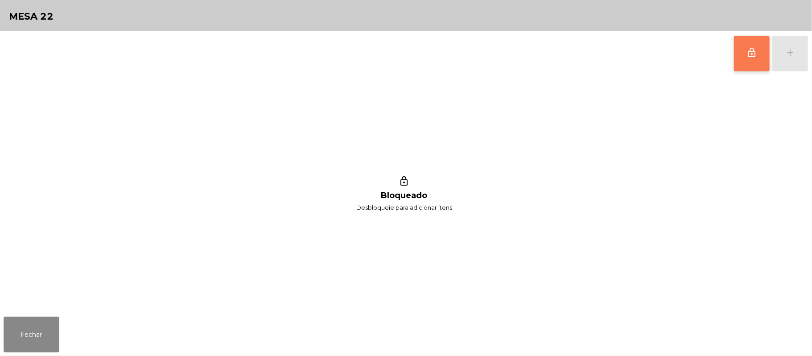
click at [747, 62] on button "lock_outline" at bounding box center [752, 54] width 36 height 36
click at [789, 54] on div "lock_outline add" at bounding box center [771, 53] width 75 height 45
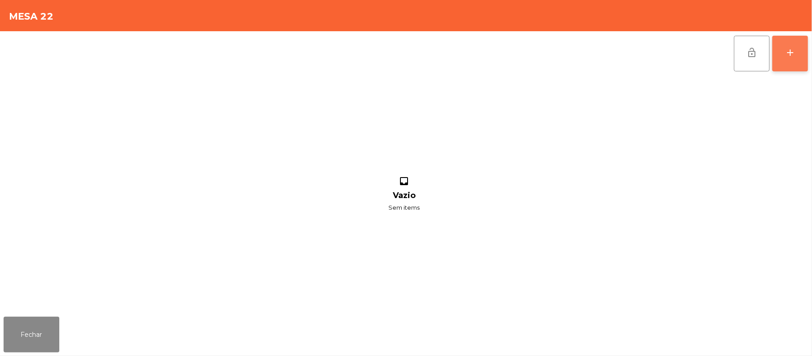
click at [798, 57] on button "add" at bounding box center [790, 54] width 36 height 36
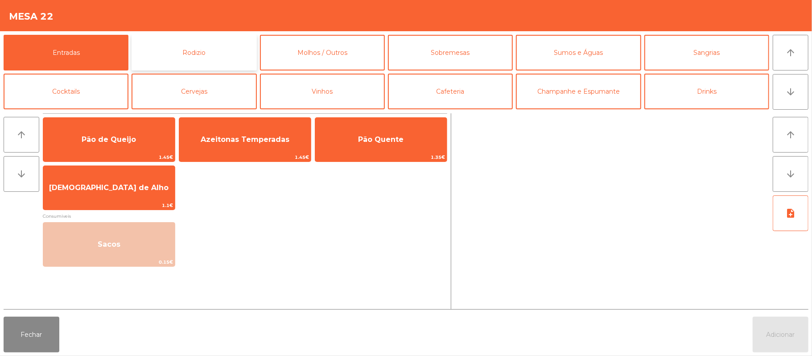
click at [216, 52] on button "Rodizio" at bounding box center [194, 53] width 125 height 36
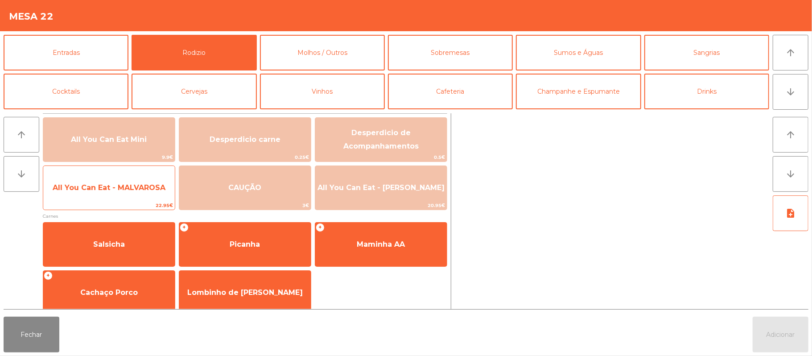
click at [154, 181] on span "All You Can Eat - MALVAROSA" at bounding box center [109, 188] width 132 height 24
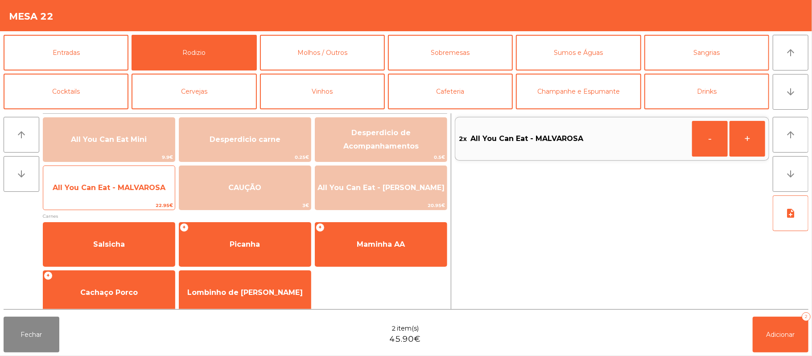
click at [103, 184] on span "All You Can Eat - MALVAROSA" at bounding box center [109, 187] width 113 height 8
click at [125, 194] on span "All You Can Eat - MALVAROSA" at bounding box center [109, 188] width 132 height 24
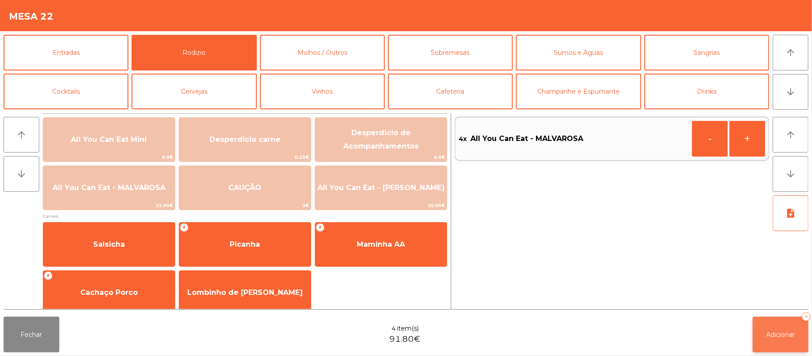
click at [775, 333] on span "Adicionar" at bounding box center [781, 334] width 29 height 8
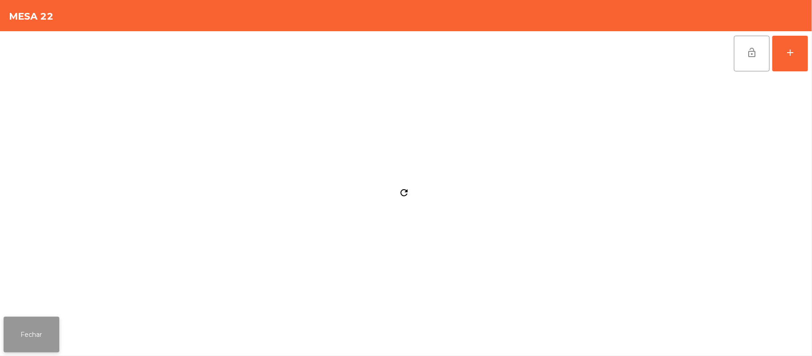
click at [31, 334] on button "Fechar" at bounding box center [32, 335] width 56 height 36
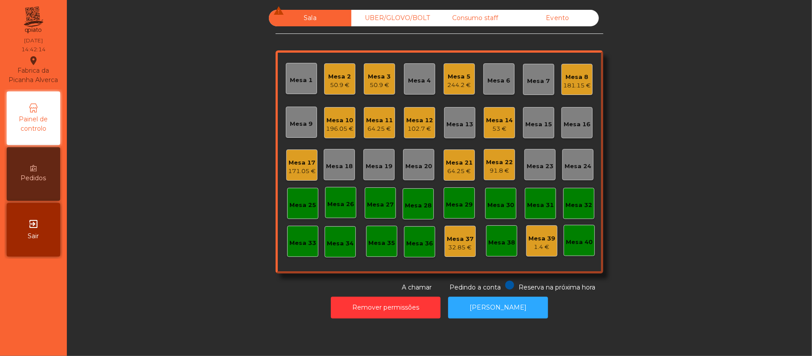
click at [390, 21] on div "UBER/GLOVO/BOLT" at bounding box center [392, 18] width 83 height 17
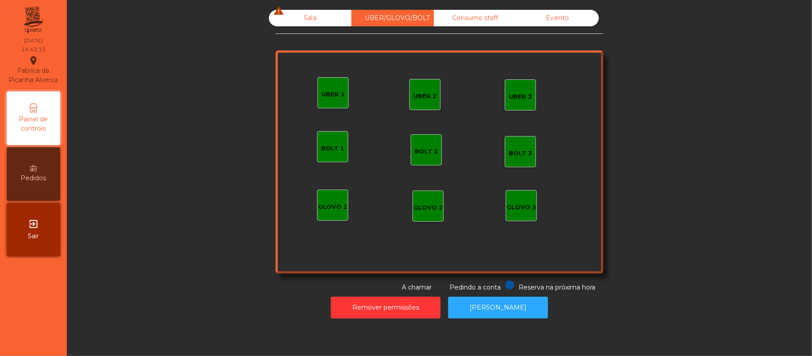
click at [330, 98] on div "UBER 1" at bounding box center [333, 94] width 23 height 9
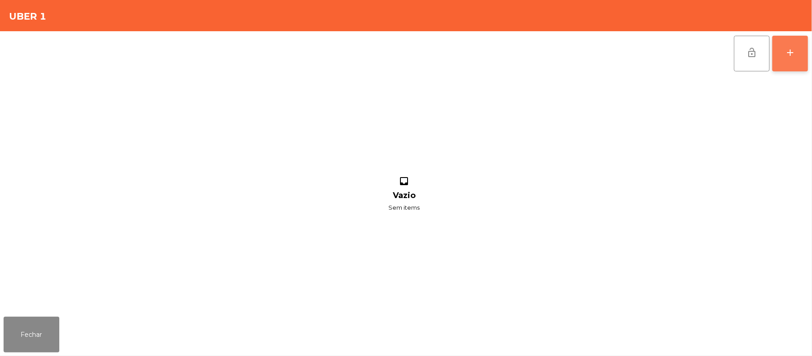
click at [784, 52] on button "add" at bounding box center [790, 54] width 36 height 36
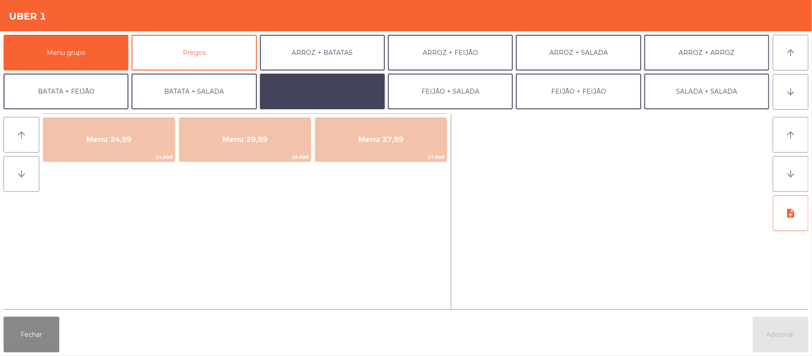
click at [303, 86] on button "BATATA + BATATA" at bounding box center [322, 92] width 125 height 36
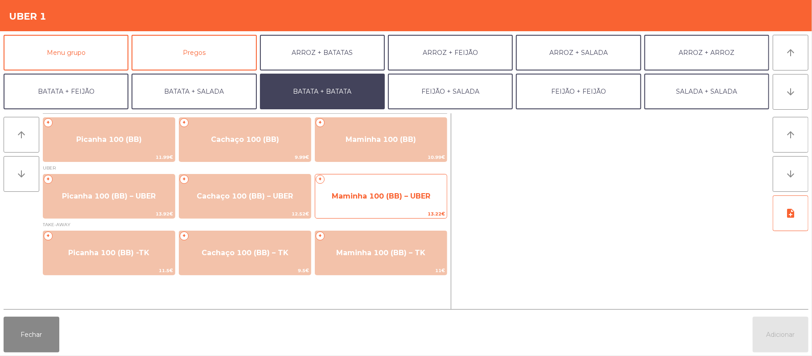
click at [366, 186] on span "Maminha 100 (BB) – UBER" at bounding box center [381, 196] width 132 height 24
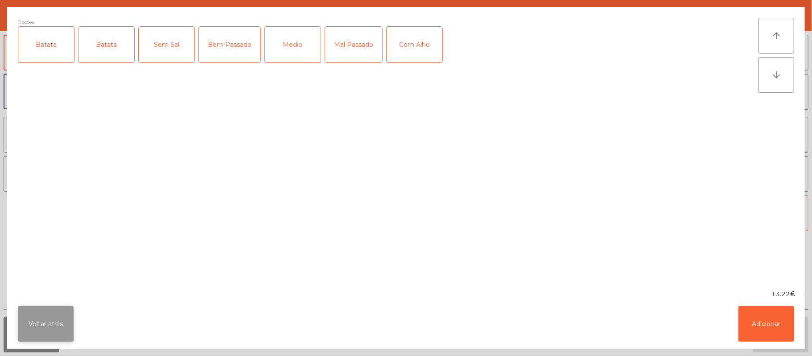
click at [36, 318] on button "Voltar atrás" at bounding box center [46, 324] width 56 height 36
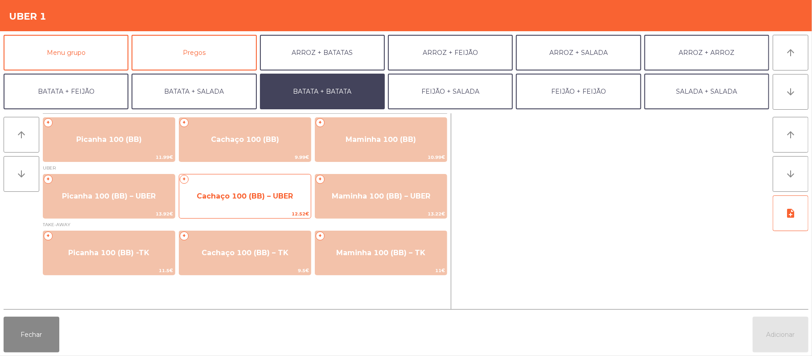
click at [266, 202] on span "Cachaço 100 (BB) – UBER" at bounding box center [245, 196] width 132 height 24
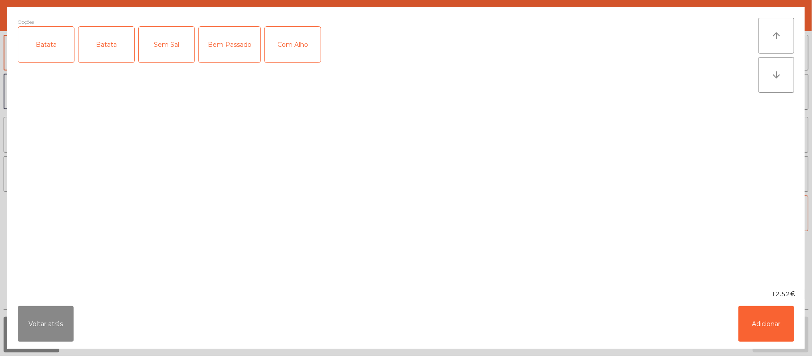
click at [51, 15] on div "Opções Batata Batata Sem Sal Bem Passado Com Alho arrow_upward arrow_downward" at bounding box center [406, 148] width 798 height 282
click at [56, 54] on div "Batata" at bounding box center [46, 45] width 56 height 36
click at [145, 40] on div "Sem Sal" at bounding box center [167, 45] width 56 height 36
click at [172, 52] on div "Sem Sal" at bounding box center [167, 45] width 56 height 36
click at [293, 45] on div "Com Alho" at bounding box center [293, 45] width 56 height 36
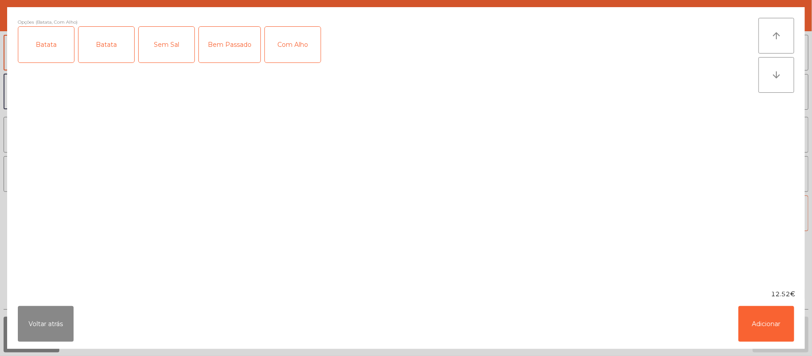
click at [300, 52] on div "Com Alho" at bounding box center [293, 45] width 56 height 36
click at [228, 40] on div "Bem Passado" at bounding box center [230, 45] width 62 height 36
click at [233, 52] on div "Bem Passado" at bounding box center [230, 45] width 62 height 36
click at [757, 315] on button "Adicionar" at bounding box center [767, 324] width 56 height 36
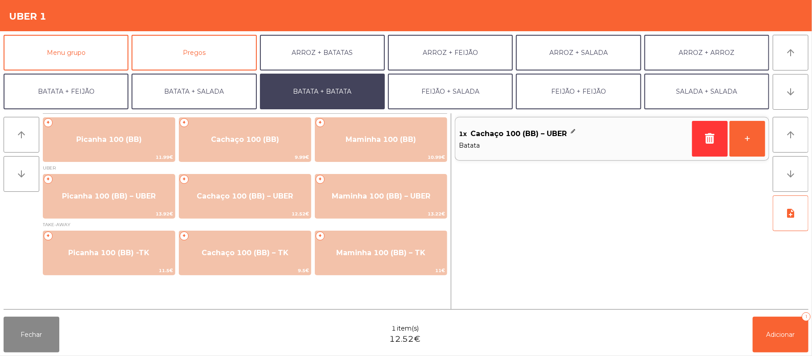
click at [578, 129] on div "1x Cachaço 100 (BB) – UBER" at bounding box center [574, 133] width 230 height 13
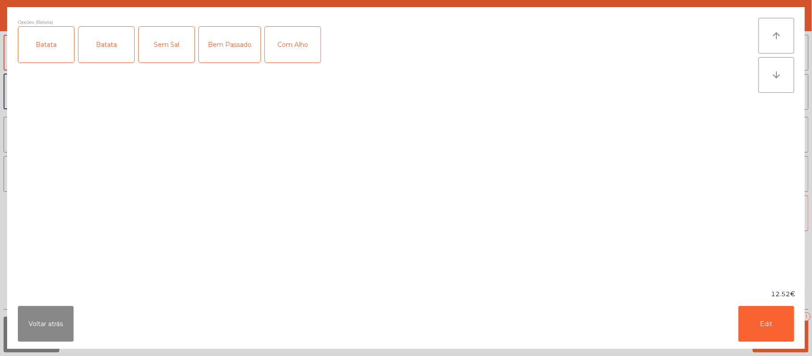
click at [298, 47] on div "Com Alho" at bounding box center [293, 45] width 56 height 36
click at [762, 324] on button "Edit" at bounding box center [767, 324] width 56 height 36
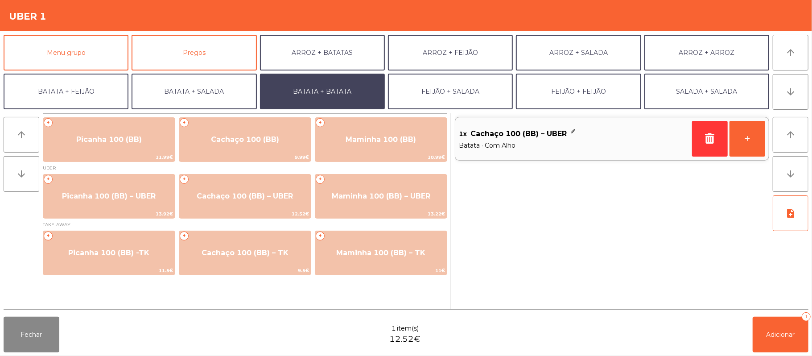
scroll to position [38, 0]
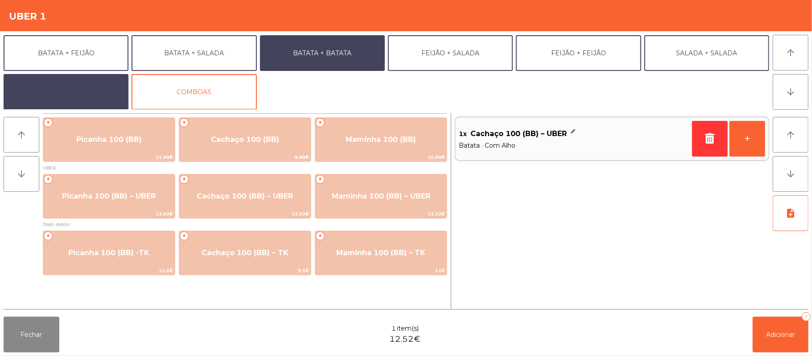
click at [79, 96] on button "EXTRAS UBER" at bounding box center [66, 92] width 125 height 36
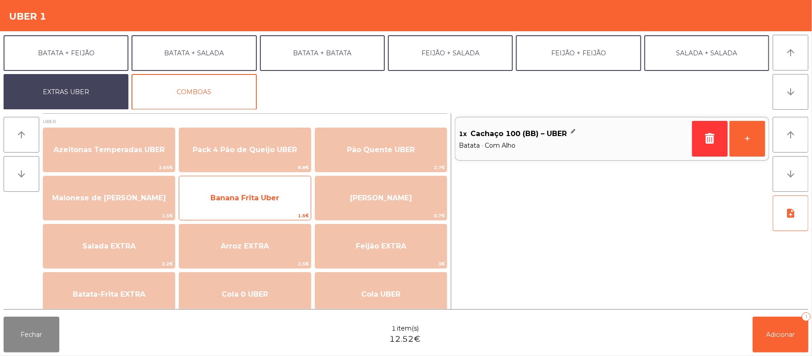
click at [264, 198] on span "Banana Frita Uber" at bounding box center [245, 198] width 69 height 8
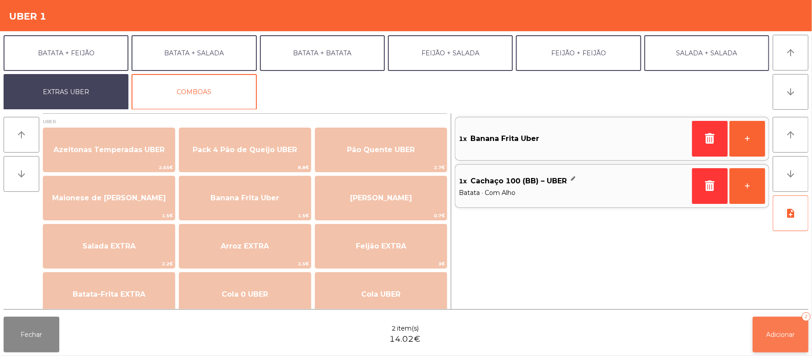
click at [768, 333] on span "Adicionar" at bounding box center [781, 334] width 29 height 8
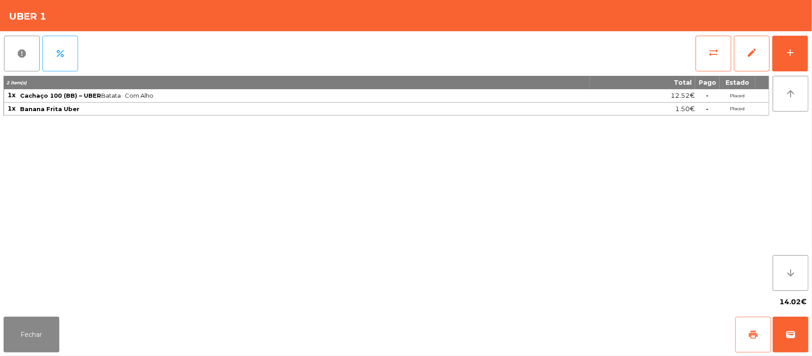
click at [746, 339] on button "print" at bounding box center [753, 335] width 36 height 36
click at [785, 330] on span "wallet" at bounding box center [790, 334] width 11 height 11
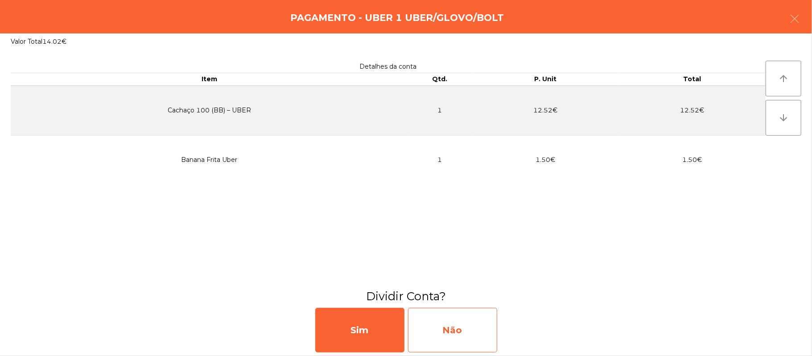
click at [466, 331] on div "Não" at bounding box center [452, 330] width 89 height 45
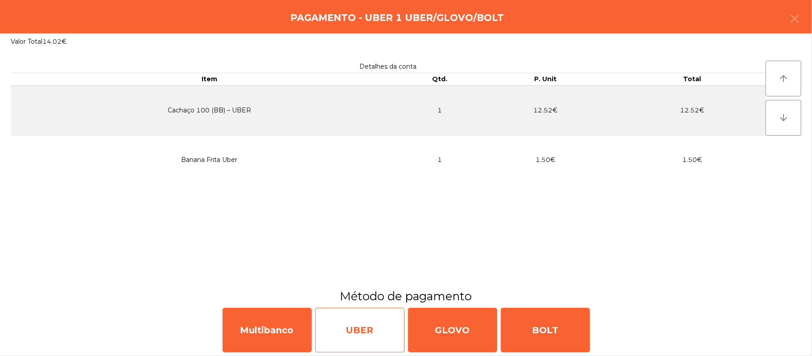
click at [362, 325] on div "UBER" at bounding box center [359, 330] width 89 height 45
select select "**"
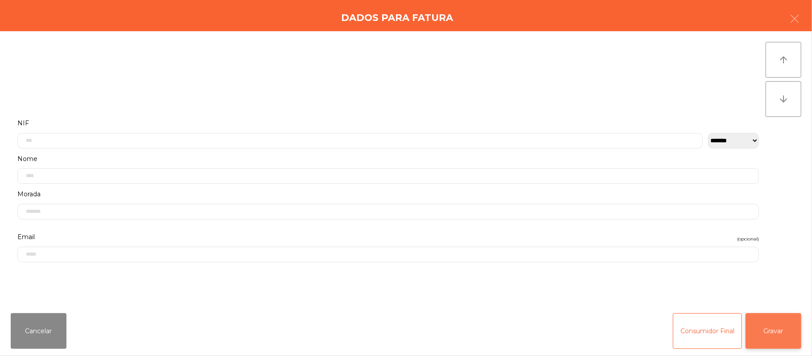
click at [765, 324] on button "Gravar" at bounding box center [774, 331] width 56 height 36
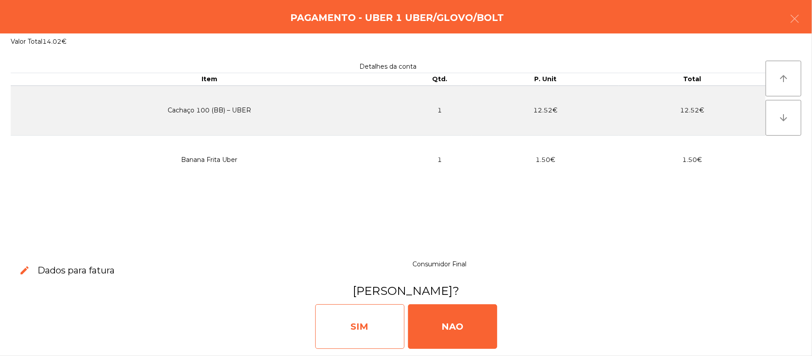
click at [348, 318] on div "SIM" at bounding box center [359, 326] width 89 height 45
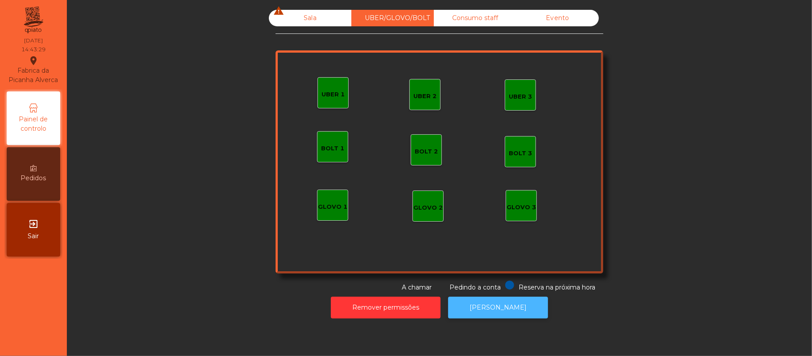
click at [498, 315] on button "[PERSON_NAME]" at bounding box center [498, 308] width 100 height 22
click at [307, 18] on div "Sala warning" at bounding box center [310, 18] width 83 height 17
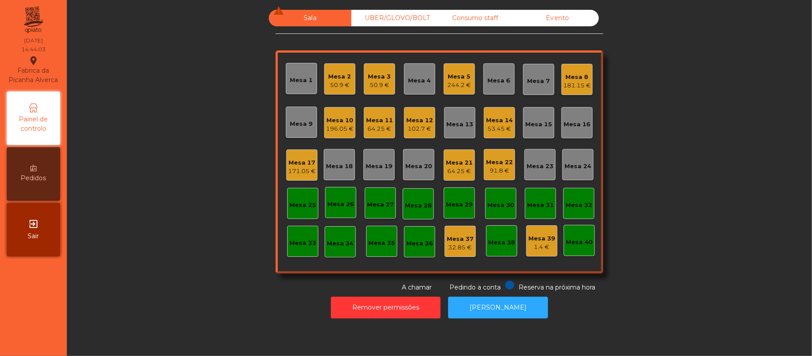
click at [366, 122] on div "Mesa 11" at bounding box center [379, 120] width 27 height 9
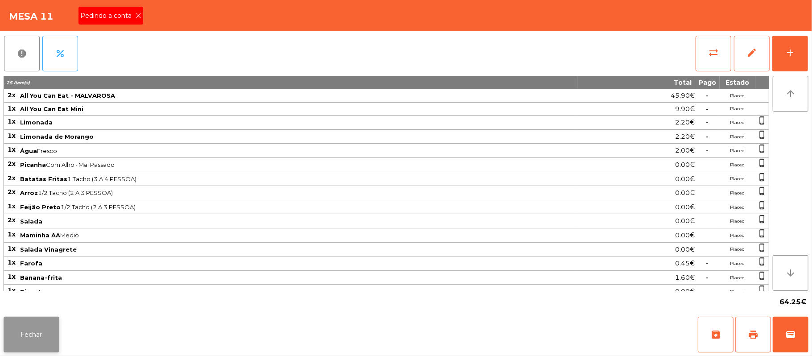
click at [27, 321] on button "Fechar" at bounding box center [32, 335] width 56 height 36
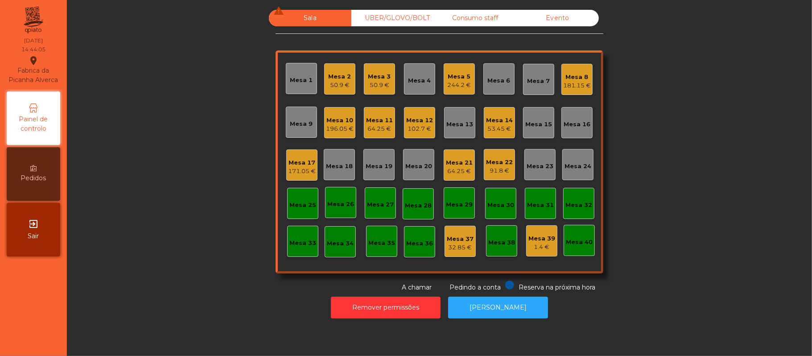
click at [452, 161] on div "Mesa 21" at bounding box center [459, 162] width 27 height 9
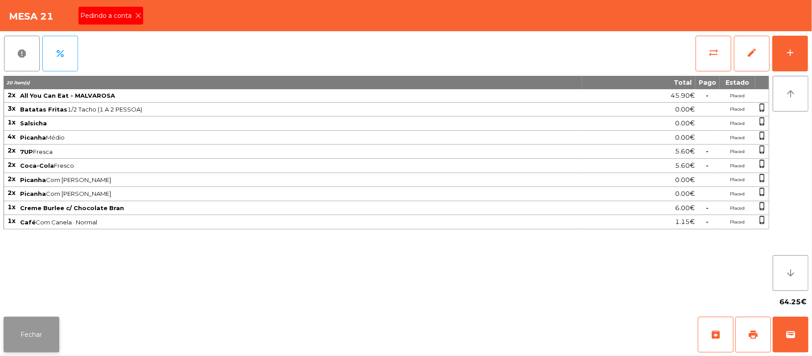
click at [50, 333] on button "Fechar" at bounding box center [32, 335] width 56 height 36
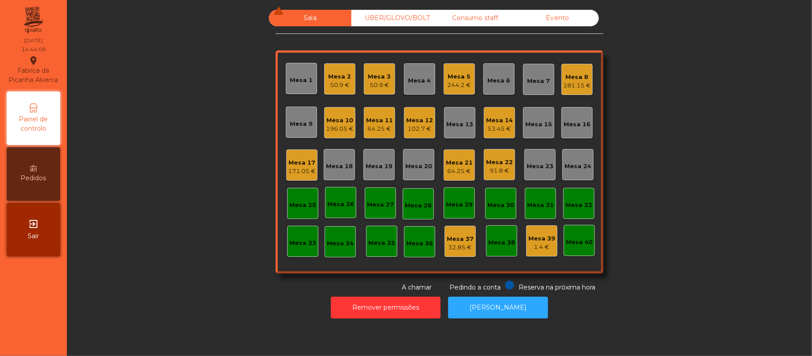
click at [341, 78] on div "Mesa 2" at bounding box center [340, 76] width 23 height 9
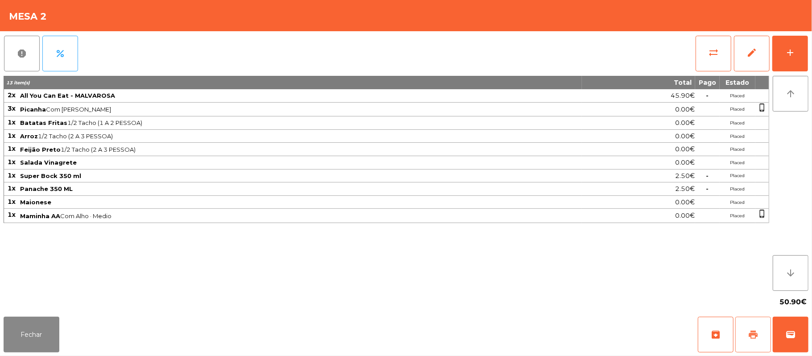
click at [754, 329] on button "print" at bounding box center [753, 335] width 36 height 36
click at [20, 336] on button "Fechar" at bounding box center [32, 335] width 56 height 36
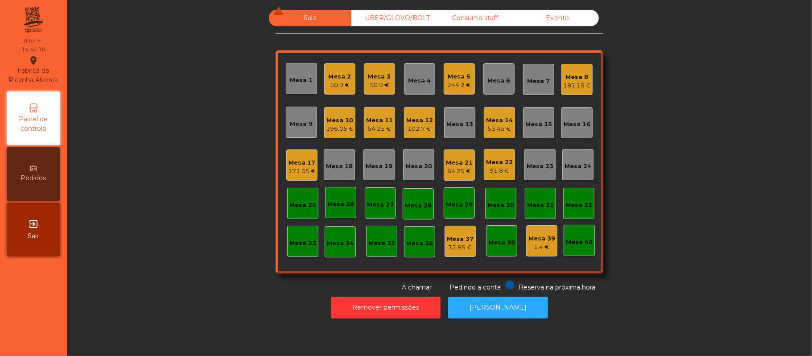
click at [372, 121] on div "Mesa 11" at bounding box center [379, 120] width 27 height 9
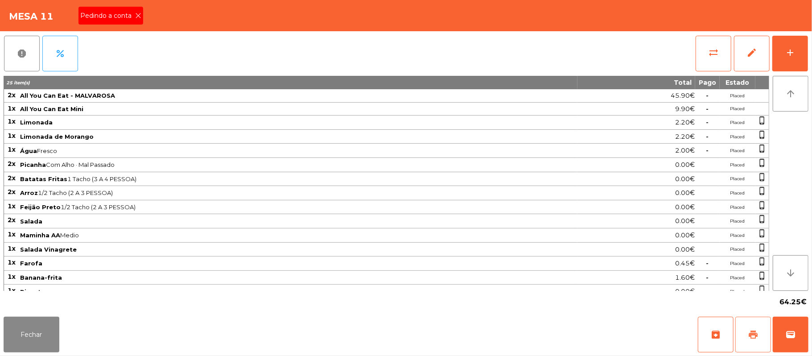
click at [746, 344] on button "print" at bounding box center [753, 335] width 36 height 36
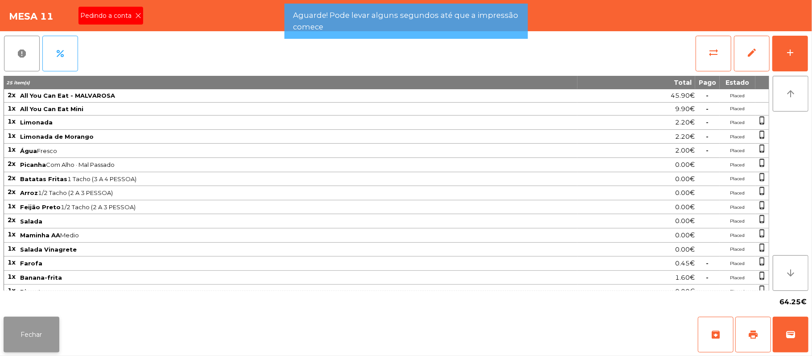
click at [30, 336] on button "Fechar" at bounding box center [32, 335] width 56 height 36
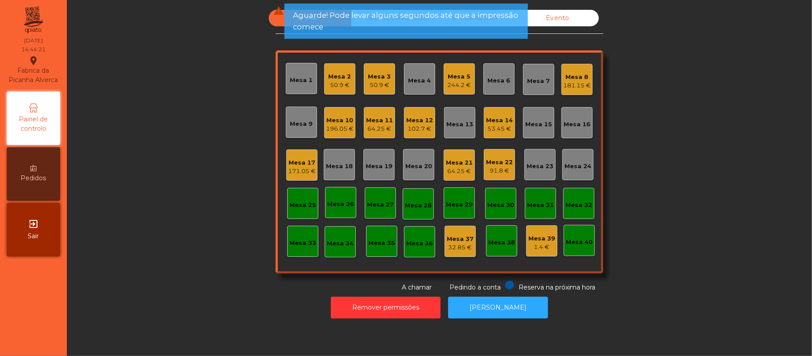
click at [460, 165] on div "Mesa 21" at bounding box center [459, 162] width 27 height 9
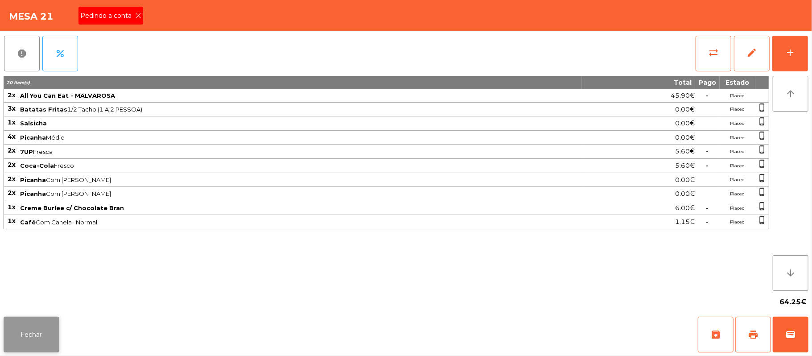
click at [55, 340] on button "Fechar" at bounding box center [32, 335] width 56 height 36
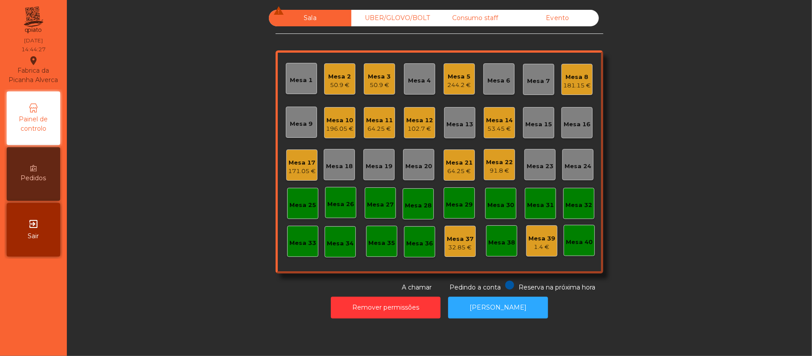
click at [334, 86] on div "50.9 €" at bounding box center [340, 85] width 23 height 9
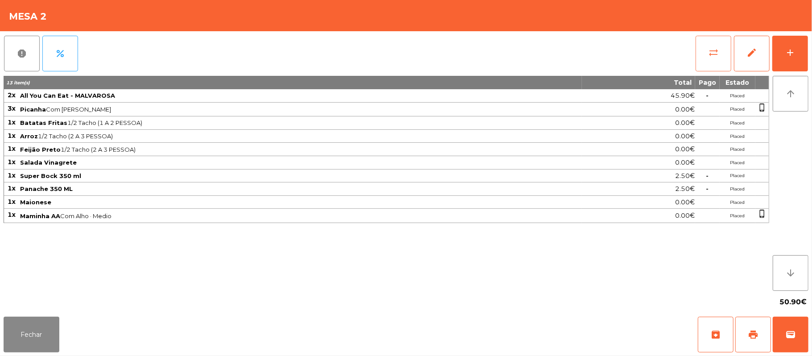
click at [709, 65] on button "sync_alt" at bounding box center [714, 54] width 36 height 36
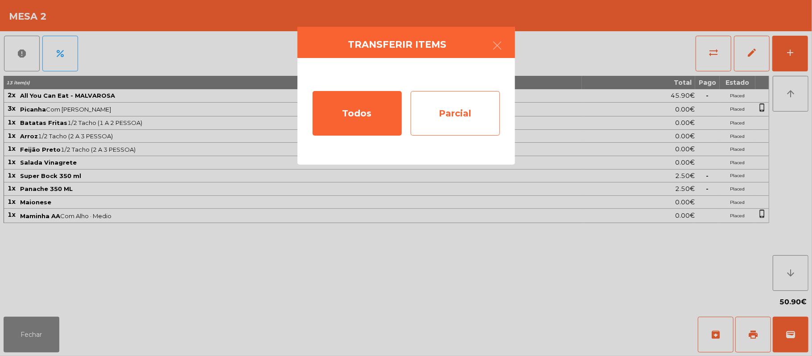
click at [446, 115] on div "Parcial" at bounding box center [455, 113] width 89 height 45
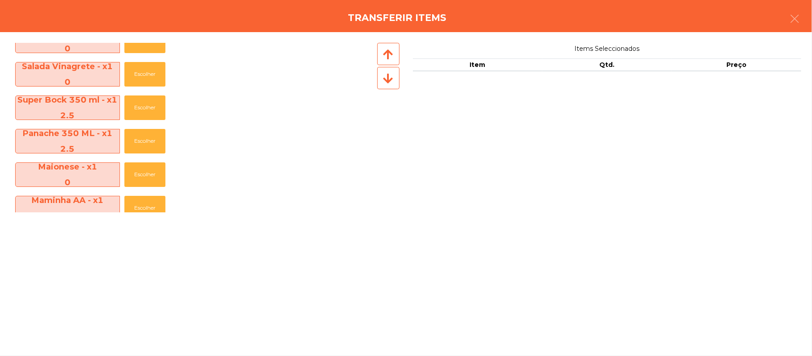
scroll to position [165, 0]
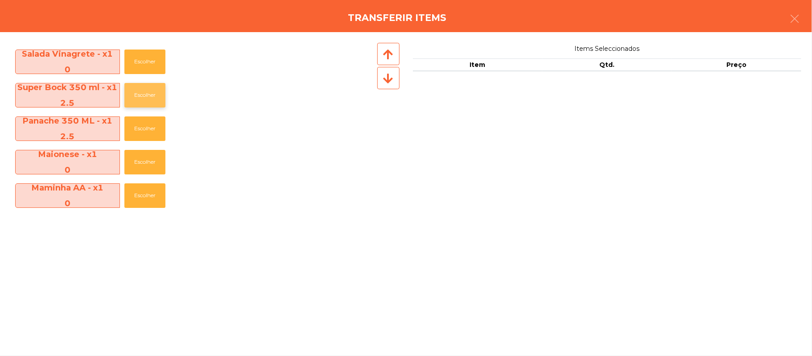
click at [147, 94] on button "Escolher" at bounding box center [144, 95] width 41 height 25
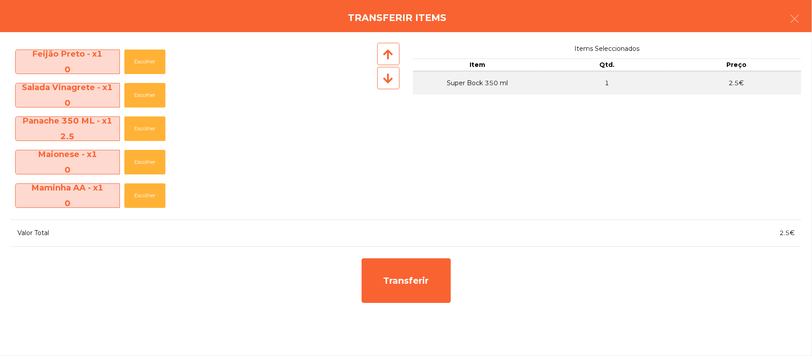
scroll to position [131, 0]
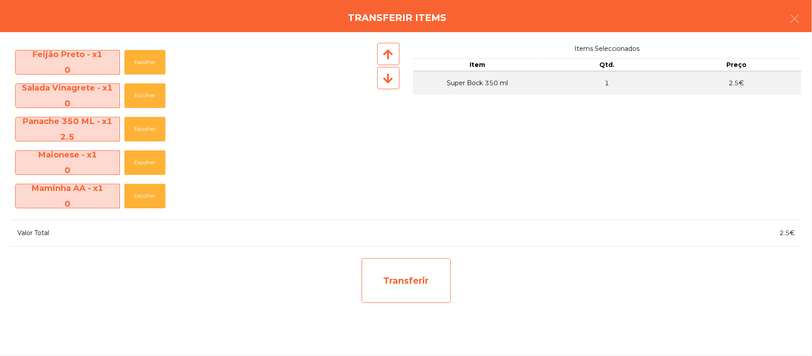
click at [421, 279] on div "Transferir" at bounding box center [406, 280] width 89 height 45
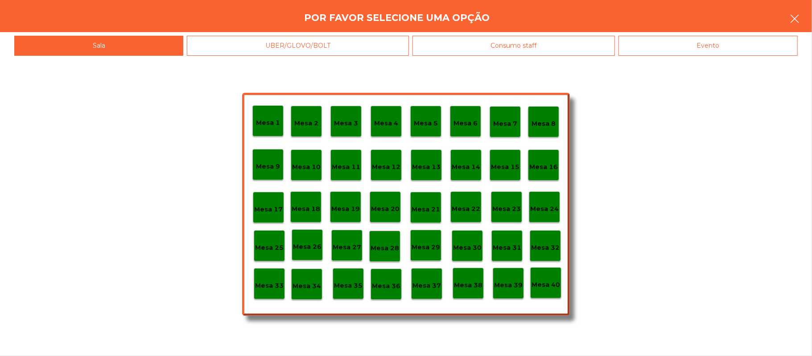
click at [804, 15] on button "button" at bounding box center [794, 19] width 25 height 27
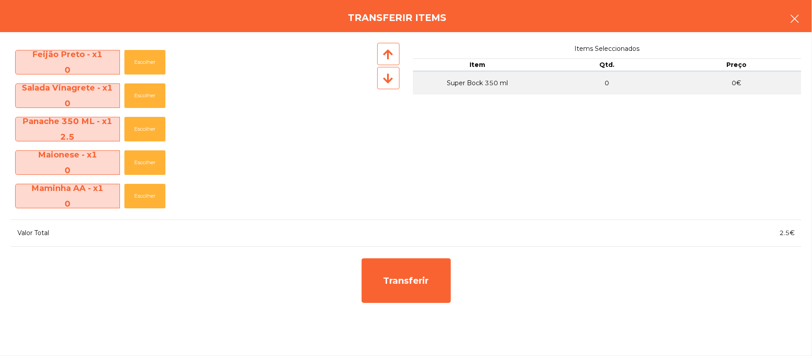
click at [789, 25] on button "button" at bounding box center [794, 19] width 25 height 27
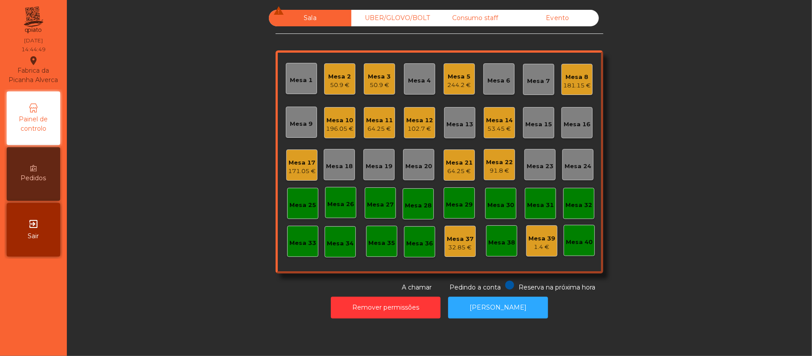
click at [330, 85] on div "50.9 €" at bounding box center [340, 85] width 23 height 9
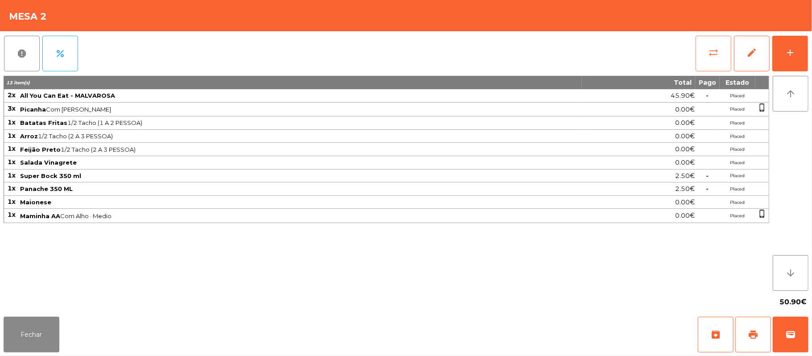
click at [720, 45] on button "sync_alt" at bounding box center [714, 54] width 36 height 36
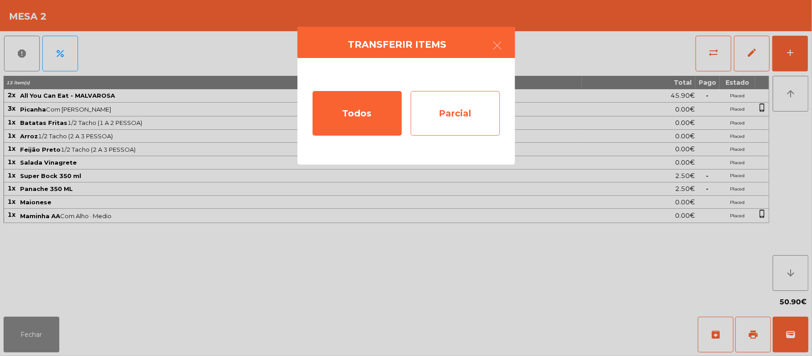
click at [450, 124] on div "Parcial" at bounding box center [455, 113] width 89 height 45
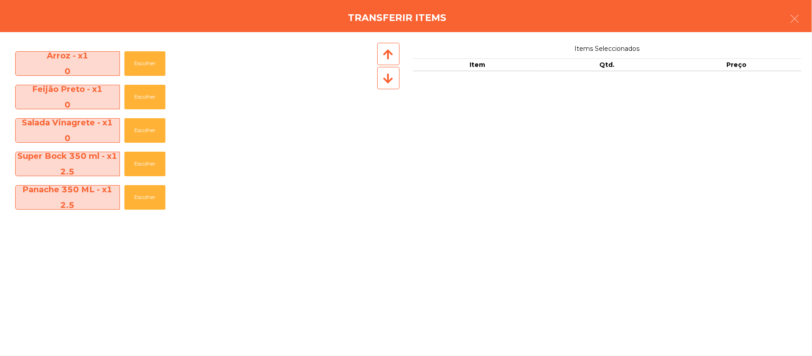
scroll to position [141, 0]
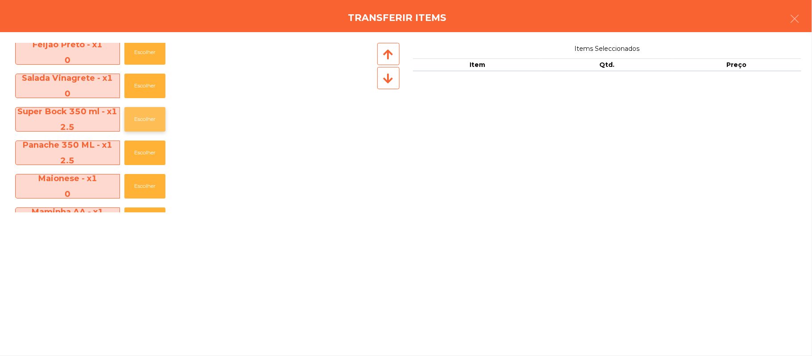
click at [138, 119] on button "Escolher" at bounding box center [144, 119] width 41 height 25
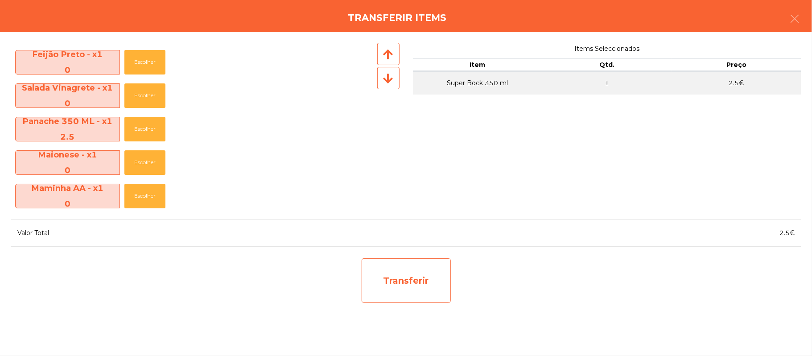
click at [409, 291] on div "Transferir" at bounding box center [406, 280] width 89 height 45
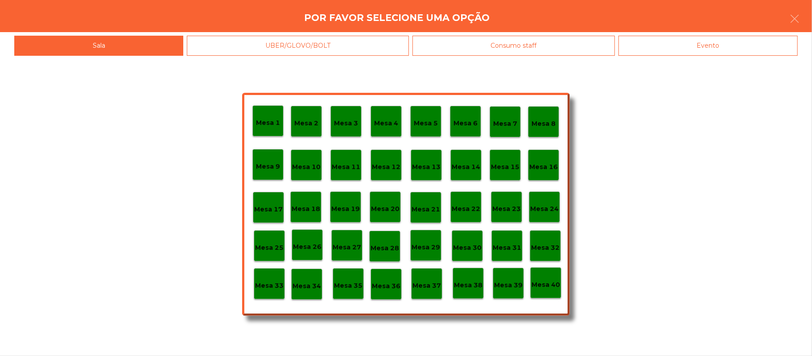
click at [505, 283] on p "Mesa 39" at bounding box center [508, 285] width 29 height 10
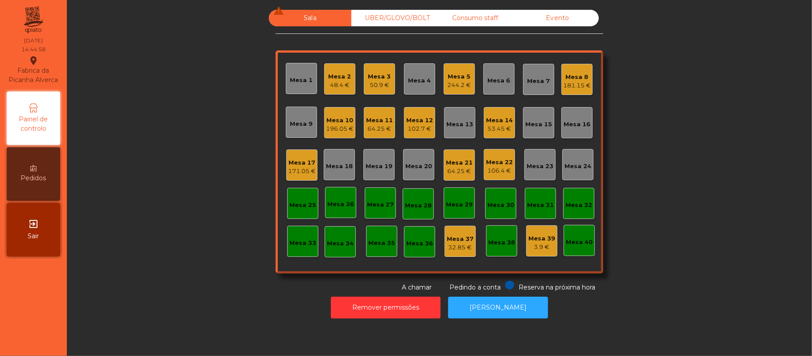
click at [332, 74] on div "Mesa 2" at bounding box center [340, 76] width 23 height 9
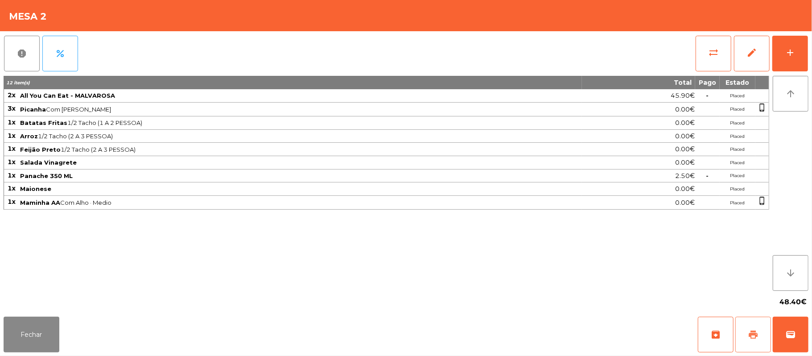
click at [754, 343] on button "print" at bounding box center [753, 335] width 36 height 36
click at [48, 324] on button "Fechar" at bounding box center [32, 335] width 56 height 36
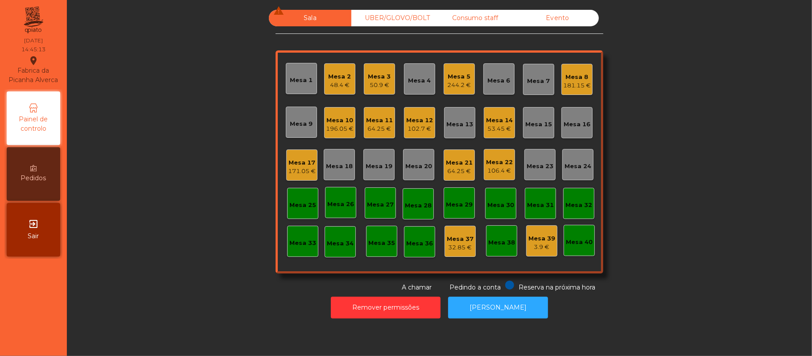
click at [459, 173] on div "64.25 €" at bounding box center [459, 171] width 27 height 9
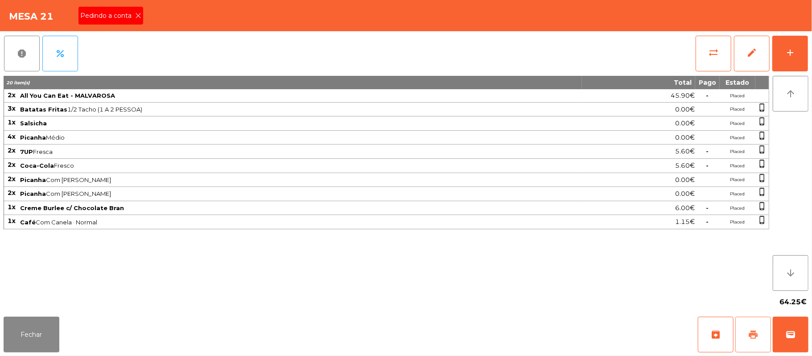
click at [745, 335] on button "print" at bounding box center [753, 335] width 36 height 36
click at [30, 334] on button "Fechar" at bounding box center [32, 335] width 56 height 36
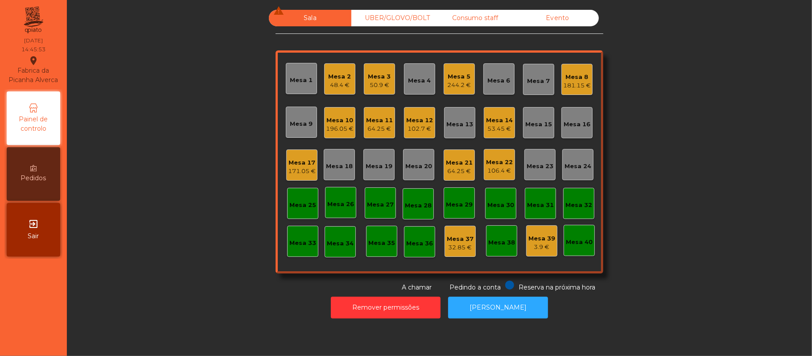
click at [345, 86] on div "48.4 €" at bounding box center [340, 85] width 23 height 9
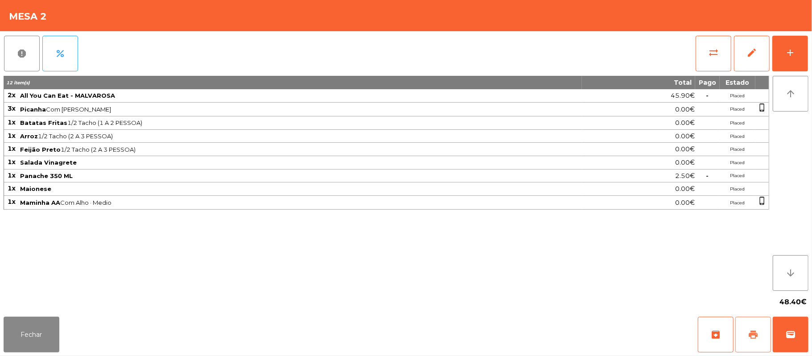
click at [755, 334] on span "print" at bounding box center [753, 334] width 11 height 11
click at [23, 321] on button "Fechar" at bounding box center [32, 335] width 56 height 36
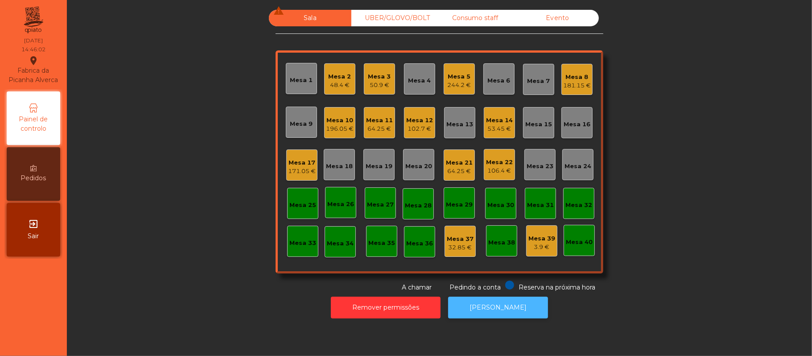
click at [508, 308] on button "[PERSON_NAME]" at bounding box center [498, 308] width 100 height 22
click at [343, 84] on div "48.4 €" at bounding box center [340, 85] width 23 height 9
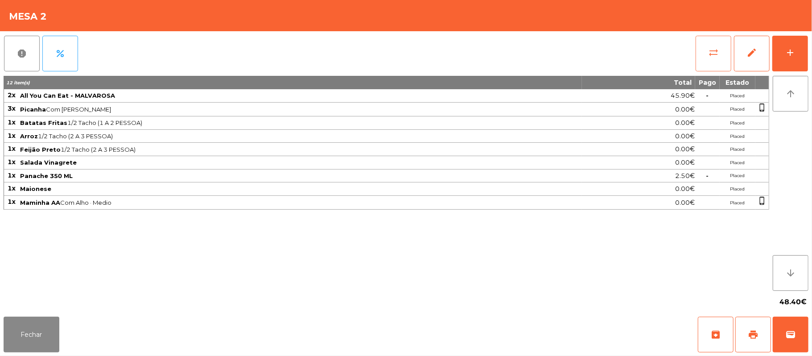
click at [706, 53] on button "sync_alt" at bounding box center [714, 54] width 36 height 36
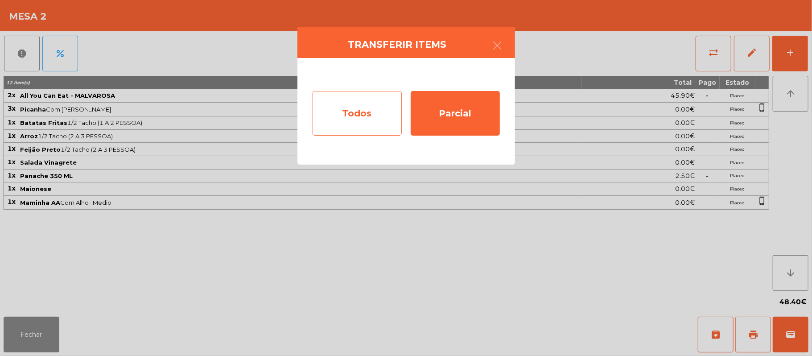
click at [345, 116] on div "Todos" at bounding box center [357, 113] width 89 height 45
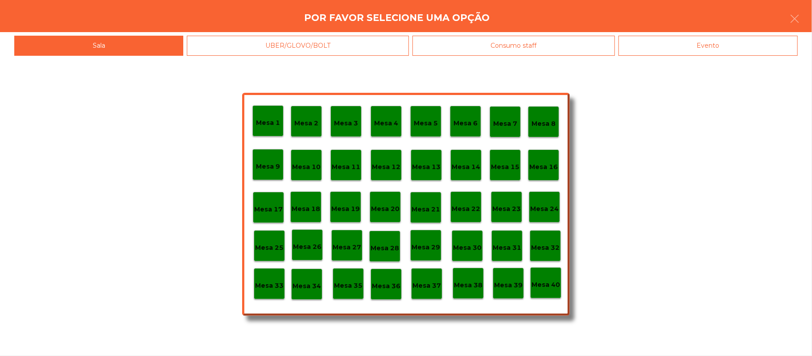
click at [725, 50] on div "Evento" at bounding box center [708, 46] width 179 height 20
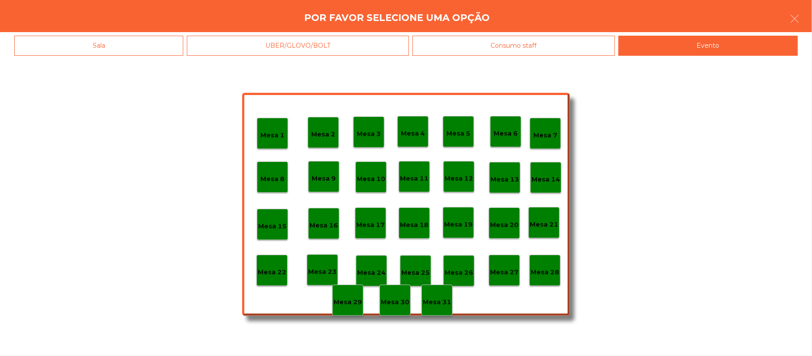
click at [546, 270] on p "Mesa 28" at bounding box center [545, 272] width 29 height 10
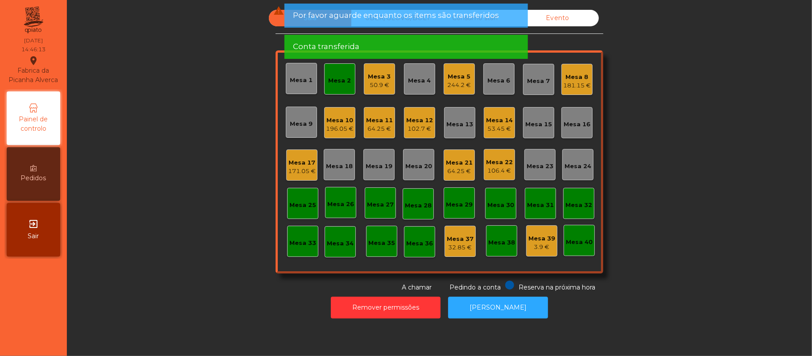
click at [345, 81] on div "Mesa 2" at bounding box center [340, 80] width 23 height 9
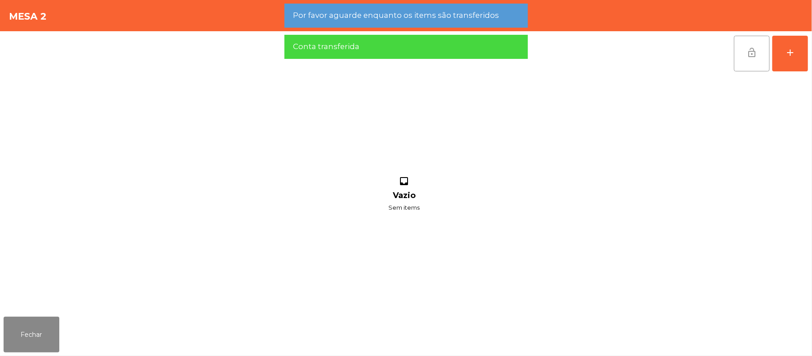
click at [755, 65] on button "lock_open" at bounding box center [752, 54] width 36 height 36
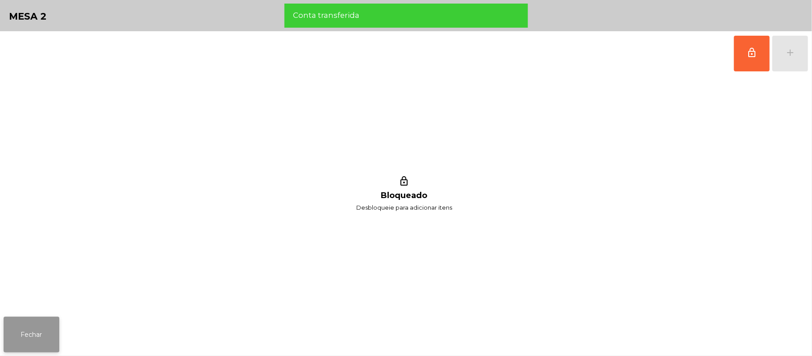
click at [25, 323] on button "Fechar" at bounding box center [32, 335] width 56 height 36
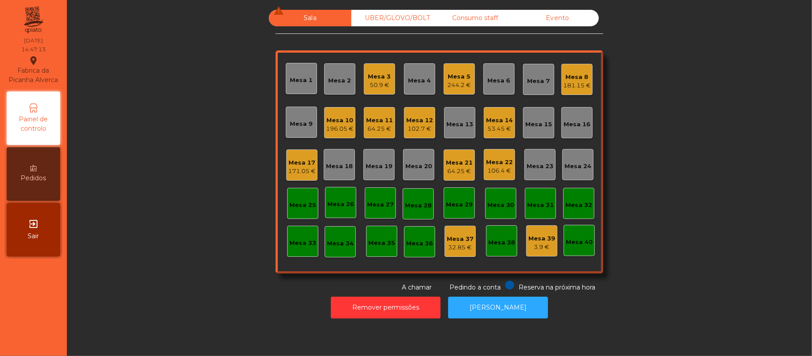
click at [374, 118] on div "Mesa 11" at bounding box center [379, 120] width 27 height 9
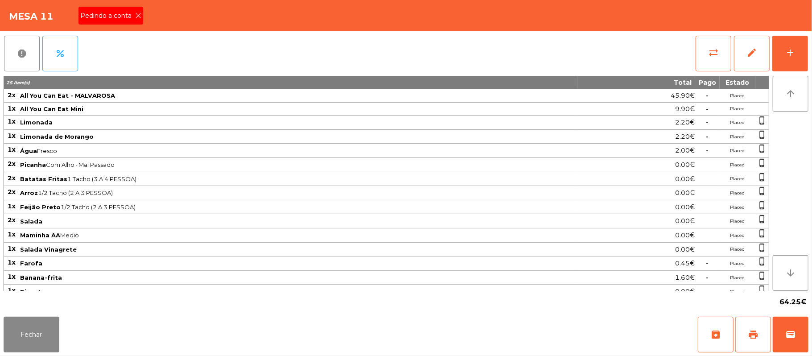
click at [137, 15] on icon at bounding box center [138, 15] width 6 height 6
click at [785, 336] on button "wallet" at bounding box center [791, 335] width 36 height 36
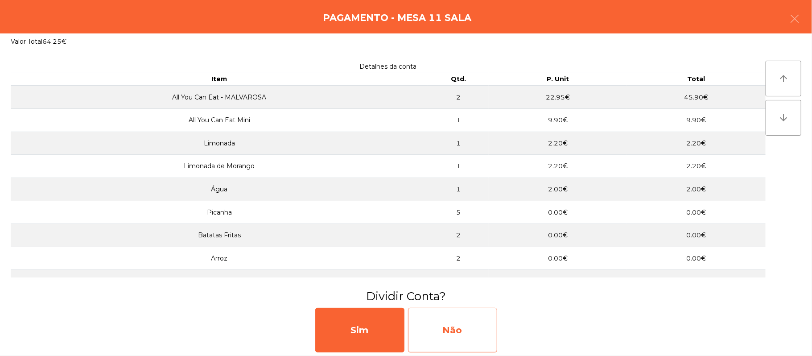
click at [480, 331] on div "Não" at bounding box center [452, 330] width 89 height 45
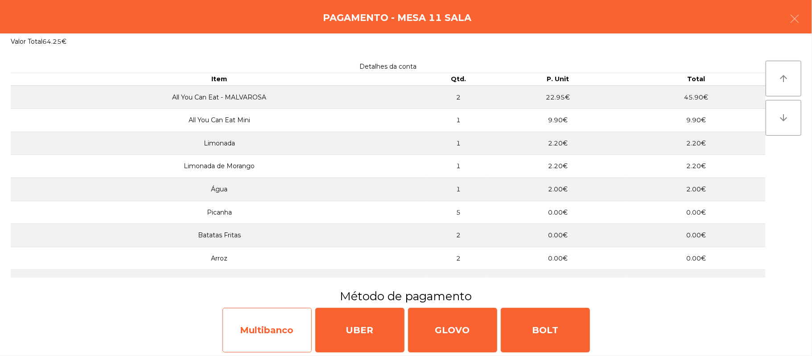
click at [284, 330] on div "Multibanco" at bounding box center [267, 330] width 89 height 45
select select "**"
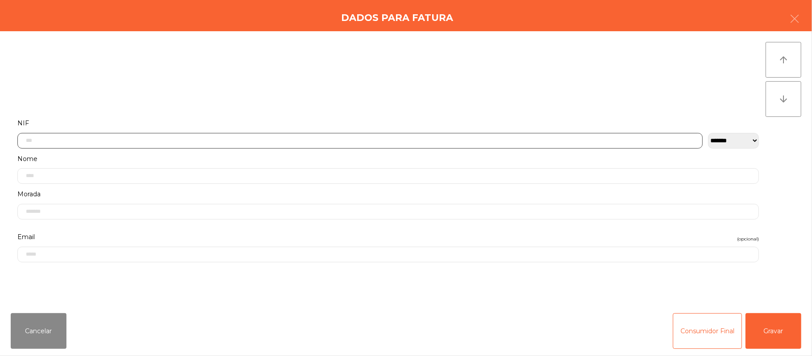
click at [275, 141] on input "text" at bounding box center [359, 141] width 685 height 16
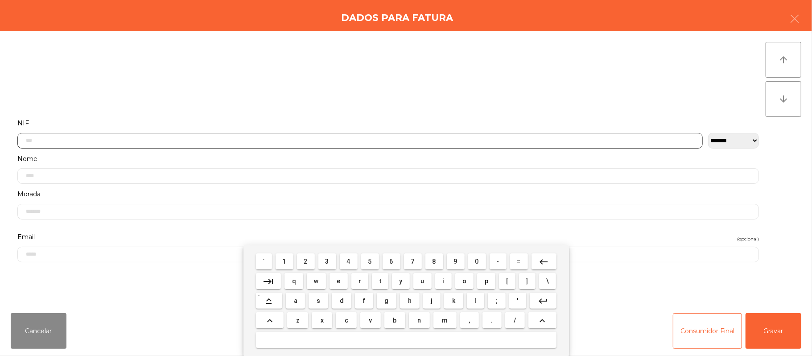
scroll to position [75, 0]
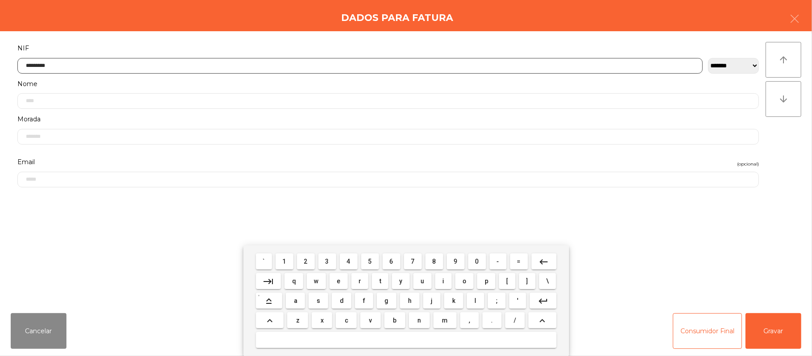
type input "*********"
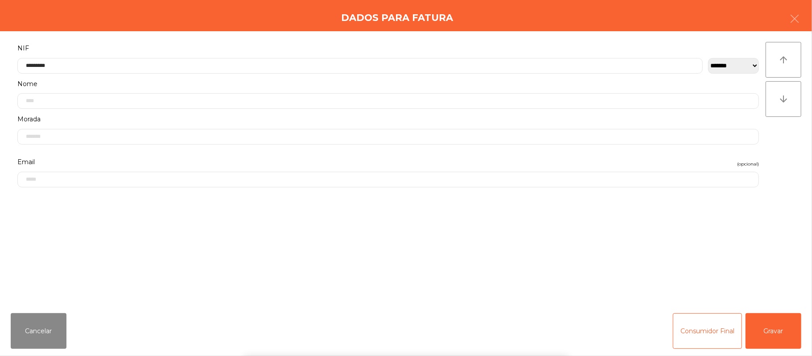
click at [768, 327] on div "` 1 2 3 4 5 6 7 8 9 0 - = keyboard_backspace keyboard_tab q w e r t y u i o p […" at bounding box center [406, 300] width 812 height 111
click at [778, 327] on button "Gravar" at bounding box center [774, 331] width 56 height 36
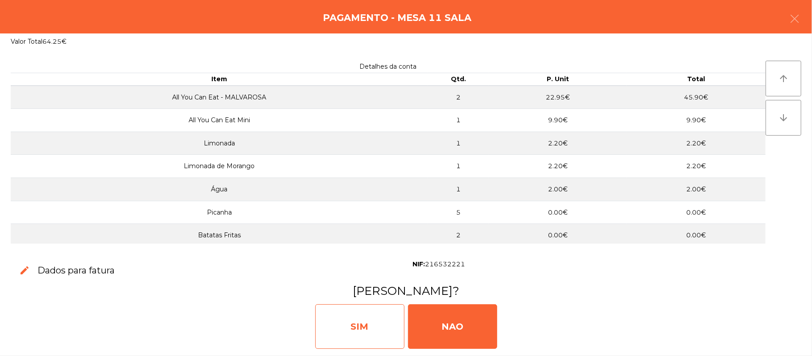
click at [372, 329] on div "SIM" at bounding box center [359, 326] width 89 height 45
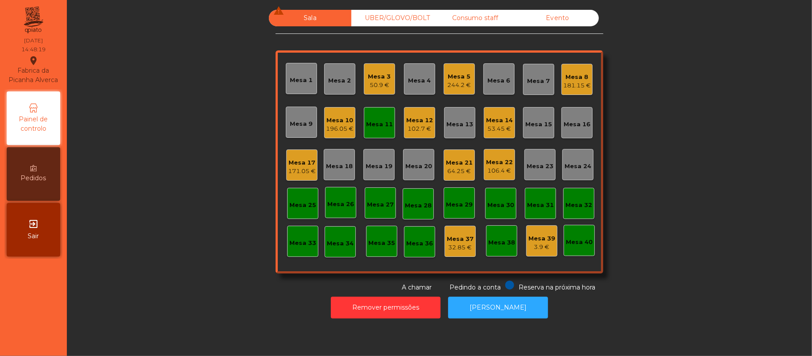
click at [382, 131] on div "Mesa 11" at bounding box center [379, 122] width 31 height 31
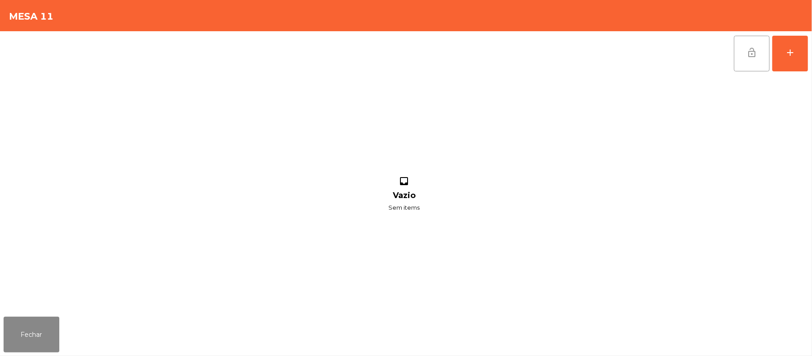
click at [739, 62] on button "lock_open" at bounding box center [752, 54] width 36 height 36
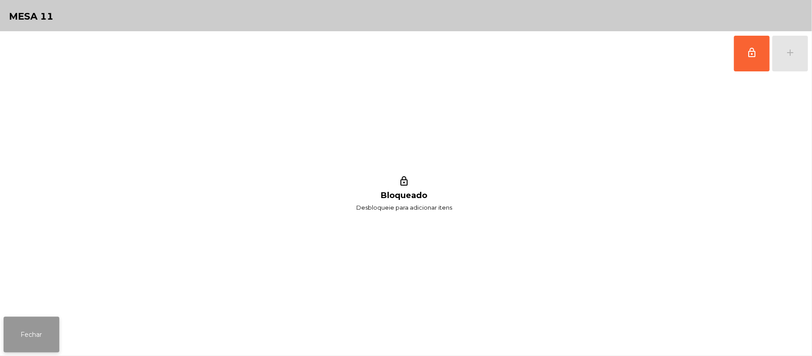
click at [4, 322] on button "Fechar" at bounding box center [32, 335] width 56 height 36
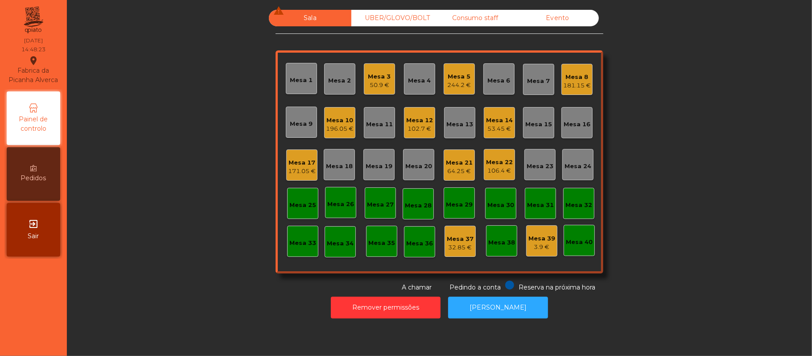
click at [466, 169] on div "64.25 €" at bounding box center [459, 171] width 27 height 9
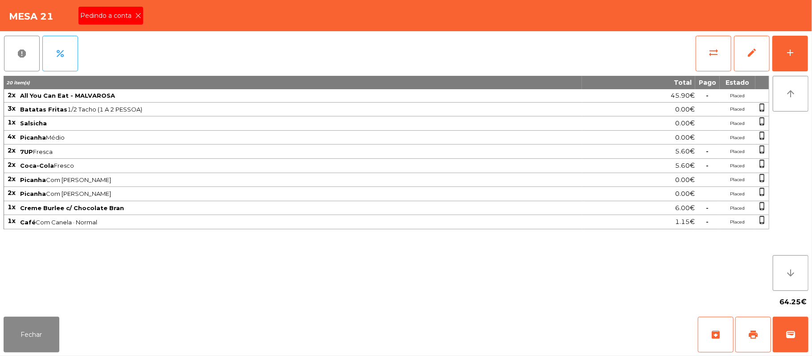
click at [135, 17] on icon at bounding box center [138, 15] width 6 height 6
click at [37, 333] on button "Fechar" at bounding box center [32, 335] width 56 height 36
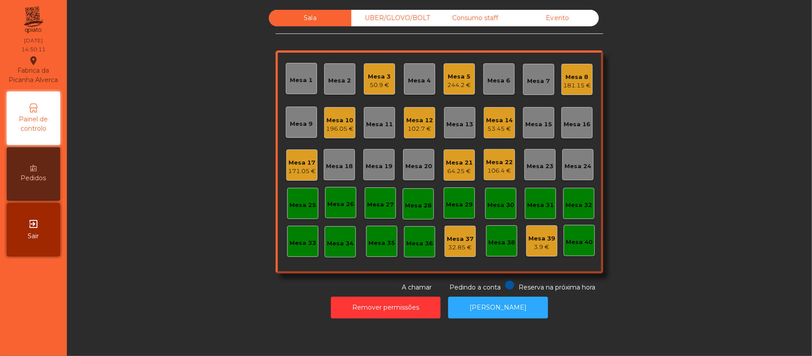
click at [446, 179] on div "Mesa 21 64.25 €" at bounding box center [459, 164] width 31 height 31
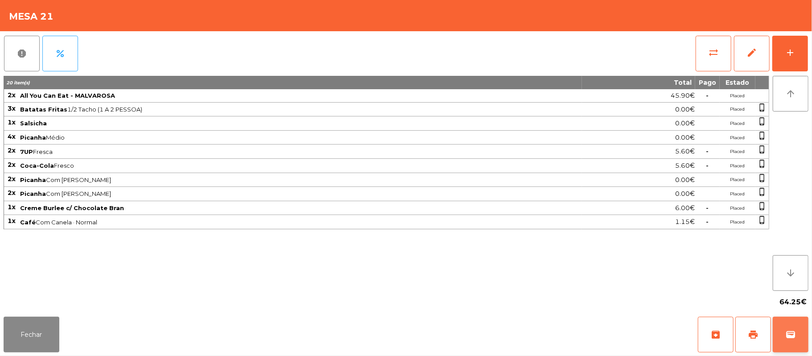
click at [782, 326] on button "wallet" at bounding box center [791, 335] width 36 height 36
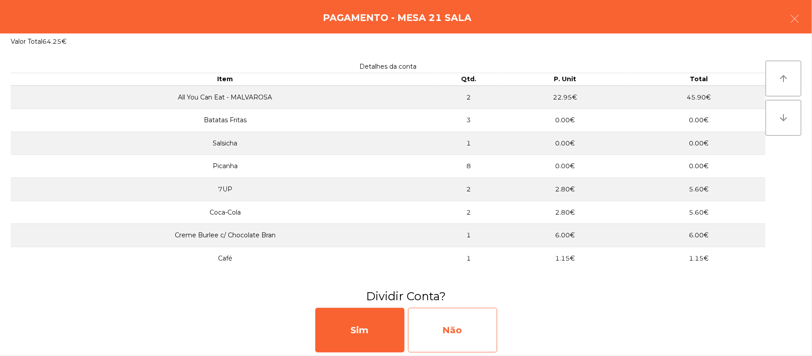
click at [482, 327] on div "Não" at bounding box center [452, 330] width 89 height 45
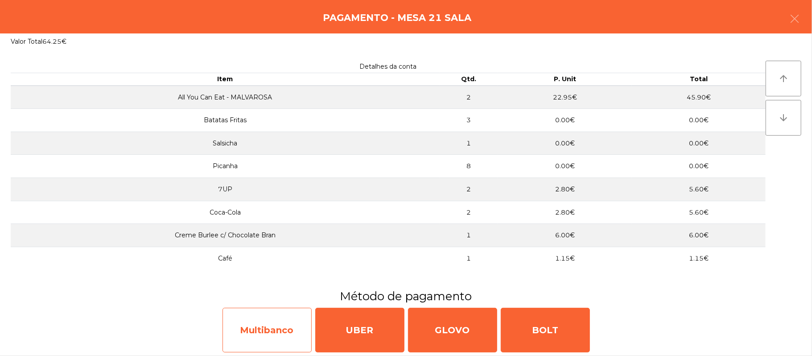
click at [247, 333] on div "Multibanco" at bounding box center [267, 330] width 89 height 45
select select "**"
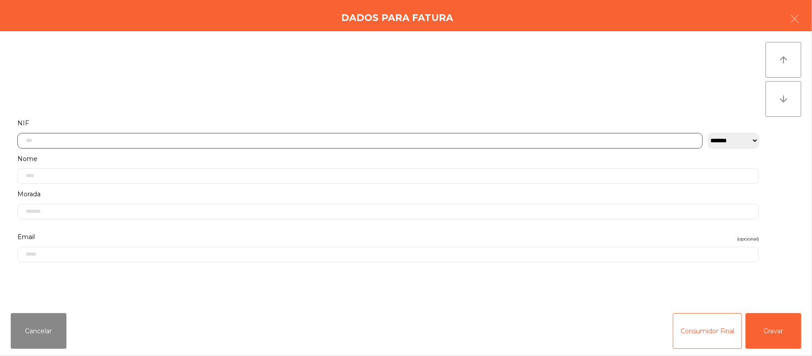
click at [234, 143] on input "text" at bounding box center [359, 141] width 685 height 16
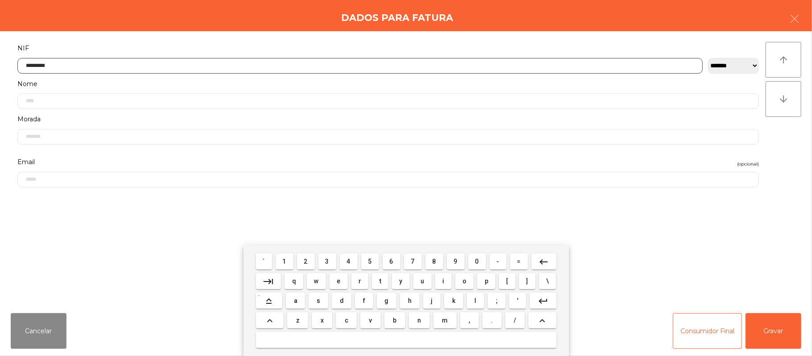
type input "*********"
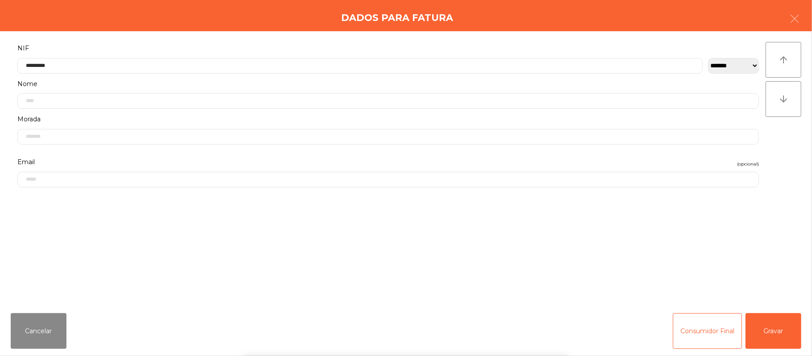
click at [759, 334] on div "` 1 2 3 4 5 6 7 8 9 0 - = keyboard_backspace keyboard_tab q w e r t y u i o p […" at bounding box center [406, 300] width 812 height 111
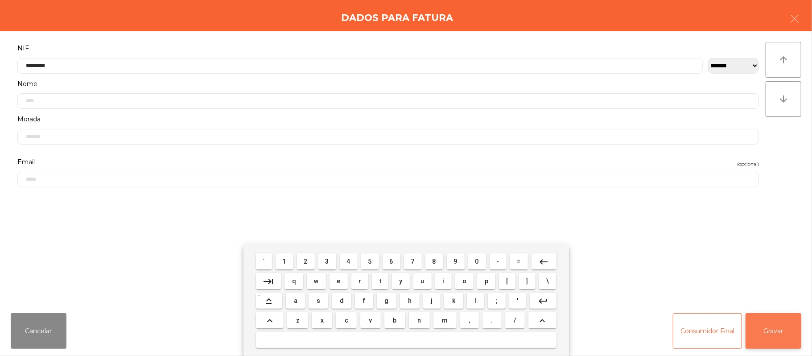
click at [768, 323] on button "Gravar" at bounding box center [774, 331] width 56 height 36
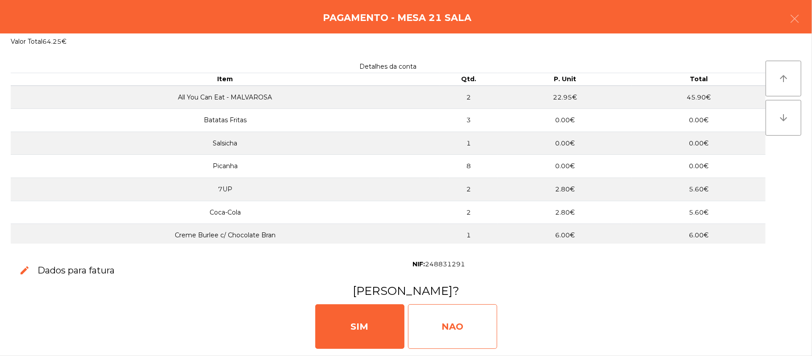
click at [466, 330] on div "NAO" at bounding box center [452, 326] width 89 height 45
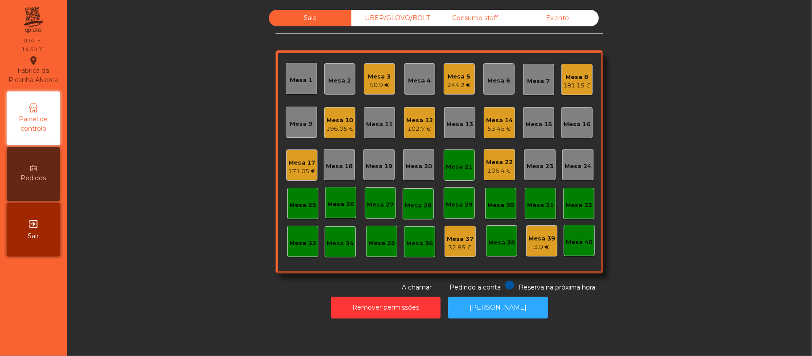
click at [464, 161] on div "Mesa 21" at bounding box center [459, 165] width 27 height 12
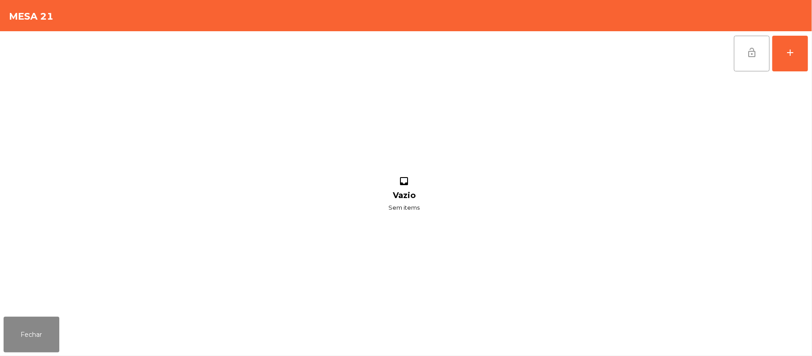
click at [759, 49] on button "lock_open" at bounding box center [752, 54] width 36 height 36
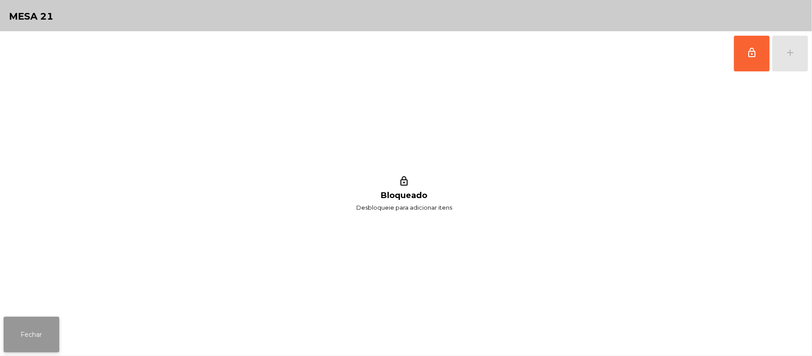
click at [29, 326] on button "Fechar" at bounding box center [32, 335] width 56 height 36
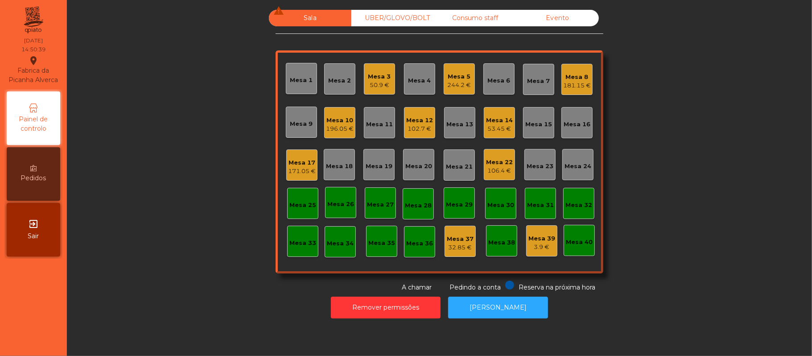
click at [308, 167] on div "171.05 €" at bounding box center [302, 171] width 28 height 9
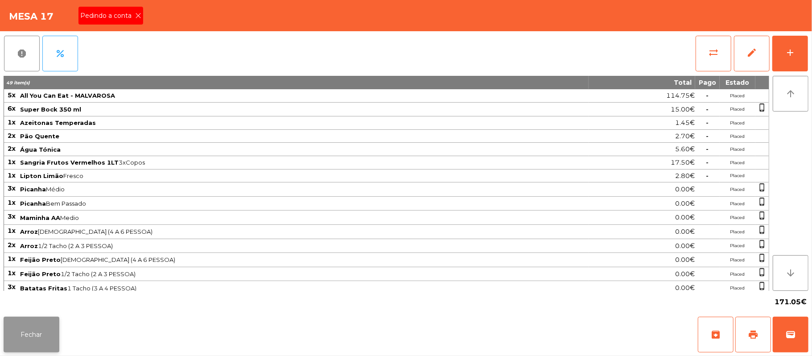
click at [28, 339] on button "Fechar" at bounding box center [32, 335] width 56 height 36
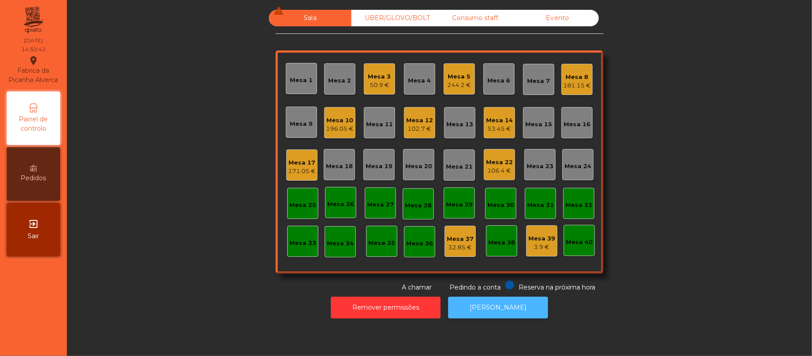
click at [505, 317] on button "[PERSON_NAME]" at bounding box center [498, 308] width 100 height 22
click at [307, 159] on div "Mesa 17" at bounding box center [302, 162] width 28 height 9
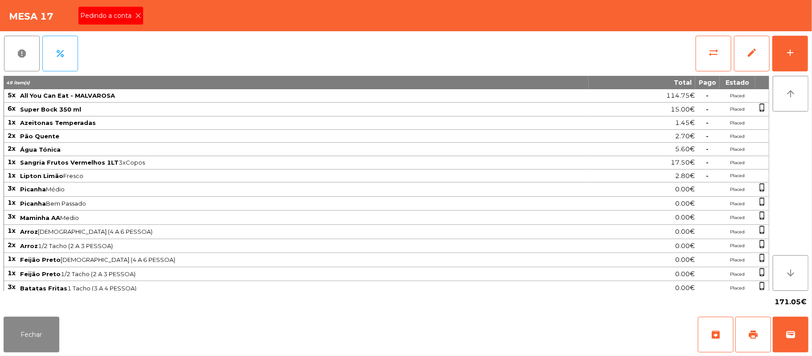
click at [137, 15] on icon at bounding box center [138, 15] width 6 height 6
click at [748, 332] on span "print" at bounding box center [753, 334] width 11 height 11
click at [787, 341] on button "wallet" at bounding box center [791, 335] width 36 height 36
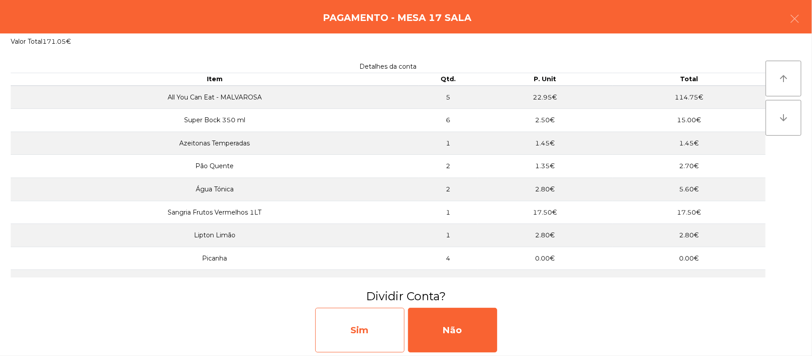
click at [353, 342] on div "Sim" at bounding box center [359, 330] width 89 height 45
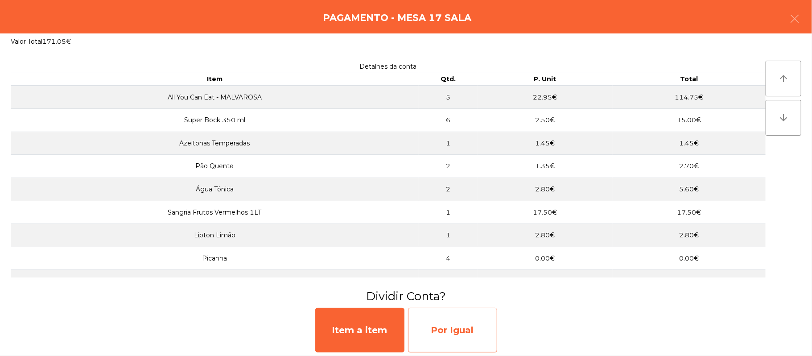
click at [457, 326] on div "Por Igual" at bounding box center [452, 330] width 89 height 45
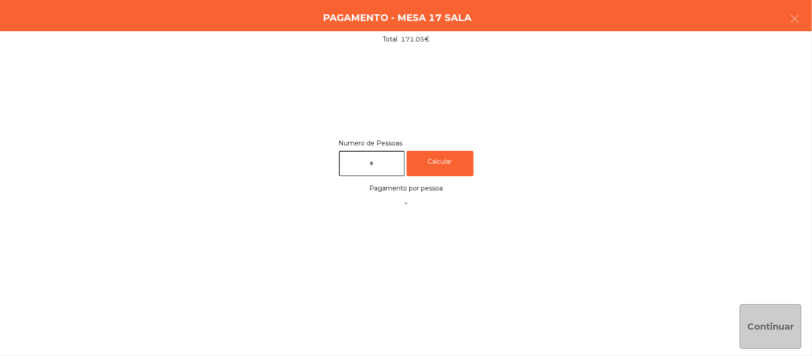
click at [386, 163] on input "text" at bounding box center [372, 163] width 66 height 25
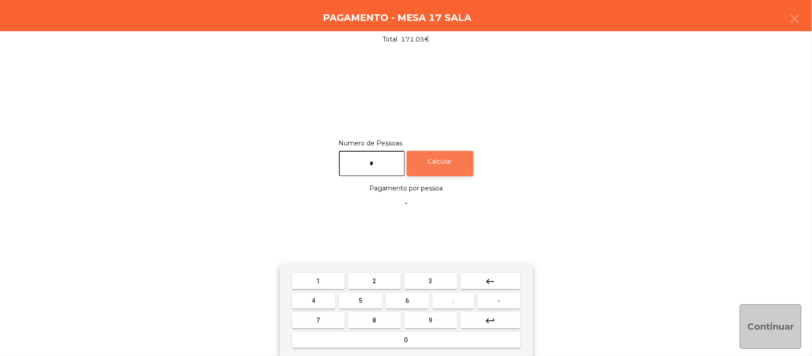
type input "*"
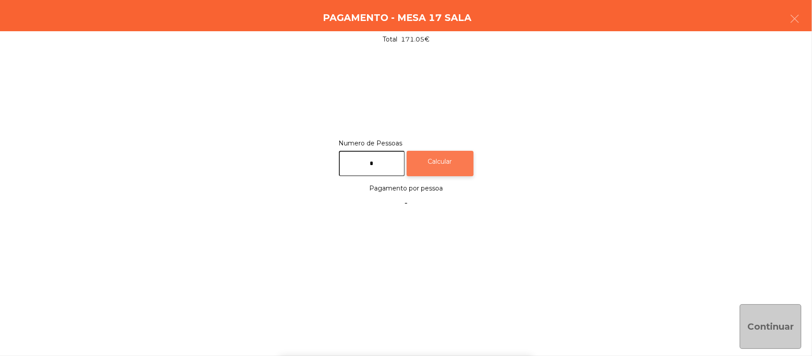
click at [454, 152] on div "Calcular" at bounding box center [440, 163] width 67 height 25
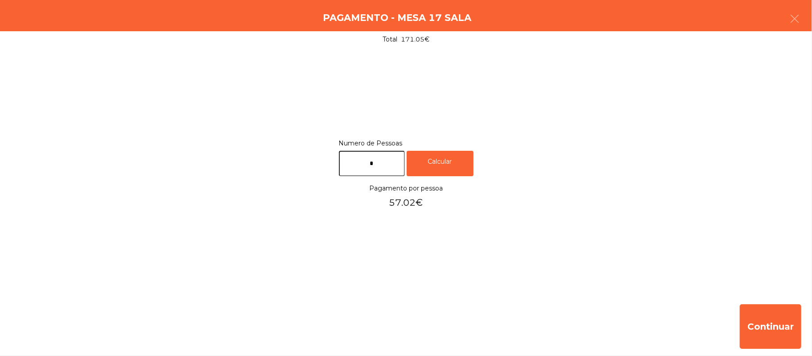
click at [809, 15] on div "Pagamento - Mesa 17 Sala" at bounding box center [406, 15] width 812 height 31
click at [788, 24] on button "button" at bounding box center [794, 19] width 25 height 27
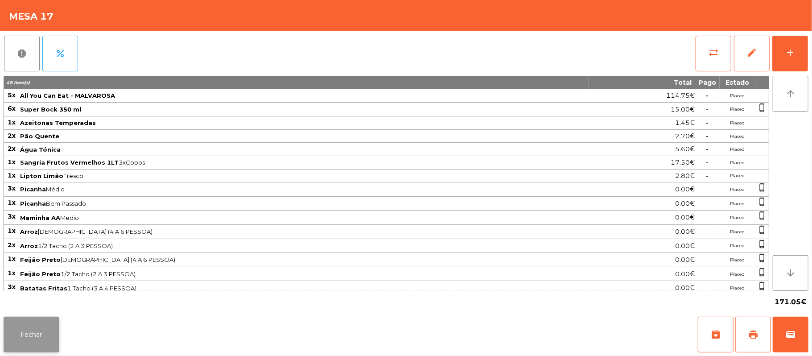
click at [16, 352] on button "Fechar" at bounding box center [32, 335] width 56 height 36
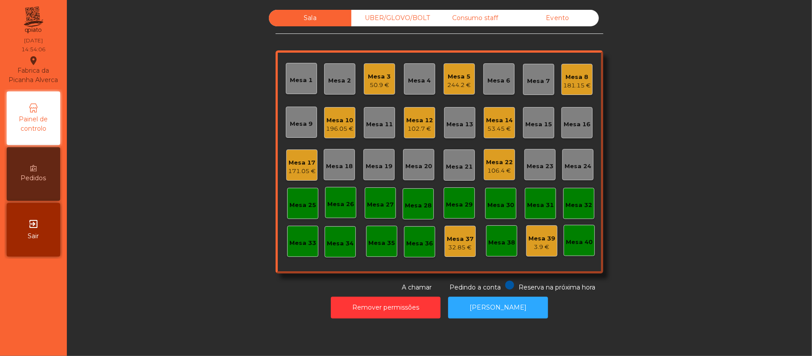
click at [305, 165] on div "Mesa 17" at bounding box center [302, 162] width 28 height 9
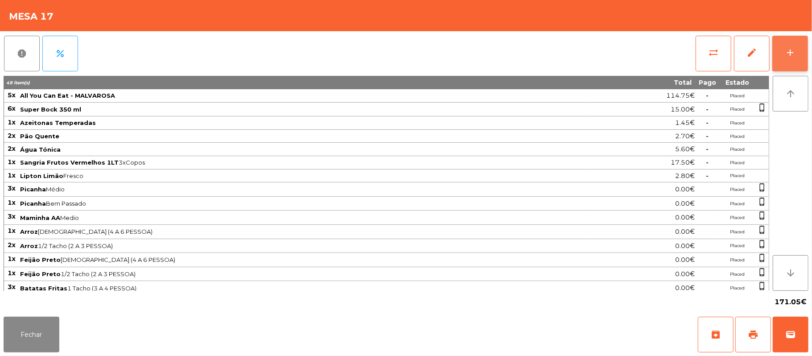
click at [781, 59] on button "add" at bounding box center [790, 54] width 36 height 36
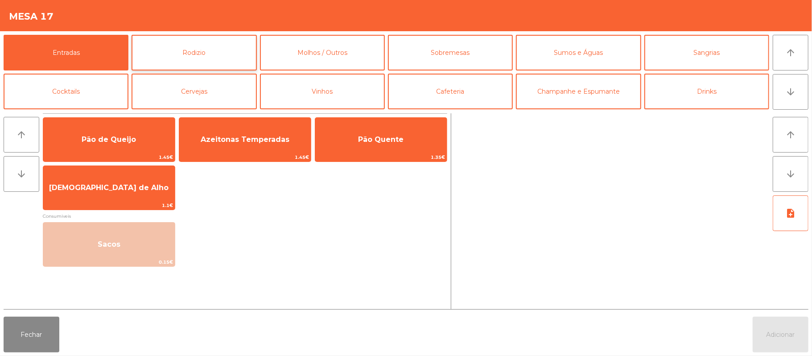
click at [188, 59] on button "Rodizio" at bounding box center [194, 53] width 125 height 36
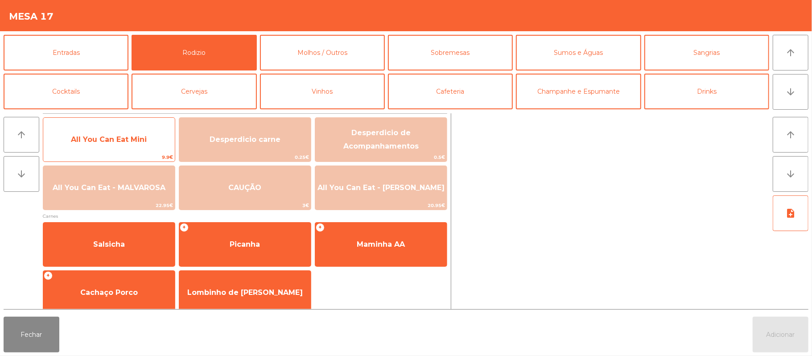
click at [107, 142] on span "All You Can Eat Mini" at bounding box center [109, 139] width 76 height 8
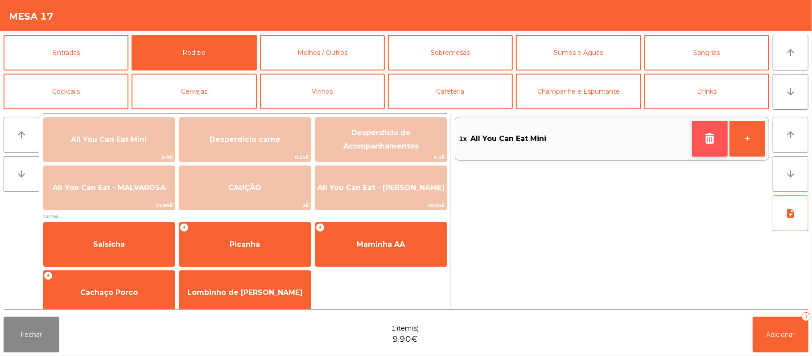
click at [696, 140] on button "button" at bounding box center [710, 139] width 36 height 36
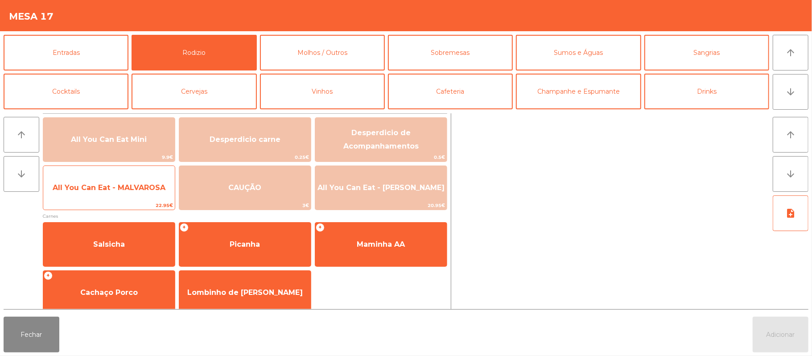
click at [122, 205] on span "22.95€" at bounding box center [109, 205] width 132 height 8
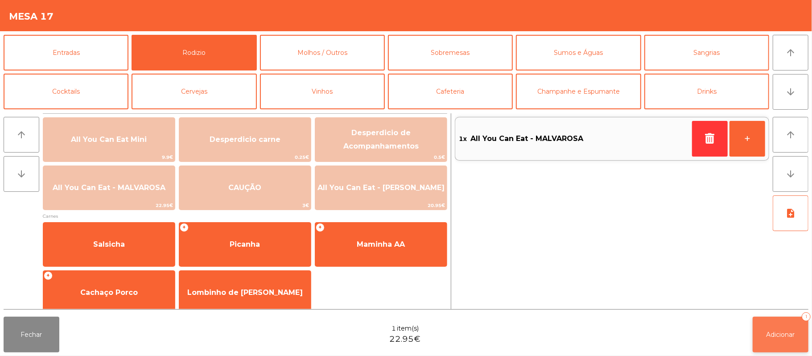
click at [780, 332] on span "Adicionar" at bounding box center [781, 334] width 29 height 8
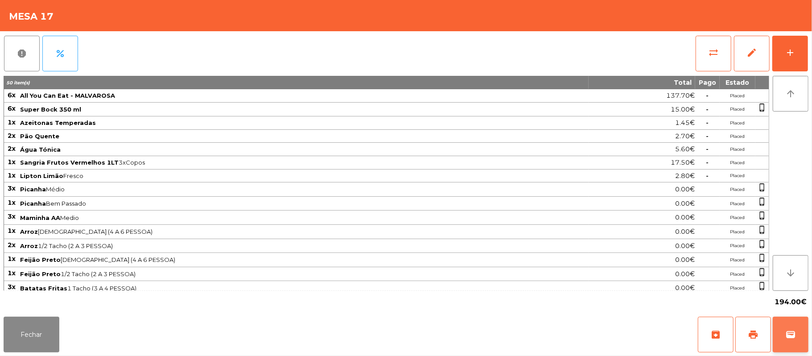
click at [790, 336] on span "wallet" at bounding box center [790, 334] width 11 height 11
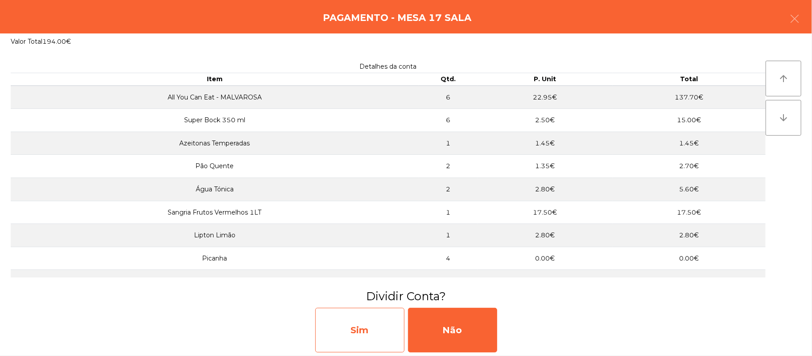
click at [367, 322] on div "Sim" at bounding box center [359, 330] width 89 height 45
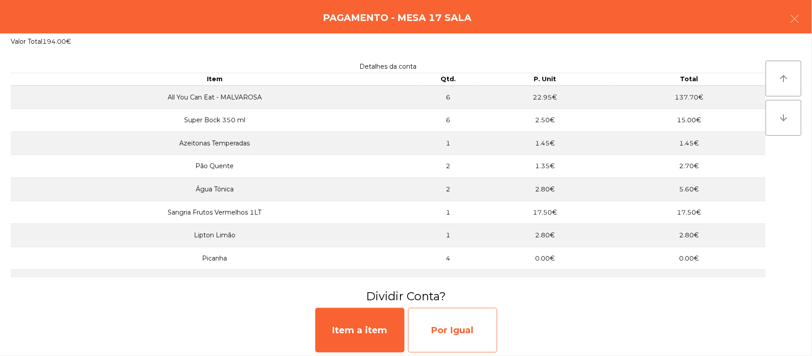
click at [458, 331] on div "Por Igual" at bounding box center [452, 330] width 89 height 45
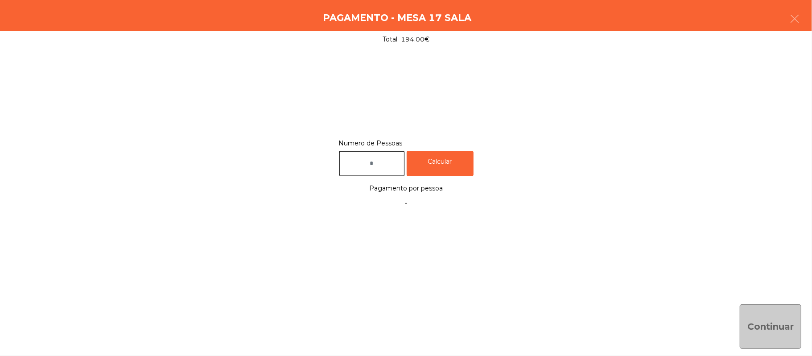
click at [385, 163] on input "text" at bounding box center [372, 163] width 66 height 25
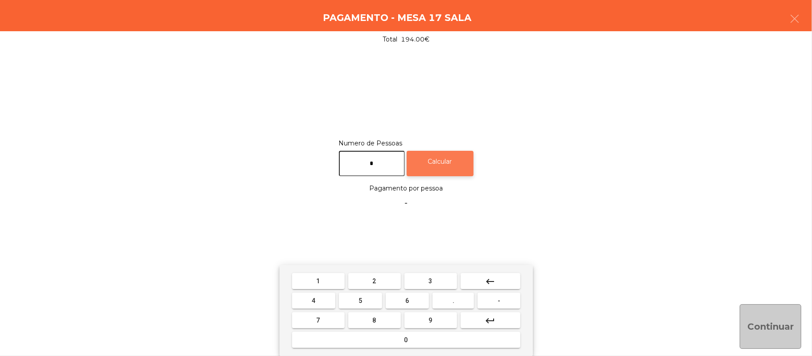
type input "*"
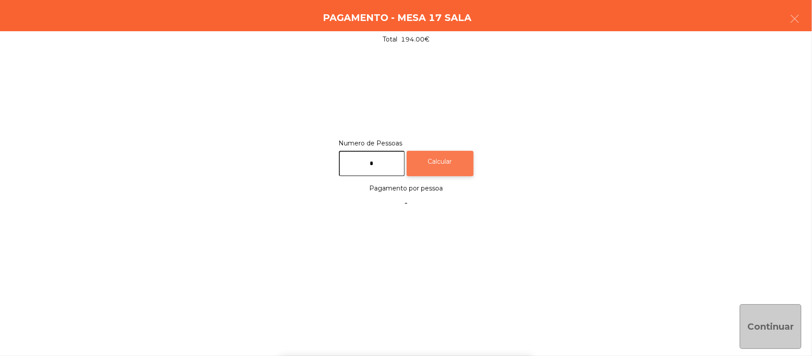
click at [455, 161] on div "Calcular" at bounding box center [440, 163] width 67 height 25
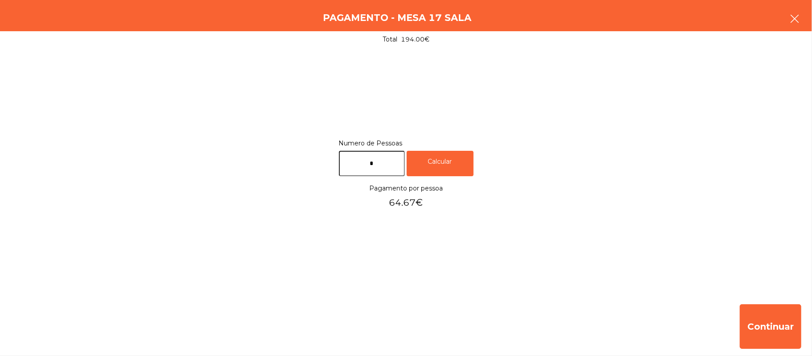
click at [796, 26] on button "button" at bounding box center [794, 19] width 25 height 27
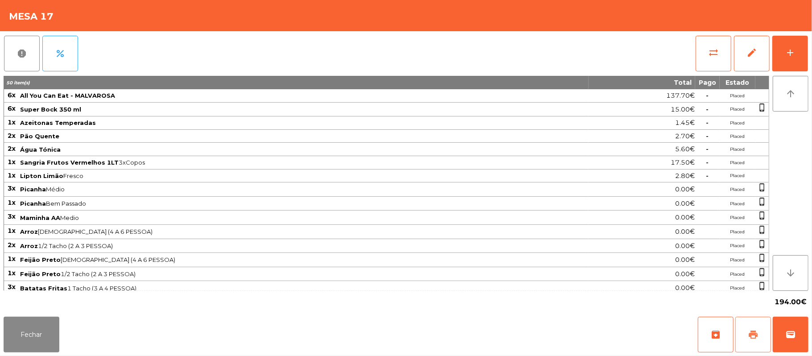
click at [750, 340] on button "print" at bounding box center [753, 335] width 36 height 36
click at [776, 332] on button "wallet" at bounding box center [791, 335] width 36 height 36
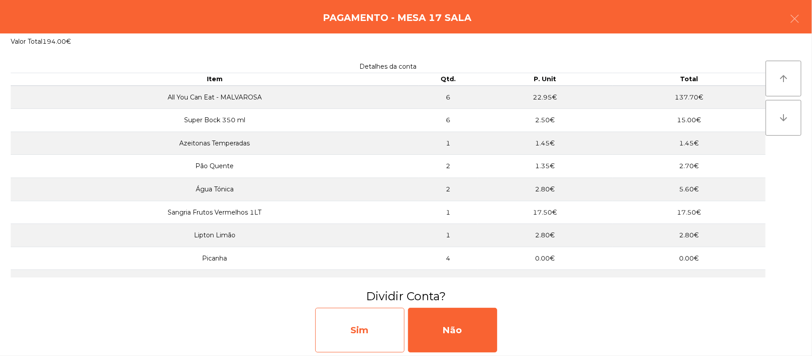
click at [360, 332] on div "Sim" at bounding box center [359, 330] width 89 height 45
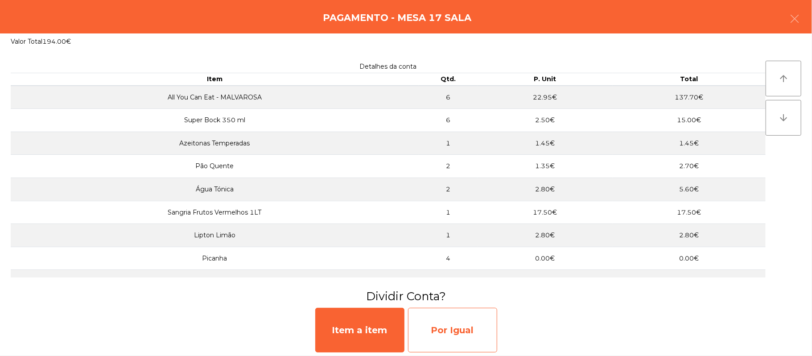
click at [453, 322] on div "Por Igual" at bounding box center [452, 330] width 89 height 45
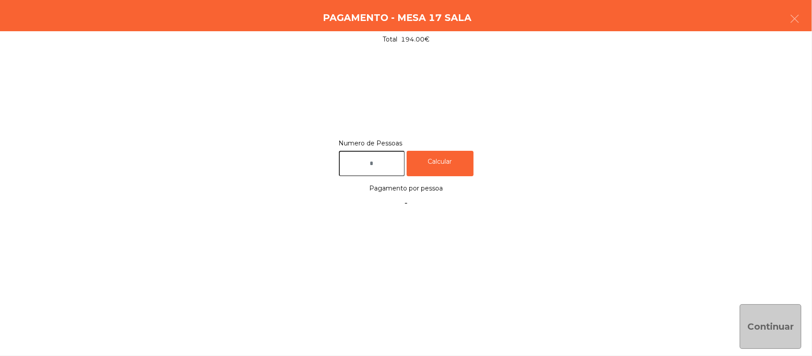
click at [386, 161] on input "text" at bounding box center [372, 163] width 66 height 25
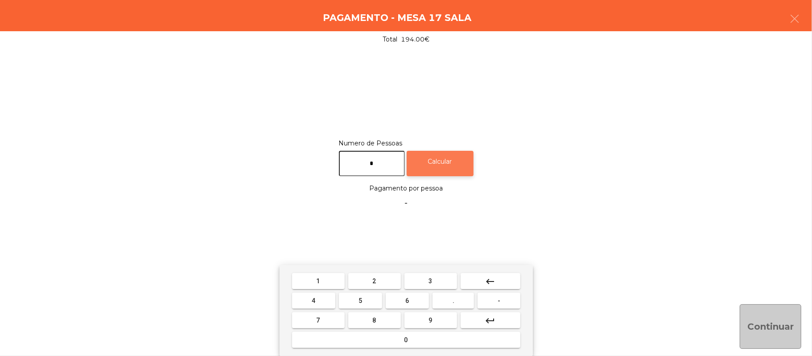
type input "*"
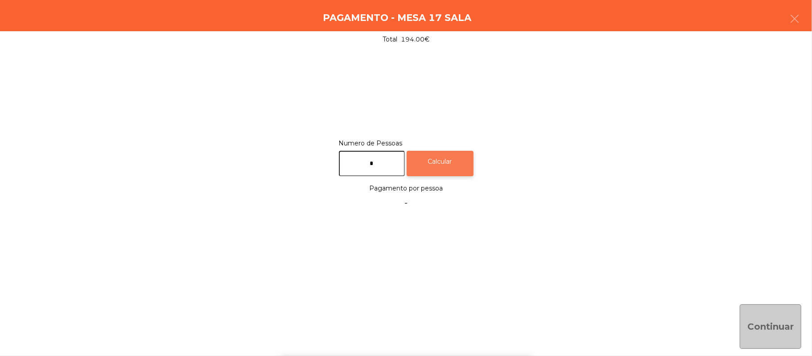
click at [451, 170] on div "Calcular" at bounding box center [440, 163] width 67 height 25
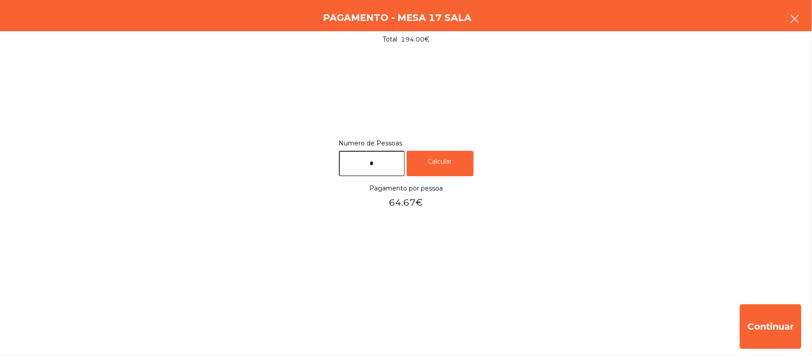
click at [782, 25] on button "button" at bounding box center [794, 19] width 25 height 27
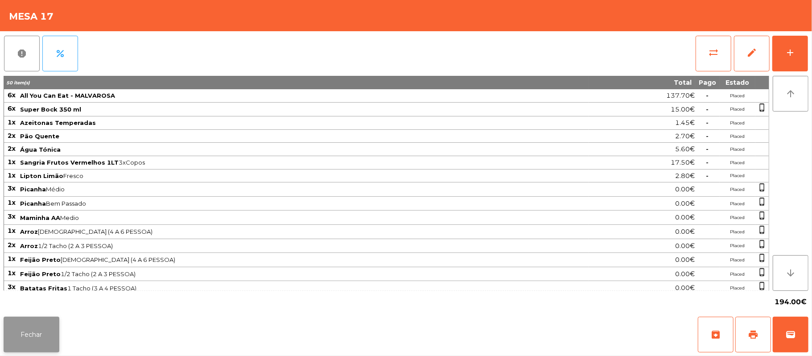
click at [47, 348] on button "Fechar" at bounding box center [32, 335] width 56 height 36
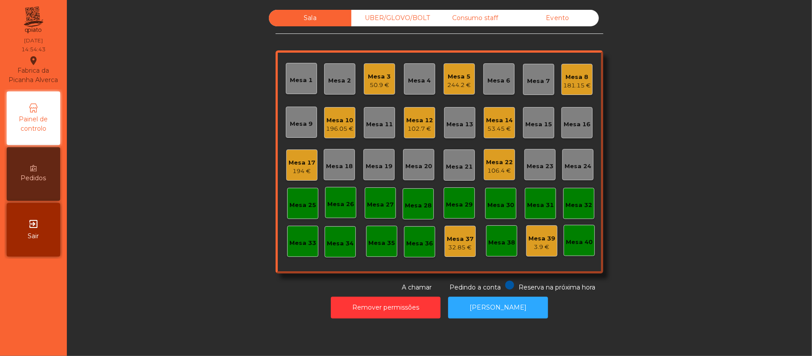
click at [165, 252] on div "Sala UBER/[GEOGRAPHIC_DATA]/BOLT Consumo staff Evento Mesa 1 Mesa 2 Mesa 3 50.9…" at bounding box center [439, 151] width 721 height 282
click at [456, 82] on div "244.2 €" at bounding box center [460, 85] width 24 height 9
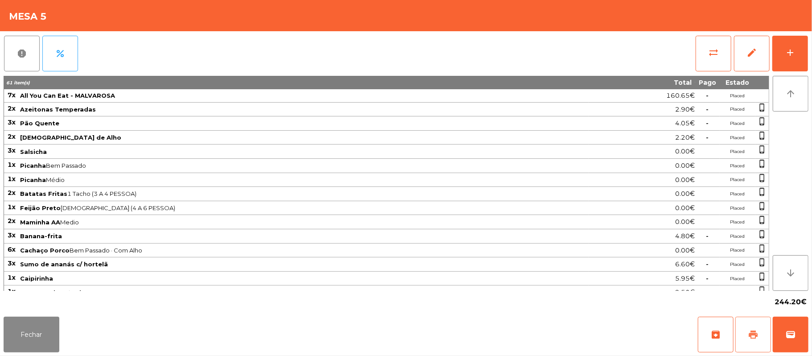
click at [753, 332] on span "print" at bounding box center [753, 334] width 11 height 11
click at [789, 325] on button "wallet" at bounding box center [791, 335] width 36 height 36
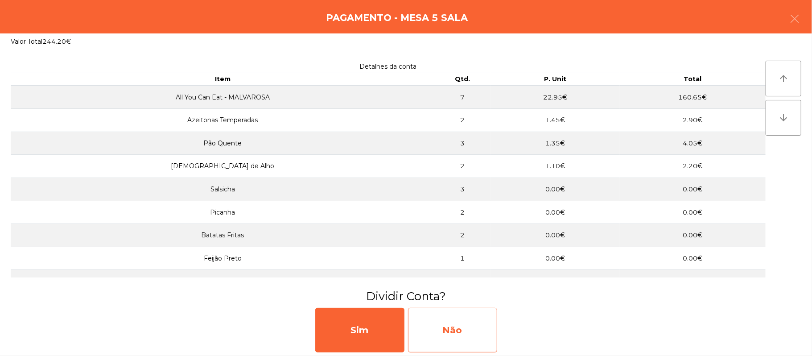
click at [452, 327] on div "Não" at bounding box center [452, 330] width 89 height 45
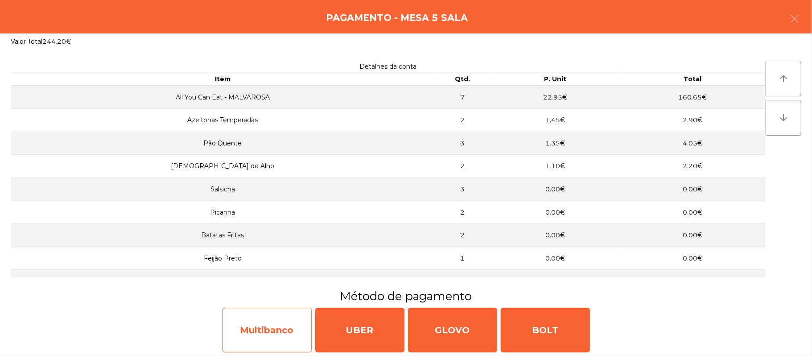
click at [285, 338] on div "Multibanco" at bounding box center [267, 330] width 89 height 45
select select "**"
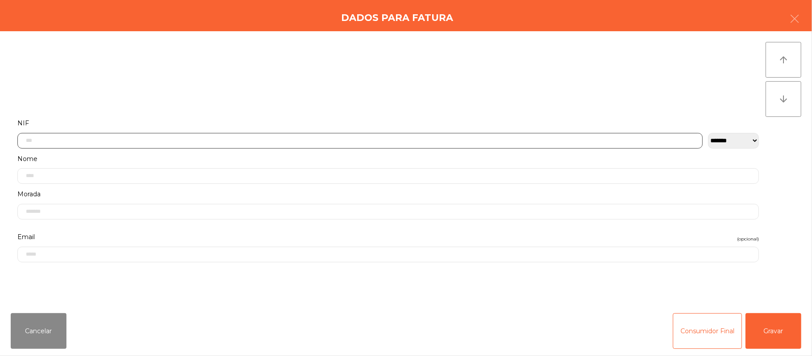
click at [391, 141] on input "text" at bounding box center [359, 141] width 685 height 16
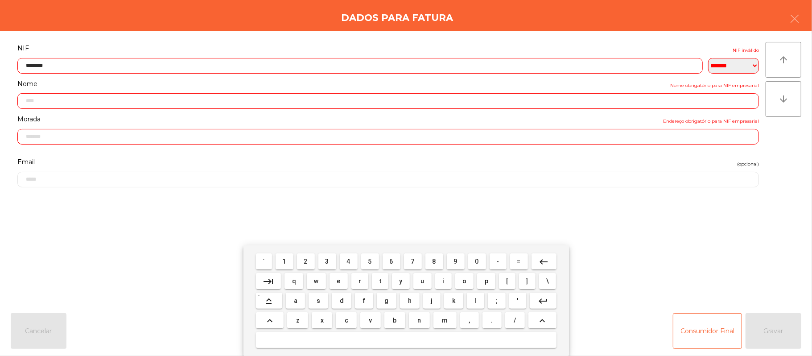
type input "*********"
type input "**********"
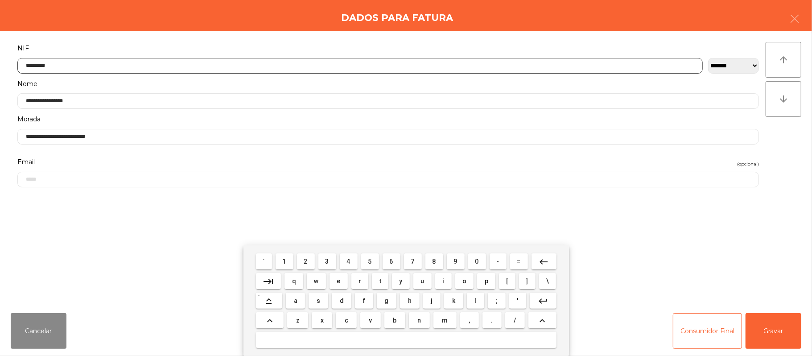
type input "*********"
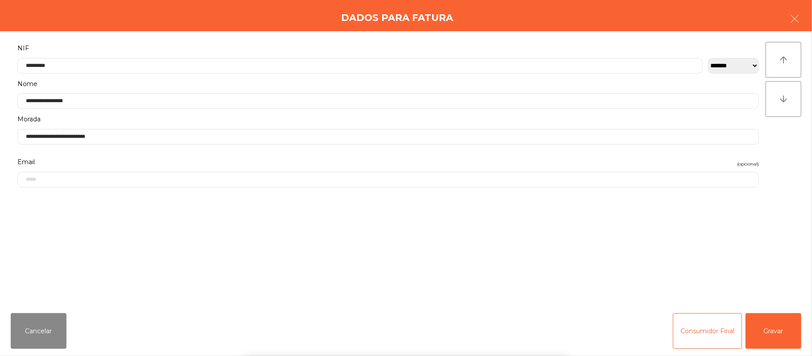
click at [768, 341] on div "` 1 2 3 4 5 6 7 8 9 0 - = keyboard_backspace keyboard_tab q w e r t y u i o p […" at bounding box center [406, 300] width 812 height 111
click at [769, 318] on button "Gravar" at bounding box center [774, 331] width 56 height 36
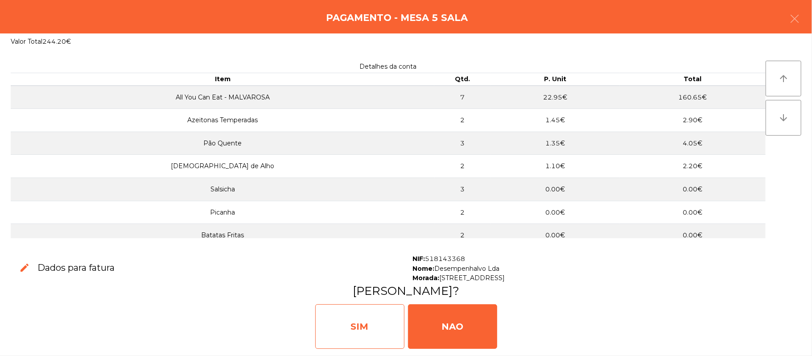
click at [359, 326] on div "SIM" at bounding box center [359, 326] width 89 height 45
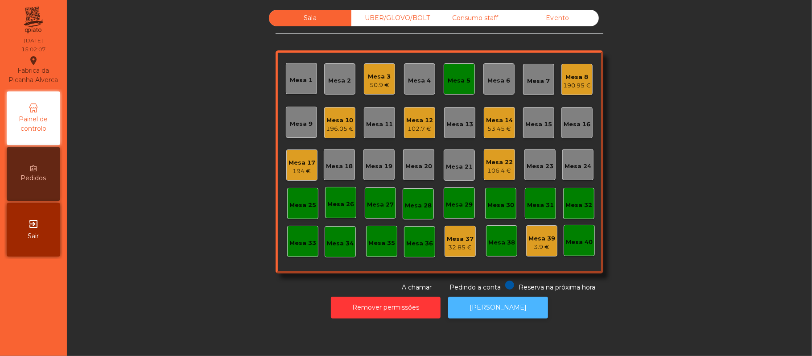
click at [498, 307] on button "[PERSON_NAME]" at bounding box center [498, 308] width 100 height 22
click at [452, 73] on div "Mesa 5" at bounding box center [459, 79] width 23 height 12
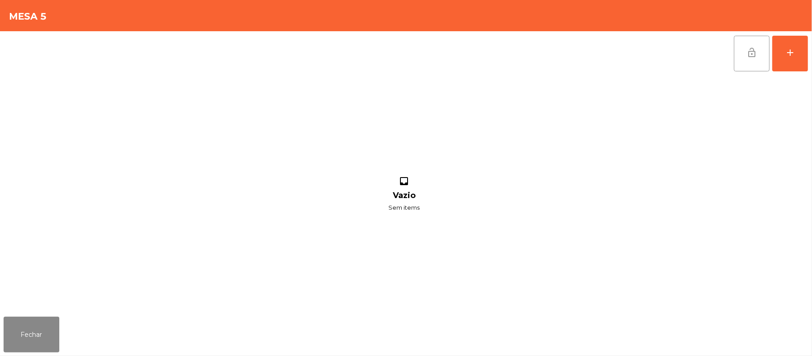
click at [747, 48] on span "lock_open" at bounding box center [752, 52] width 11 height 11
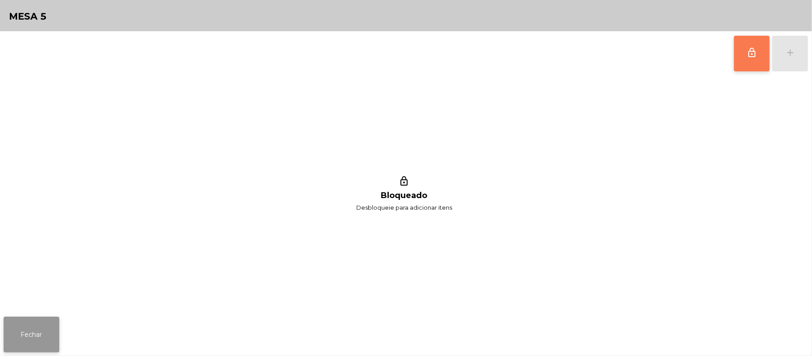
click at [42, 335] on button "Fechar" at bounding box center [32, 335] width 56 height 36
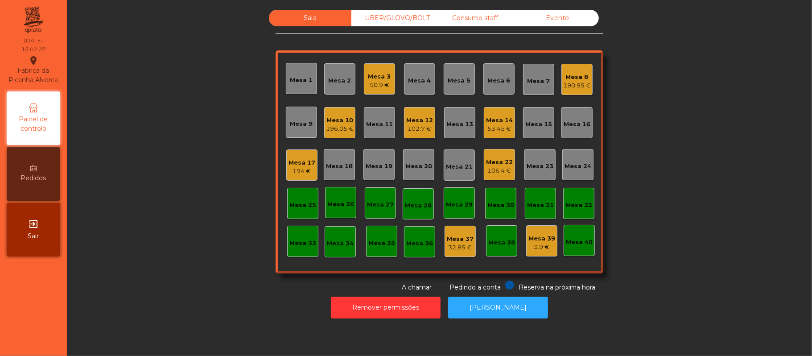
click at [582, 125] on div "Mesa 16" at bounding box center [577, 124] width 27 height 9
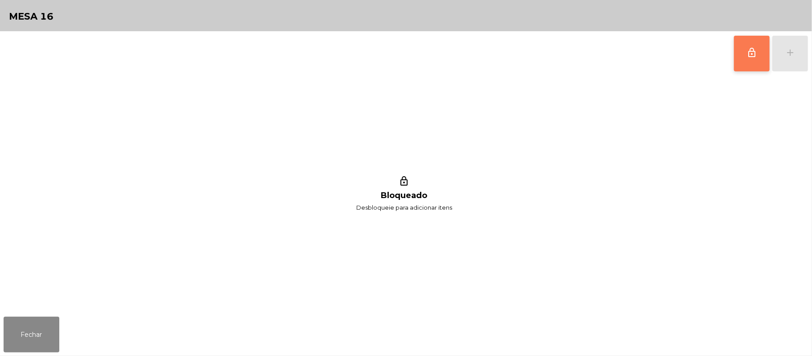
click at [750, 54] on span "lock_outline" at bounding box center [752, 52] width 11 height 11
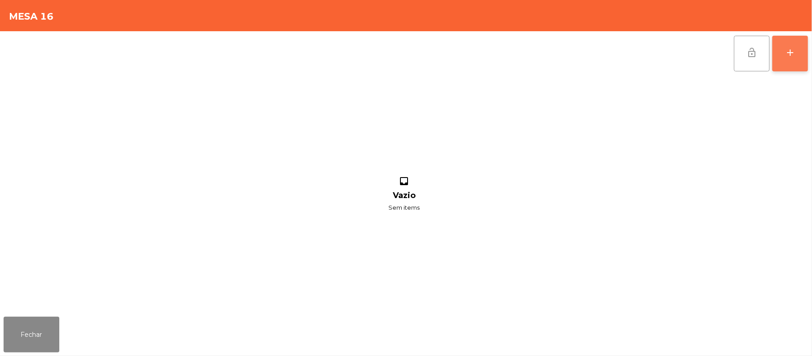
click at [788, 55] on div "add" at bounding box center [790, 52] width 11 height 11
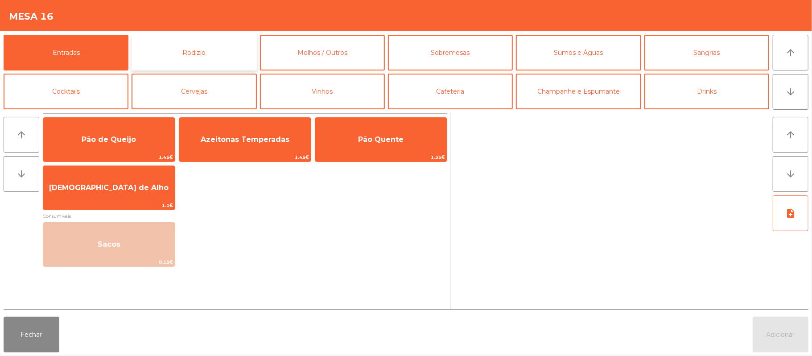
click at [225, 56] on button "Rodizio" at bounding box center [194, 53] width 125 height 36
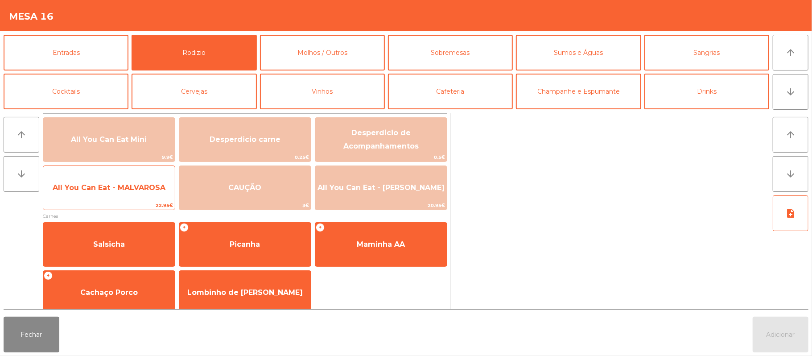
click at [127, 189] on span "All You Can Eat - MALVAROSA" at bounding box center [109, 187] width 113 height 8
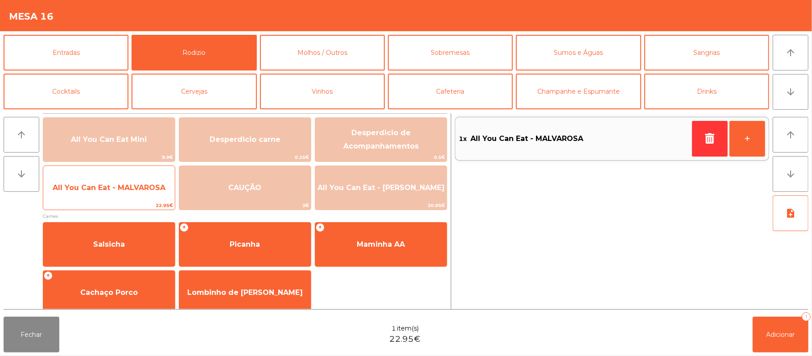
click at [129, 194] on span "All You Can Eat - MALVAROSA" at bounding box center [109, 188] width 132 height 24
click at [130, 202] on span "22.95€" at bounding box center [109, 205] width 132 height 8
click at [129, 198] on span "All You Can Eat - MALVAROSA" at bounding box center [109, 188] width 132 height 24
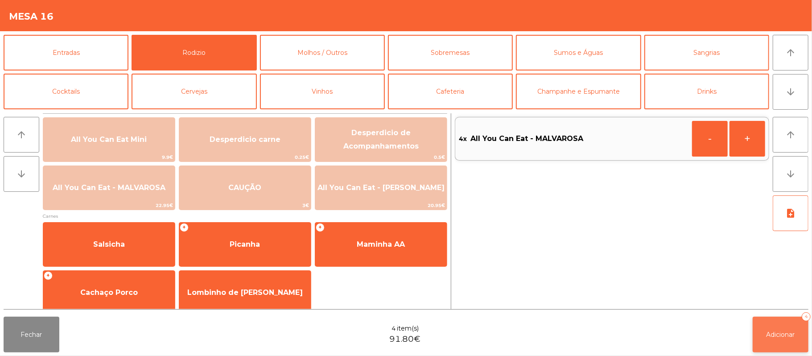
click at [779, 320] on button "Adicionar 4" at bounding box center [781, 335] width 56 height 36
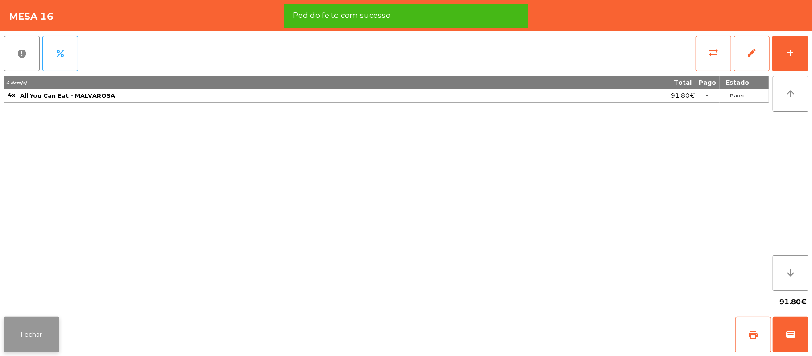
click at [54, 331] on button "Fechar" at bounding box center [32, 335] width 56 height 36
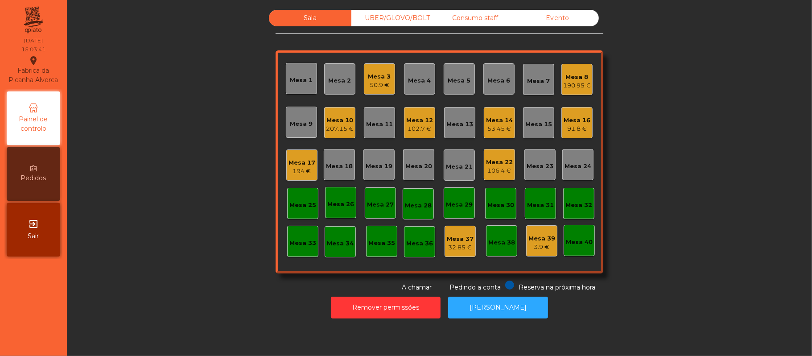
click at [491, 22] on div "Consumo staff" at bounding box center [475, 18] width 83 height 17
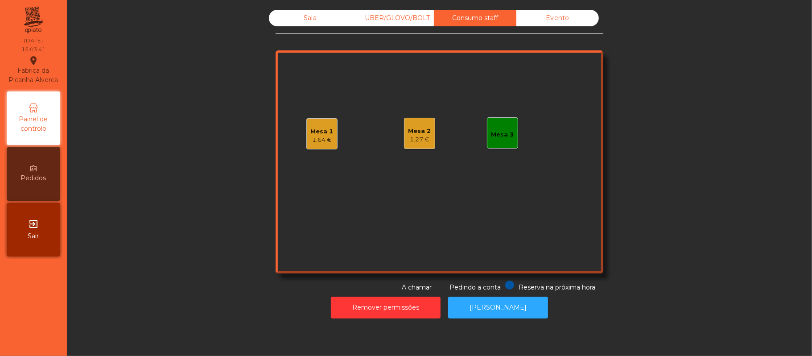
click at [326, 146] on div "Mesa 1 1.64 €" at bounding box center [321, 133] width 31 height 31
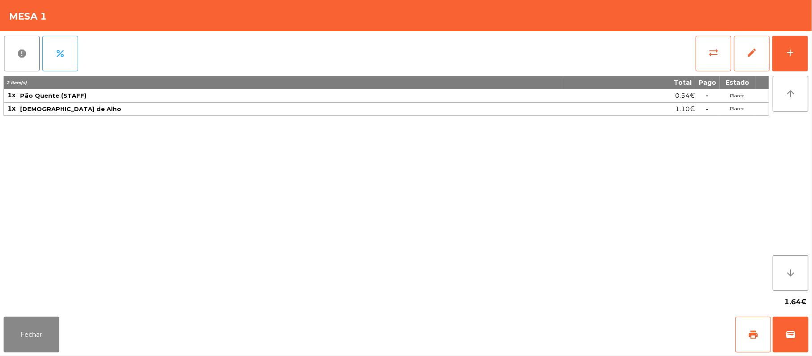
click at [810, 81] on div "report percent sync_alt edit add 2 item(s) Total Pago Estado 1x Pão Quente (STA…" at bounding box center [406, 172] width 812 height 282
click at [800, 67] on button "add" at bounding box center [790, 54] width 36 height 36
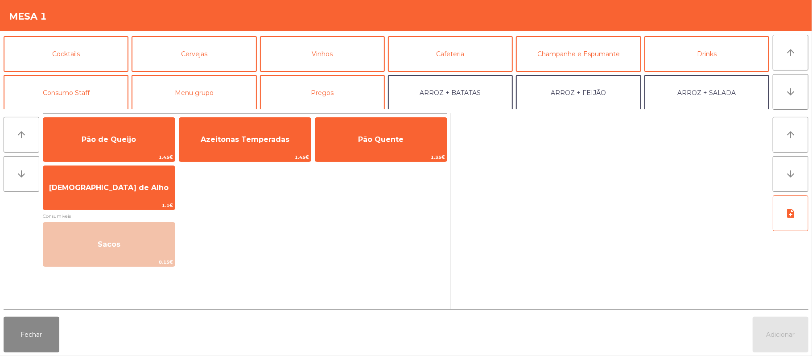
scroll to position [48, 0]
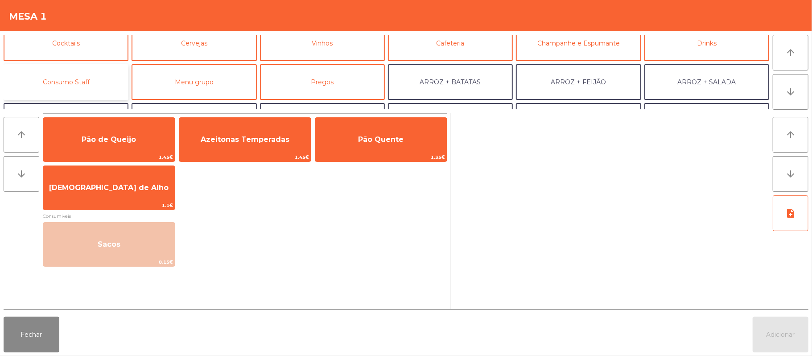
click at [88, 83] on button "Consumo Staff" at bounding box center [66, 82] width 125 height 36
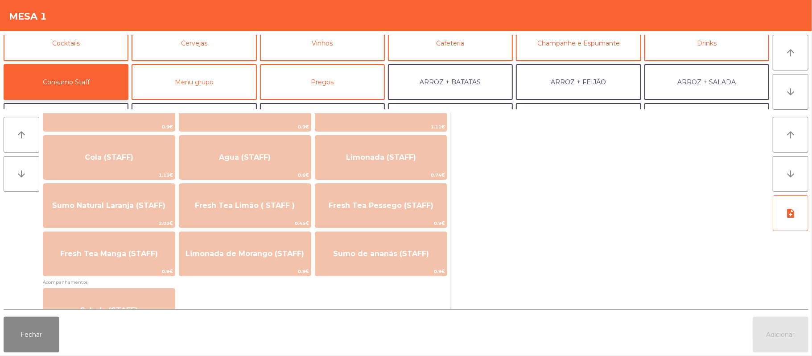
scroll to position [218, 0]
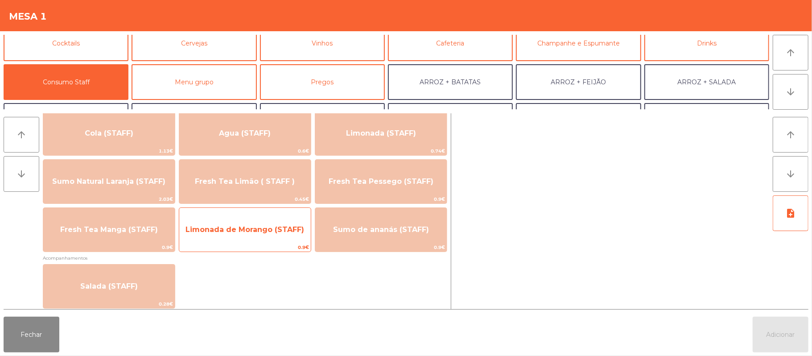
click at [267, 251] on span "0.9€" at bounding box center [245, 247] width 132 height 8
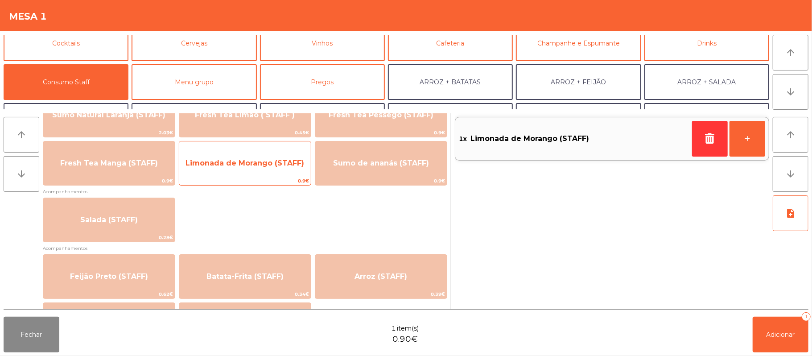
scroll to position [294, 0]
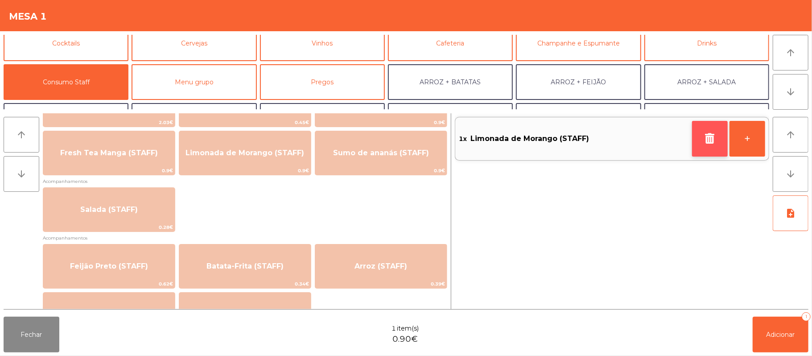
click at [703, 138] on icon "button" at bounding box center [709, 138] width 13 height 11
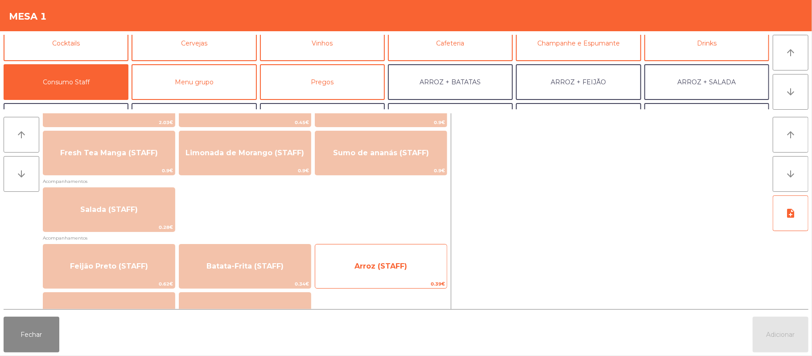
click at [385, 260] on span "Arroz (STAFF)" at bounding box center [381, 266] width 132 height 24
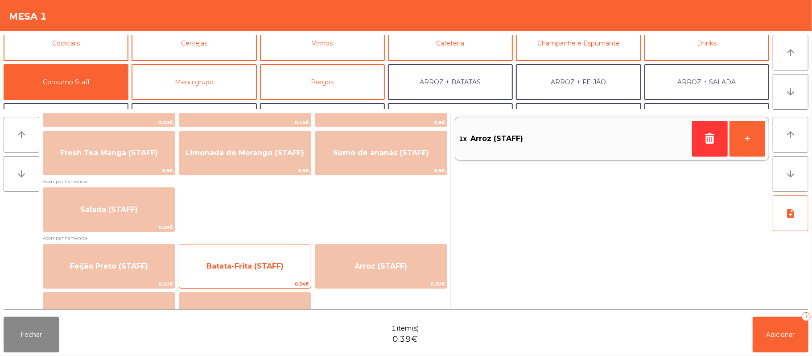
click at [229, 269] on span "Batata-Frita (STAFF)" at bounding box center [244, 266] width 77 height 8
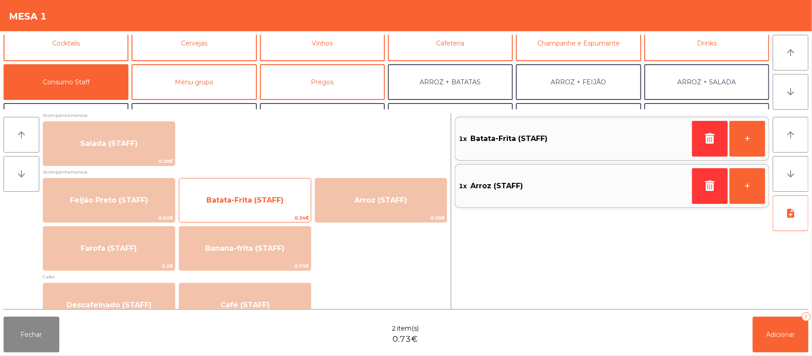
scroll to position [367, 0]
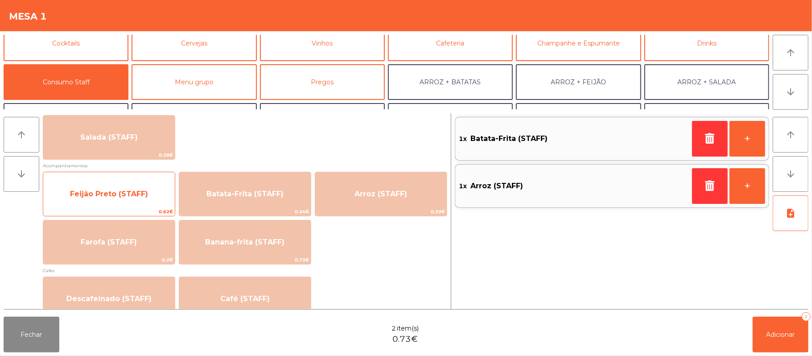
click at [111, 200] on span "Feijão Preto (STAFF)" at bounding box center [109, 194] width 132 height 24
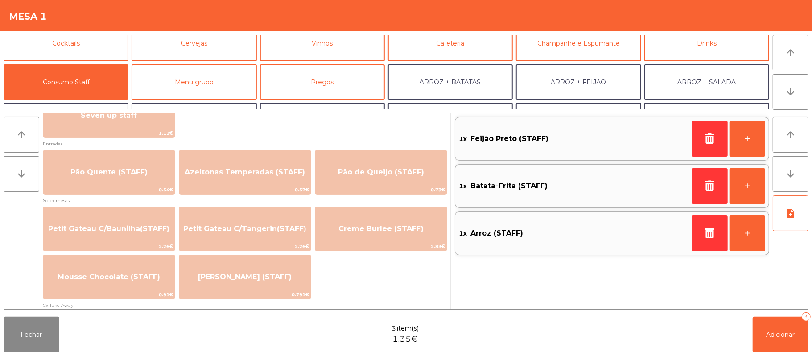
scroll to position [595, 0]
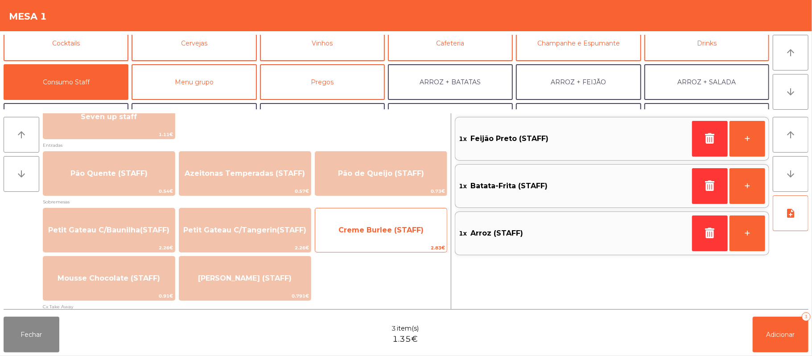
click at [362, 239] on span "Creme Burlee (STAFF)" at bounding box center [381, 230] width 132 height 24
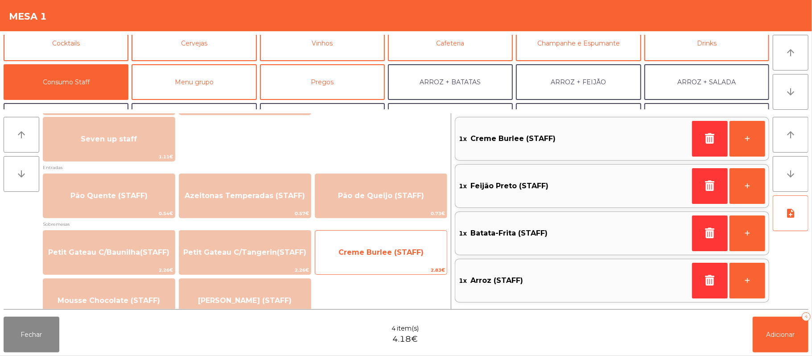
scroll to position [572, 0]
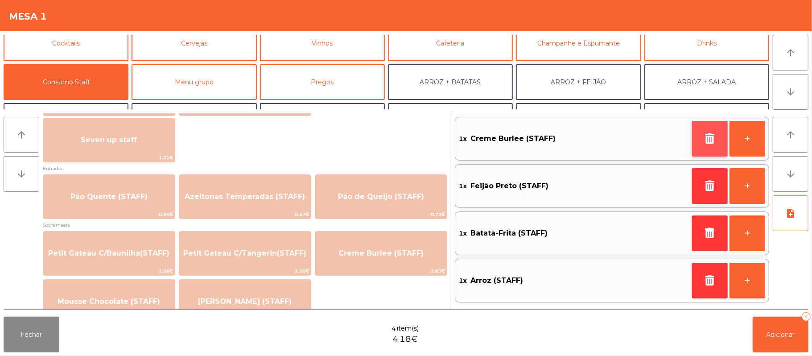
click at [702, 136] on button "button" at bounding box center [710, 139] width 36 height 36
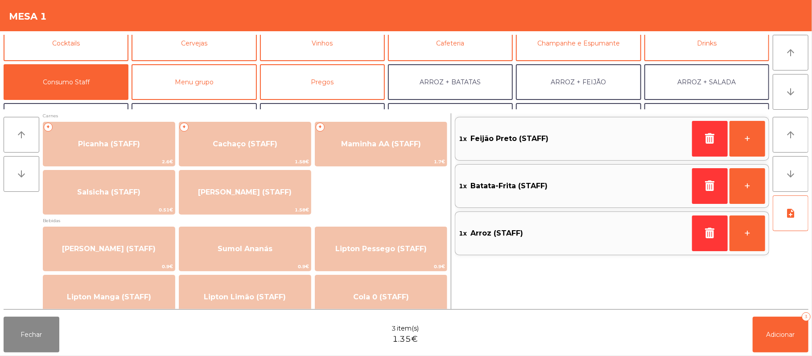
scroll to position [1, 0]
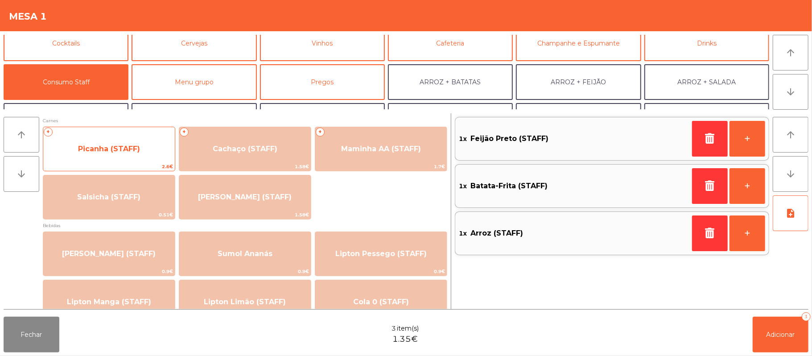
click at [111, 153] on span "Picanha (STAFF)" at bounding box center [109, 149] width 132 height 24
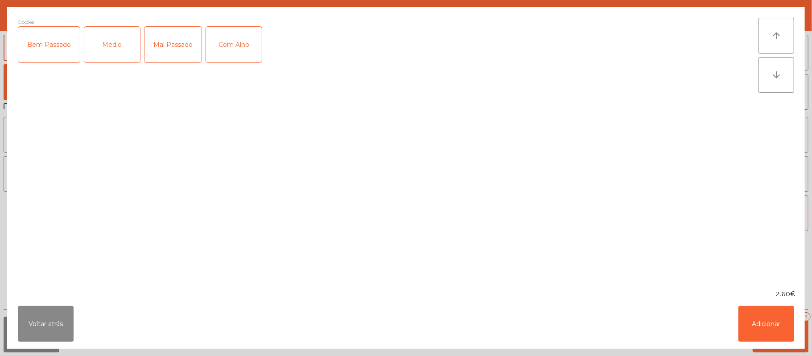
click at [107, 53] on div "Medio" at bounding box center [112, 45] width 56 height 36
click at [224, 43] on div "Com Alho" at bounding box center [234, 45] width 56 height 36
click at [743, 318] on button "Adicionar" at bounding box center [767, 324] width 56 height 36
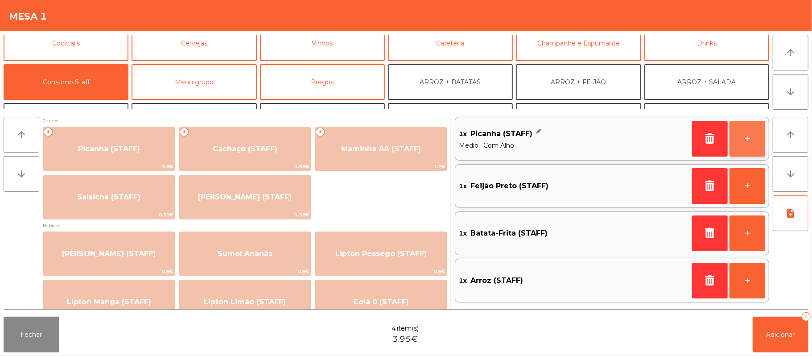
click at [746, 147] on button "+" at bounding box center [748, 139] width 36 height 36
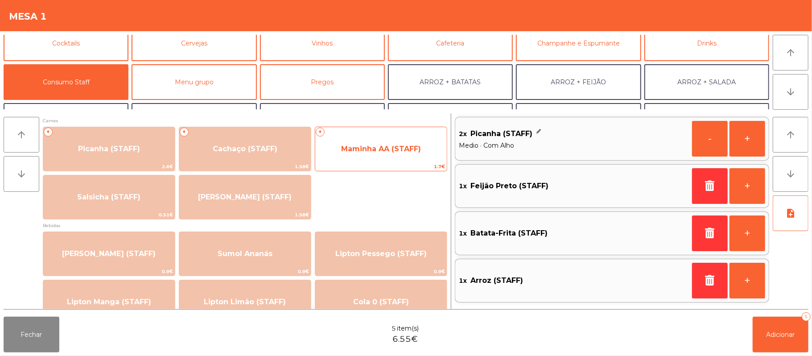
click at [372, 158] on span "Maminha AA (STAFF)" at bounding box center [381, 149] width 132 height 24
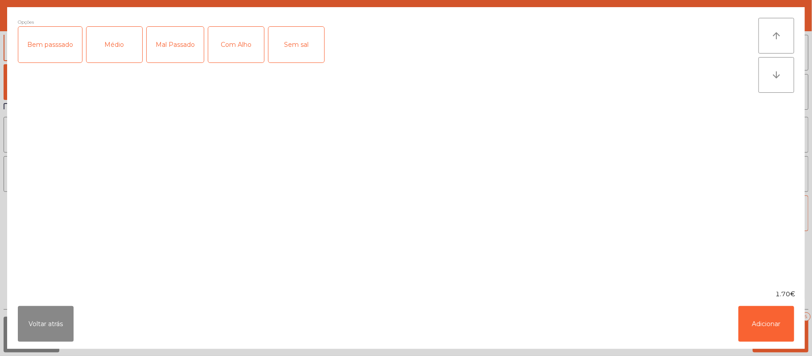
click at [120, 52] on div "Médio" at bounding box center [115, 45] width 56 height 36
click at [239, 56] on div "Com Alho" at bounding box center [236, 45] width 56 height 36
click at [773, 329] on button "Adicionar" at bounding box center [767, 324] width 56 height 36
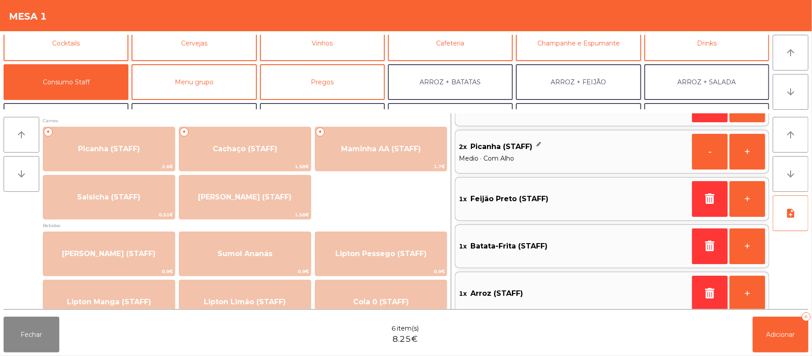
scroll to position [45, 0]
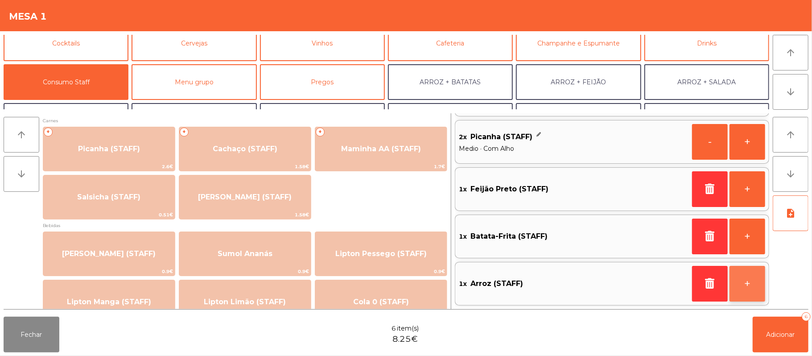
click at [744, 288] on button "+" at bounding box center [748, 284] width 36 height 36
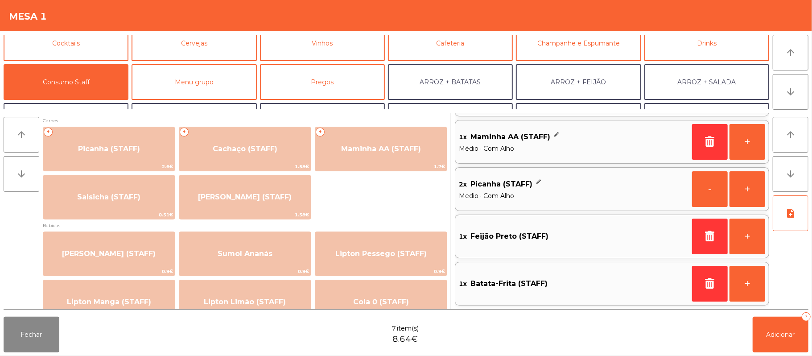
scroll to position [4, 0]
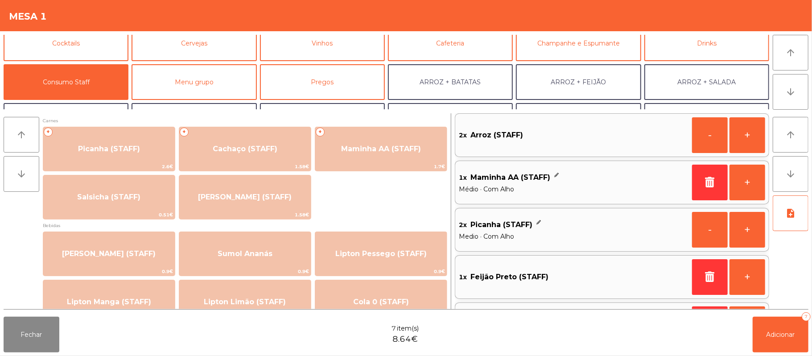
click at [546, 261] on div "1x Feijão Preto (STAFF) +" at bounding box center [612, 277] width 314 height 44
click at [562, 210] on div "2x Picanha (STAFF) Medio · Com Alho - +" at bounding box center [612, 230] width 314 height 44
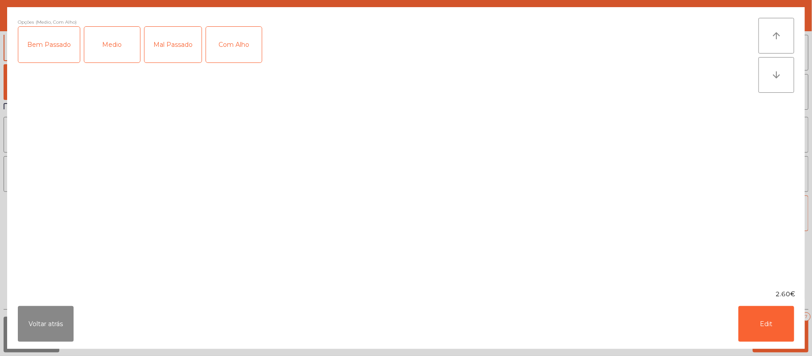
scroll to position [45, 0]
click at [46, 320] on button "Voltar atrás" at bounding box center [46, 324] width 56 height 36
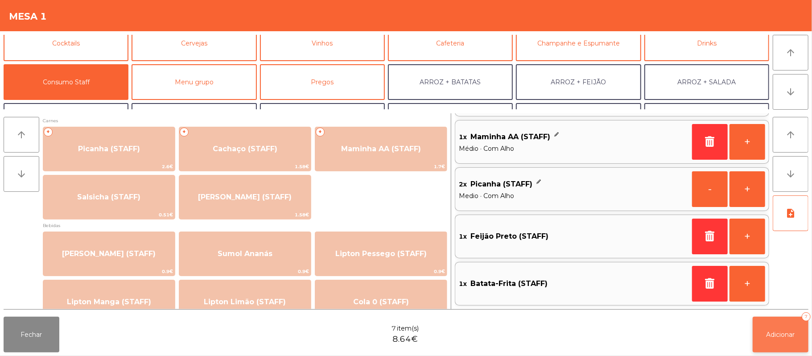
click at [777, 332] on span "Adicionar" at bounding box center [781, 334] width 29 height 8
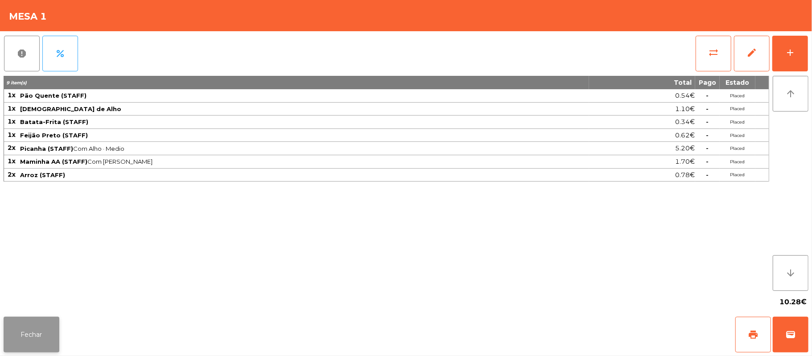
click at [29, 332] on button "Fechar" at bounding box center [32, 335] width 56 height 36
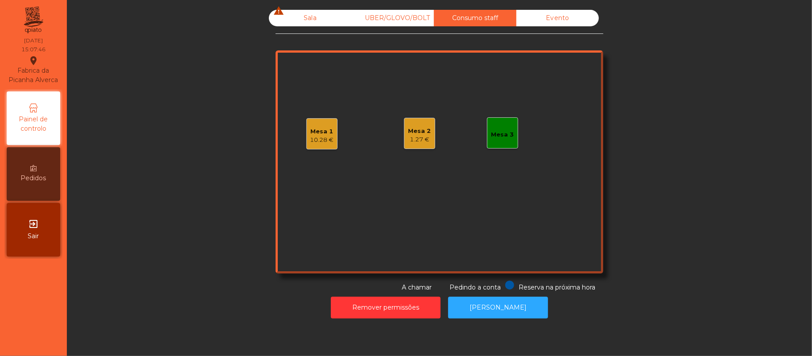
click at [304, 15] on div "Sala warning" at bounding box center [310, 18] width 83 height 17
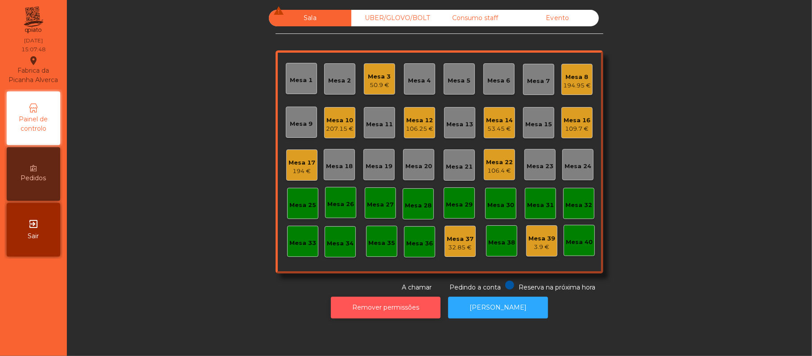
click at [395, 298] on button "Remover permissões" at bounding box center [386, 308] width 110 height 22
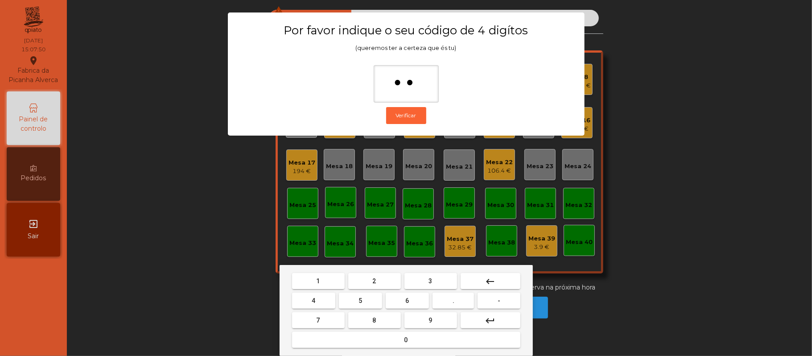
type input "***"
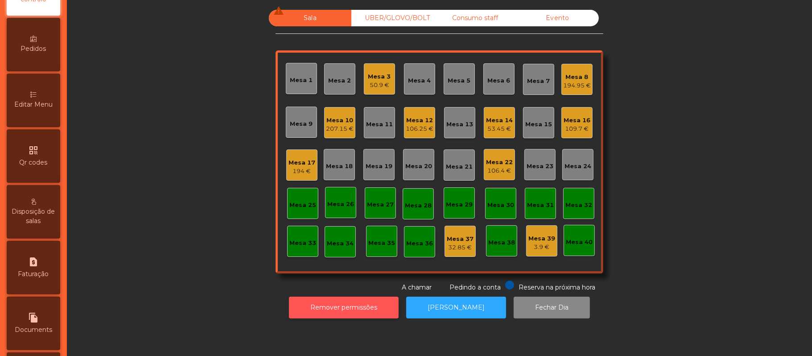
scroll to position [146, 0]
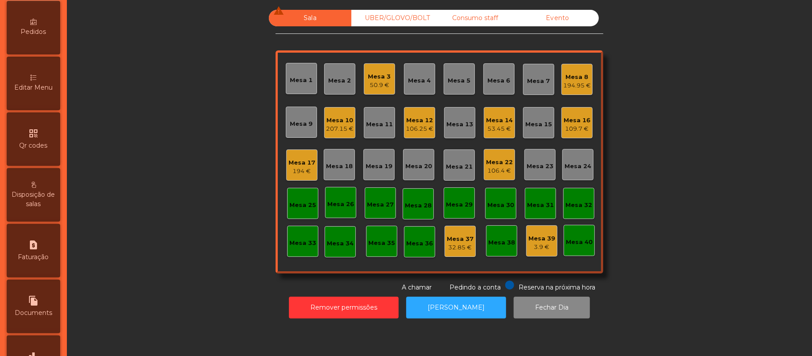
click at [47, 261] on span "Faturação" at bounding box center [33, 256] width 31 height 9
select select "*"
select select "****"
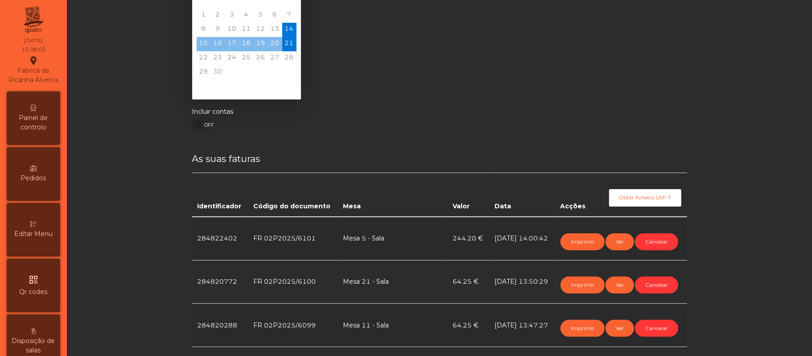
click at [48, 132] on span "Painel de controlo" at bounding box center [33, 122] width 49 height 19
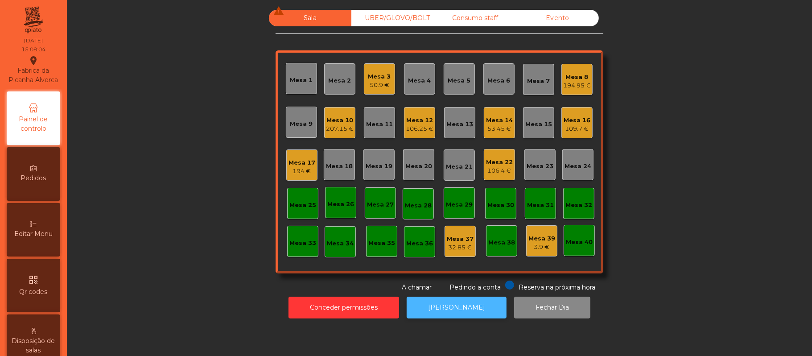
click at [465, 301] on button "[PERSON_NAME]" at bounding box center [457, 308] width 100 height 22
click at [305, 171] on div "194 €" at bounding box center [302, 171] width 27 height 9
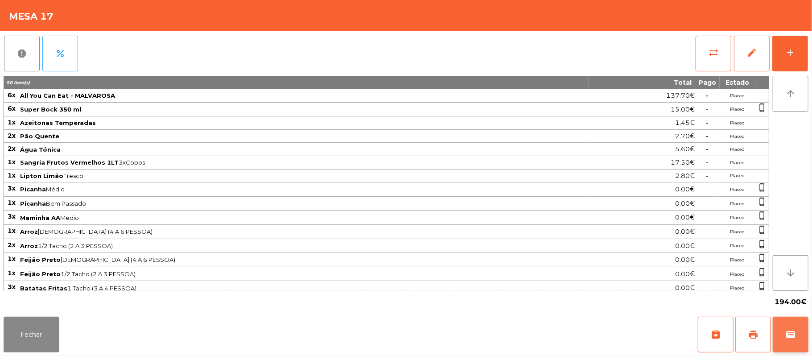
click at [784, 334] on button "wallet" at bounding box center [791, 335] width 36 height 36
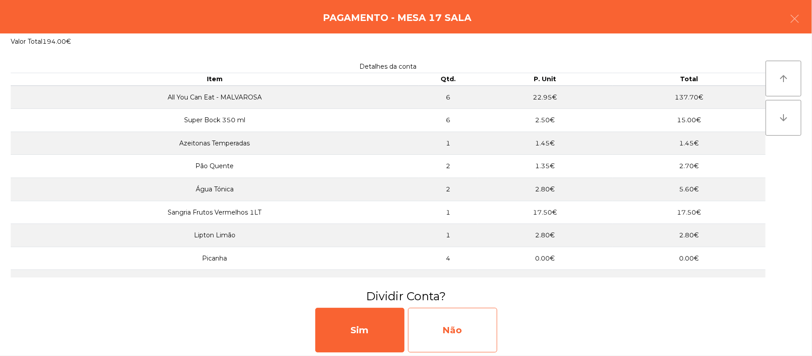
click at [471, 327] on div "Não" at bounding box center [452, 330] width 89 height 45
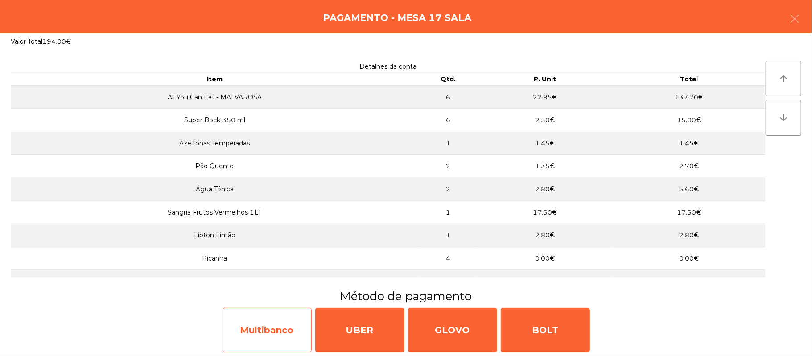
click at [296, 330] on div "Multibanco" at bounding box center [267, 330] width 89 height 45
select select "**"
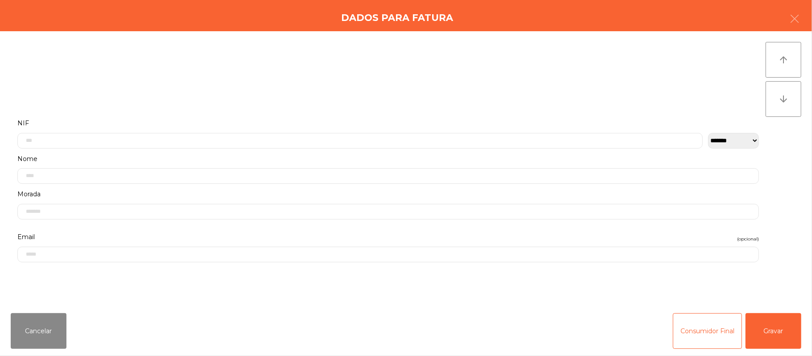
click at [420, 157] on label "Nome" at bounding box center [388, 159] width 742 height 12
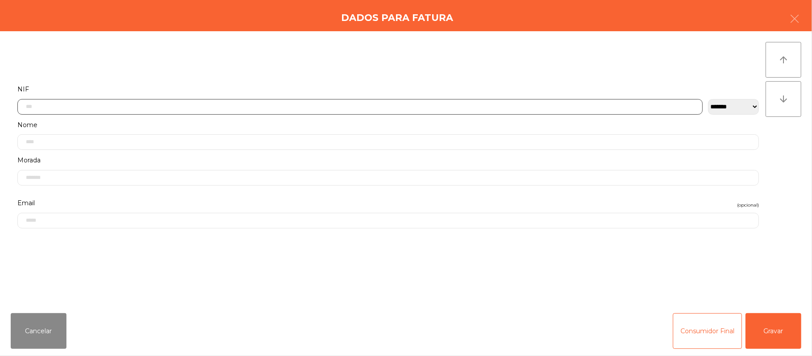
click at [136, 109] on input "text" at bounding box center [359, 107] width 685 height 16
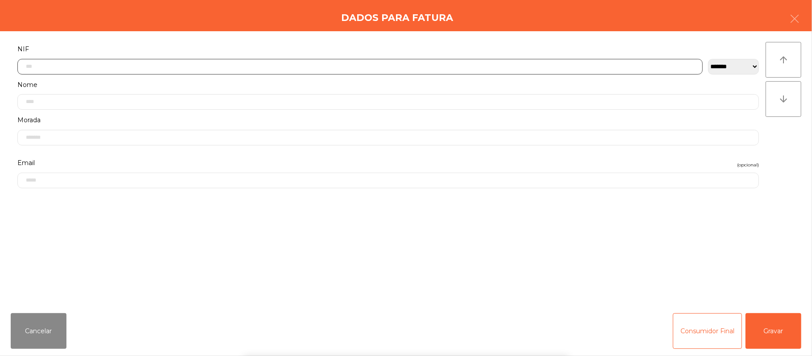
scroll to position [75, 0]
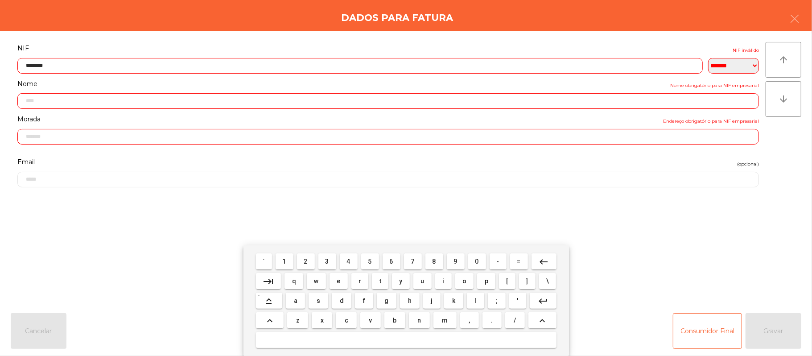
type input "*********"
type input "**********"
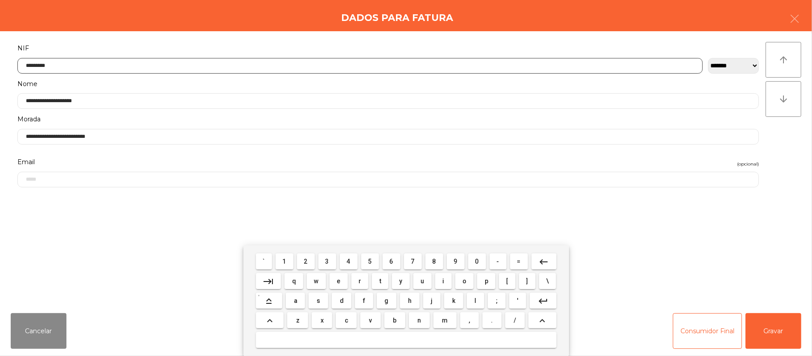
type input "*********"
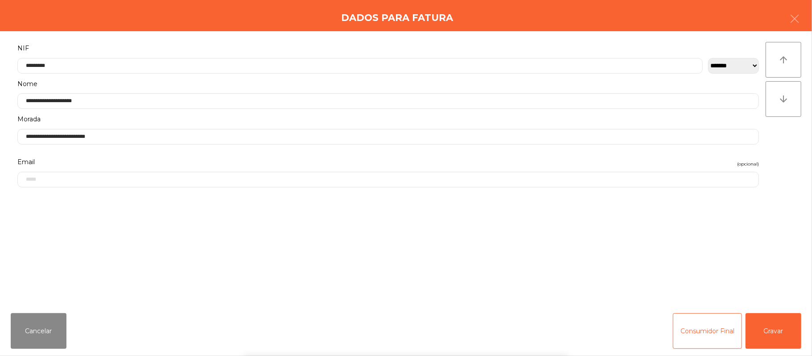
click at [766, 334] on div "` 1 2 3 4 5 6 7 8 9 0 - = keyboard_backspace keyboard_tab q w e r t y u i o p […" at bounding box center [406, 300] width 812 height 111
click at [764, 318] on button "Gravar" at bounding box center [774, 331] width 56 height 36
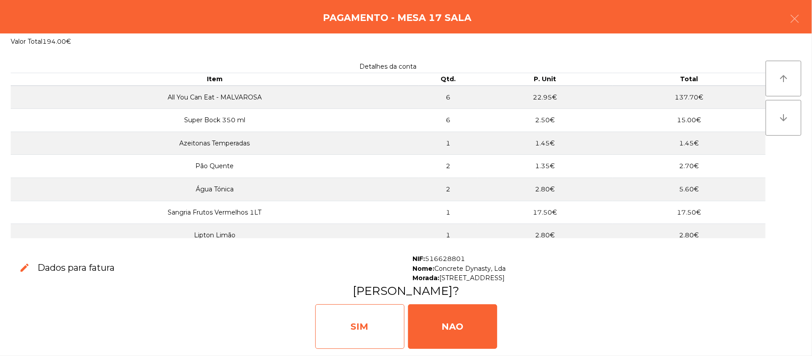
click at [359, 339] on div "SIM" at bounding box center [359, 326] width 89 height 45
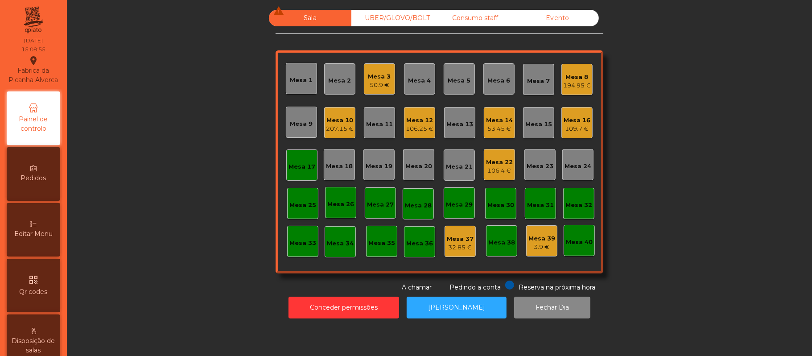
click at [300, 163] on div "Mesa 17" at bounding box center [302, 166] width 27 height 9
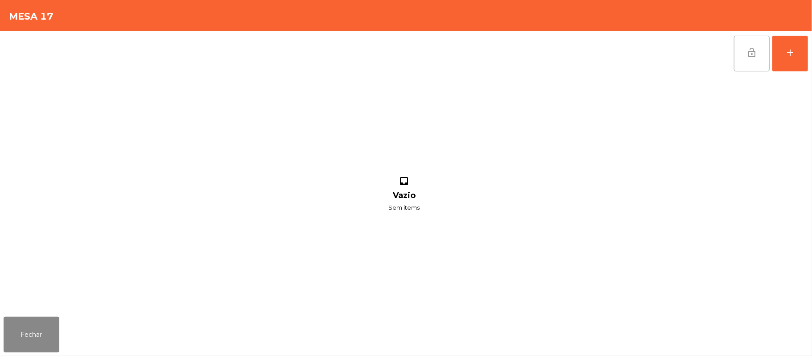
click at [744, 56] on button "lock_open" at bounding box center [752, 54] width 36 height 36
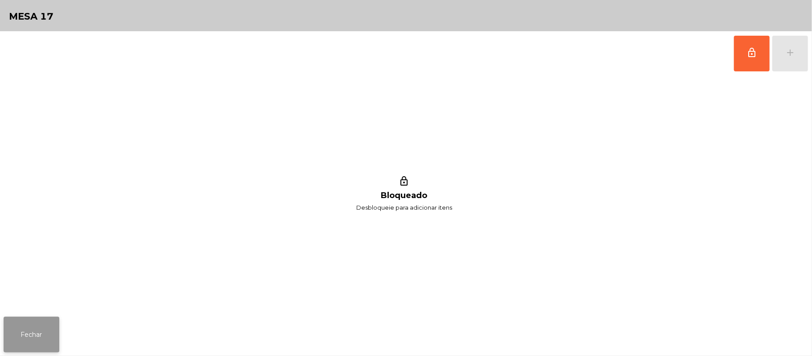
click at [32, 336] on button "Fechar" at bounding box center [32, 335] width 56 height 36
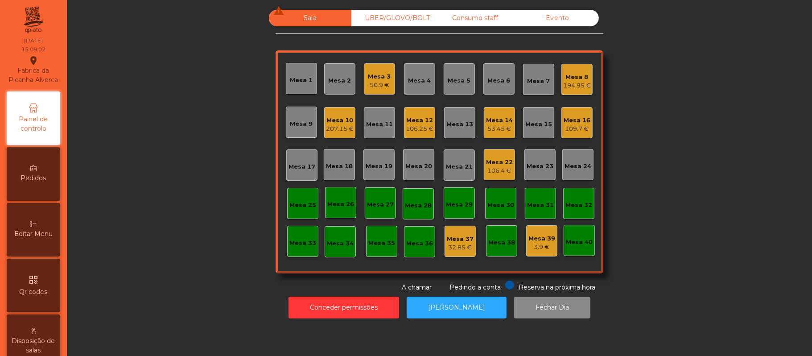
click at [296, 166] on div "Mesa 17" at bounding box center [302, 166] width 27 height 9
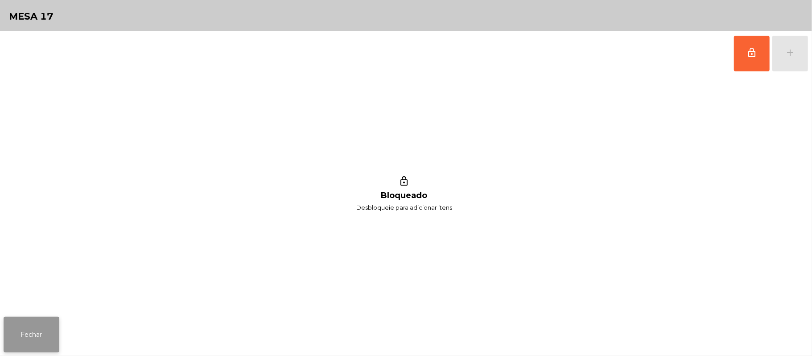
click at [47, 334] on button "Fechar" at bounding box center [32, 335] width 56 height 36
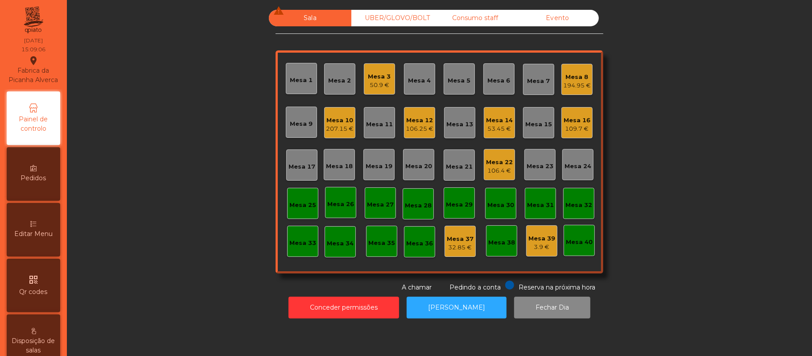
click at [425, 121] on div "Mesa 12" at bounding box center [420, 120] width 28 height 9
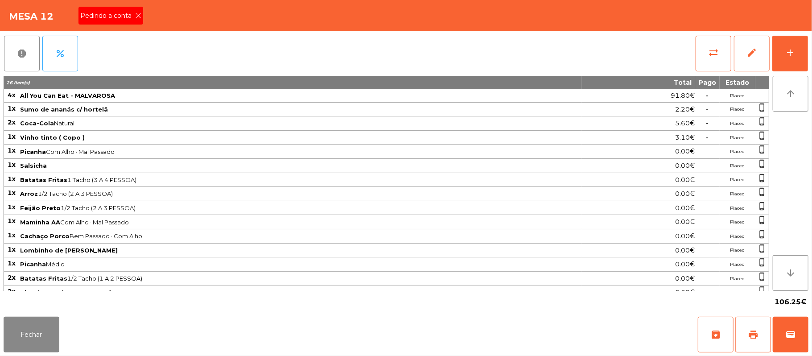
click at [137, 15] on icon at bounding box center [138, 15] width 6 height 6
click at [28, 333] on button "Fechar" at bounding box center [32, 335] width 56 height 36
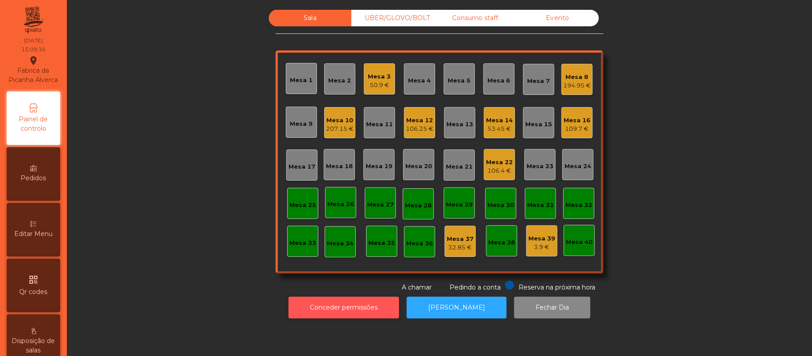
click at [351, 300] on button "Conceder permissões" at bounding box center [344, 308] width 111 height 22
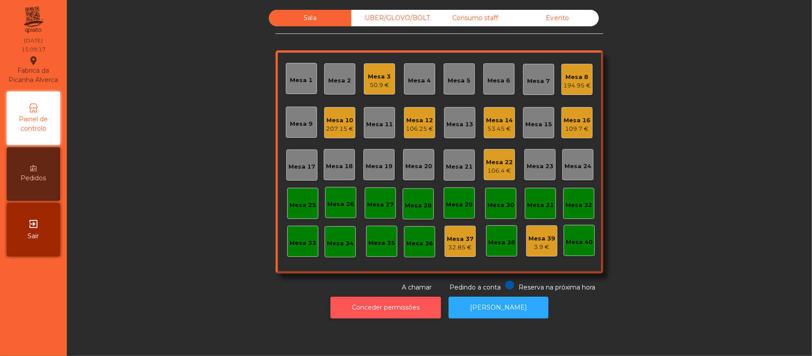
click at [404, 305] on button "Conceder permissões" at bounding box center [385, 308] width 111 height 22
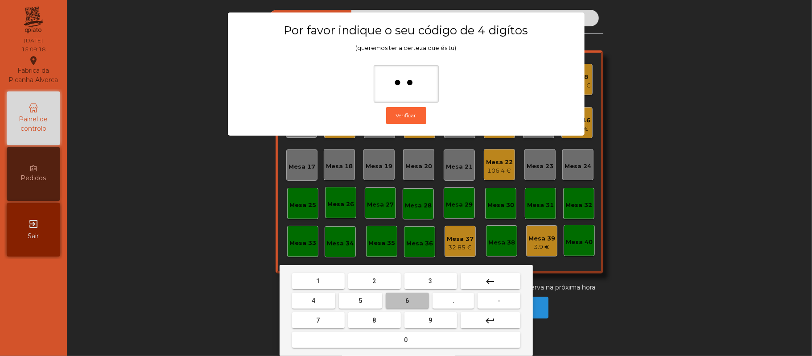
type input "***"
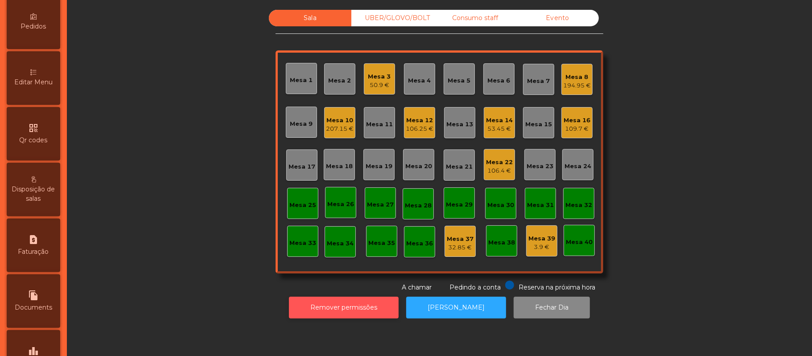
scroll to position [251, 0]
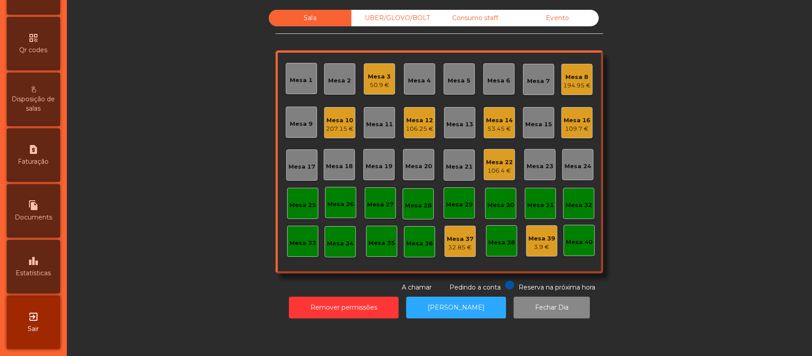
click at [49, 157] on span "Faturação" at bounding box center [33, 161] width 31 height 9
select select "*"
select select "****"
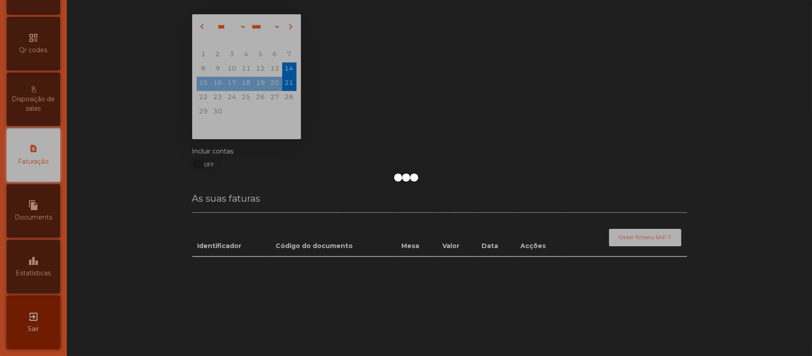
scroll to position [228, 0]
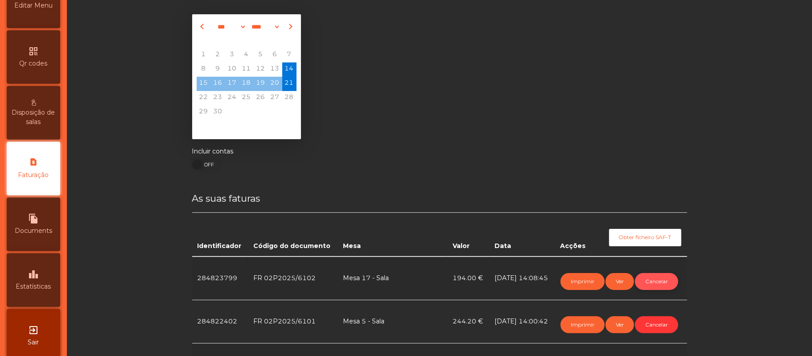
click at [656, 281] on button "Cancelar" at bounding box center [656, 281] width 43 height 17
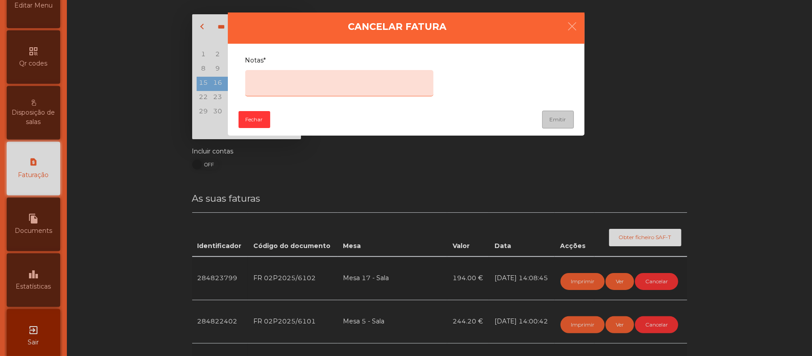
click at [380, 75] on textarea "Notas*" at bounding box center [339, 83] width 188 height 26
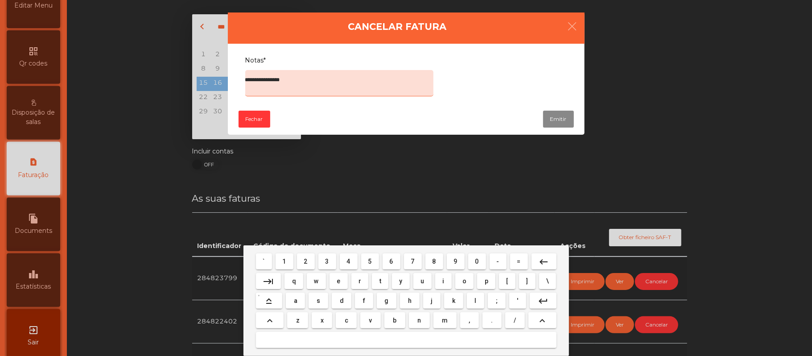
type textarea "**********"
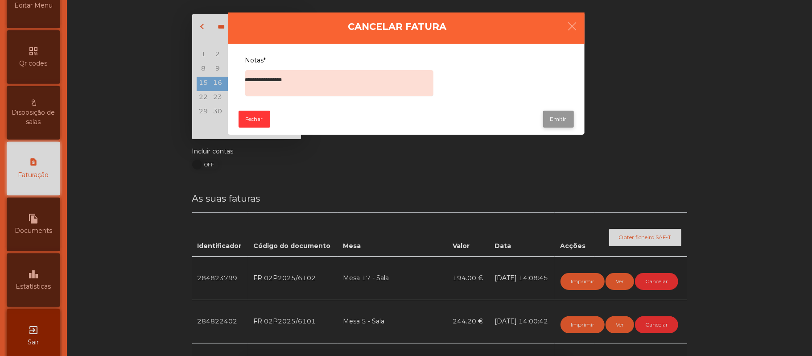
click at [558, 116] on button "Emitir" at bounding box center [558, 119] width 31 height 17
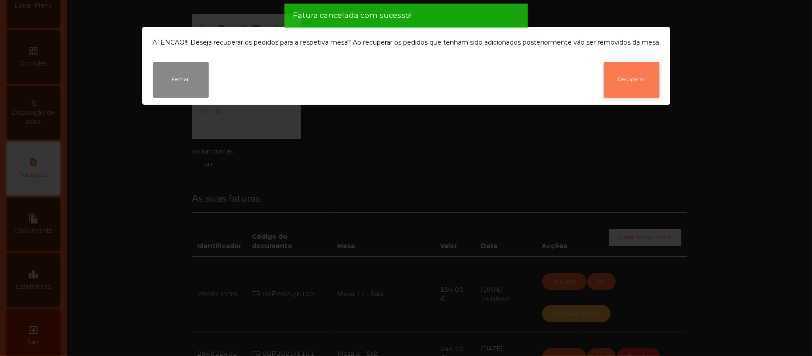
click at [643, 82] on button "Recuperar" at bounding box center [632, 80] width 56 height 36
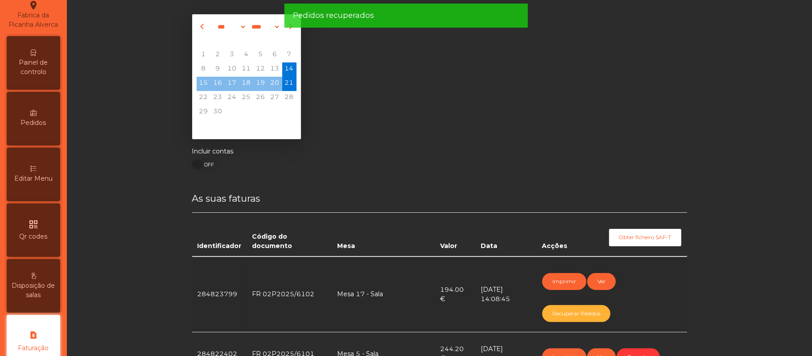
scroll to position [0, 0]
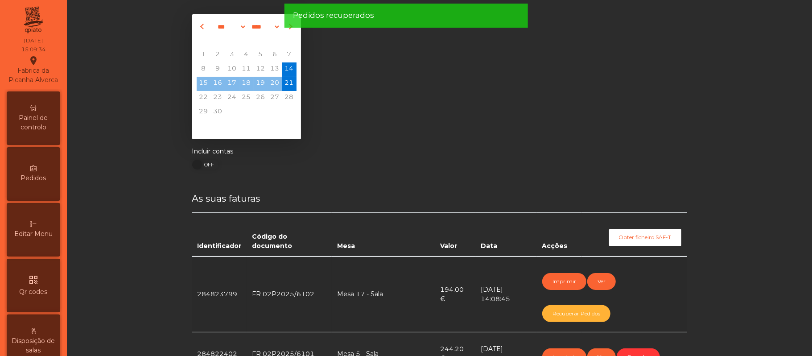
click at [34, 114] on div "Painel de controlo" at bounding box center [34, 118] width 54 height 54
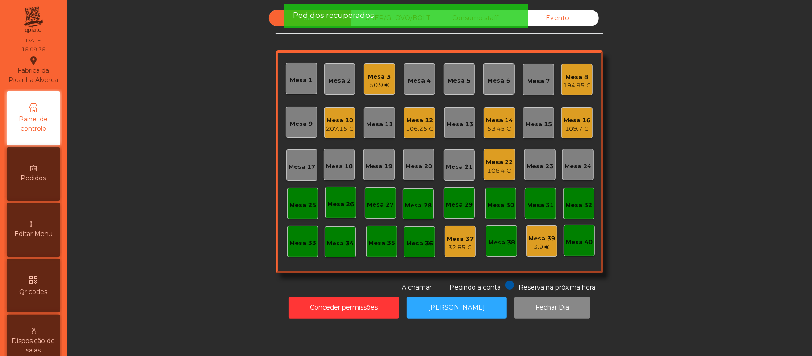
click at [364, 13] on span "Pedidos recuperados" at bounding box center [333, 15] width 81 height 11
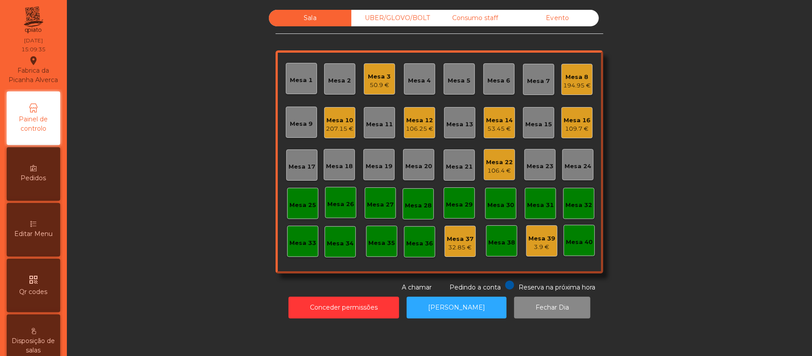
click at [389, 22] on div "UBER/GLOVO/BOLT" at bounding box center [392, 18] width 83 height 17
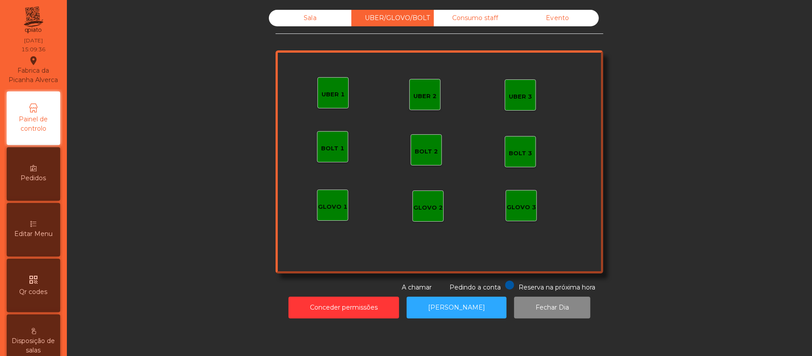
click at [305, 21] on div "Sala" at bounding box center [310, 18] width 83 height 17
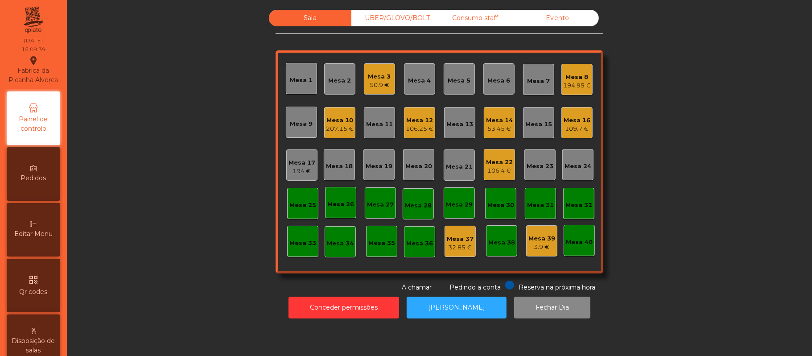
click at [291, 172] on div "194 €" at bounding box center [302, 171] width 27 height 9
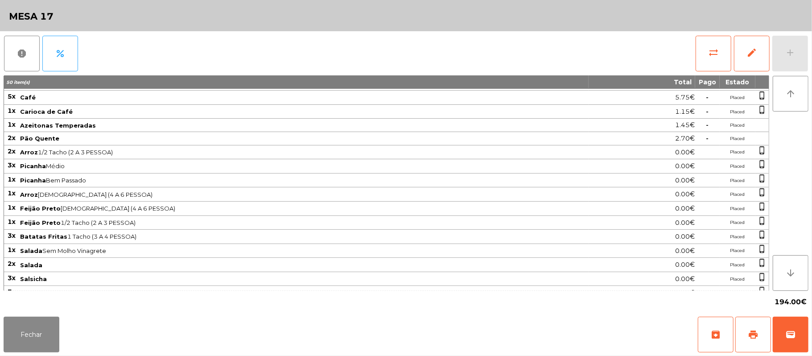
scroll to position [110, 0]
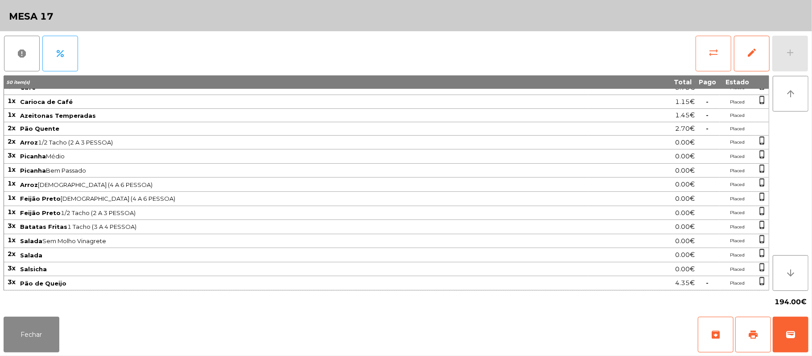
click at [699, 63] on button "sync_alt" at bounding box center [714, 54] width 36 height 36
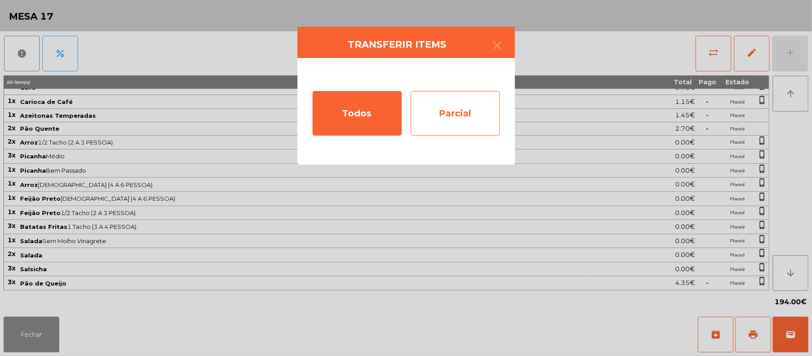
click at [468, 114] on div "Parcial" at bounding box center [455, 113] width 89 height 45
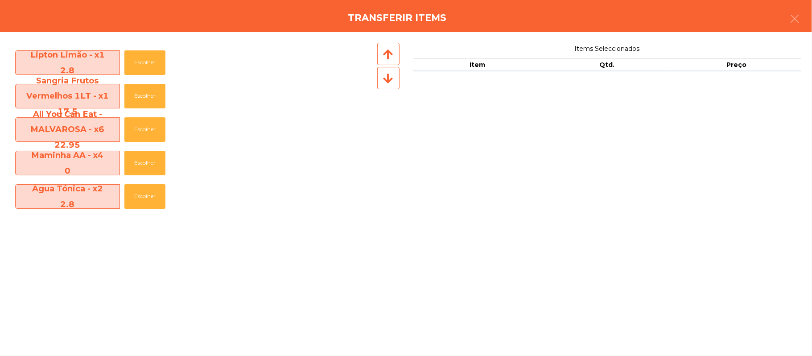
scroll to position [29, 0]
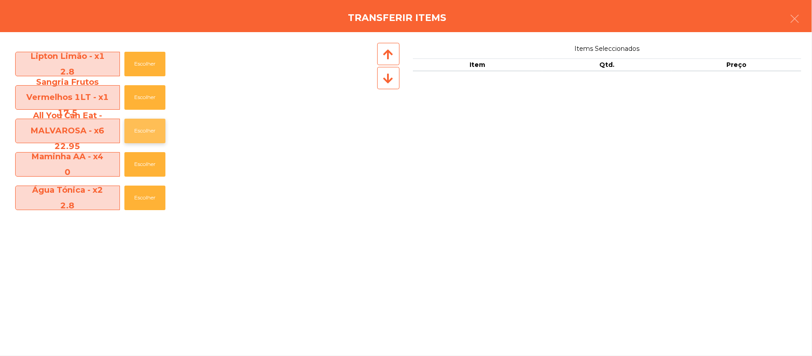
click at [149, 128] on button "Escolher" at bounding box center [144, 131] width 41 height 25
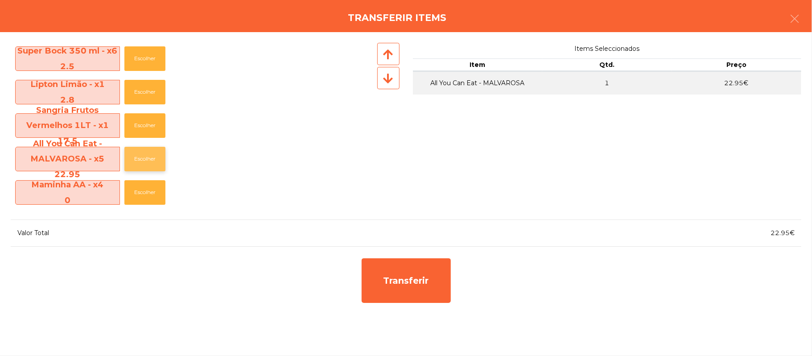
scroll to position [0, 0]
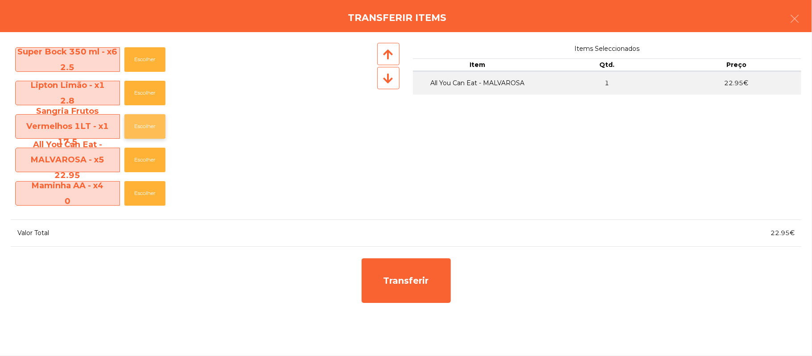
click at [144, 125] on button "Escolher" at bounding box center [144, 126] width 41 height 25
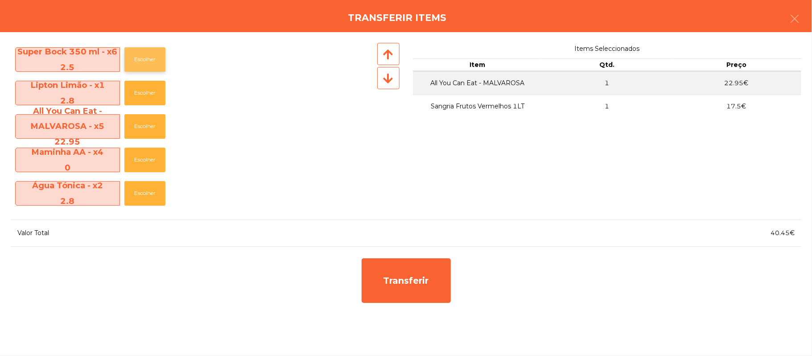
click at [146, 61] on button "Escolher" at bounding box center [144, 59] width 41 height 25
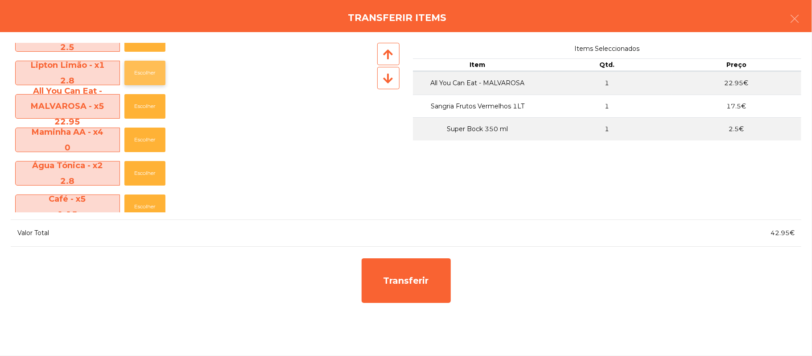
click at [149, 70] on button "Escolher" at bounding box center [144, 73] width 41 height 25
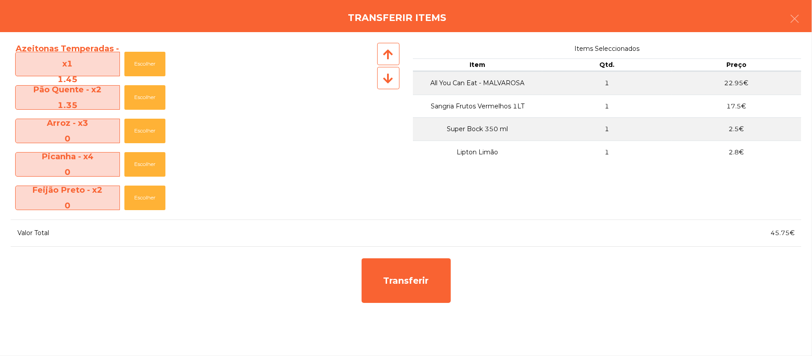
scroll to position [195, 0]
click at [145, 99] on button "Escolher" at bounding box center [144, 98] width 41 height 25
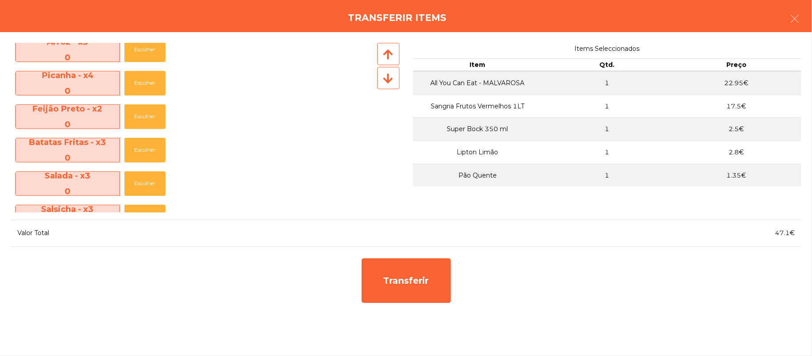
scroll to position [332, 0]
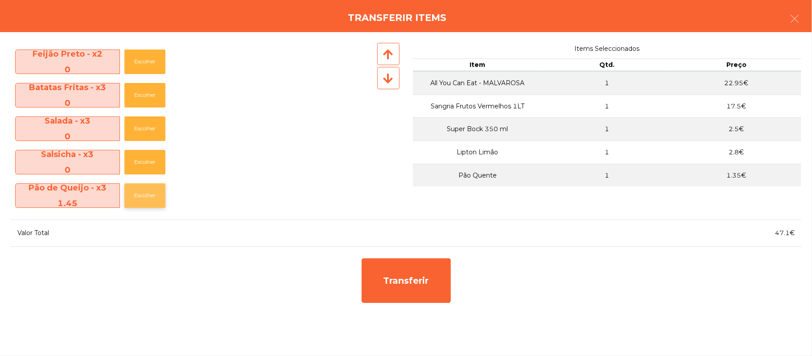
click at [146, 195] on button "Escolher" at bounding box center [144, 195] width 41 height 25
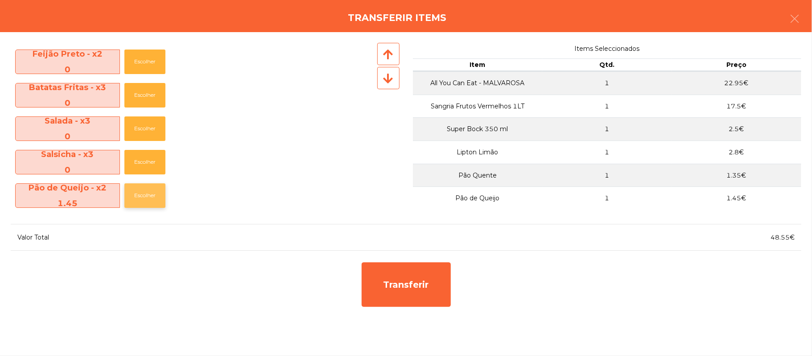
click at [145, 198] on button "Escolher" at bounding box center [144, 195] width 41 height 25
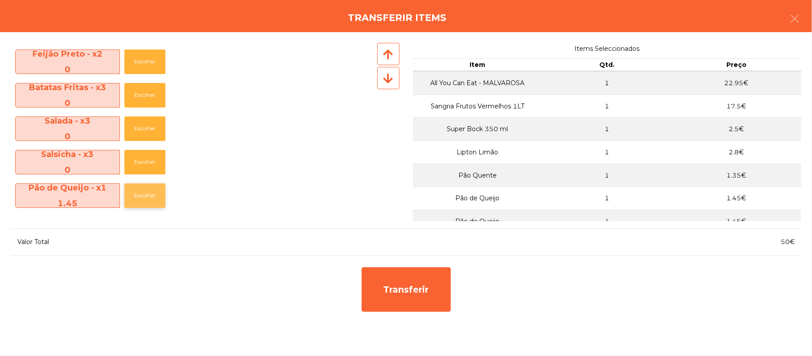
click at [144, 195] on button "Escolher" at bounding box center [144, 195] width 41 height 25
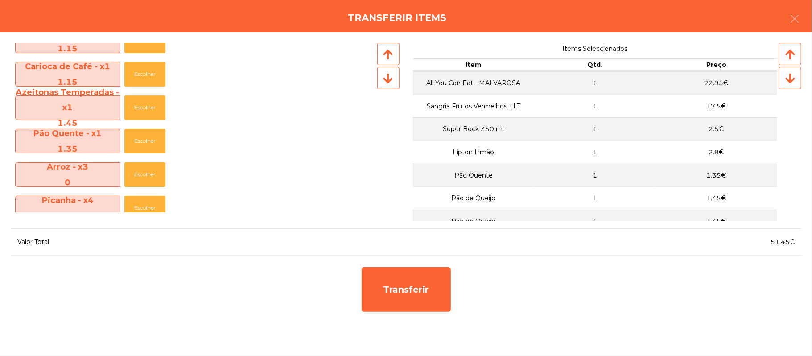
scroll to position [0, 0]
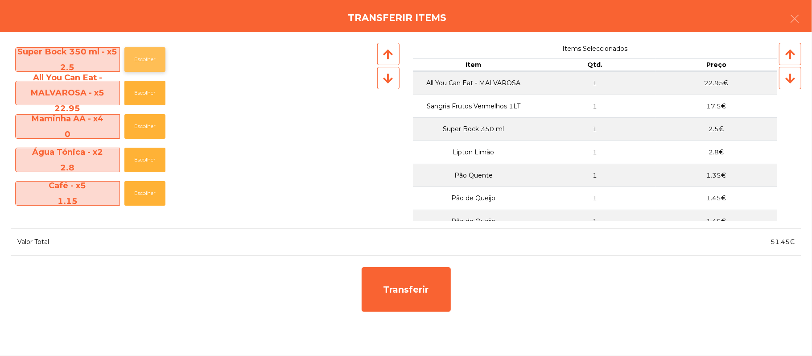
click at [147, 60] on button "Escolher" at bounding box center [144, 59] width 41 height 25
click at [144, 62] on button "Escolher" at bounding box center [144, 59] width 41 height 25
click at [146, 59] on button "Escolher" at bounding box center [144, 59] width 41 height 25
click at [146, 70] on button "Escolher" at bounding box center [144, 59] width 41 height 25
click at [145, 193] on button "Escolher" at bounding box center [144, 193] width 41 height 25
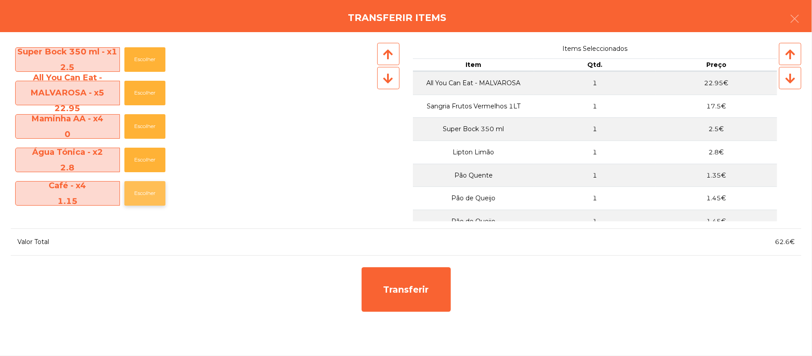
click at [148, 196] on button "Escolher" at bounding box center [144, 193] width 41 height 25
click at [149, 196] on button "Escolher" at bounding box center [144, 193] width 41 height 25
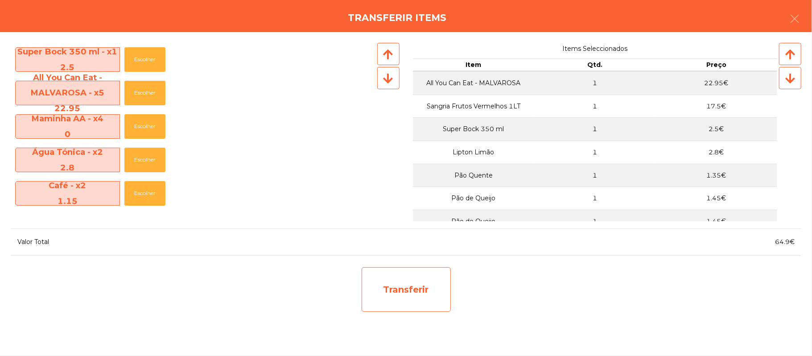
click at [419, 283] on div "Transferir" at bounding box center [406, 289] width 89 height 45
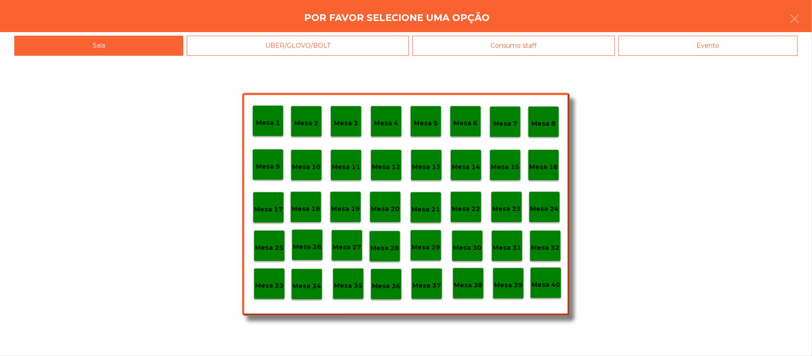
click at [270, 239] on div "Mesa 25" at bounding box center [269, 246] width 29 height 14
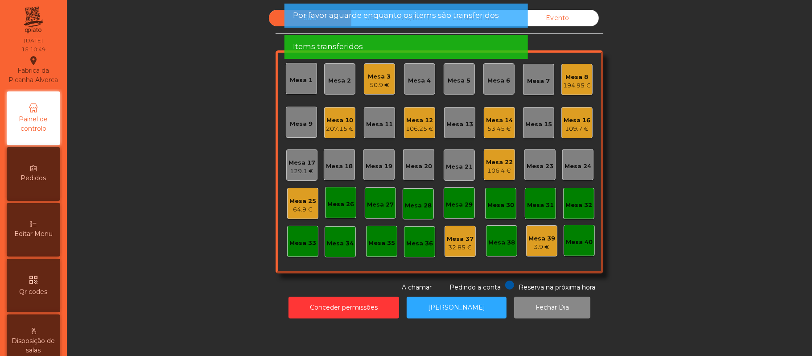
click at [304, 205] on div "64.9 €" at bounding box center [302, 209] width 27 height 9
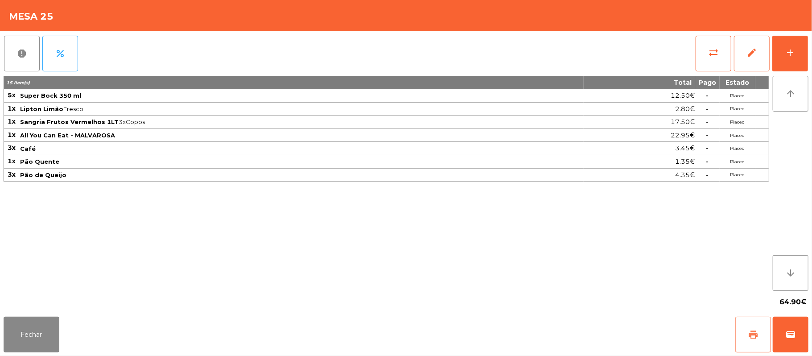
click at [746, 331] on button "print" at bounding box center [753, 335] width 36 height 36
click at [785, 322] on button "wallet" at bounding box center [791, 335] width 36 height 36
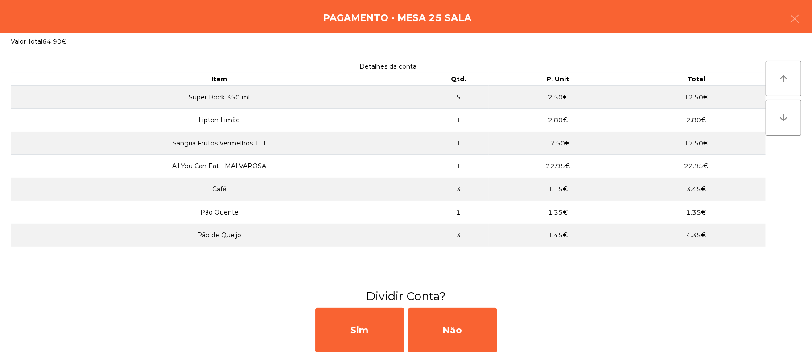
click at [812, 15] on div "Pagamento - Mesa 25 Sala" at bounding box center [406, 16] width 812 height 33
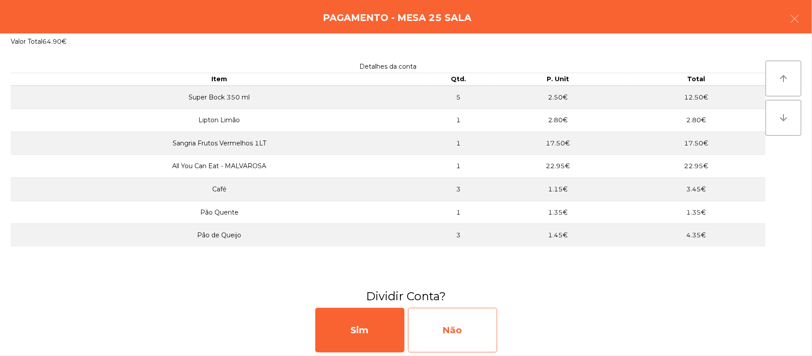
click at [464, 325] on div "Não" at bounding box center [452, 330] width 89 height 45
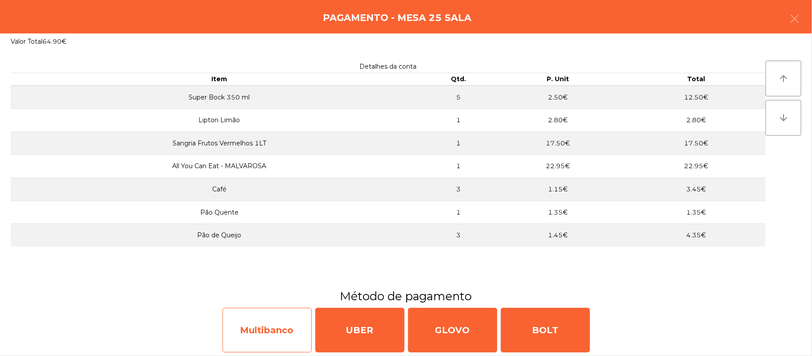
click at [284, 324] on div "Multibanco" at bounding box center [267, 330] width 89 height 45
select select "**"
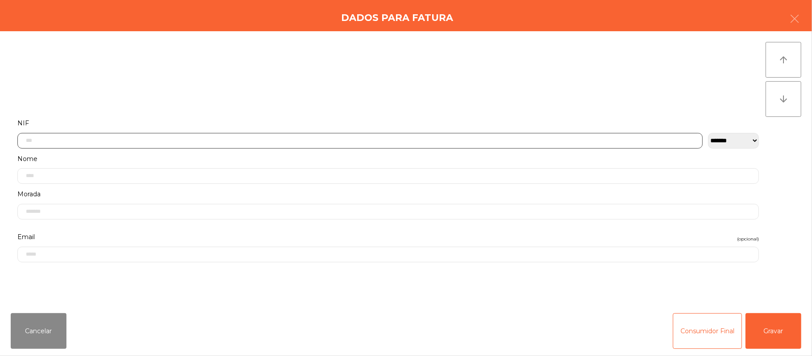
click at [273, 140] on input "text" at bounding box center [359, 141] width 685 height 16
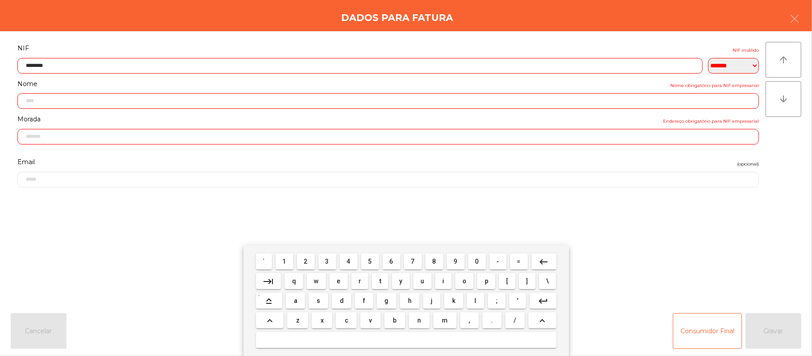
type input "*********"
type input "**********"
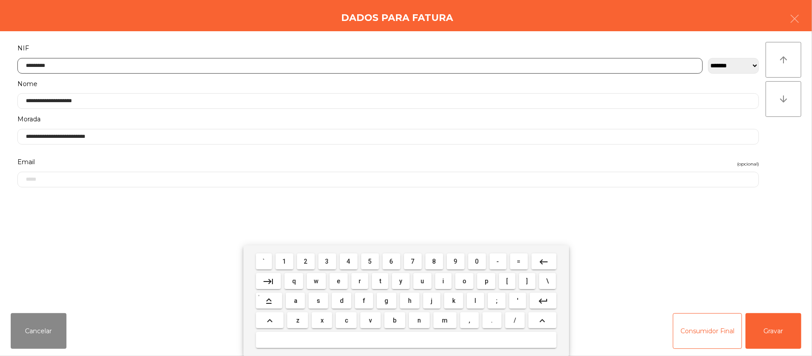
type input "*********"
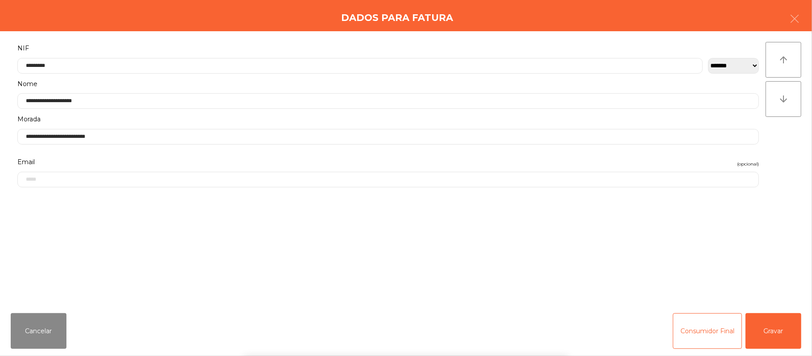
click at [778, 327] on div "` 1 2 3 4 5 6 7 8 9 0 - = keyboard_backspace keyboard_tab q w e r t y u i o p […" at bounding box center [406, 300] width 812 height 111
click at [767, 325] on button "Gravar" at bounding box center [774, 331] width 56 height 36
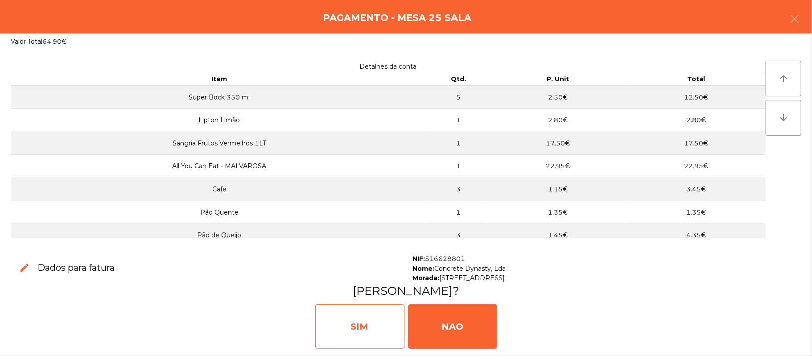
click at [348, 329] on div "SIM" at bounding box center [359, 326] width 89 height 45
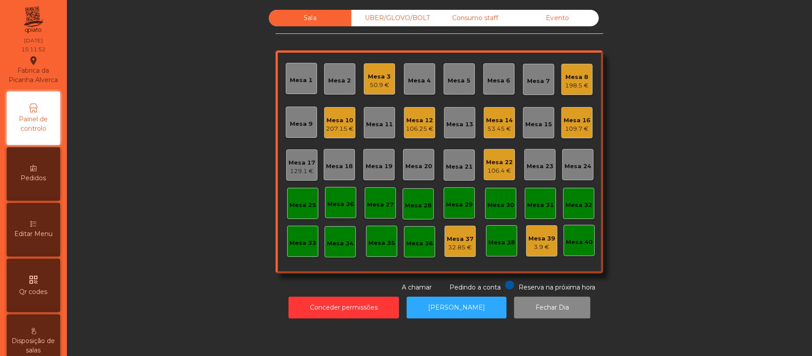
click at [300, 169] on div "129.1 €" at bounding box center [302, 171] width 27 height 9
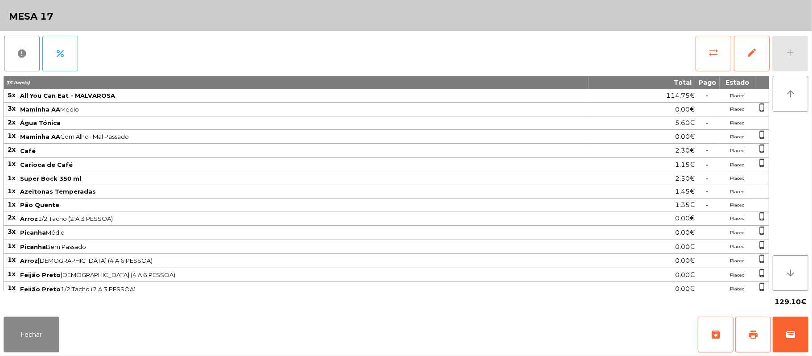
click at [712, 59] on button "sync_alt" at bounding box center [714, 54] width 36 height 36
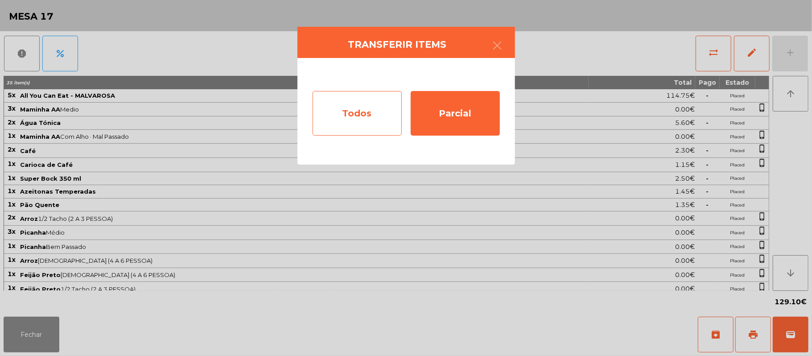
click at [355, 120] on div "Todos" at bounding box center [357, 113] width 89 height 45
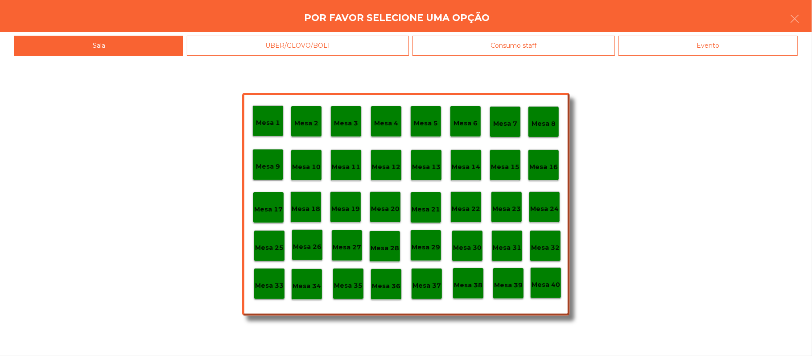
click at [686, 40] on div "Evento" at bounding box center [708, 46] width 179 height 20
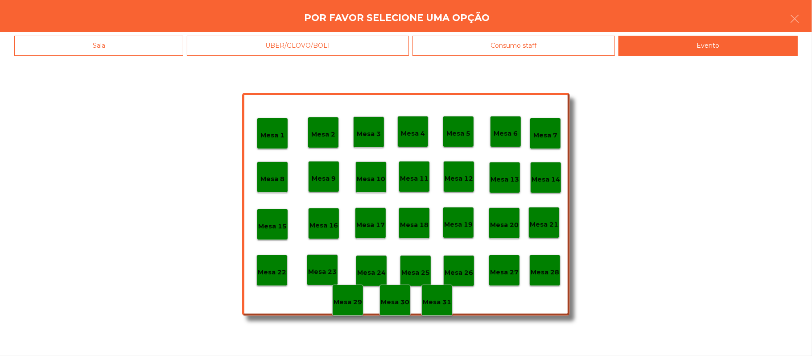
click at [543, 273] on p "Mesa 28" at bounding box center [545, 272] width 29 height 10
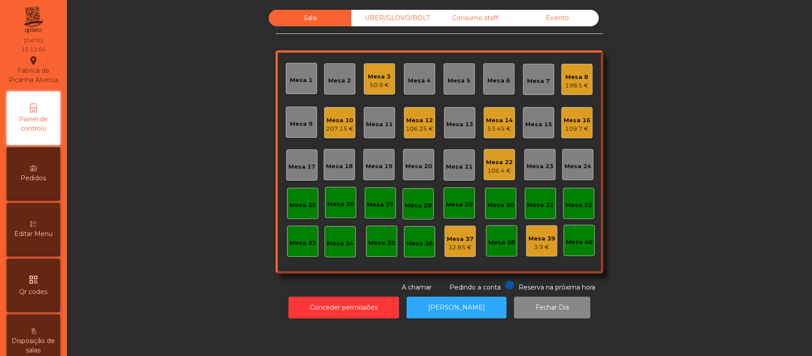
click at [410, 125] on div "106.25 €" at bounding box center [420, 128] width 28 height 9
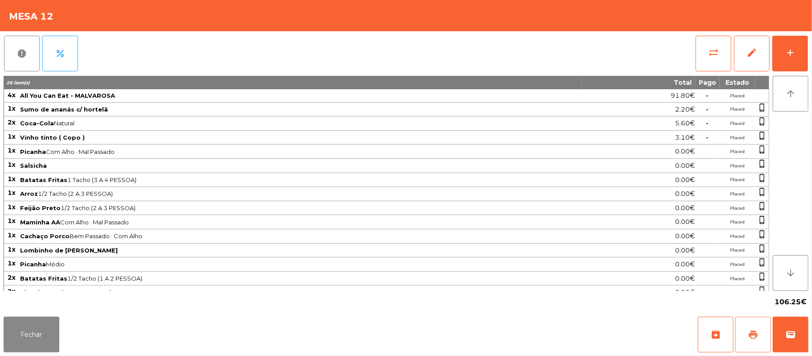
click at [745, 334] on button "print" at bounding box center [753, 335] width 36 height 36
click at [31, 323] on button "Fechar" at bounding box center [32, 335] width 56 height 36
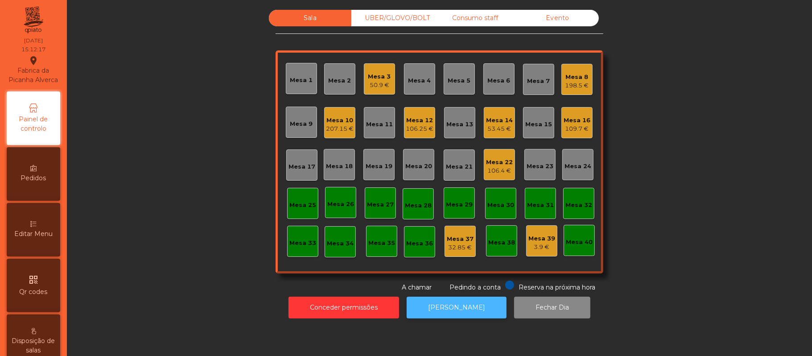
click at [460, 315] on button "[PERSON_NAME]" at bounding box center [457, 308] width 100 height 22
click at [582, 118] on div "Mesa 16" at bounding box center [577, 120] width 27 height 9
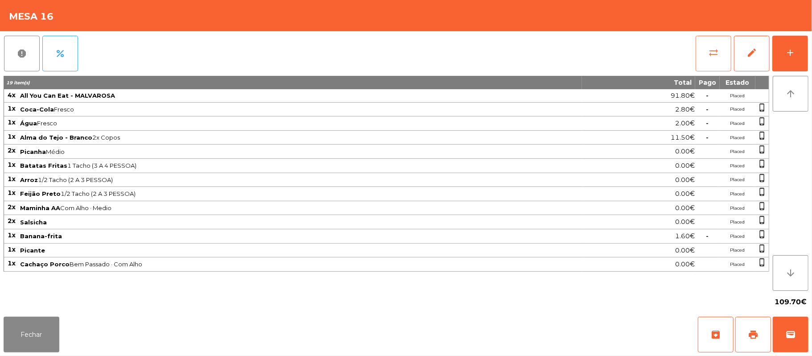
click at [723, 45] on button "sync_alt" at bounding box center [714, 54] width 36 height 36
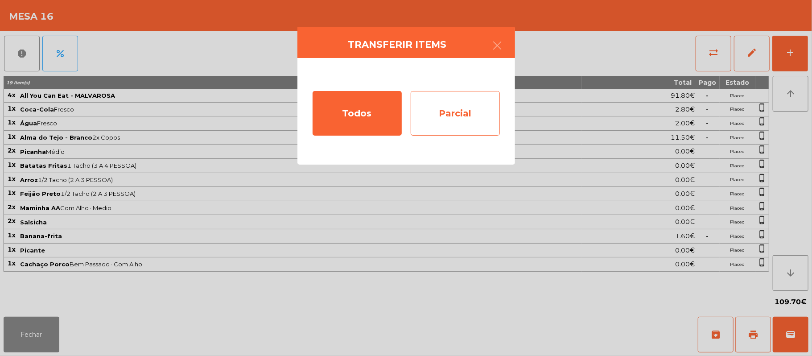
click at [443, 134] on div "Parcial" at bounding box center [455, 113] width 89 height 45
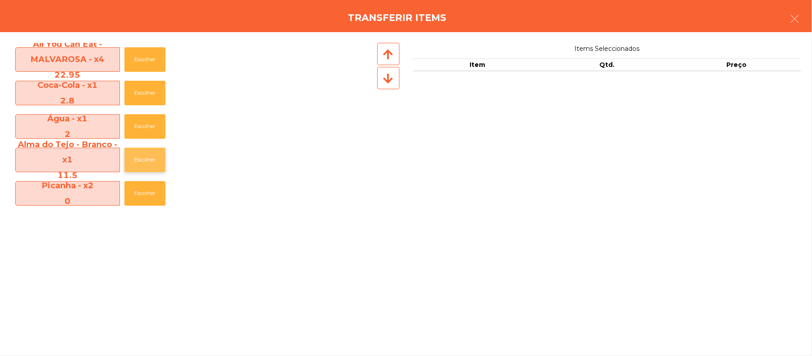
click at [152, 156] on button "Escolher" at bounding box center [144, 160] width 41 height 25
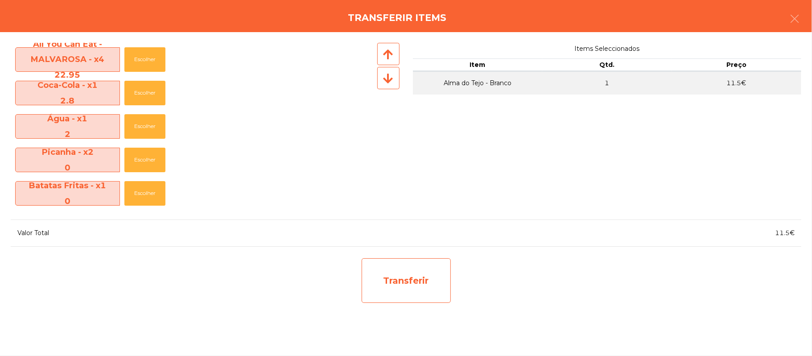
click at [421, 287] on div "Transferir" at bounding box center [406, 280] width 89 height 45
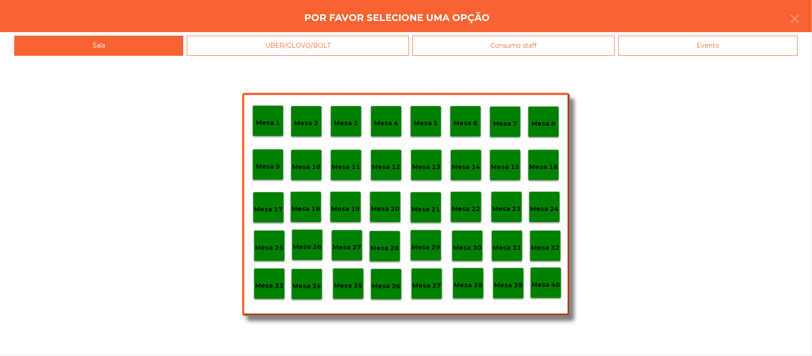
click at [430, 283] on p "Mesa 37" at bounding box center [427, 286] width 29 height 10
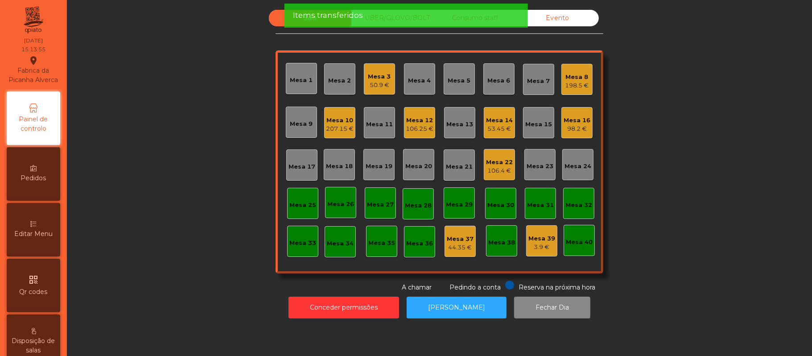
click at [568, 122] on div "Mesa 16" at bounding box center [577, 120] width 27 height 9
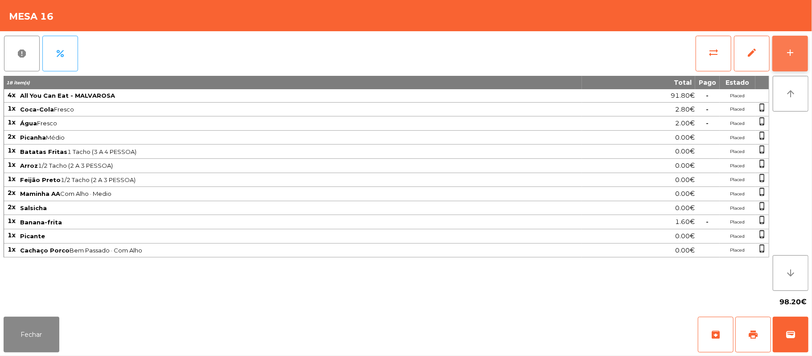
click at [802, 55] on button "add" at bounding box center [790, 54] width 36 height 36
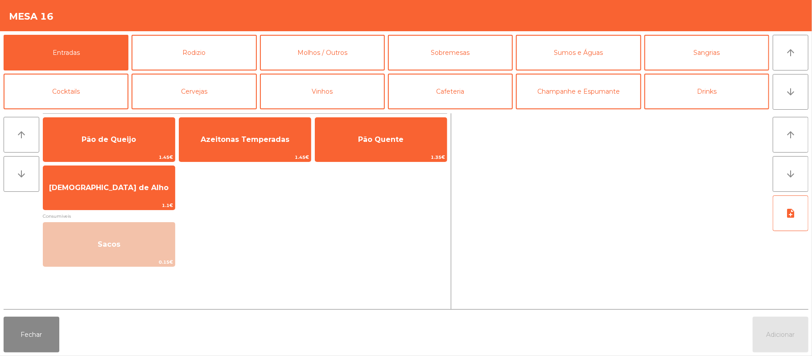
scroll to position [0, 0]
click at [318, 95] on button "Vinhos" at bounding box center [322, 91] width 125 height 36
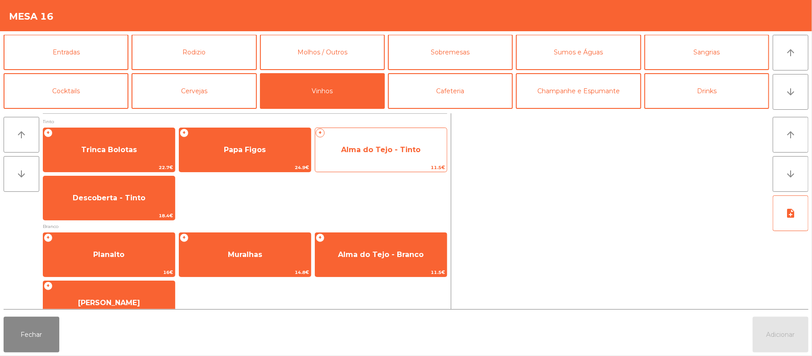
click at [383, 154] on span "Alma do Tejo - Tinto" at bounding box center [381, 150] width 132 height 24
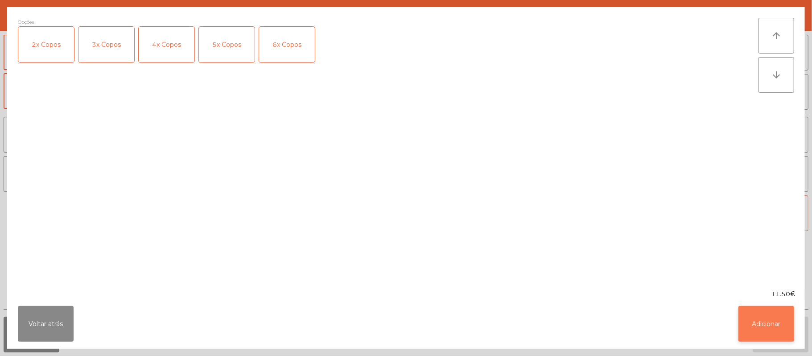
click at [764, 334] on button "Adicionar" at bounding box center [767, 324] width 56 height 36
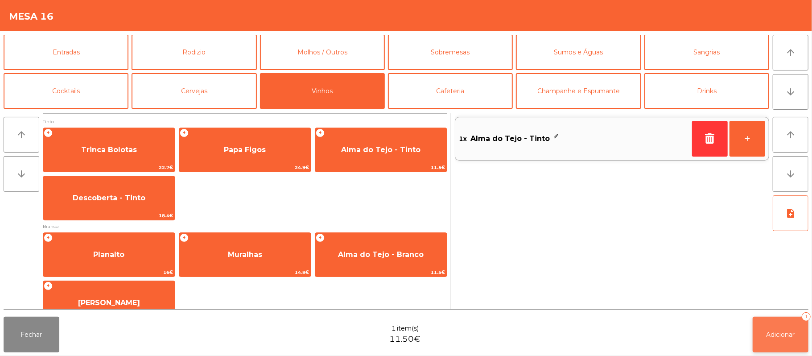
click at [784, 339] on button "Adicionar 1" at bounding box center [781, 335] width 56 height 36
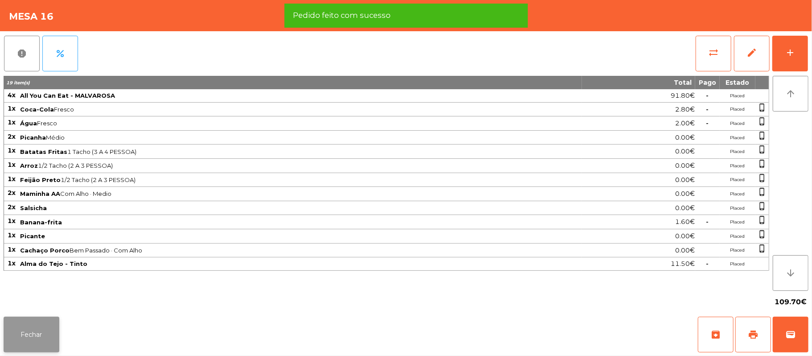
click at [34, 332] on button "Fechar" at bounding box center [32, 335] width 56 height 36
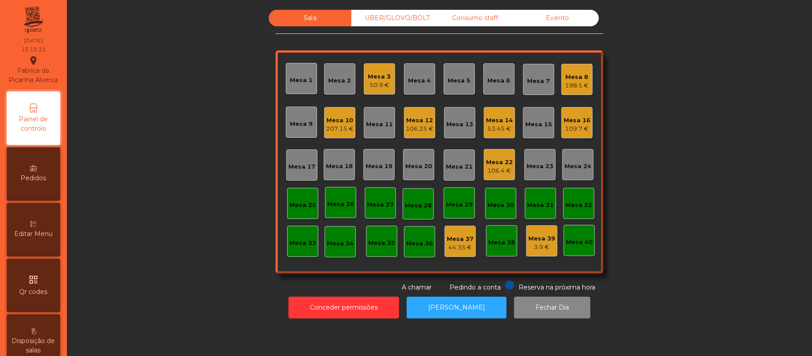
click at [407, 124] on div "106.25 €" at bounding box center [420, 128] width 28 height 9
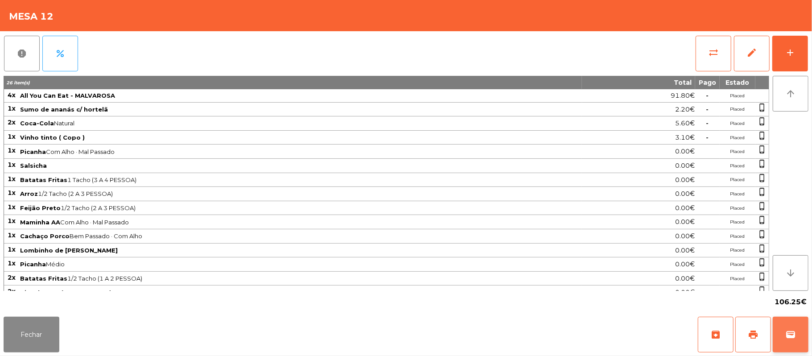
click at [789, 334] on span "wallet" at bounding box center [790, 334] width 11 height 11
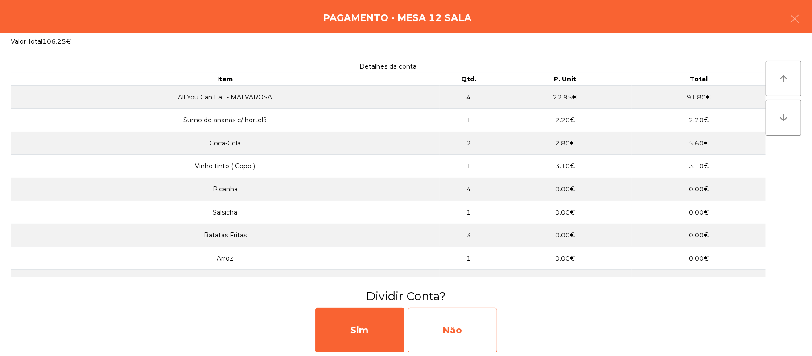
click at [459, 332] on div "Não" at bounding box center [452, 330] width 89 height 45
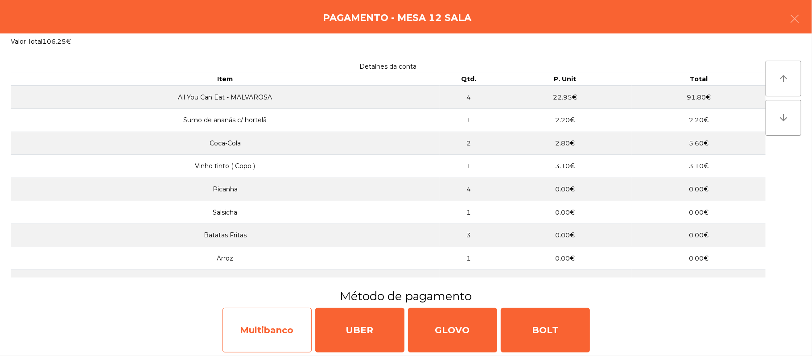
click at [288, 334] on div "Multibanco" at bounding box center [267, 330] width 89 height 45
select select "**"
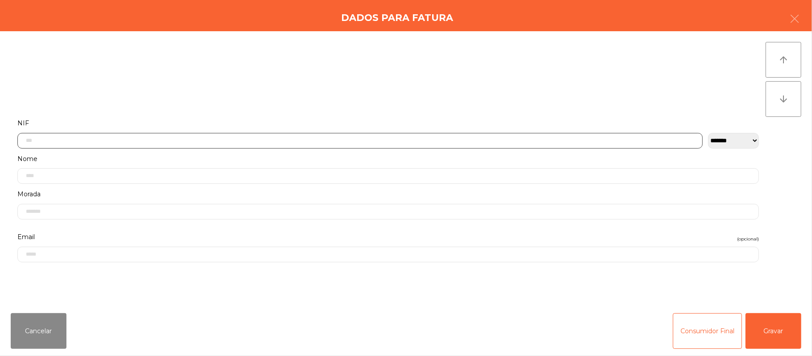
click at [392, 140] on input "text" at bounding box center [359, 141] width 685 height 16
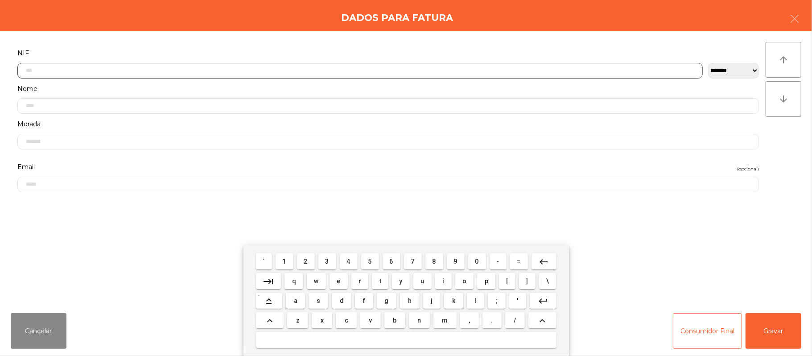
scroll to position [75, 0]
type input "*********"
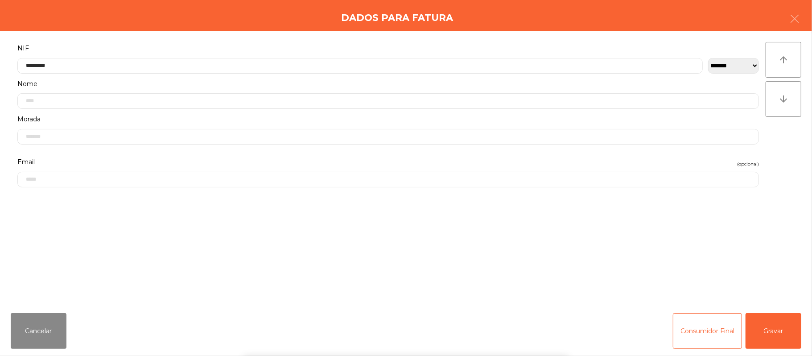
click at [778, 336] on div "` 1 2 3 4 5 6 7 8 9 0 - = keyboard_backspace keyboard_tab q w e r t y u i o p […" at bounding box center [406, 300] width 812 height 111
click at [769, 326] on button "Gravar" at bounding box center [774, 331] width 56 height 36
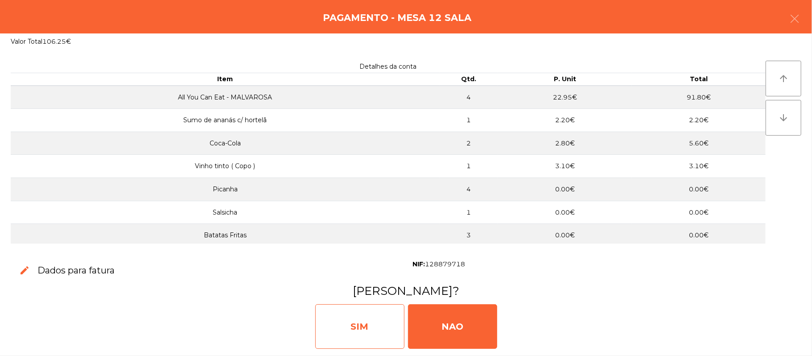
click at [354, 321] on div "SIM" at bounding box center [359, 326] width 89 height 45
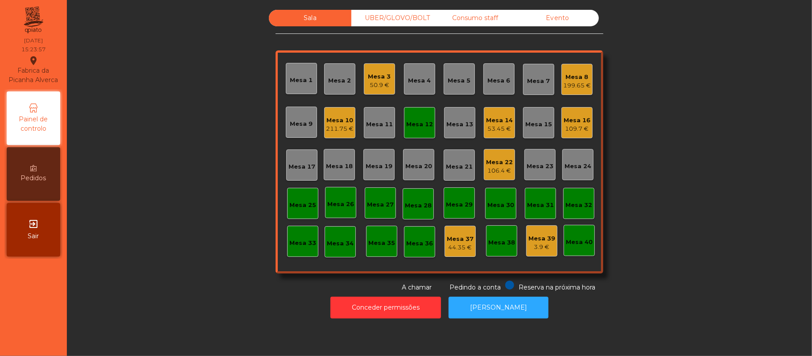
click at [425, 116] on div "Mesa 12" at bounding box center [419, 122] width 27 height 12
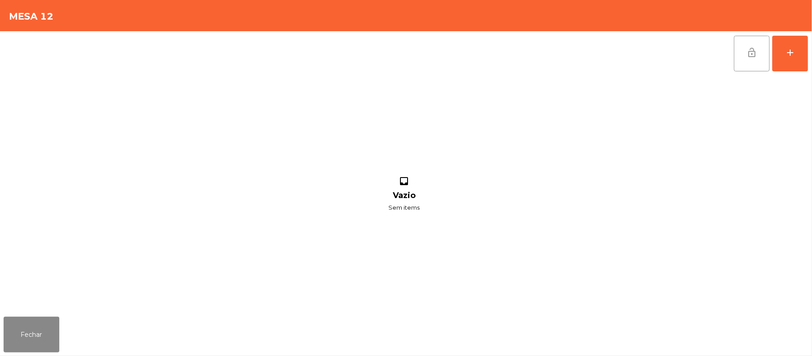
click at [757, 57] on span "lock_open" at bounding box center [752, 52] width 11 height 11
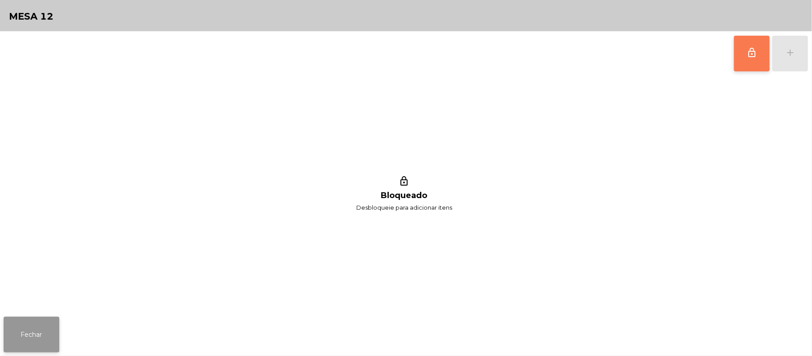
click at [50, 324] on button "Fechar" at bounding box center [32, 335] width 56 height 36
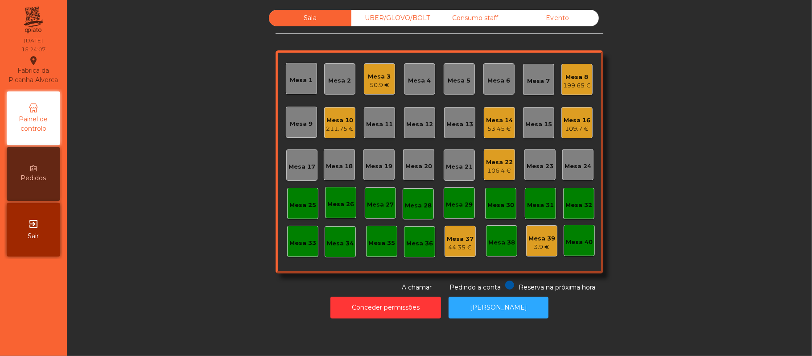
click at [368, 84] on div "50.9 €" at bounding box center [379, 85] width 23 height 9
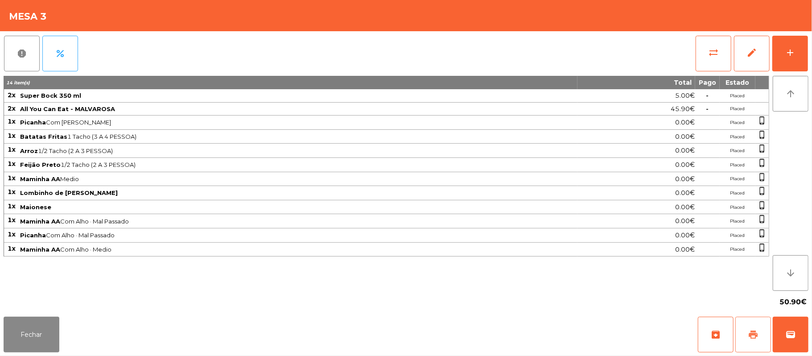
click at [747, 331] on button "print" at bounding box center [753, 335] width 36 height 36
click at [793, 330] on span "wallet" at bounding box center [790, 334] width 11 height 11
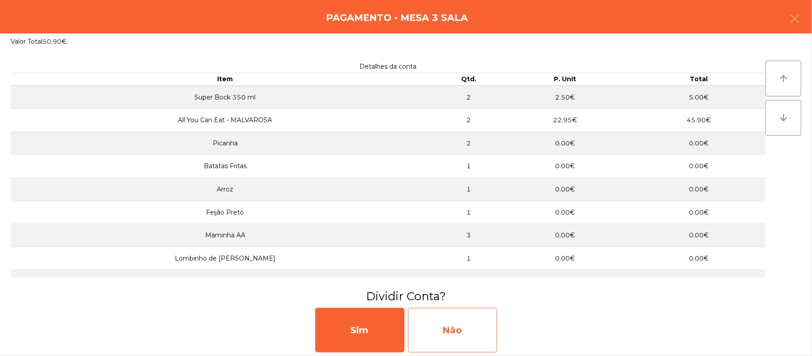
click at [461, 329] on div "Não" at bounding box center [452, 330] width 89 height 45
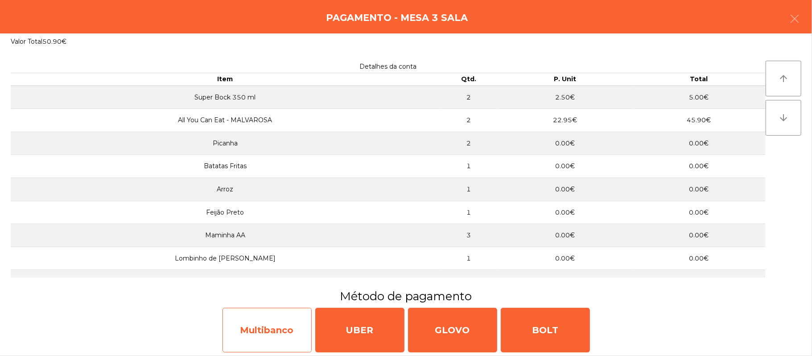
click at [248, 334] on div "Multibanco" at bounding box center [267, 330] width 89 height 45
select select "**"
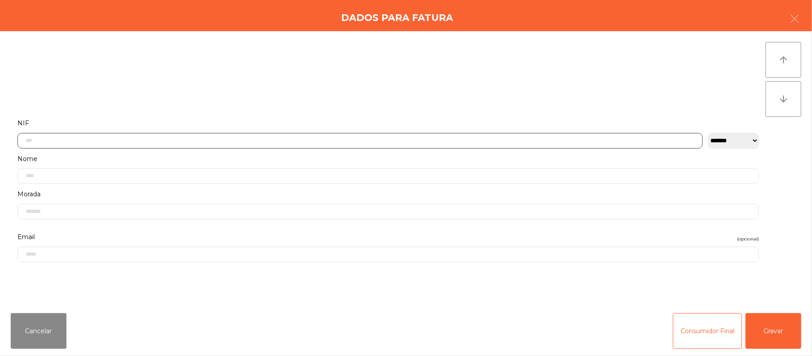
click at [169, 142] on input "text" at bounding box center [359, 141] width 685 height 16
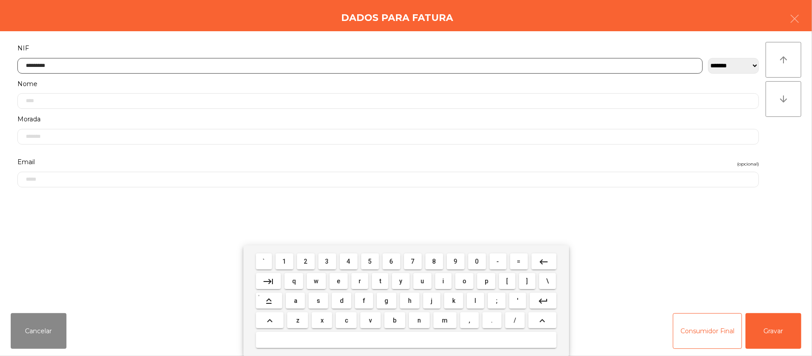
type input "*********"
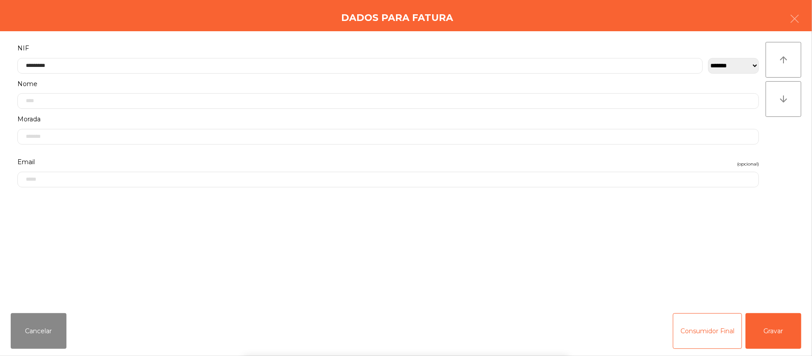
click at [797, 338] on div "` 1 2 3 4 5 6 7 8 9 0 - = keyboard_backspace keyboard_tab q w e r t y u i o p […" at bounding box center [406, 300] width 812 height 111
click at [780, 322] on button "Gravar" at bounding box center [774, 331] width 56 height 36
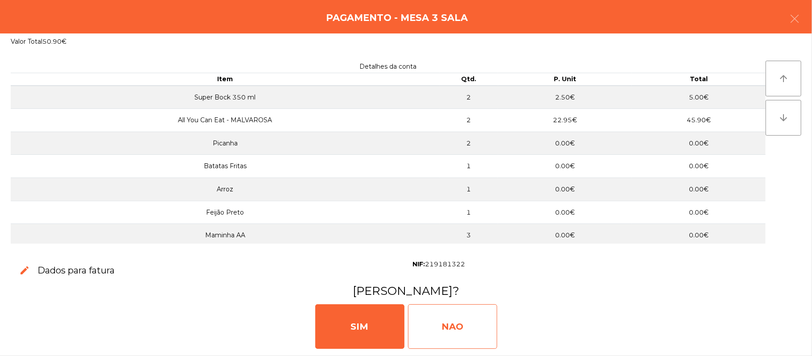
click at [450, 336] on div "NAO" at bounding box center [452, 326] width 89 height 45
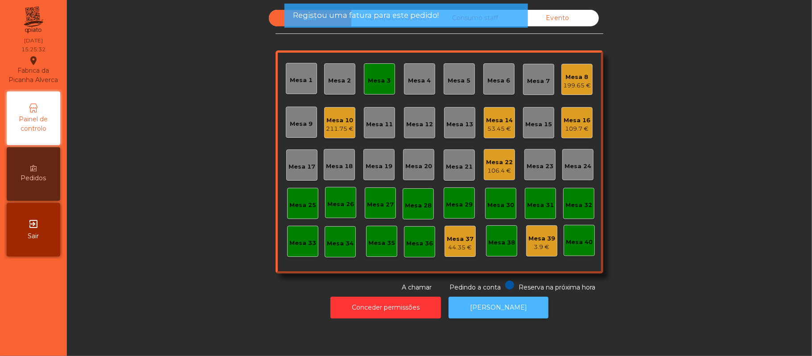
click at [492, 301] on button "[PERSON_NAME]" at bounding box center [499, 308] width 100 height 22
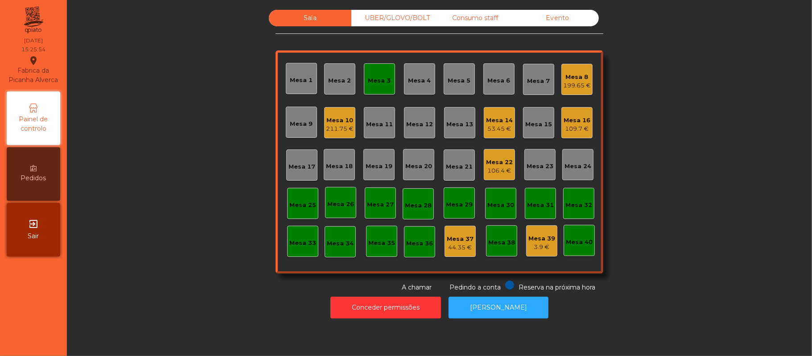
click at [382, 81] on div "Mesa 3" at bounding box center [379, 80] width 23 height 9
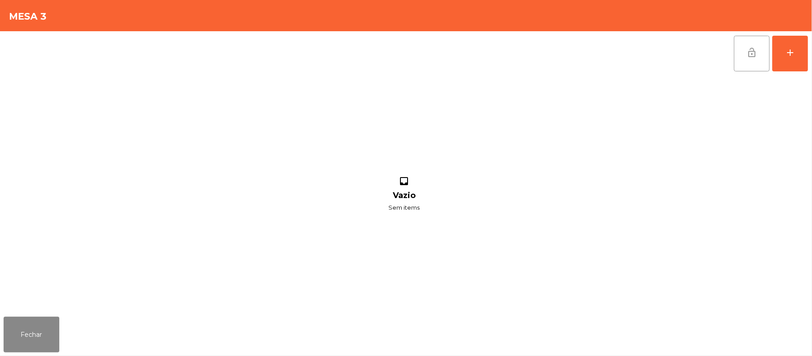
click at [760, 58] on button "lock_open" at bounding box center [752, 54] width 36 height 36
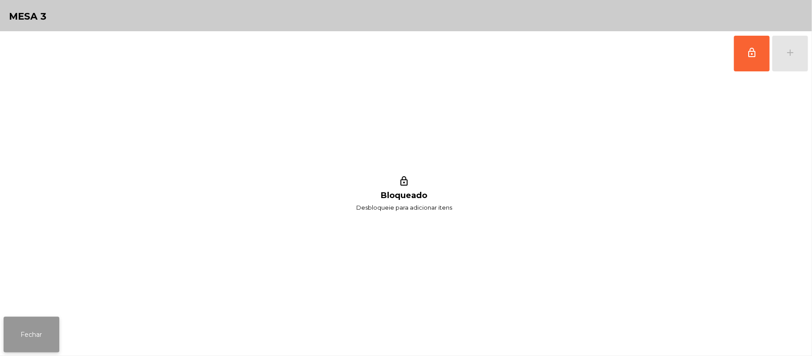
click at [40, 343] on button "Fechar" at bounding box center [32, 335] width 56 height 36
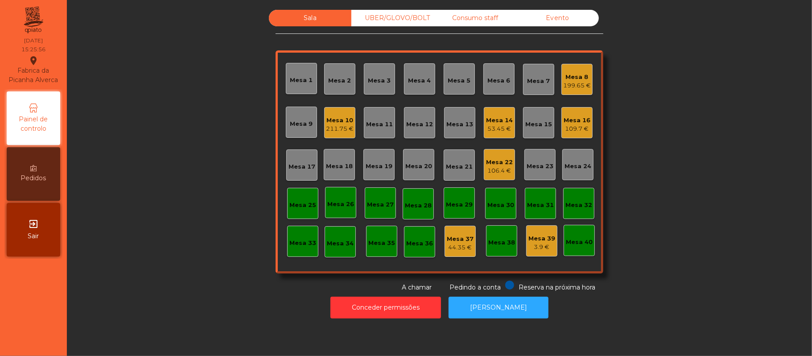
click at [346, 132] on div "211.75 €" at bounding box center [340, 128] width 28 height 9
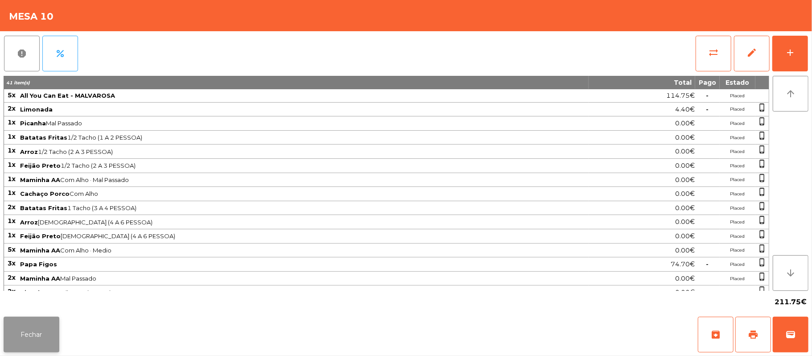
click at [49, 347] on button "Fechar" at bounding box center [32, 335] width 56 height 36
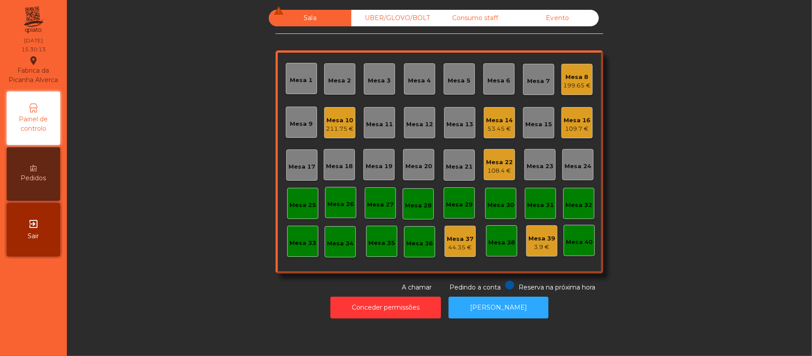
click at [500, 123] on div "Mesa 14" at bounding box center [499, 120] width 27 height 9
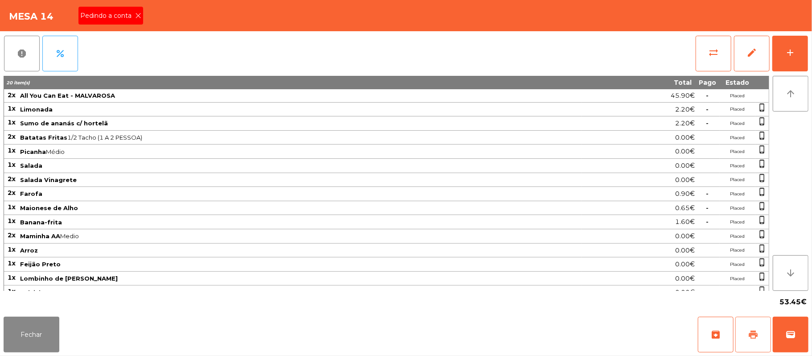
click at [764, 324] on button "print" at bounding box center [753, 335] width 36 height 36
click at [137, 15] on icon at bounding box center [138, 15] width 6 height 6
click at [27, 325] on button "Fechar" at bounding box center [32, 335] width 56 height 36
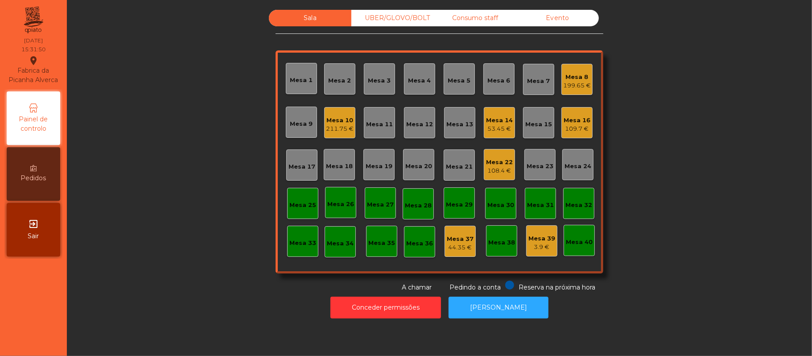
click at [486, 129] on div "53.45 €" at bounding box center [499, 128] width 27 height 9
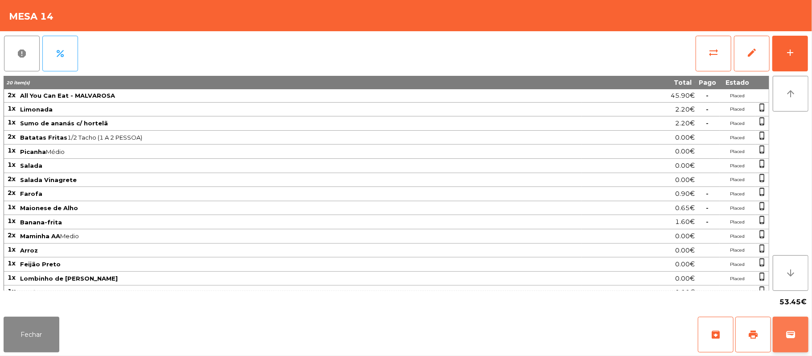
click at [805, 334] on button "wallet" at bounding box center [791, 335] width 36 height 36
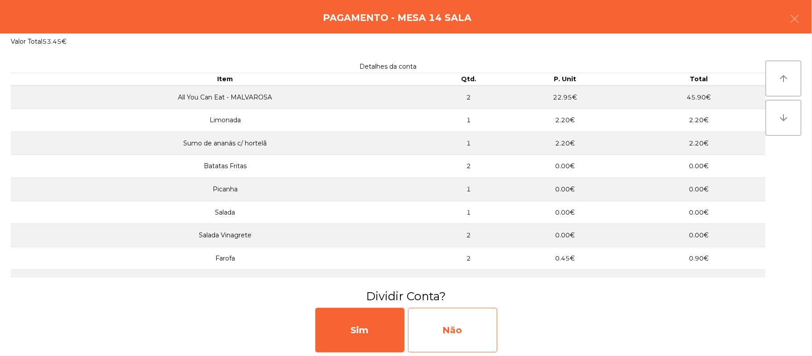
click at [474, 332] on div "Não" at bounding box center [452, 330] width 89 height 45
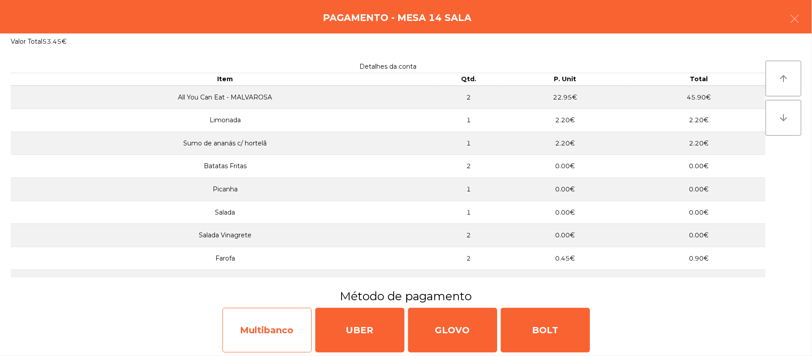
click at [273, 319] on div "Multibanco" at bounding box center [267, 330] width 89 height 45
select select "**"
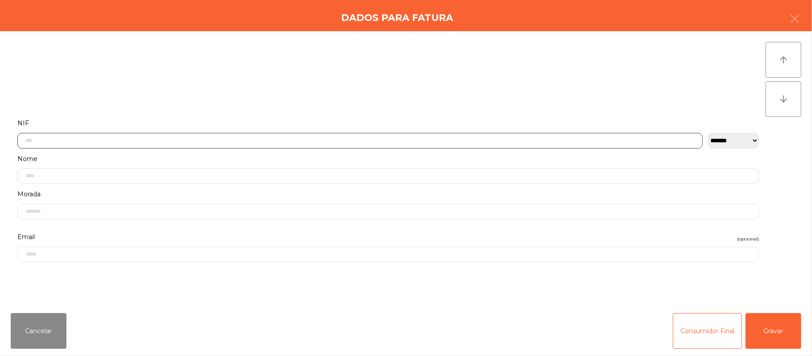
click at [303, 141] on input "text" at bounding box center [359, 141] width 685 height 16
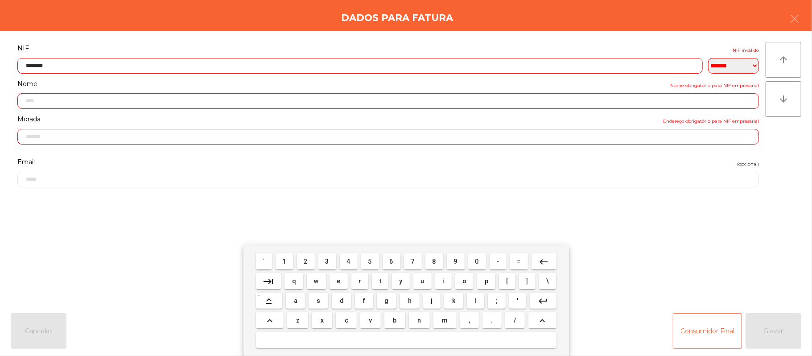
type input "*********"
type input "**********"
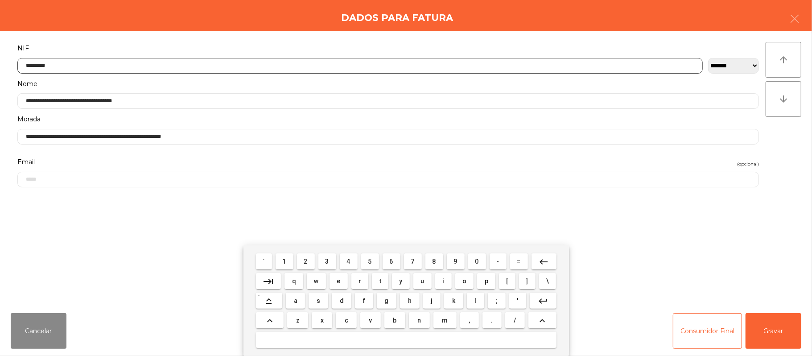
type input "*********"
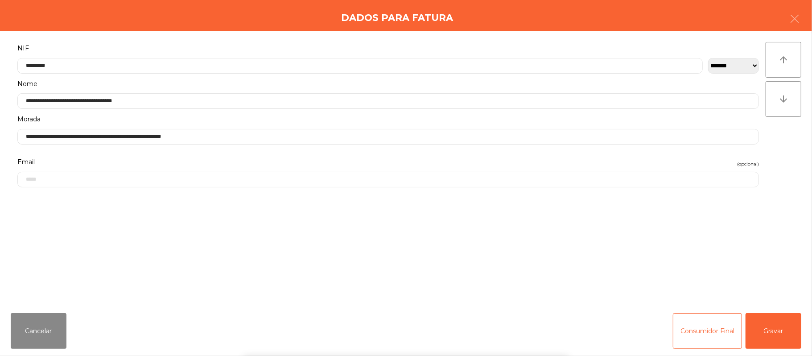
click at [758, 292] on div "` 1 2 3 4 5 6 7 8 9 0 - = keyboard_backspace keyboard_tab q w e r t y u i o p […" at bounding box center [406, 300] width 812 height 111
click at [776, 329] on button "Gravar" at bounding box center [774, 331] width 56 height 36
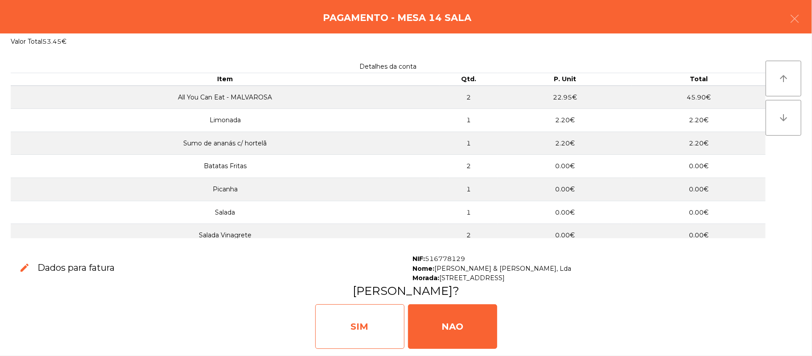
click at [344, 331] on div "SIM" at bounding box center [359, 326] width 89 height 45
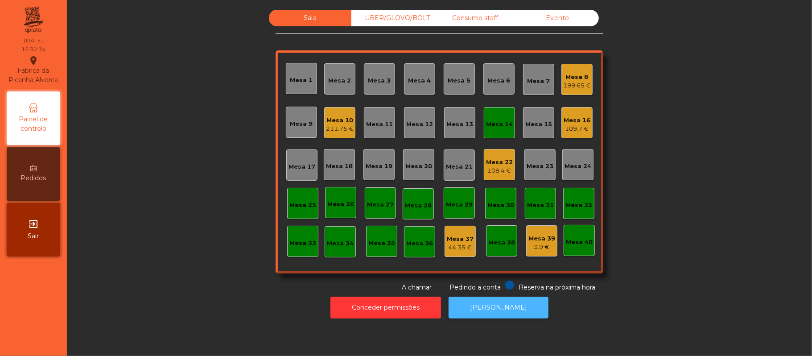
click at [466, 297] on button "[PERSON_NAME]" at bounding box center [499, 308] width 100 height 22
click at [487, 122] on div "Mesa 14" at bounding box center [499, 124] width 27 height 9
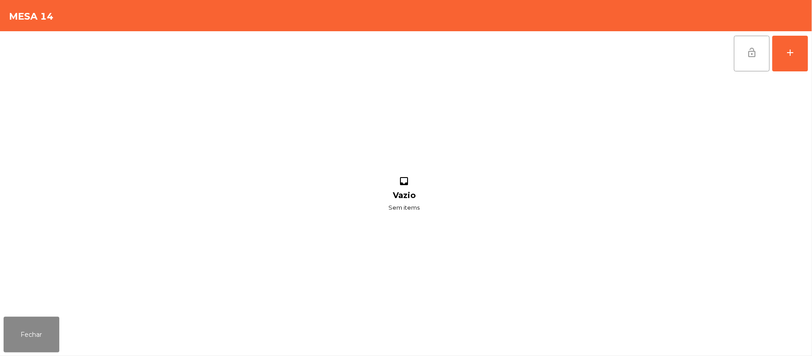
click at [744, 69] on button "lock_open" at bounding box center [752, 54] width 36 height 36
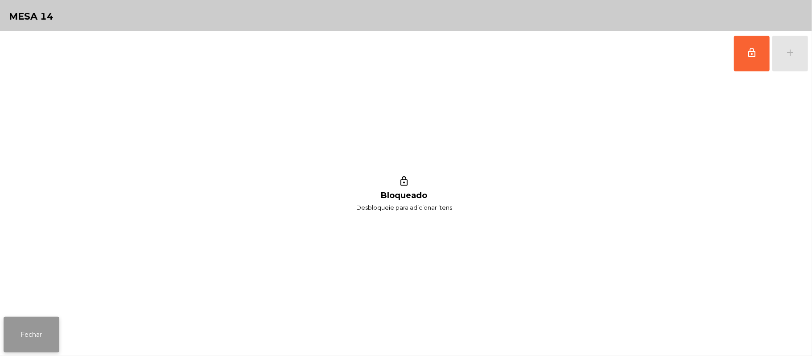
click at [51, 348] on button "Fechar" at bounding box center [32, 335] width 56 height 36
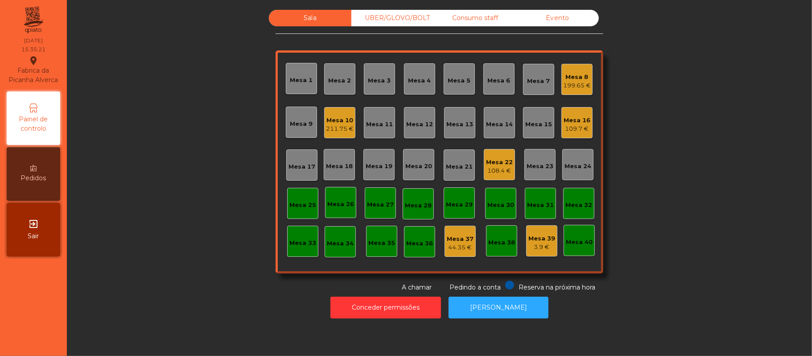
click at [343, 127] on div "211.75 €" at bounding box center [340, 128] width 28 height 9
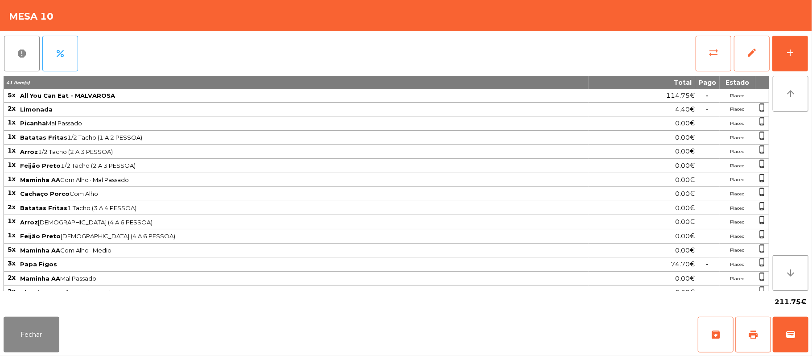
click at [716, 54] on span "sync_alt" at bounding box center [713, 52] width 11 height 11
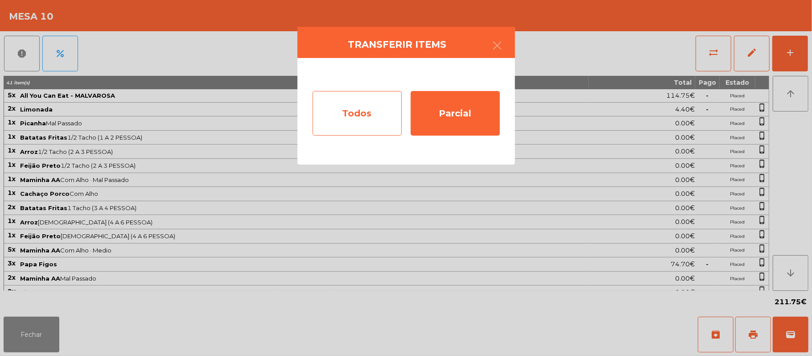
click at [348, 105] on div "Todos" at bounding box center [357, 113] width 89 height 45
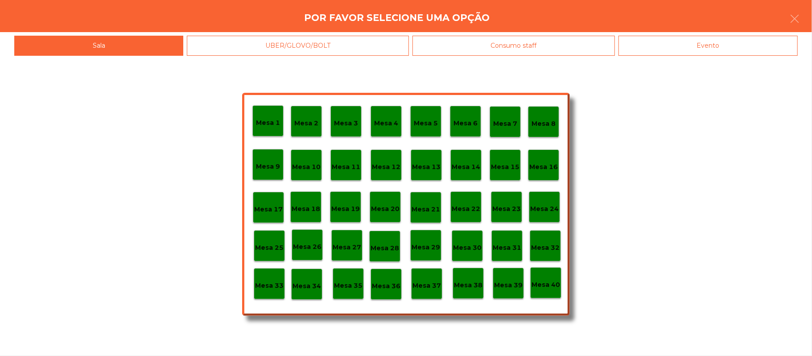
click at [545, 123] on p "Mesa 8" at bounding box center [544, 124] width 24 height 10
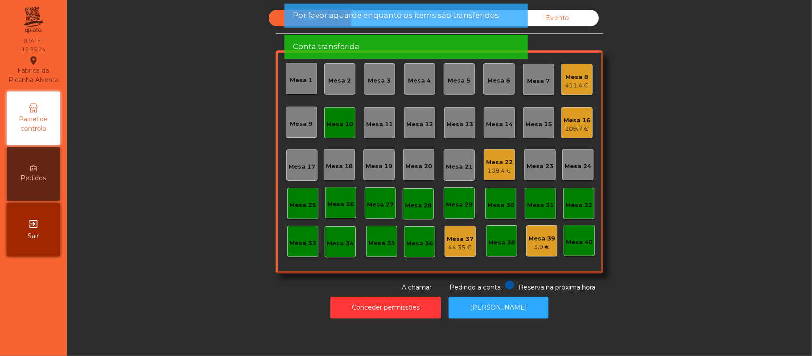
click at [573, 76] on div "Mesa 8" at bounding box center [577, 77] width 24 height 9
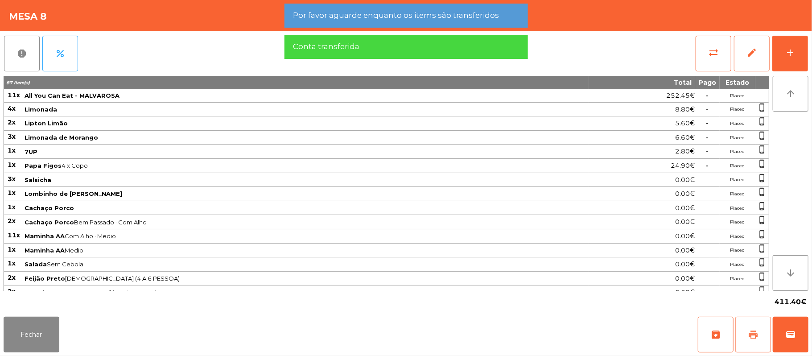
click at [757, 334] on span "print" at bounding box center [753, 334] width 11 height 11
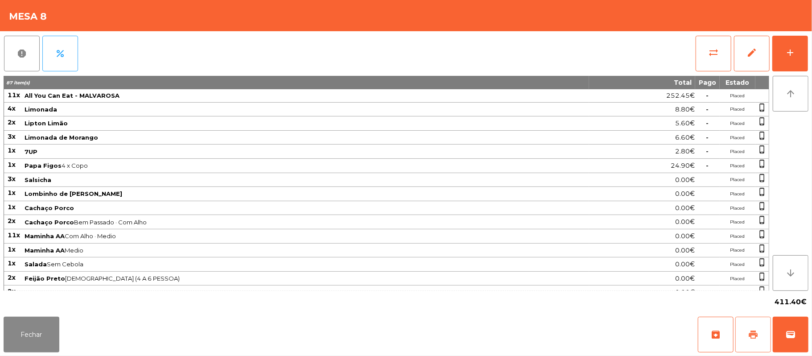
click at [747, 333] on button "print" at bounding box center [753, 335] width 36 height 36
click at [787, 332] on span "wallet" at bounding box center [790, 334] width 11 height 11
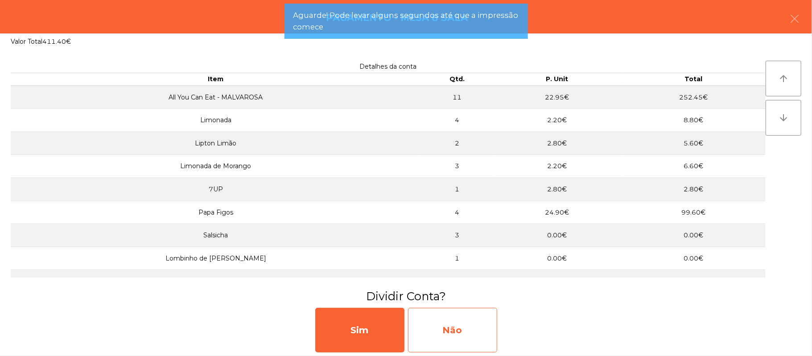
click at [468, 344] on div "Não" at bounding box center [452, 330] width 89 height 45
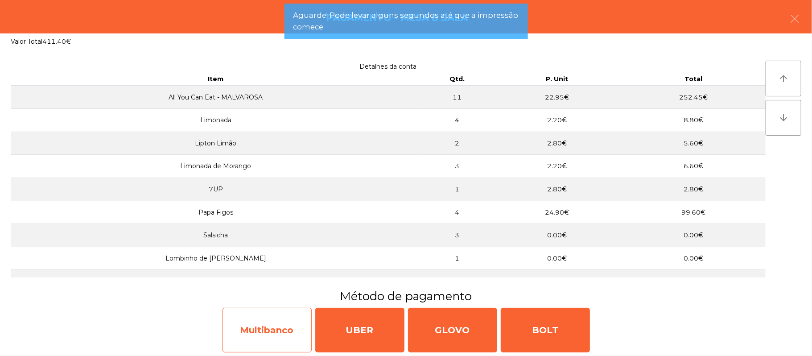
click at [285, 330] on div "Multibanco" at bounding box center [267, 330] width 89 height 45
select select "**"
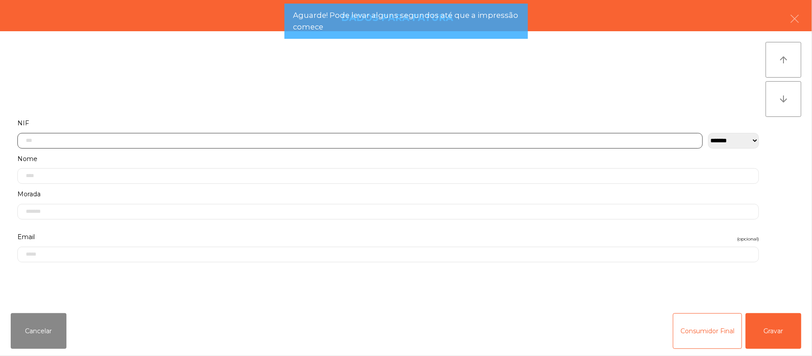
click at [309, 140] on input "text" at bounding box center [359, 141] width 685 height 16
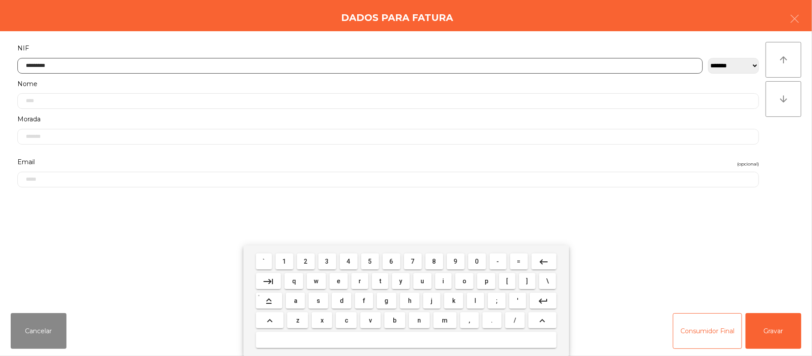
type input "*********"
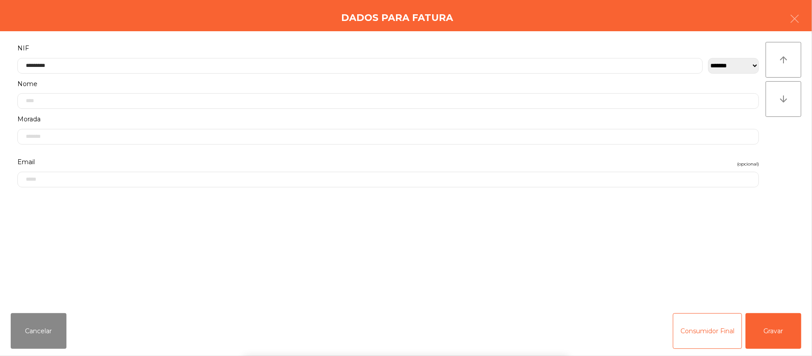
click at [780, 341] on div "` 1 2 3 4 5 6 7 8 9 0 - = keyboard_backspace keyboard_tab q w e r t y u i o p […" at bounding box center [406, 300] width 812 height 111
click at [780, 336] on button "Gravar" at bounding box center [774, 331] width 56 height 36
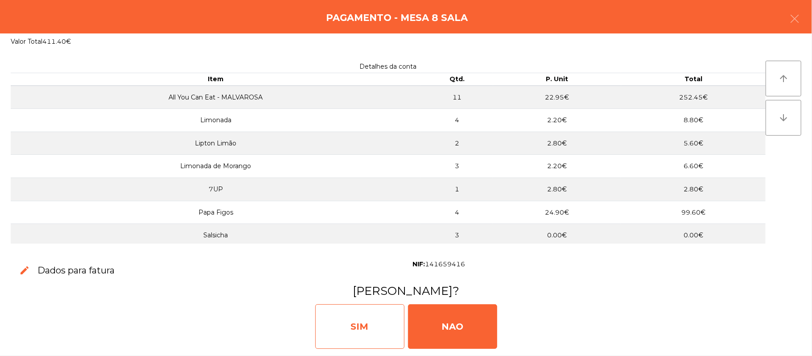
click at [368, 318] on div "SIM" at bounding box center [359, 326] width 89 height 45
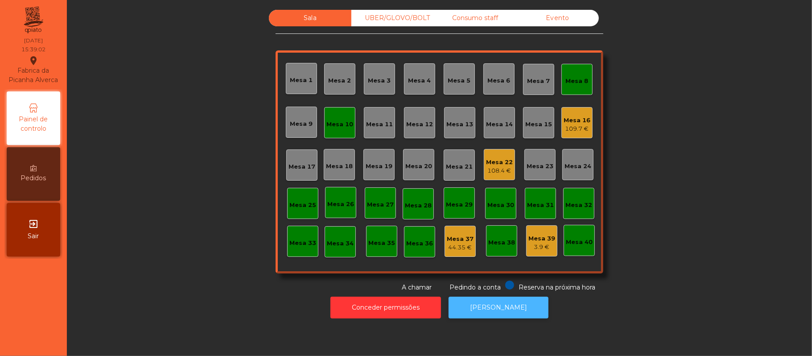
click at [520, 309] on button "[PERSON_NAME]" at bounding box center [499, 308] width 100 height 22
click at [573, 75] on div "Mesa 8" at bounding box center [577, 79] width 23 height 12
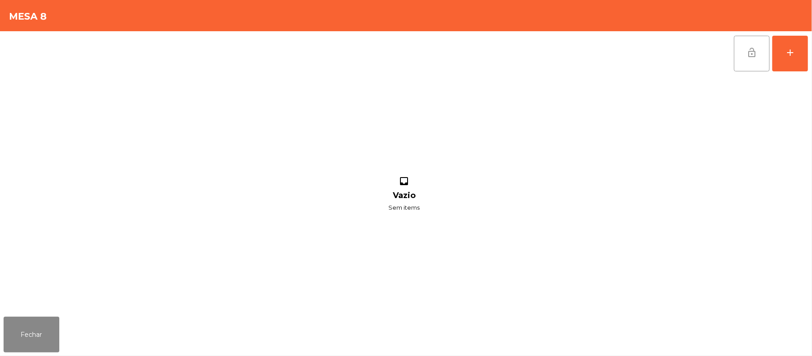
click at [743, 62] on button "lock_open" at bounding box center [752, 54] width 36 height 36
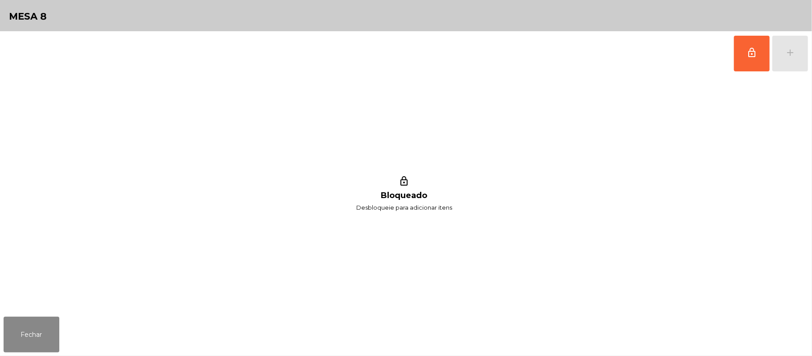
click at [82, 331] on div "Fechar" at bounding box center [406, 334] width 812 height 43
click at [33, 349] on button "Fechar" at bounding box center [32, 335] width 56 height 36
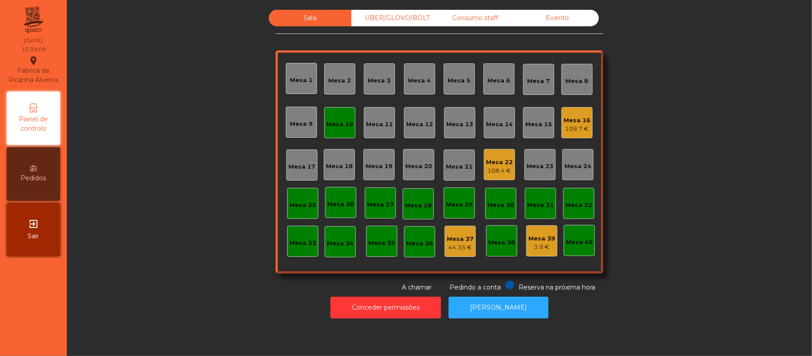
click at [340, 133] on div "Mesa 10" at bounding box center [339, 122] width 31 height 31
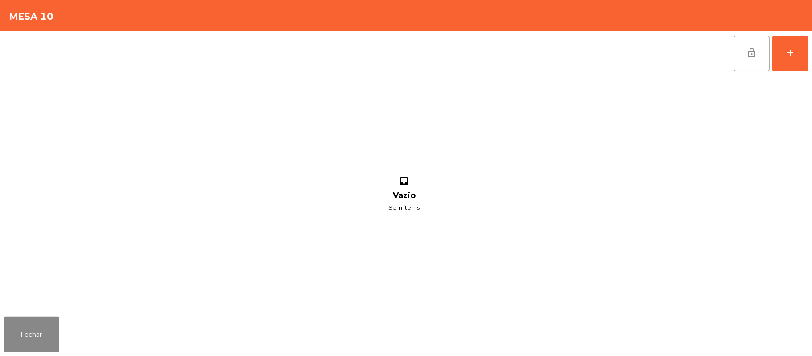
click at [742, 63] on button "lock_open" at bounding box center [752, 54] width 36 height 36
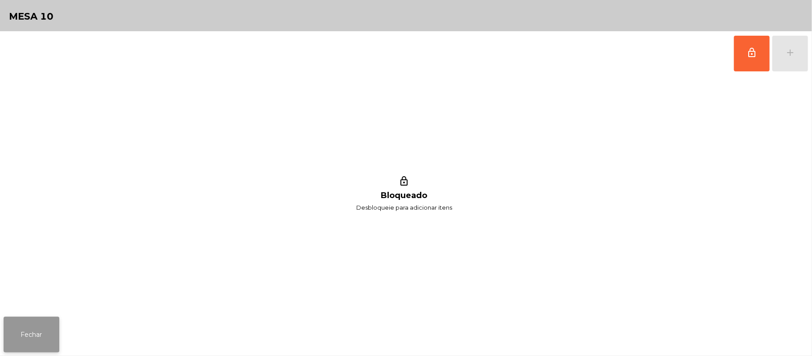
click at [29, 336] on button "Fechar" at bounding box center [32, 335] width 56 height 36
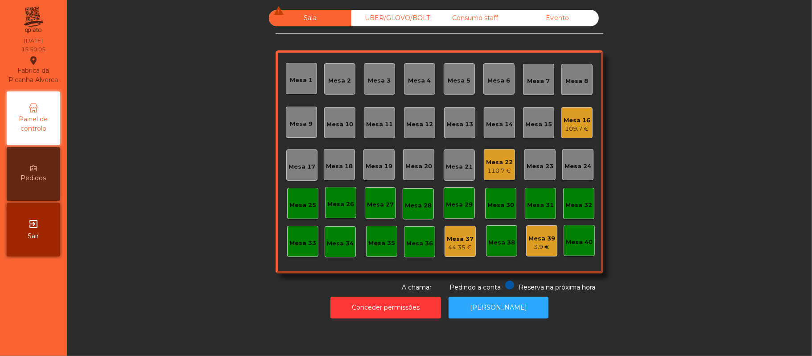
click at [487, 159] on div "Mesa 22" at bounding box center [499, 162] width 27 height 9
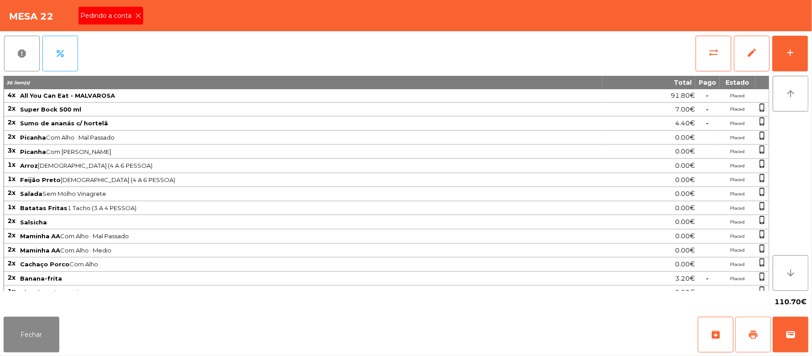
click at [754, 335] on span "print" at bounding box center [753, 334] width 11 height 11
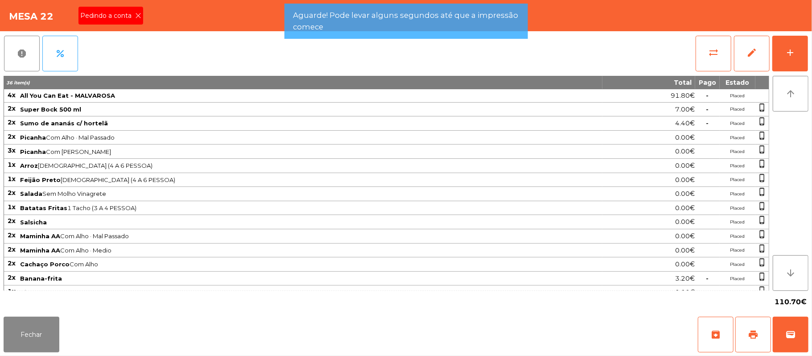
click at [137, 15] on icon at bounding box center [138, 15] width 6 height 6
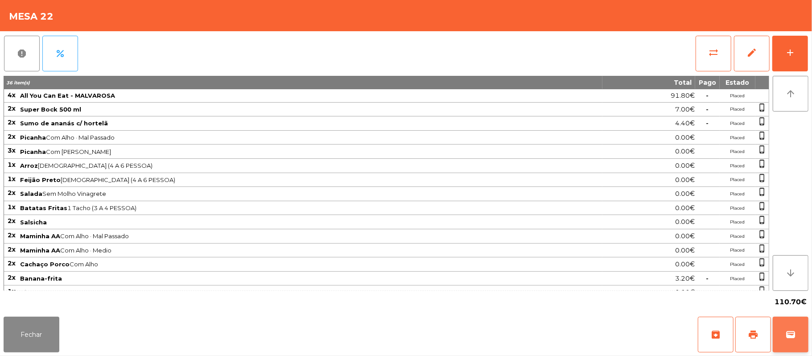
click at [805, 343] on button "wallet" at bounding box center [791, 335] width 36 height 36
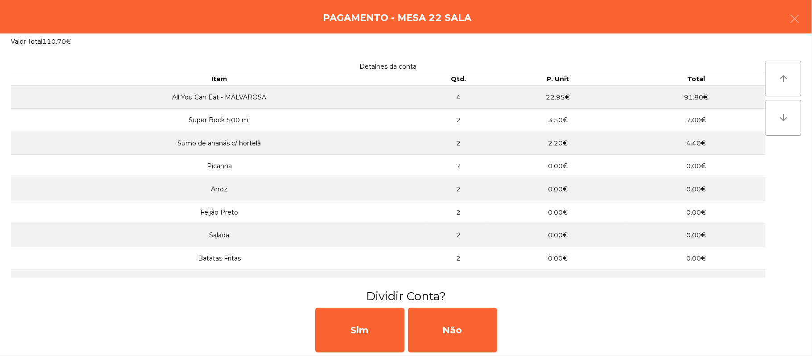
click at [807, 8] on div "Pagamento - Mesa 22 Sala" at bounding box center [406, 16] width 812 height 33
click at [801, 16] on button "button" at bounding box center [794, 19] width 25 height 27
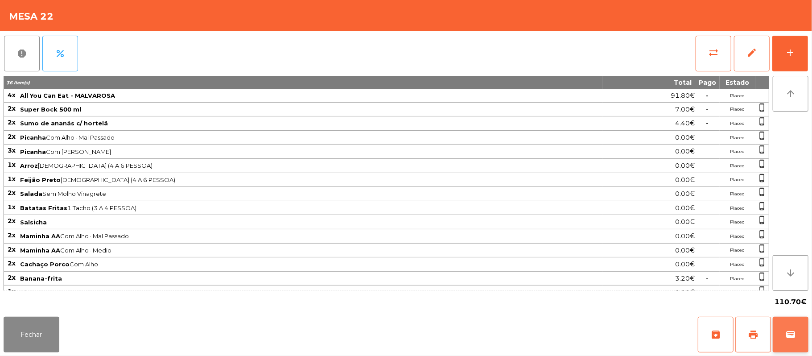
click at [782, 335] on button "wallet" at bounding box center [791, 335] width 36 height 36
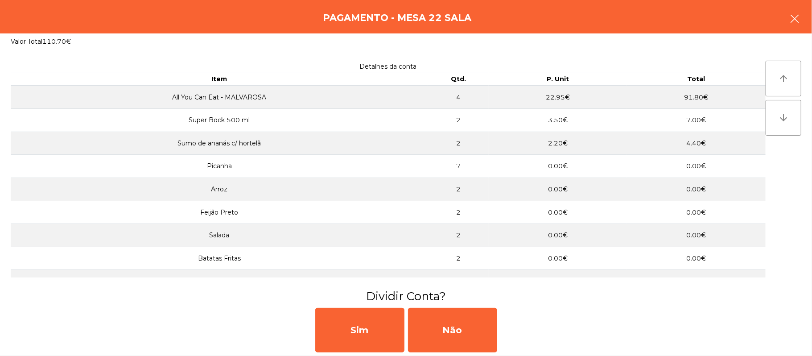
click at [807, 27] on button "button" at bounding box center [794, 19] width 25 height 27
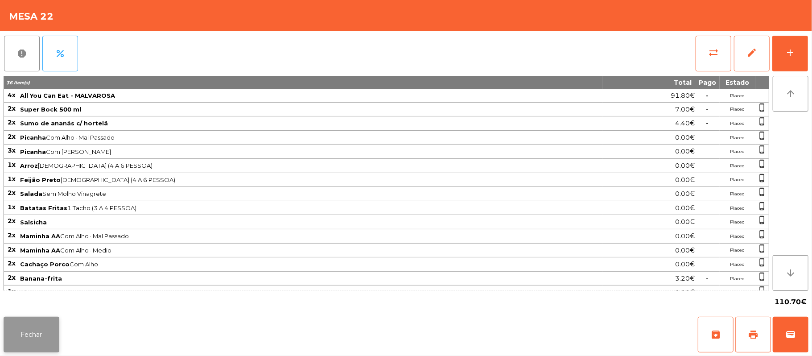
click at [41, 336] on button "Fechar" at bounding box center [32, 335] width 56 height 36
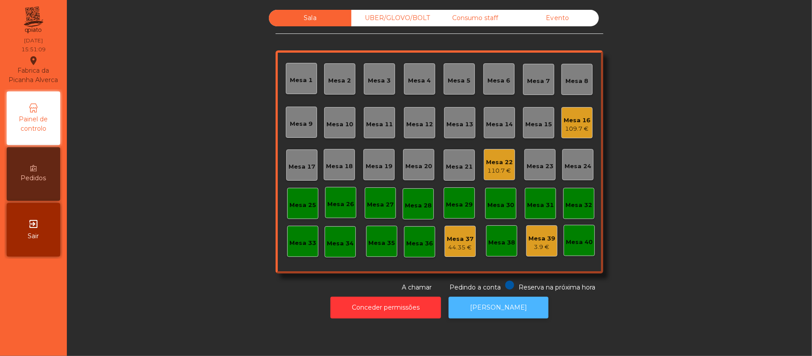
click at [519, 317] on button "[PERSON_NAME]" at bounding box center [499, 308] width 100 height 22
click at [487, 161] on div "Mesa 22" at bounding box center [499, 162] width 27 height 9
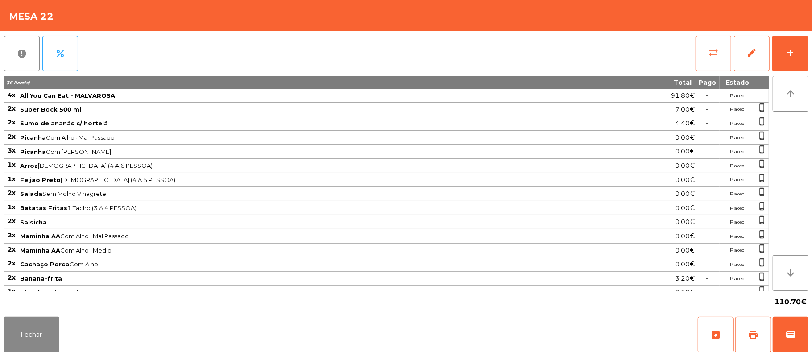
click at [706, 55] on button "sync_alt" at bounding box center [714, 54] width 36 height 36
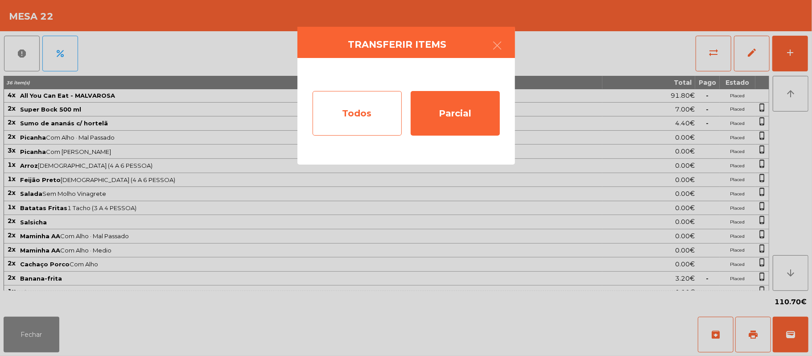
click at [359, 106] on div "Todos" at bounding box center [357, 113] width 89 height 45
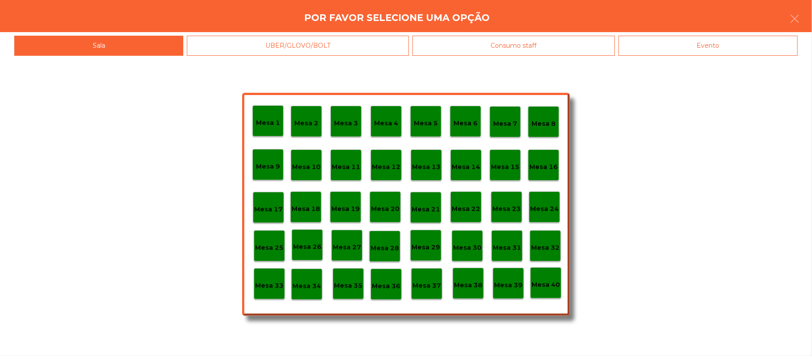
click at [700, 40] on div "Evento" at bounding box center [708, 46] width 179 height 20
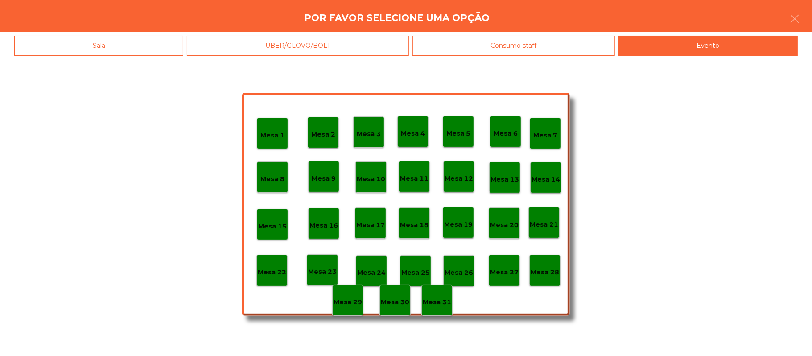
click at [548, 270] on p "Mesa 28" at bounding box center [545, 272] width 29 height 10
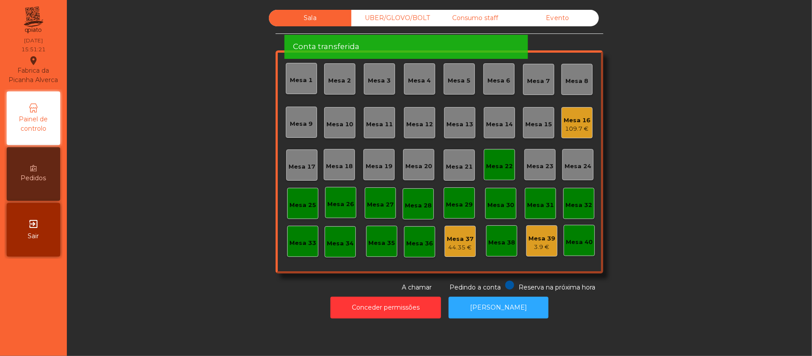
click at [493, 162] on div "Mesa 22" at bounding box center [499, 166] width 27 height 9
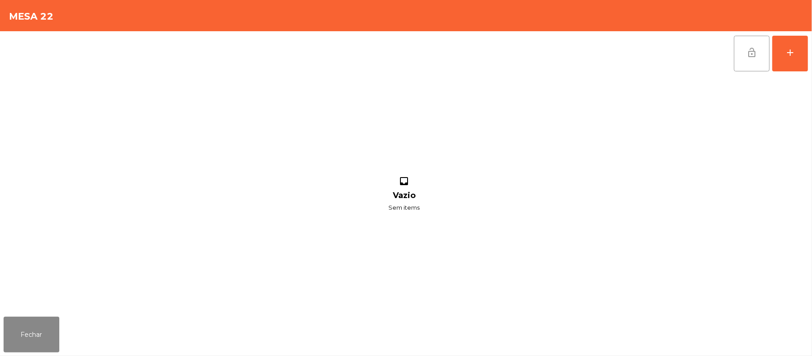
click at [757, 63] on button "lock_open" at bounding box center [752, 54] width 36 height 36
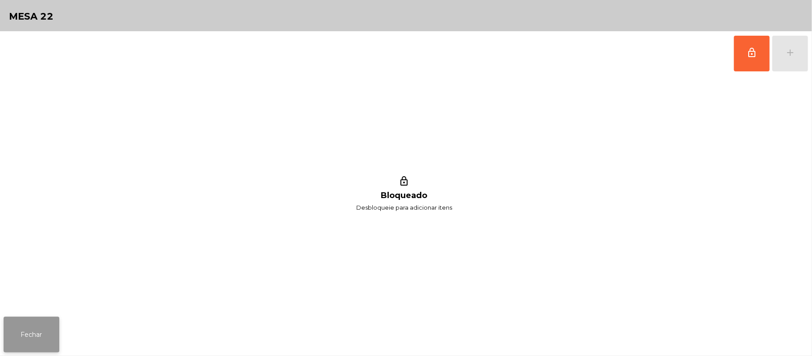
click at [48, 317] on button "Fechar" at bounding box center [32, 335] width 56 height 36
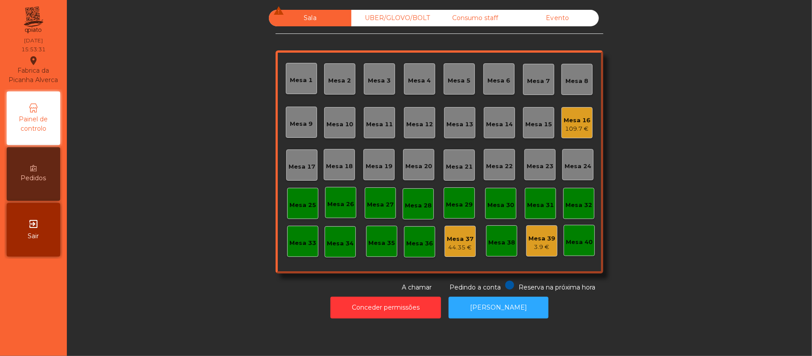
click at [577, 118] on div "Mesa 16" at bounding box center [577, 120] width 27 height 9
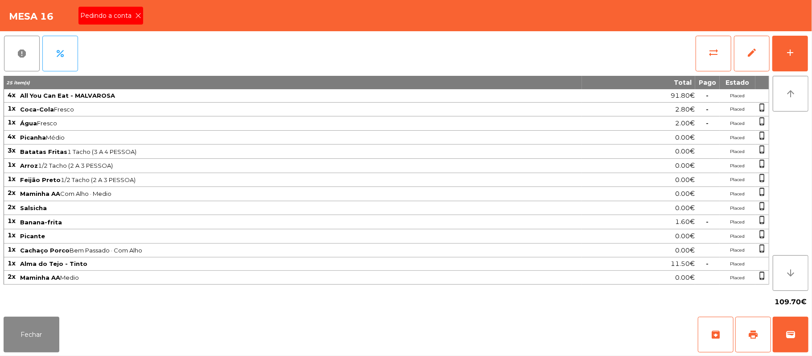
click at [115, 17] on span "Pedindo a conta" at bounding box center [107, 15] width 55 height 9
click at [748, 336] on span "print" at bounding box center [753, 334] width 11 height 11
click at [43, 332] on button "Fechar" at bounding box center [32, 335] width 56 height 36
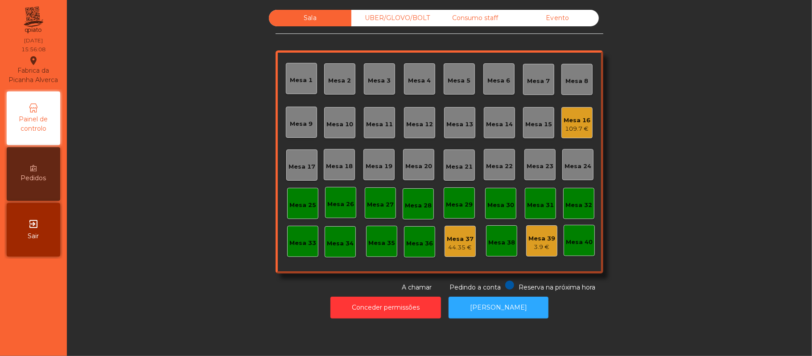
click at [571, 129] on div "109.7 €" at bounding box center [577, 128] width 27 height 9
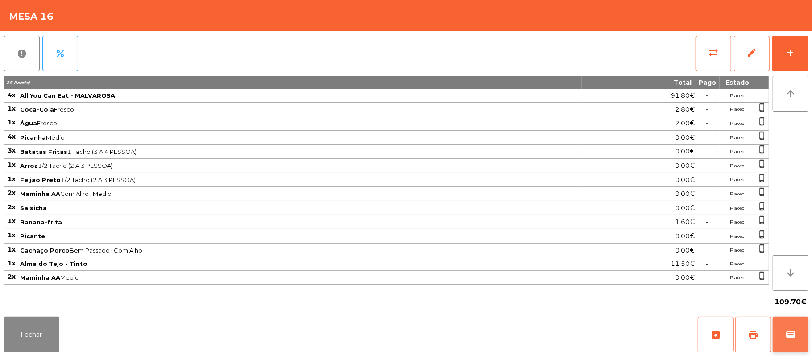
click at [785, 336] on span "wallet" at bounding box center [790, 334] width 11 height 11
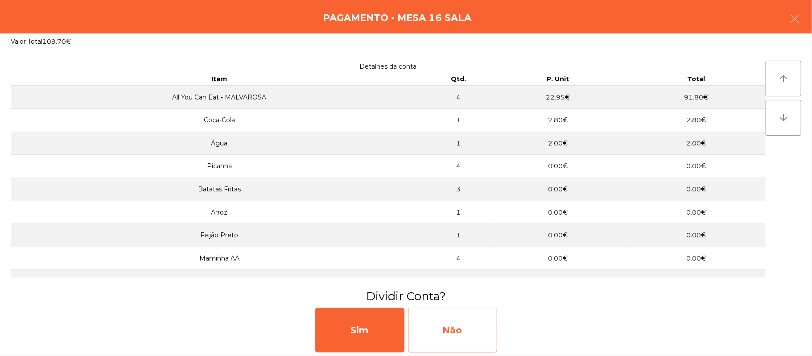
click at [457, 341] on div "Não" at bounding box center [452, 330] width 89 height 45
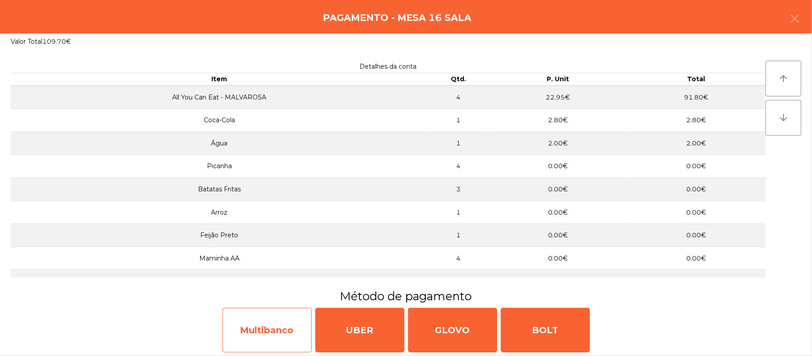
click at [278, 310] on div "Multibanco" at bounding box center [267, 330] width 89 height 45
select select "**"
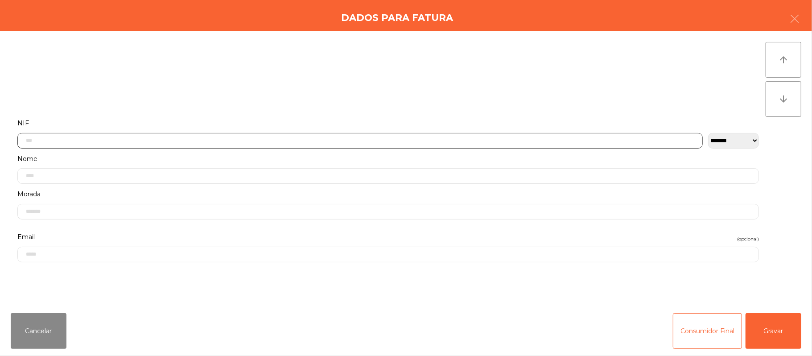
click at [401, 139] on input "text" at bounding box center [359, 141] width 685 height 16
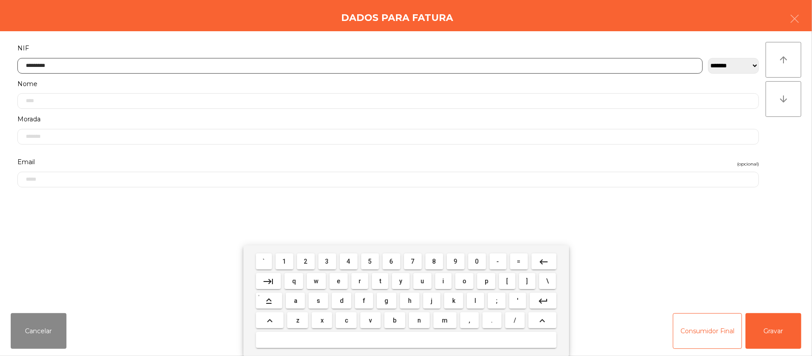
type input "*********"
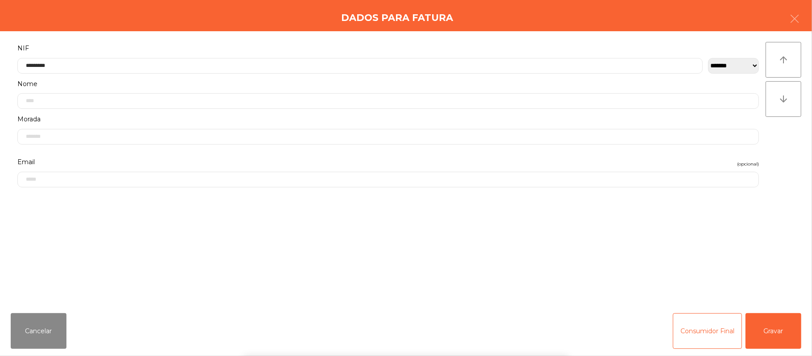
click at [780, 331] on div "` 1 2 3 4 5 6 7 8 9 0 - = keyboard_backspace keyboard_tab q w e r t y u i o p […" at bounding box center [406, 300] width 812 height 111
click at [782, 337] on button "Gravar" at bounding box center [774, 331] width 56 height 36
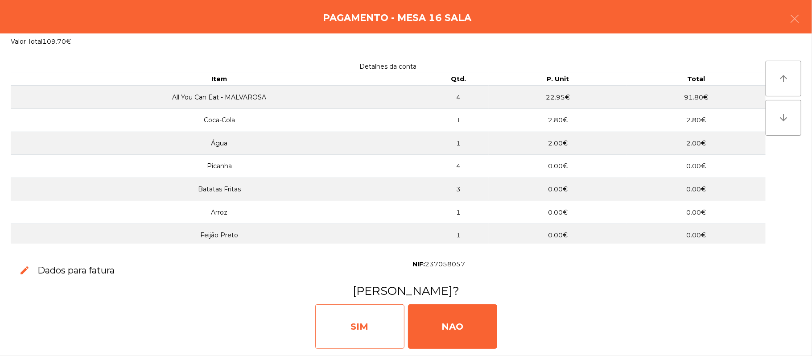
click at [377, 321] on div "SIM" at bounding box center [359, 326] width 89 height 45
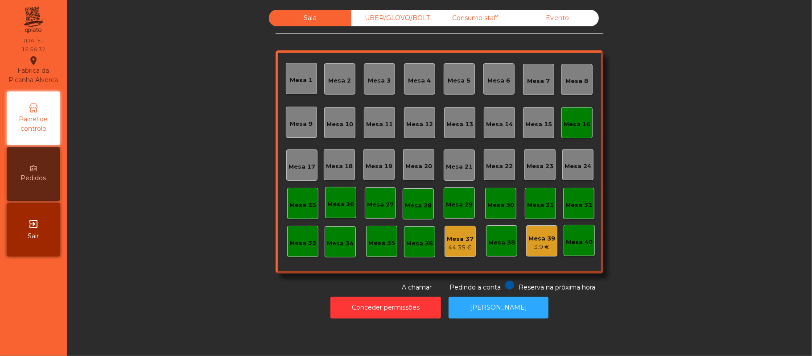
click at [580, 118] on div "Mesa 16" at bounding box center [577, 122] width 27 height 12
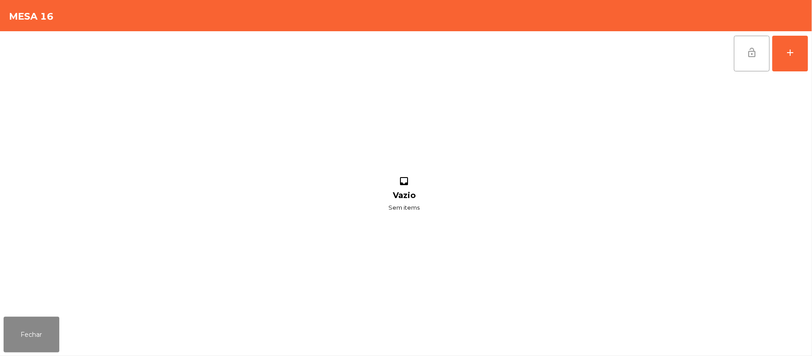
click at [747, 59] on button "lock_open" at bounding box center [752, 54] width 36 height 36
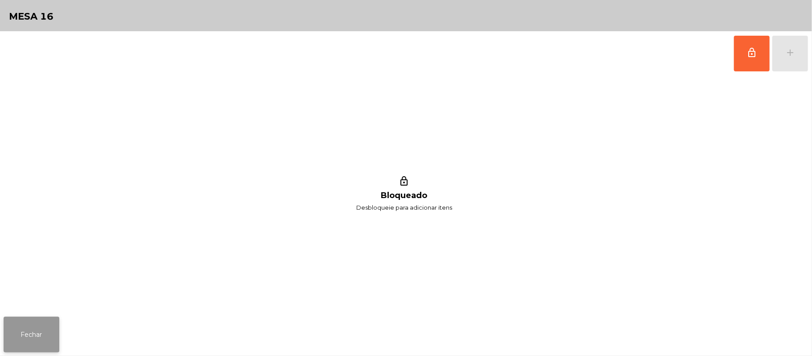
click at [38, 318] on button "Fechar" at bounding box center [32, 335] width 56 height 36
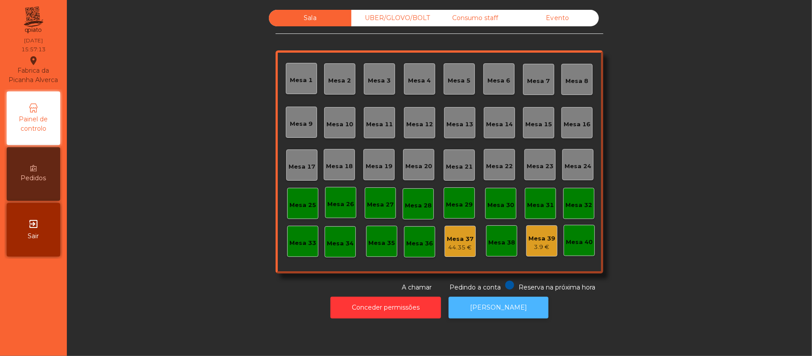
click at [483, 307] on button "[PERSON_NAME]" at bounding box center [499, 308] width 100 height 22
click at [462, 17] on div "Consumo staff" at bounding box center [475, 18] width 83 height 17
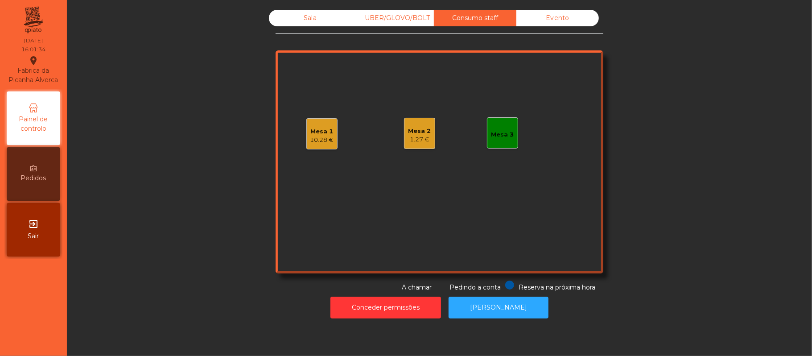
click at [425, 123] on div "Mesa 2 1.27 €" at bounding box center [420, 133] width 23 height 21
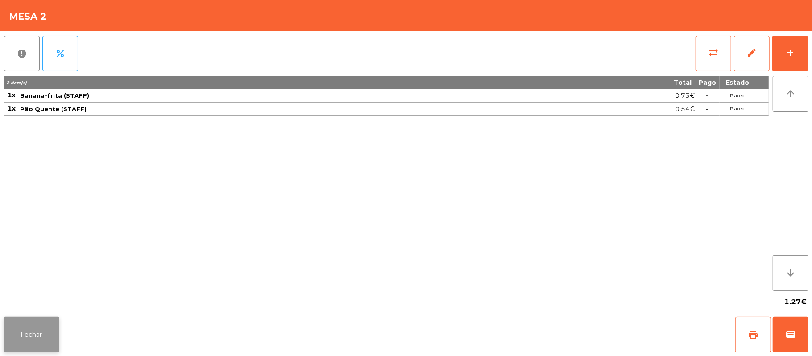
click at [28, 351] on button "Fechar" at bounding box center [32, 335] width 56 height 36
click at [34, 327] on button "Fechar" at bounding box center [32, 335] width 56 height 36
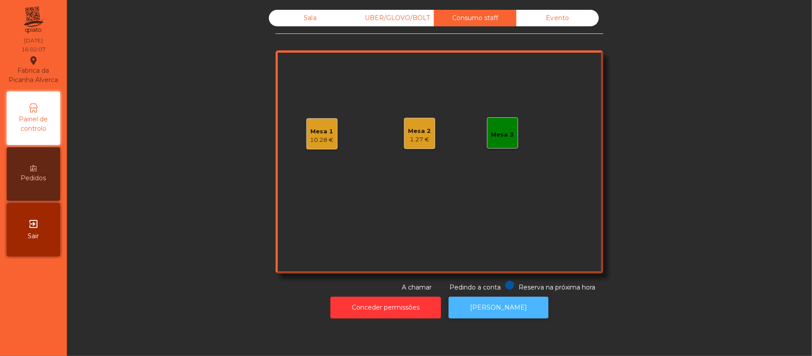
click at [487, 306] on button "[PERSON_NAME]" at bounding box center [499, 308] width 100 height 22
click at [325, 124] on div "Mesa 1 10.28 €" at bounding box center [322, 134] width 24 height 21
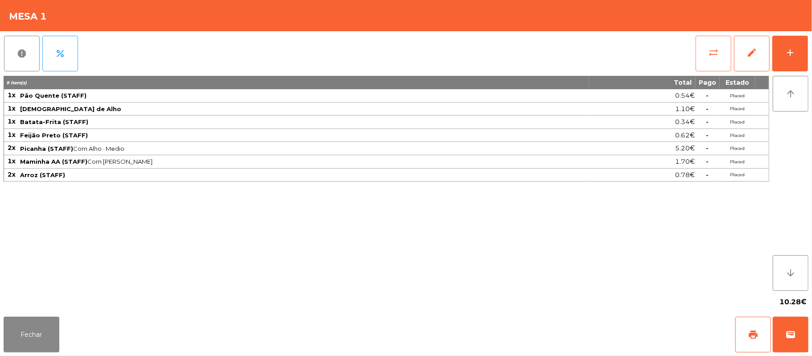
click at [714, 62] on button "sync_alt" at bounding box center [714, 54] width 36 height 36
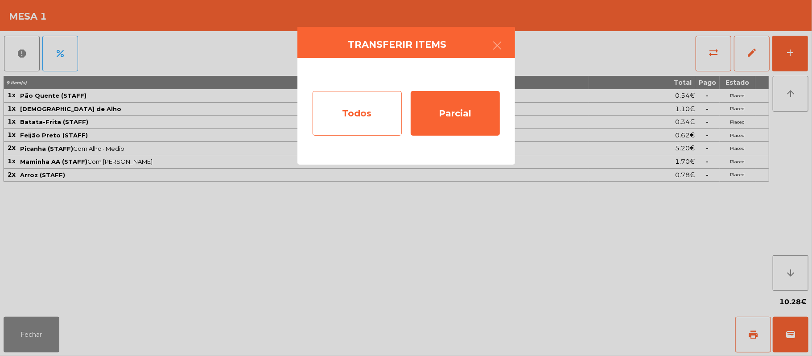
click at [377, 116] on div "Todos" at bounding box center [357, 113] width 89 height 45
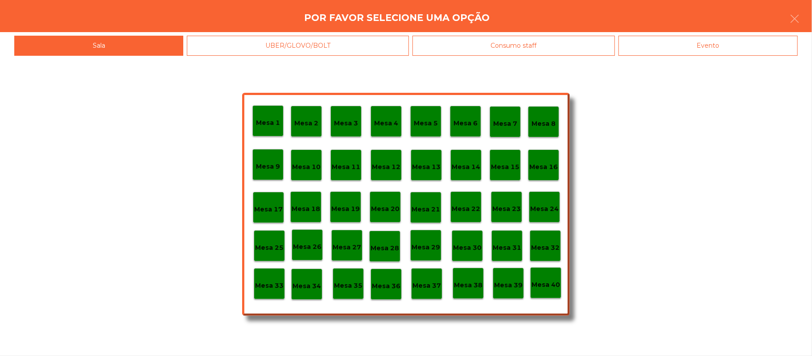
click at [721, 44] on div "Evento" at bounding box center [708, 46] width 179 height 20
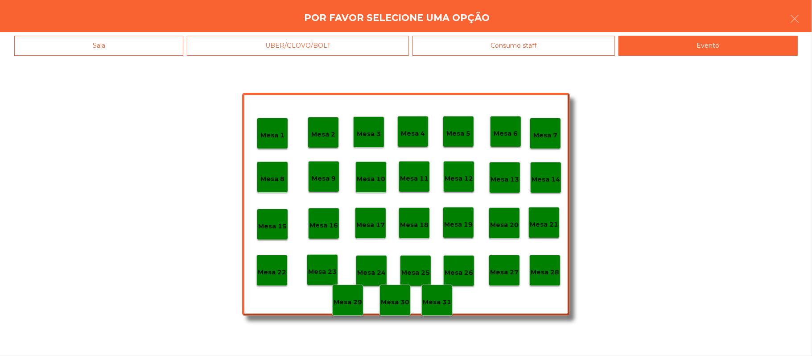
click at [550, 267] on p "Mesa 28" at bounding box center [545, 272] width 29 height 10
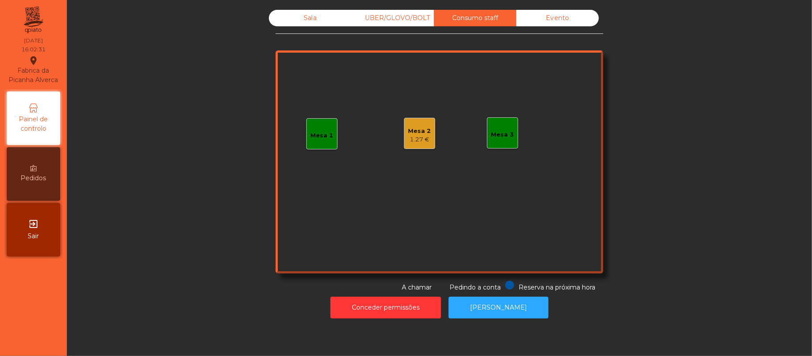
click at [343, 13] on div "Sala" at bounding box center [310, 18] width 83 height 17
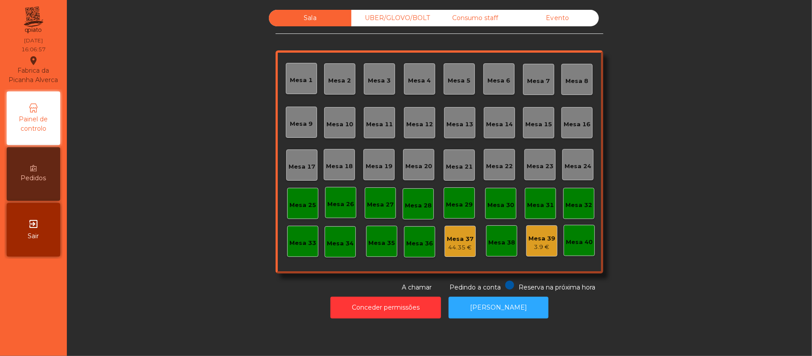
click at [407, 18] on div "UBER/GLOVO/BOLT" at bounding box center [392, 18] width 83 height 17
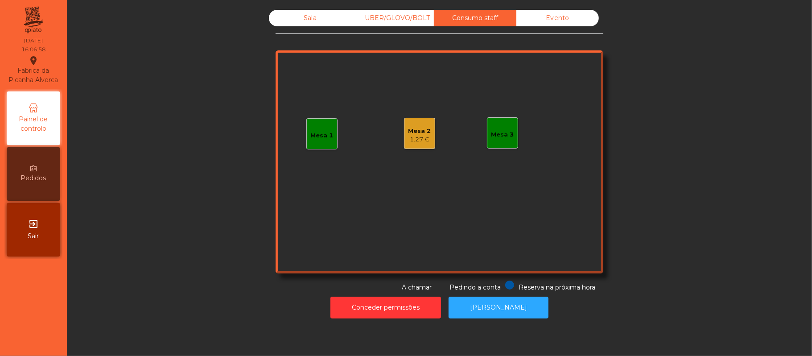
click at [423, 131] on div "Mesa 2" at bounding box center [420, 131] width 23 height 9
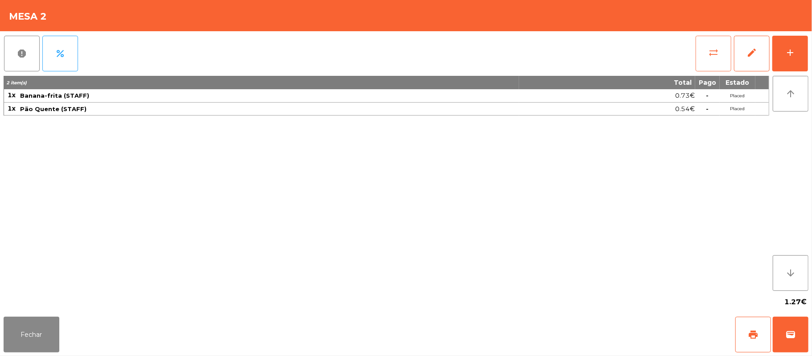
click at [725, 61] on button "sync_alt" at bounding box center [714, 54] width 36 height 36
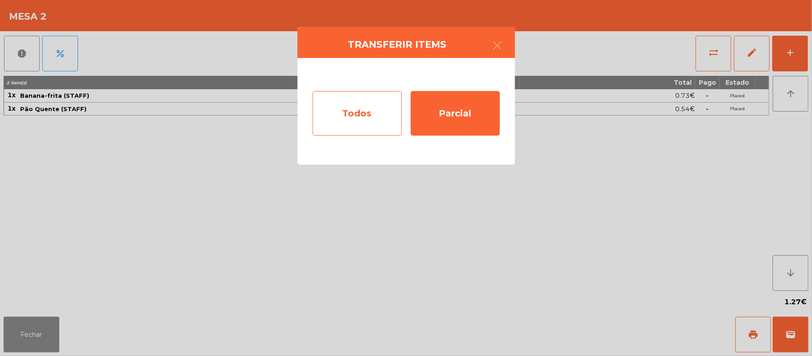
click at [348, 118] on div "Todos" at bounding box center [357, 113] width 89 height 45
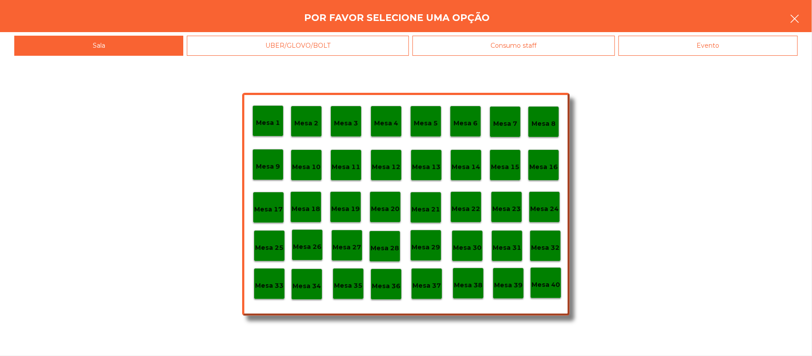
click at [785, 26] on button "button" at bounding box center [794, 19] width 25 height 27
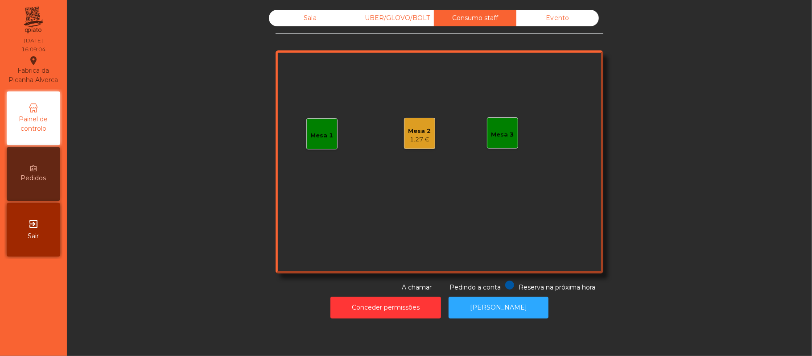
click at [411, 141] on div "1.27 €" at bounding box center [420, 139] width 23 height 9
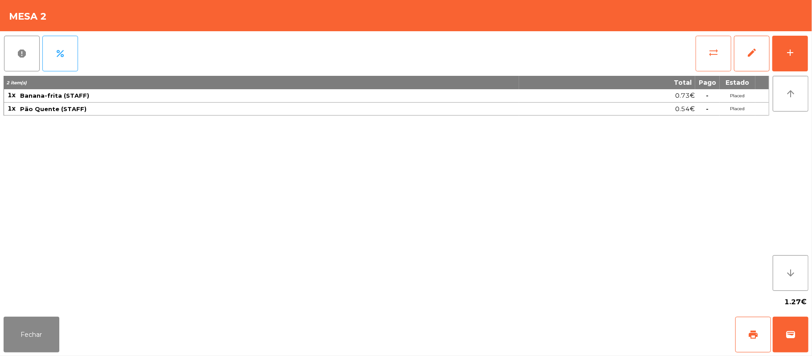
click at [722, 61] on button "sync_alt" at bounding box center [714, 54] width 36 height 36
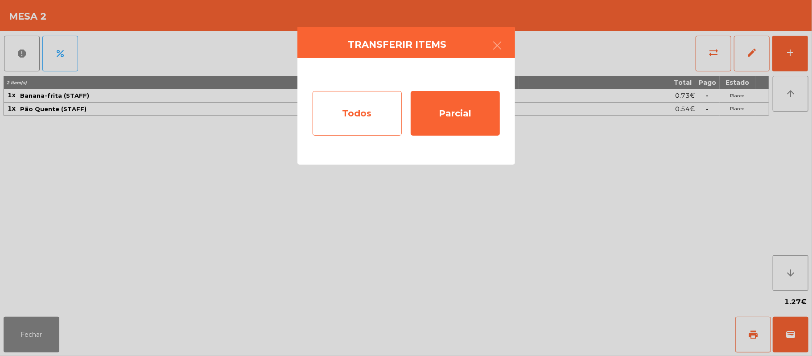
click at [364, 111] on div "Todos" at bounding box center [357, 113] width 89 height 45
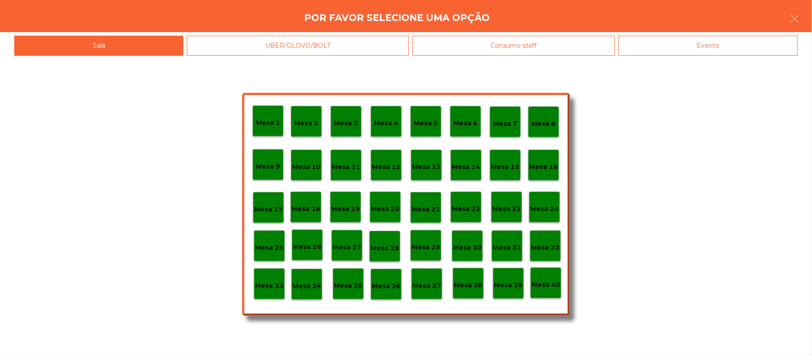
click at [741, 49] on div "Evento" at bounding box center [708, 46] width 179 height 20
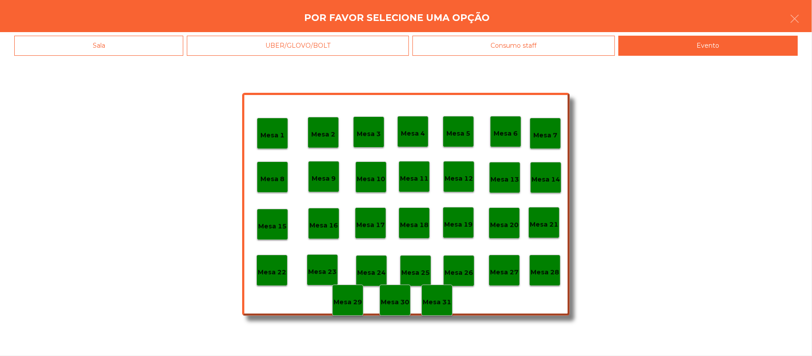
click at [549, 270] on p "Mesa 28" at bounding box center [545, 272] width 29 height 10
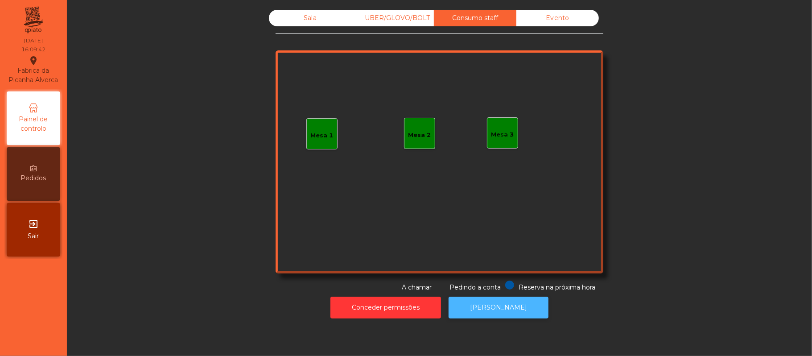
click at [508, 301] on button "[PERSON_NAME]" at bounding box center [499, 308] width 100 height 22
click at [556, 20] on div "Evento" at bounding box center [557, 18] width 83 height 17
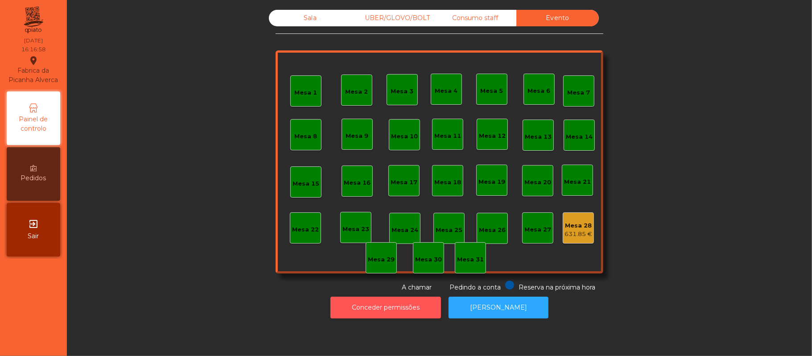
click at [389, 307] on button "Conceder permissões" at bounding box center [385, 308] width 111 height 22
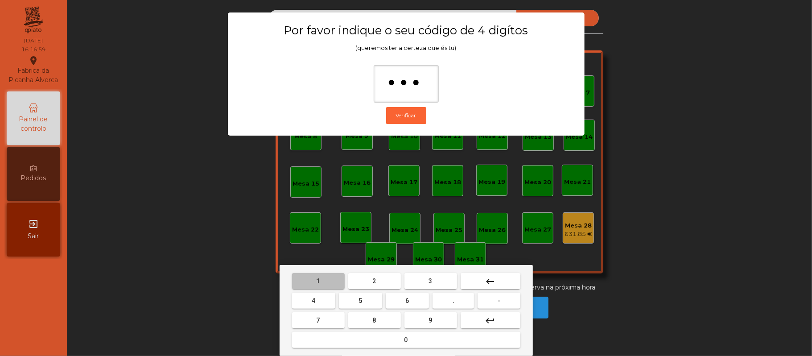
type input "****"
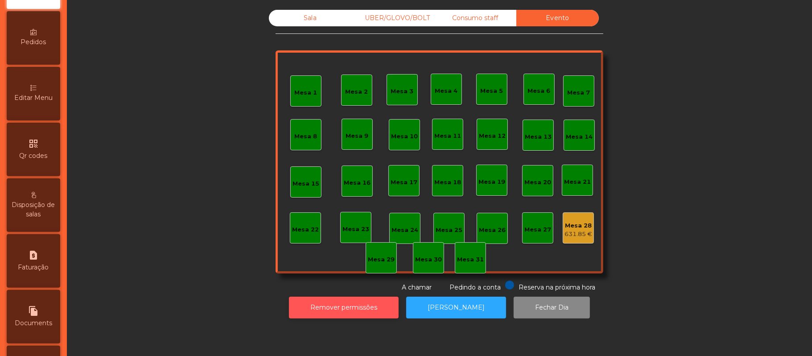
scroll to position [251, 0]
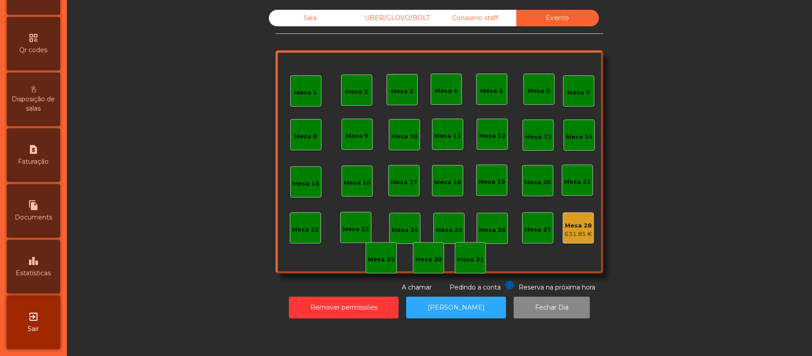
click at [46, 263] on div "leaderboard Estatísticas" at bounding box center [34, 267] width 54 height 54
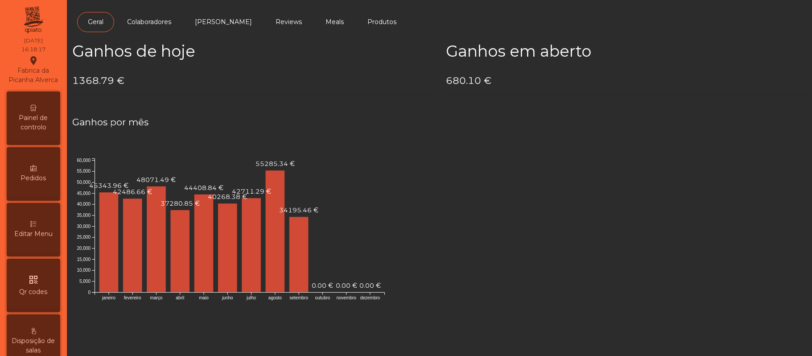
click at [34, 106] on div "Painel de controlo" at bounding box center [34, 118] width 54 height 54
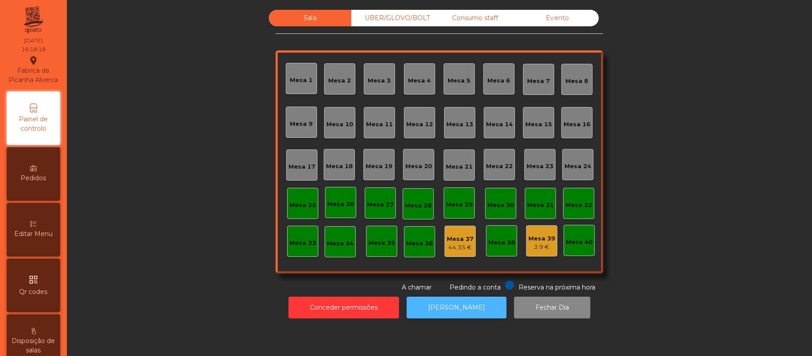
click at [451, 307] on button "[PERSON_NAME]" at bounding box center [457, 308] width 100 height 22
